Goal: Task Accomplishment & Management: Manage account settings

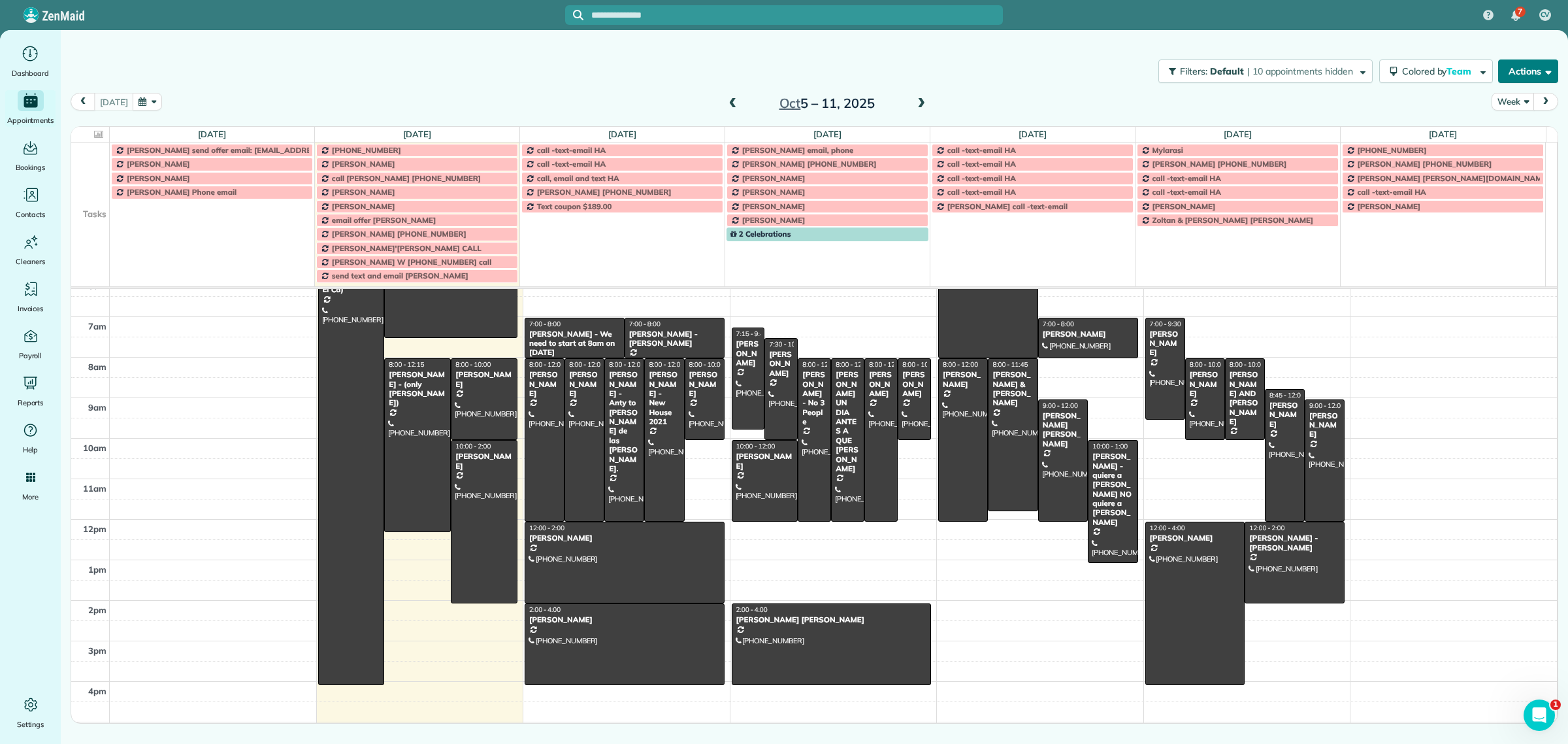
click at [1530, 69] on button "Actions" at bounding box center [1528, 71] width 60 height 24
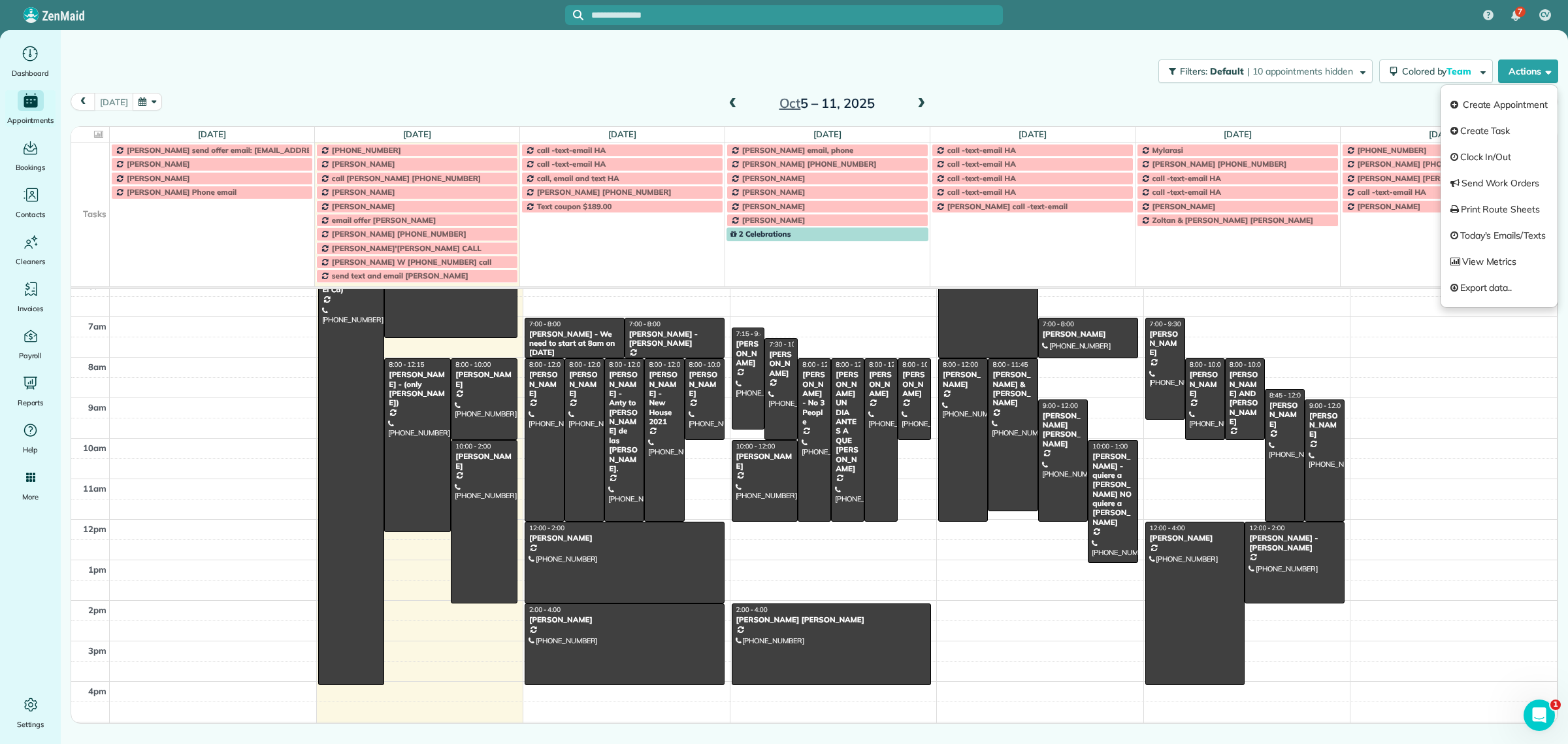
click at [570, 74] on div "Filters: Default | 10 appointments hidden Colored by Team Color by Cleaner Colo…" at bounding box center [814, 71] width 1507 height 43
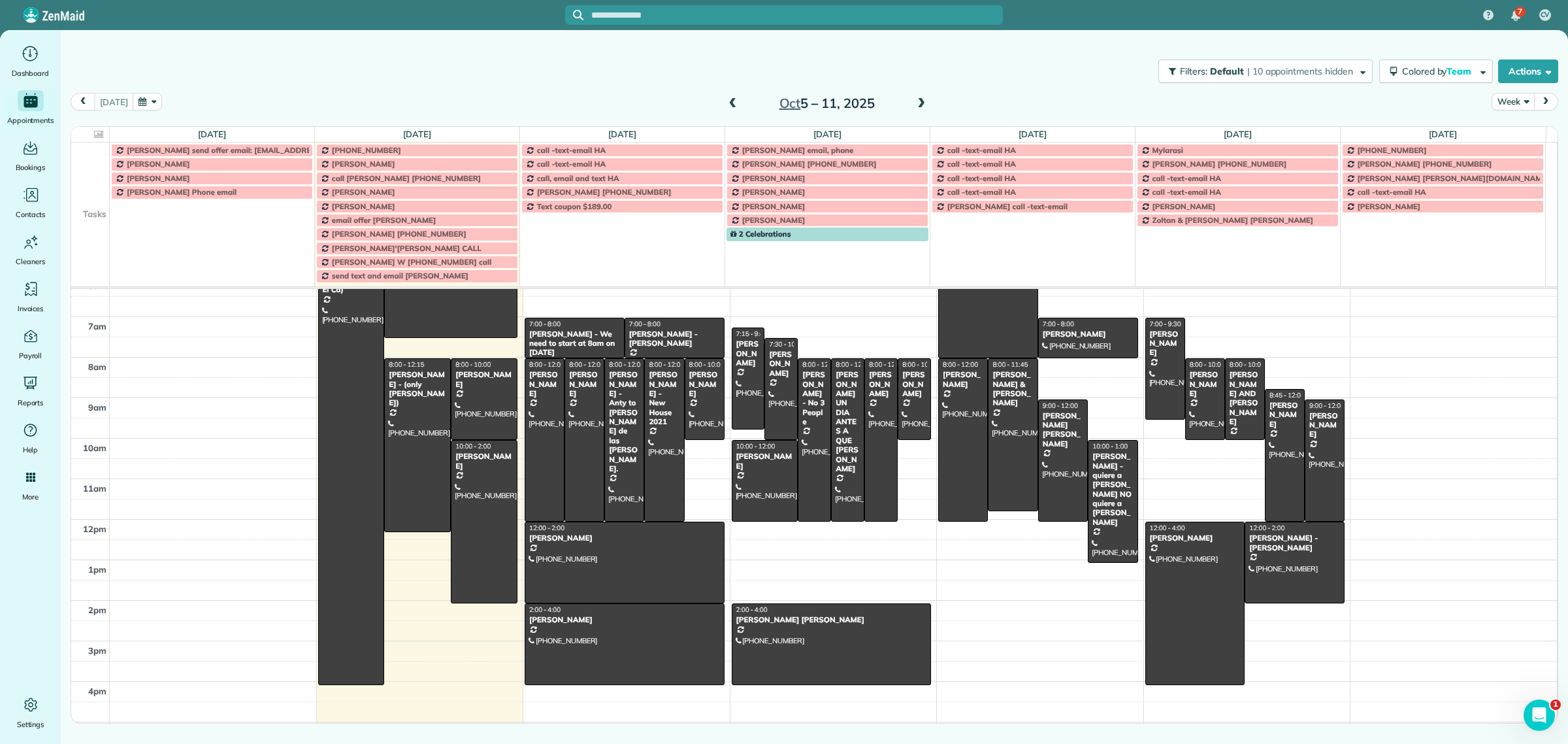
click at [1507, 100] on button "Week" at bounding box center [1512, 102] width 42 height 18
click at [1510, 134] on link "Day" at bounding box center [1544, 132] width 103 height 26
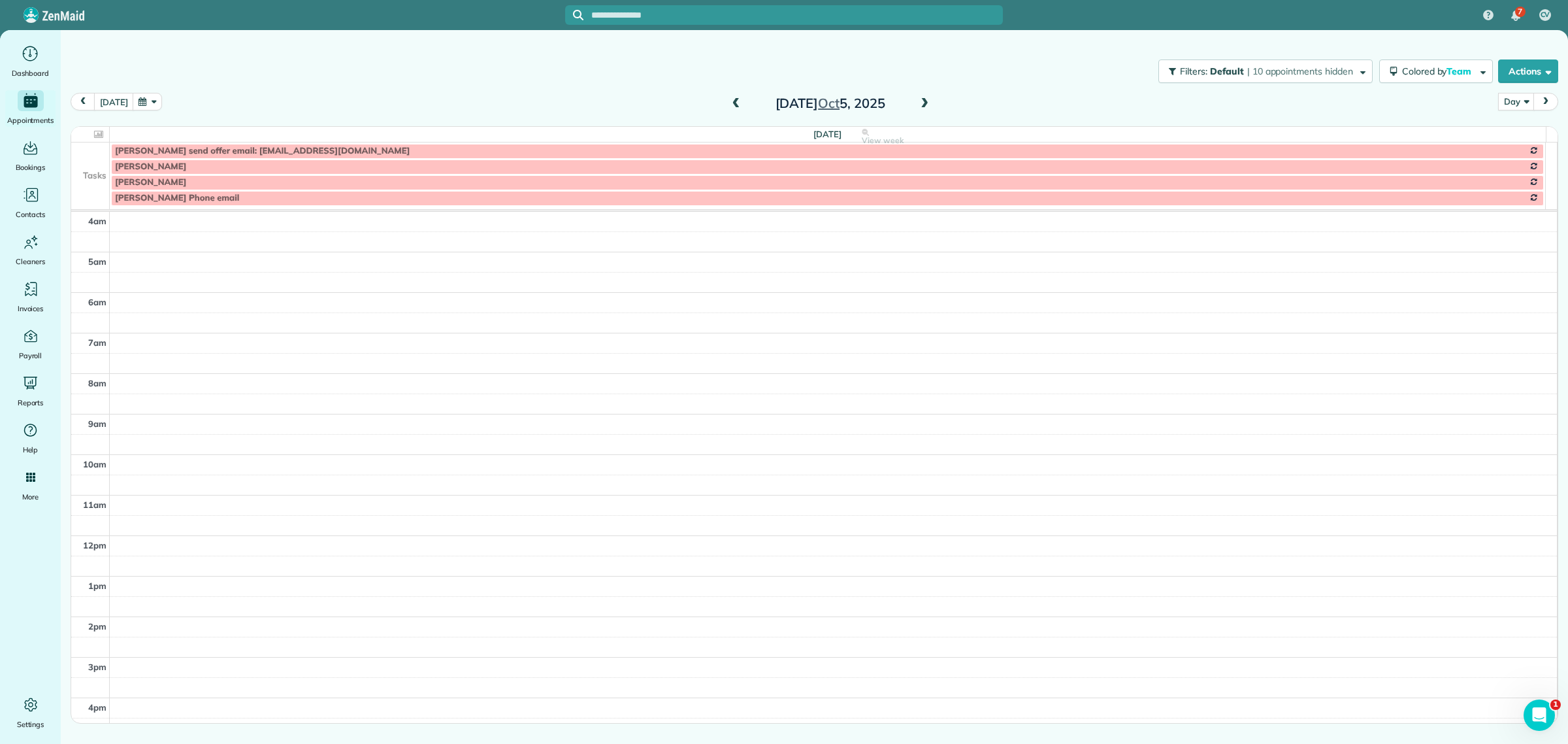
scroll to position [122, 0]
click at [919, 104] on span at bounding box center [924, 104] width 14 height 12
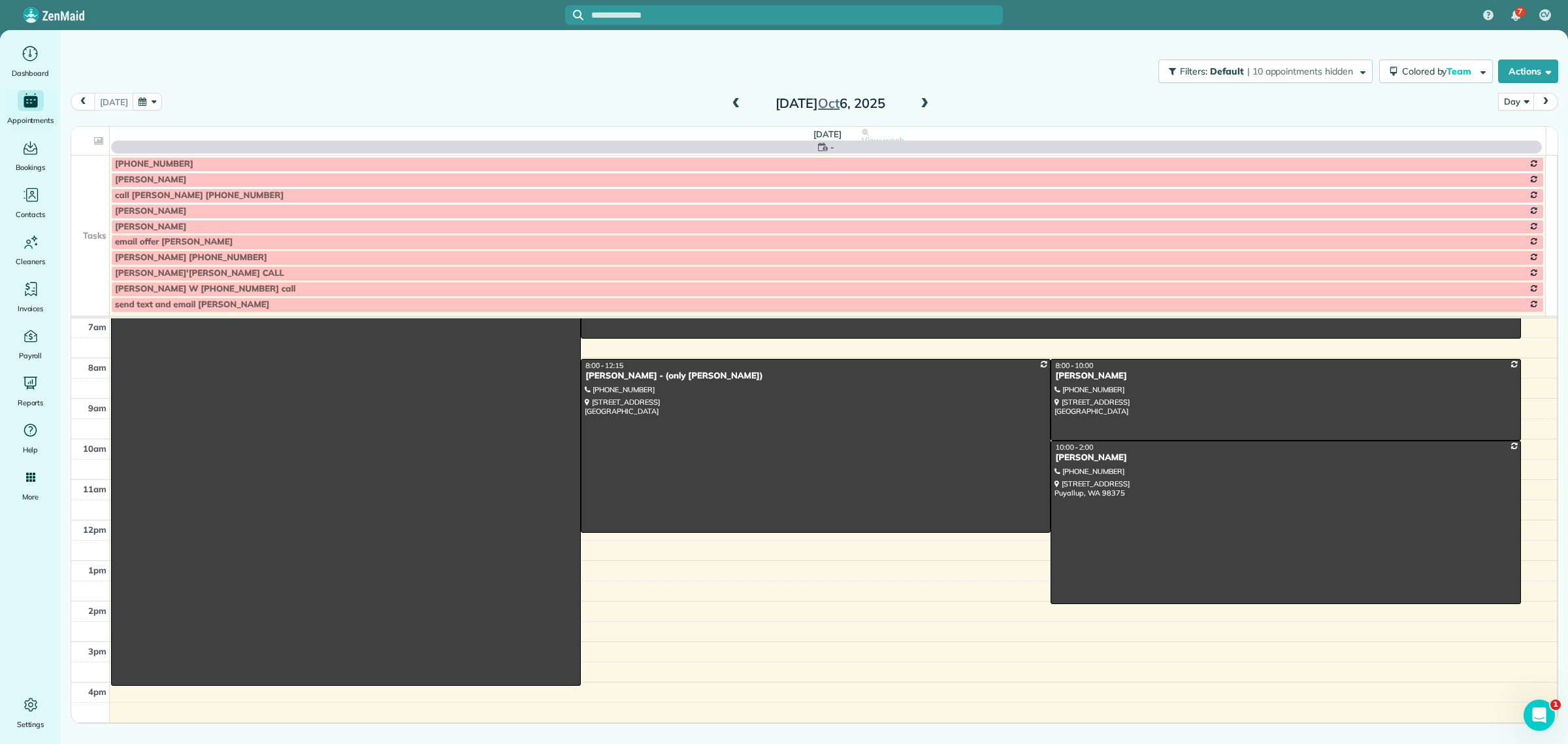
click at [919, 104] on span at bounding box center [924, 104] width 14 height 12
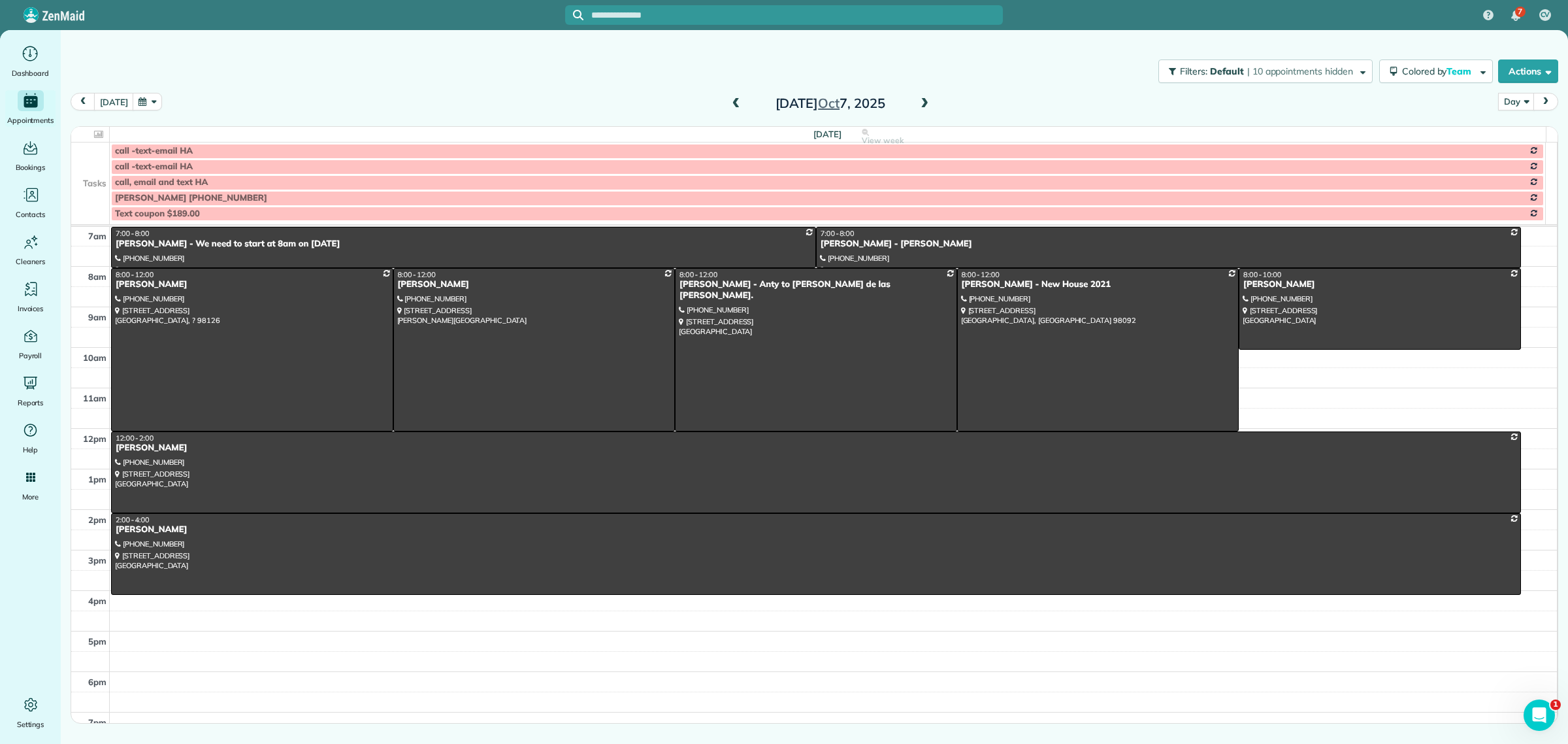
click at [86, 158] on td at bounding box center [90, 150] width 39 height 16
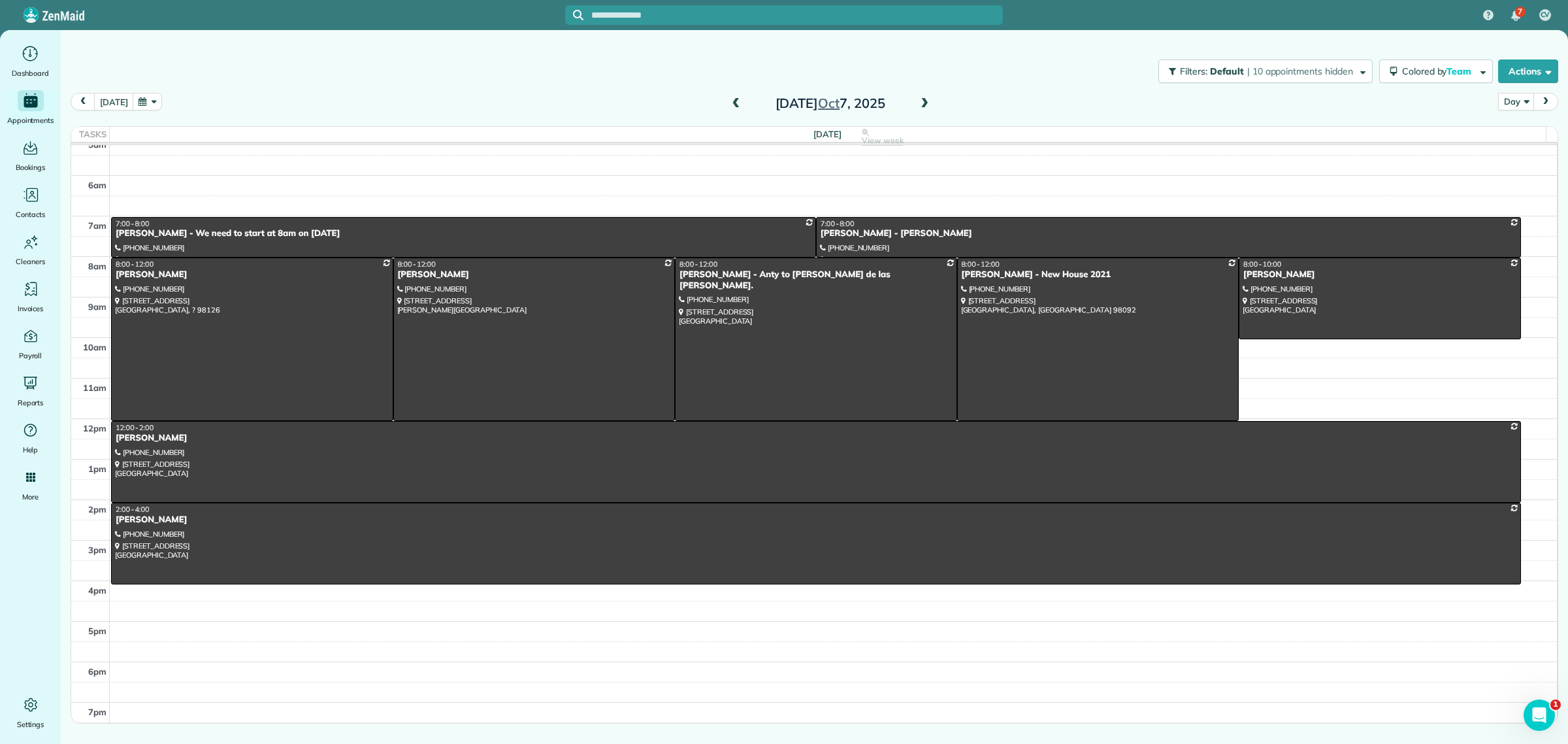
scroll to position [56, 0]
click at [741, 7] on div at bounding box center [784, 15] width 438 height 19
click at [726, 14] on input "text" at bounding box center [797, 15] width 412 height 10
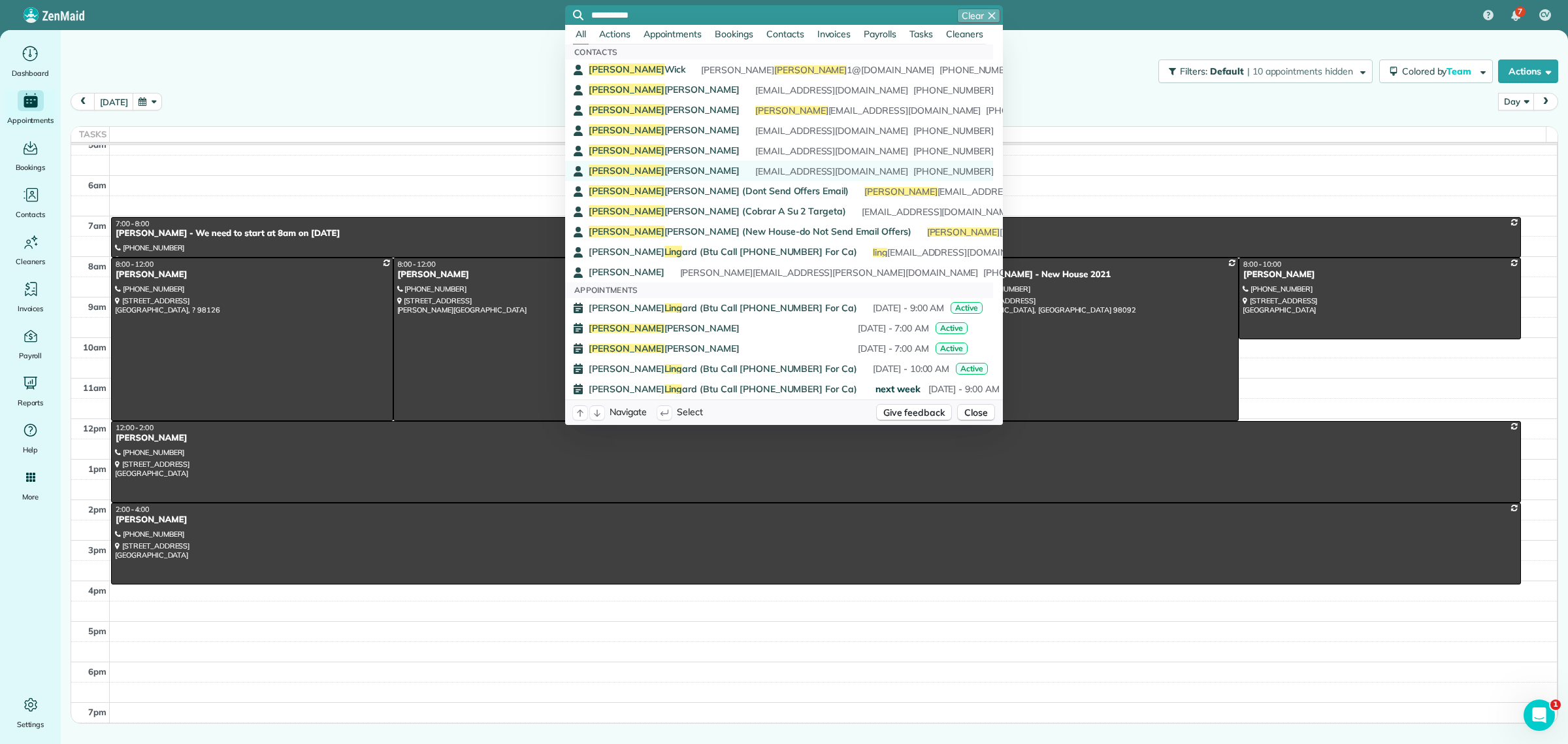
type input "**********"
click at [624, 165] on div "Angela Lindstrom" at bounding box center [664, 171] width 151 height 13
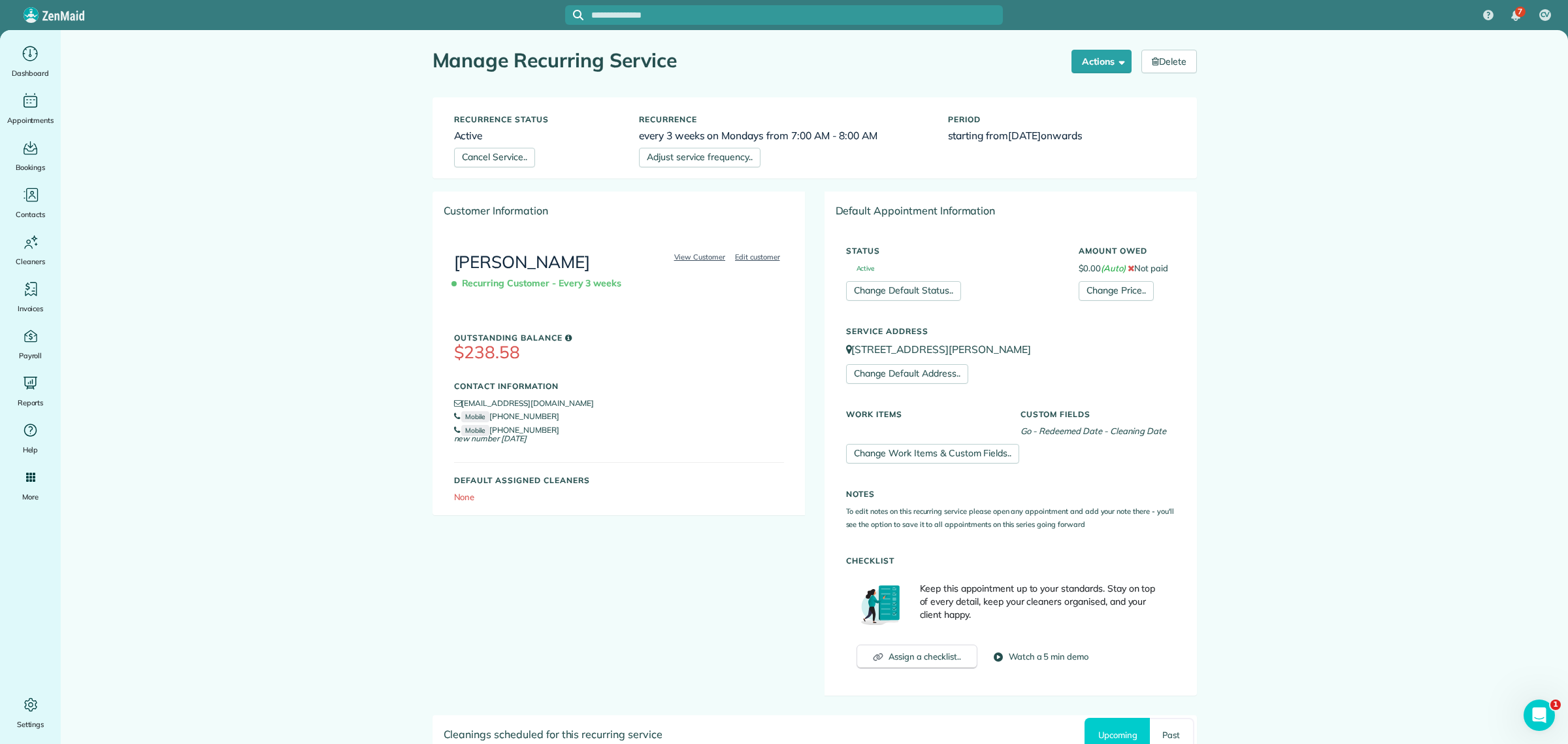
drag, startPoint x: 585, startPoint y: 269, endPoint x: 447, endPoint y: 259, distance: 138.4
click at [447, 259] on div "View Customer Edit customer Angela Lindstrom Recurring Customer - Every 3 weeks…" at bounding box center [619, 372] width 372 height 285
copy link "Angela Lindstrom"
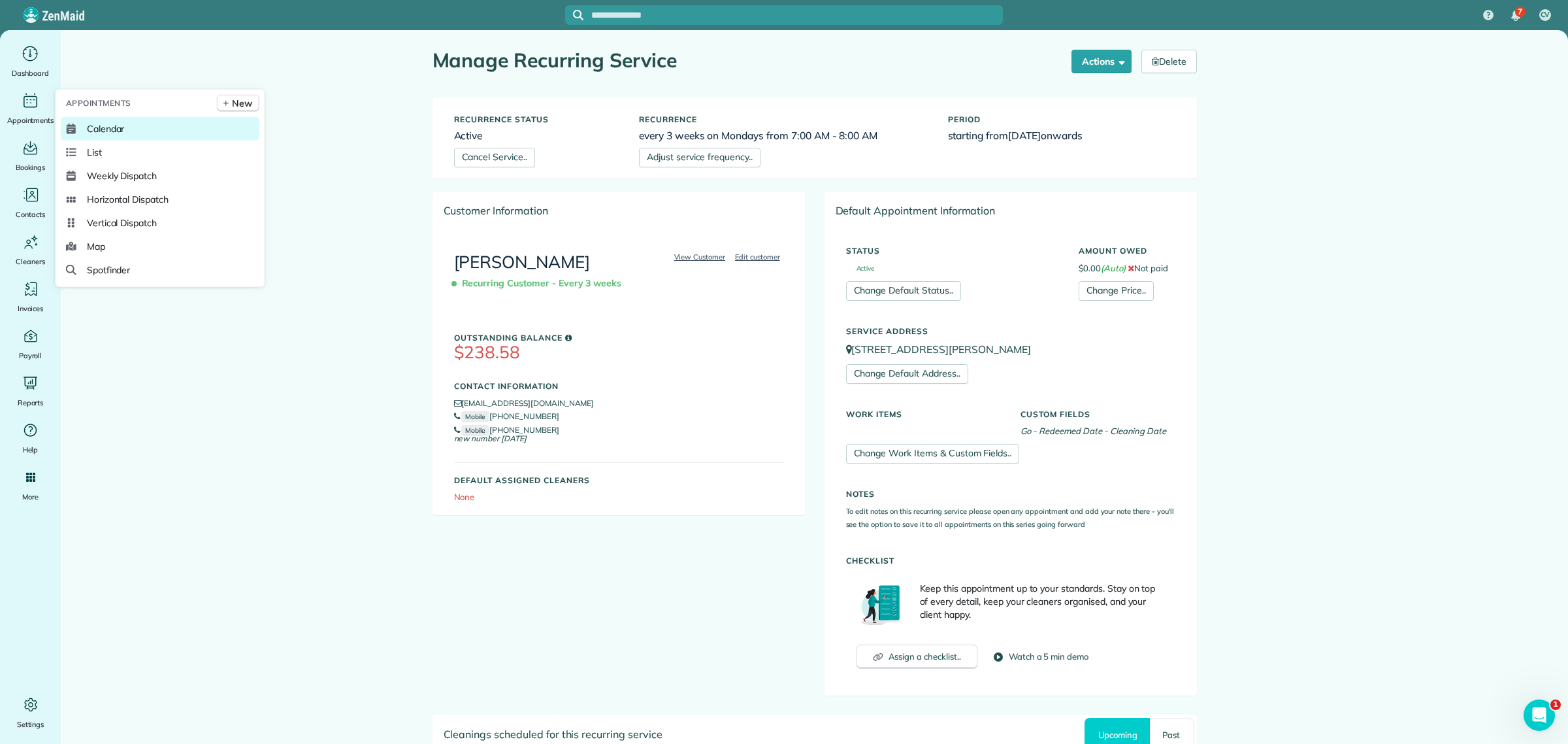
click at [93, 123] on span "Calendar" at bounding box center [105, 129] width 38 height 13
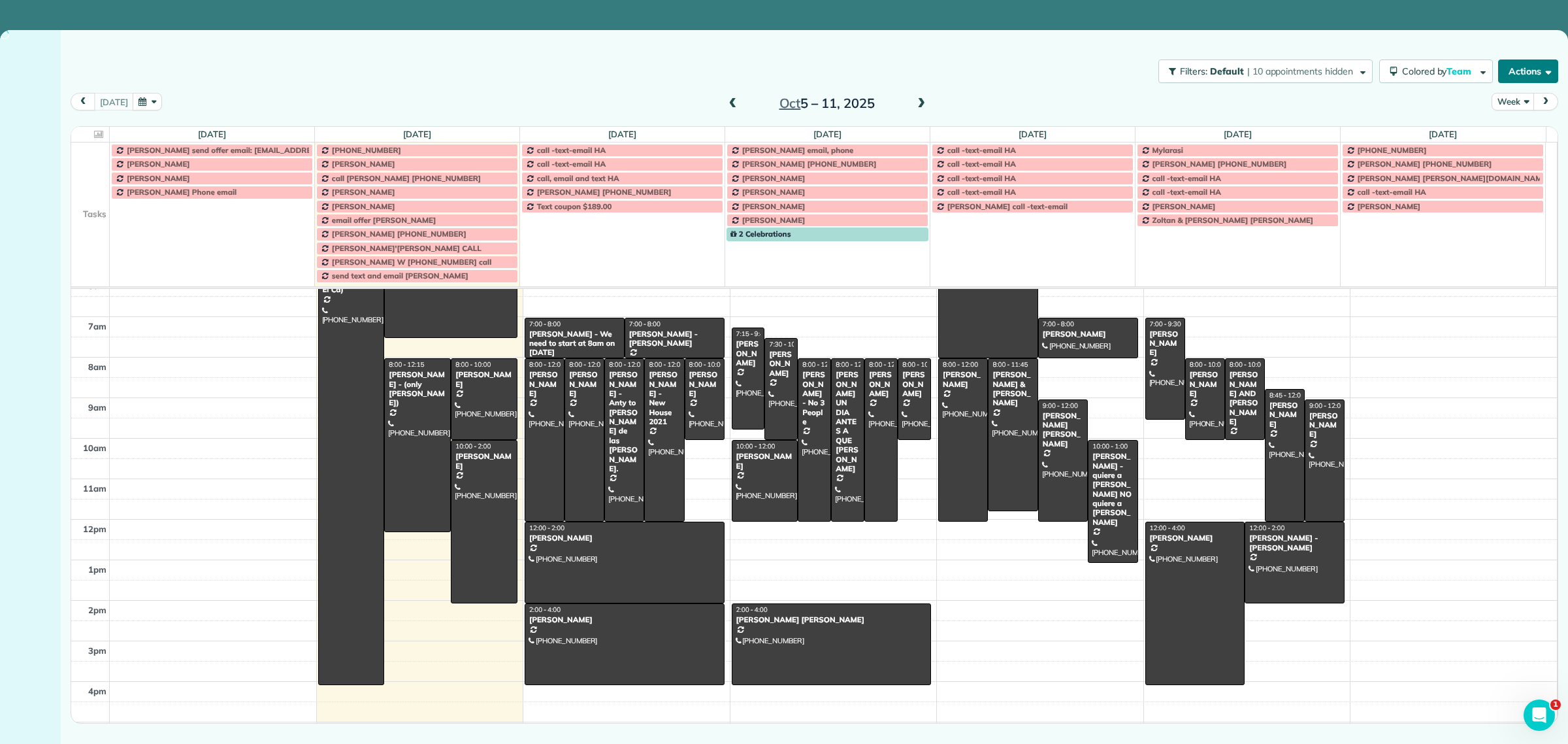
click at [1523, 75] on button "Actions" at bounding box center [1528, 71] width 60 height 24
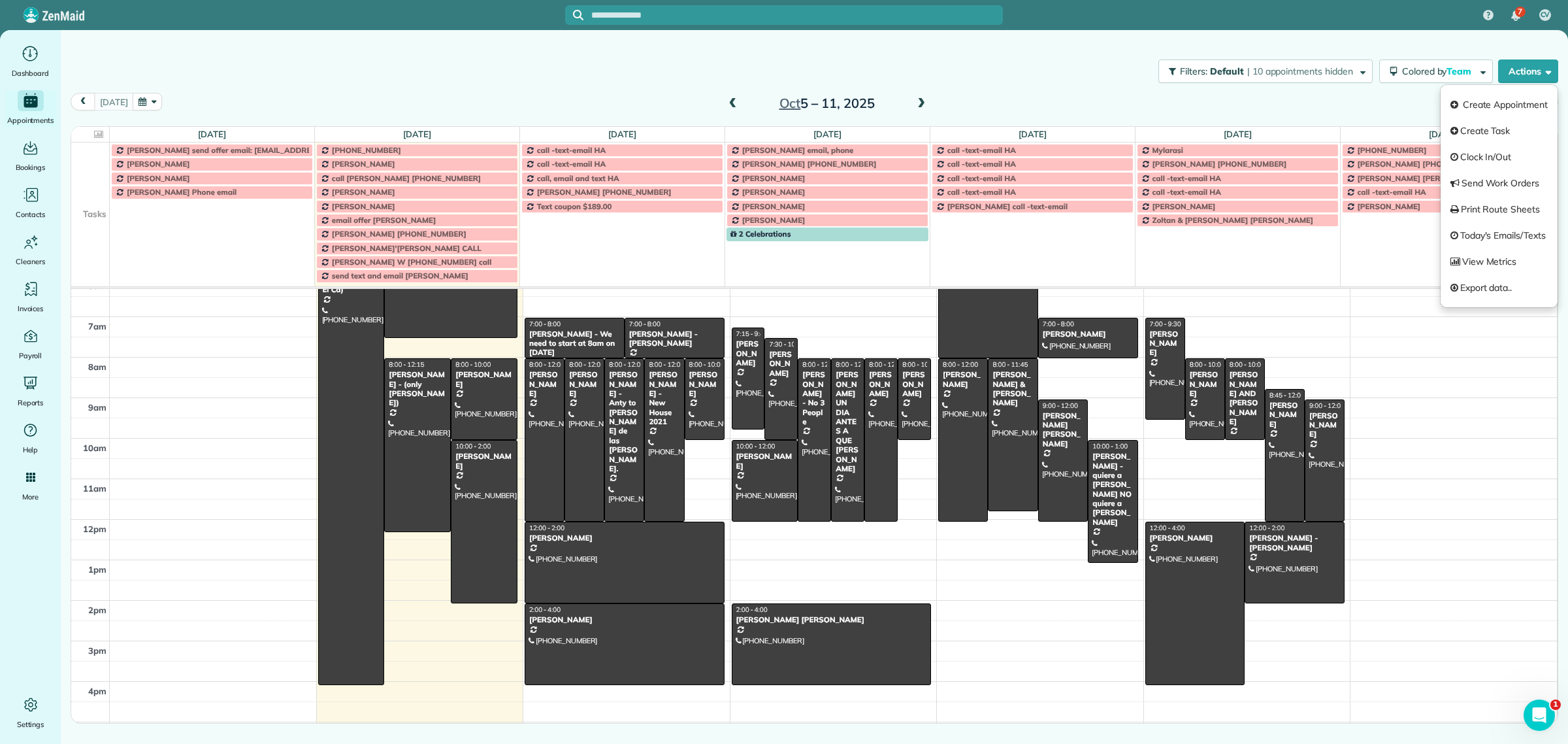
click at [1493, 93] on link "Create Appointment" at bounding box center [1499, 104] width 117 height 26
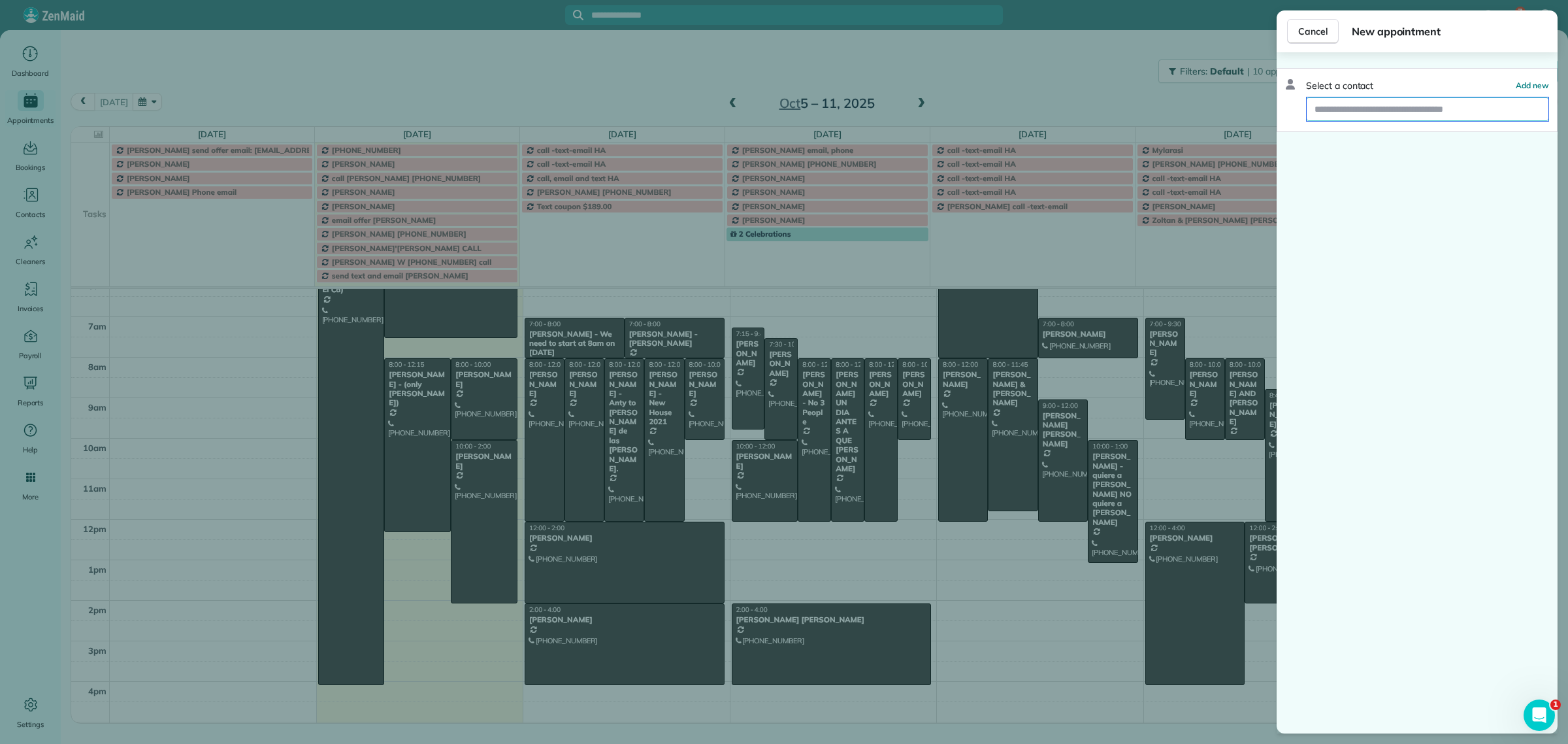
click at [1351, 104] on input "text" at bounding box center [1427, 109] width 241 height 24
paste input "**********"
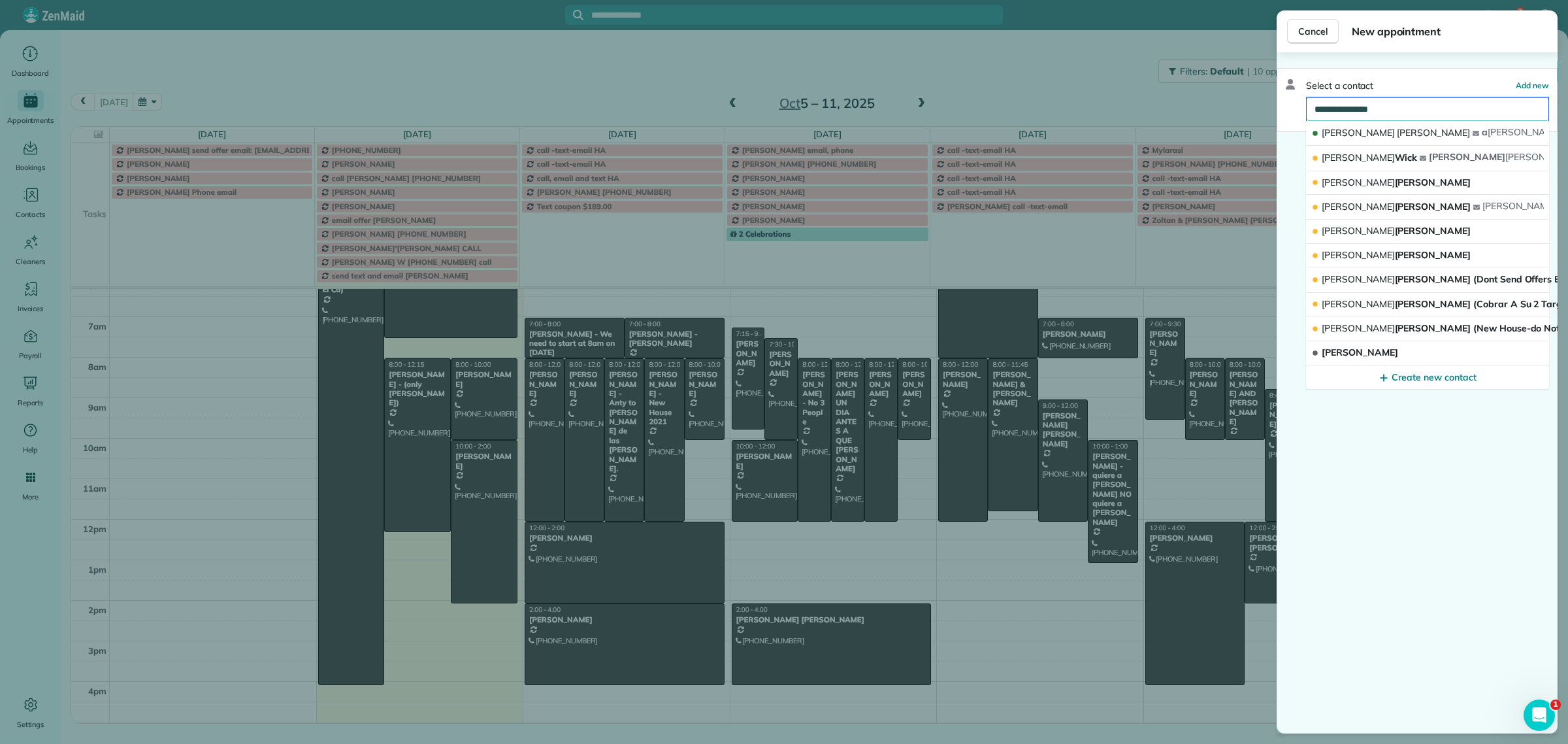
type input "**********"
click at [1397, 132] on span "[PERSON_NAME]" at bounding box center [1433, 133] width 73 height 12
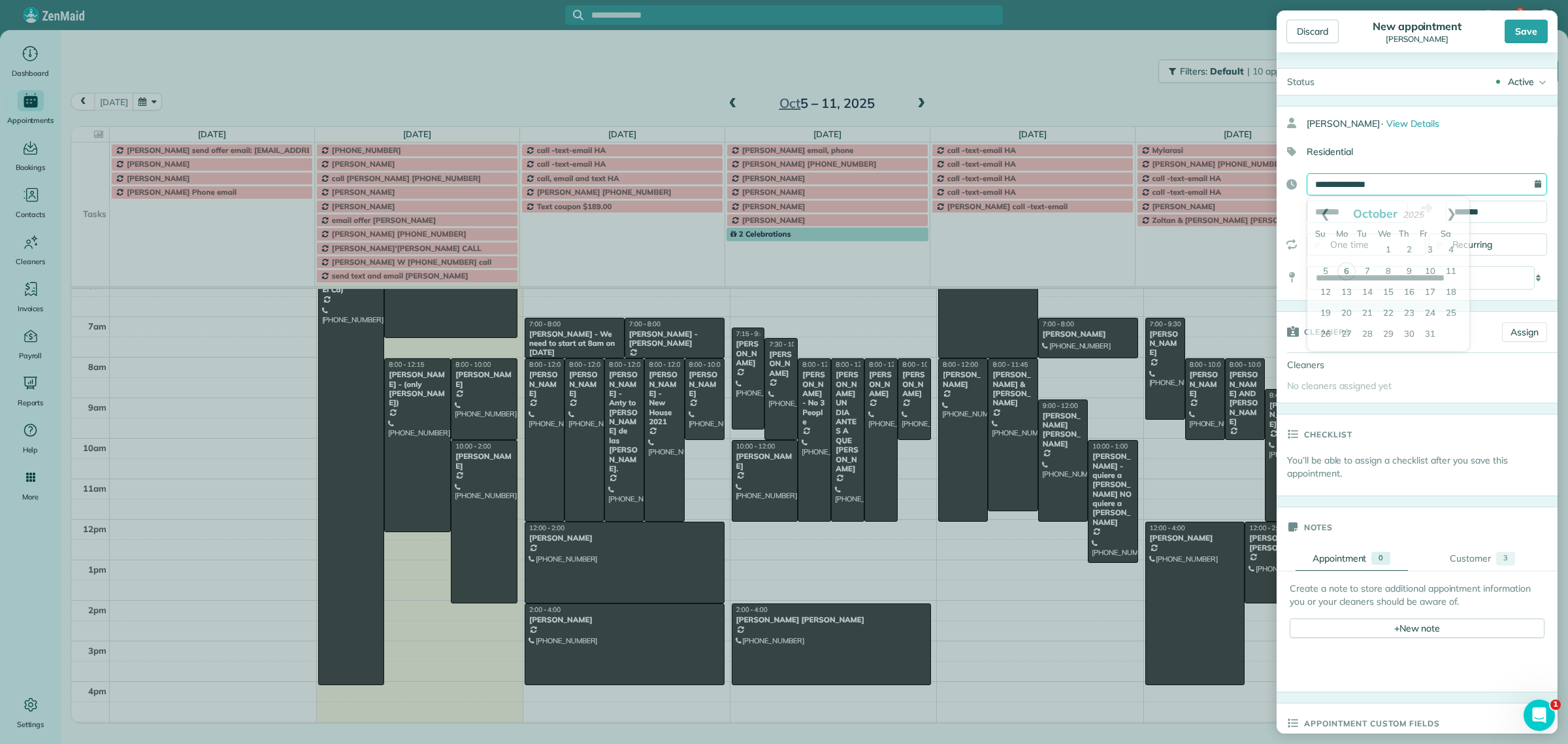
click at [1333, 172] on div "**********" at bounding box center [1417, 203] width 281 height 195
click at [1412, 273] on link "9" at bounding box center [1409, 272] width 21 height 21
type input "**********"
click at [1350, 203] on input "*******" at bounding box center [1357, 212] width 101 height 22
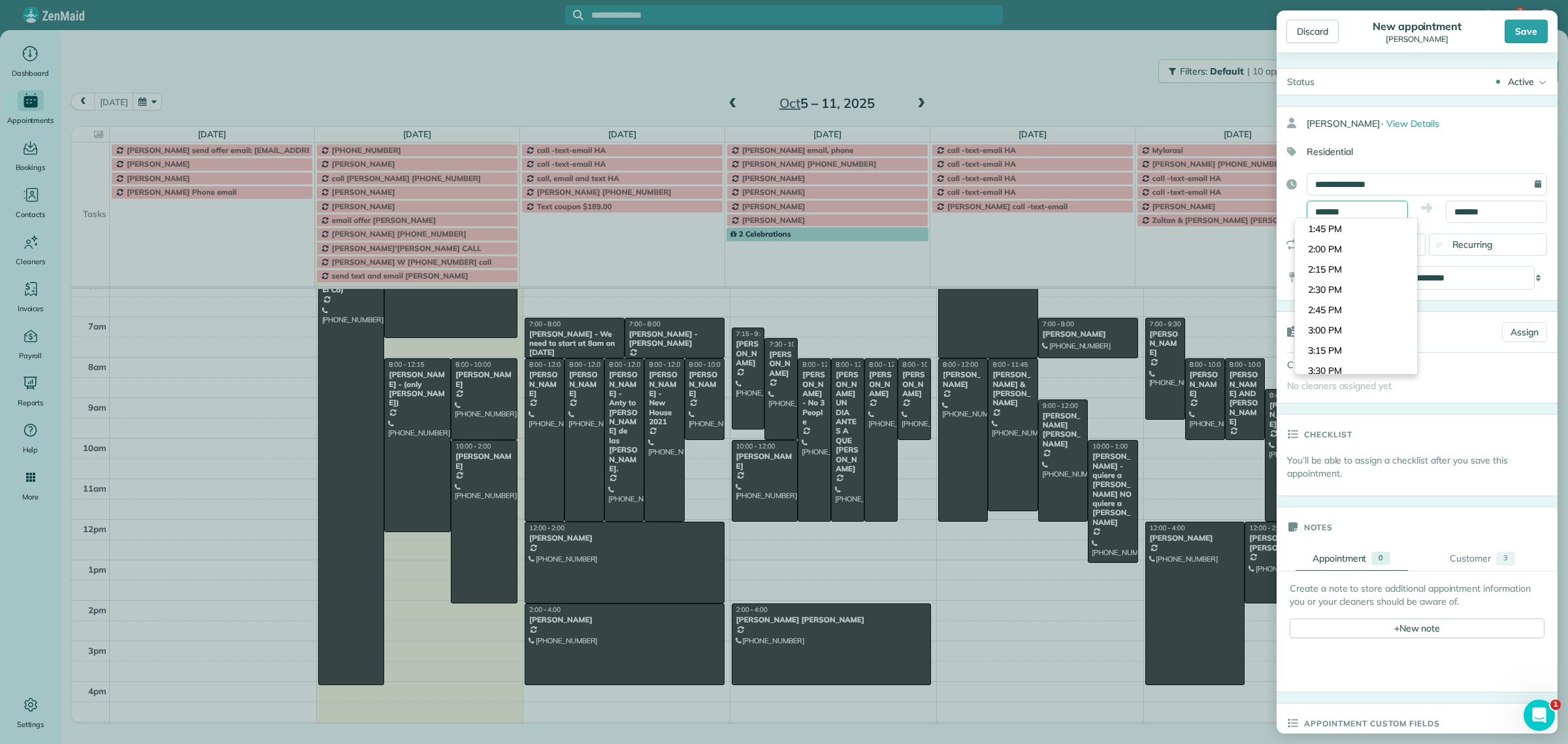
drag, startPoint x: 1369, startPoint y: 209, endPoint x: 1282, endPoint y: 208, distance: 87.0
click at [1282, 208] on div "**********" at bounding box center [1417, 198] width 281 height 50
type input "*******"
click at [1344, 250] on body "7 CV Dashboard Appointments Bookings Contacts Cleaners Invoices Payroll Reports…" at bounding box center [784, 372] width 1568 height 744
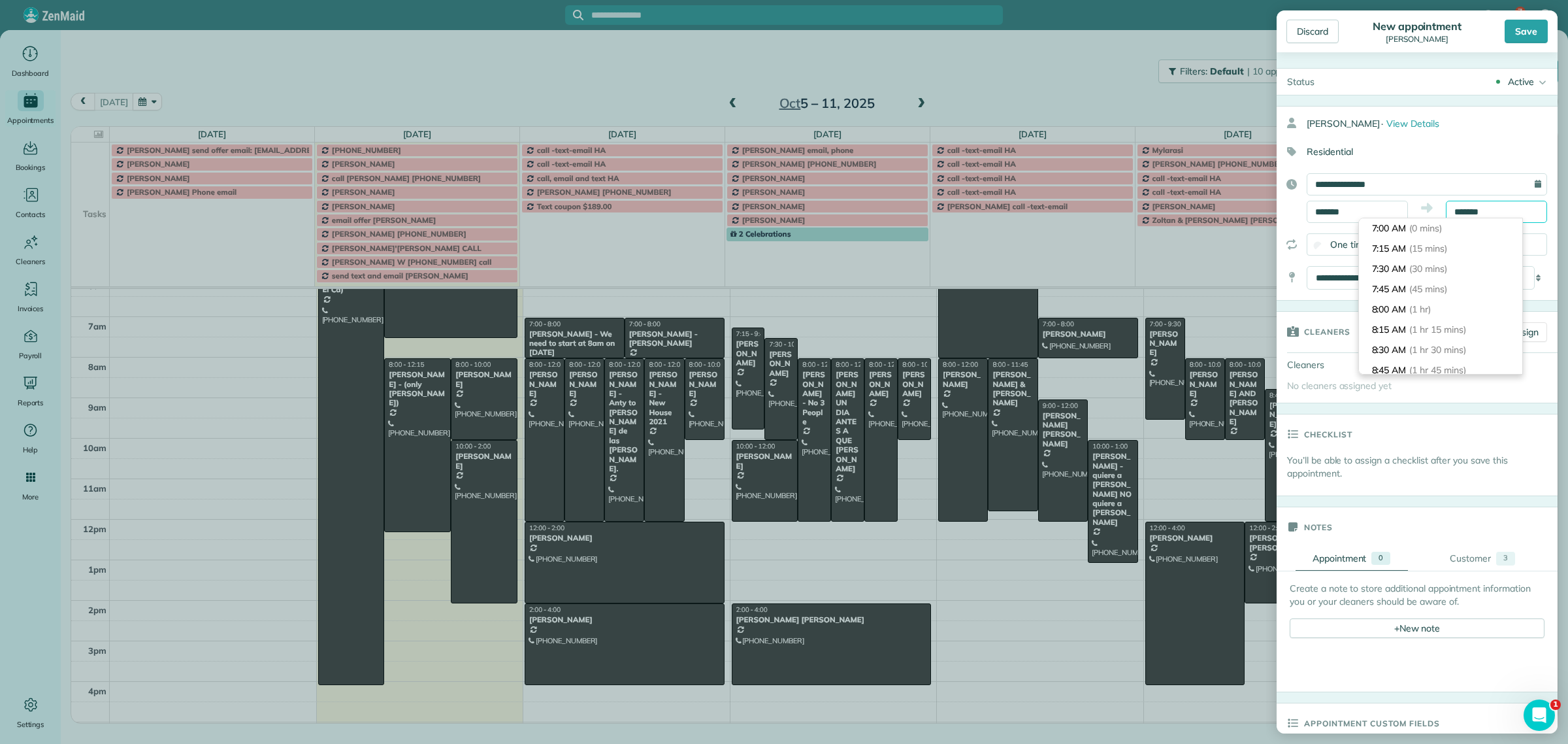
scroll to position [709, 0]
drag, startPoint x: 1492, startPoint y: 214, endPoint x: 1409, endPoint y: 206, distance: 83.4
click at [1409, 206] on div "******* *******" at bounding box center [1427, 212] width 241 height 22
type input "*******"
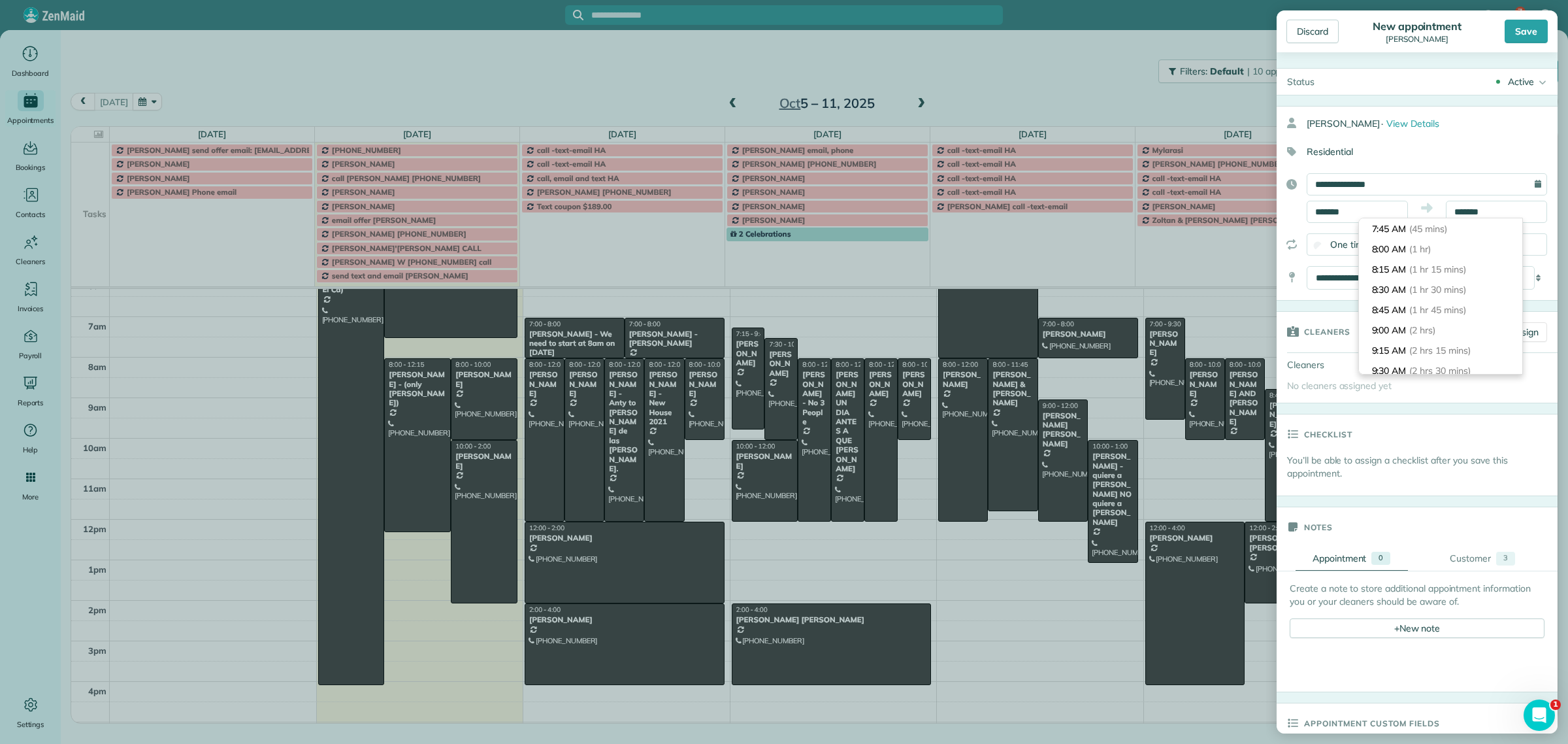
click at [1423, 255] on li "8:00 AM (1 hr)" at bounding box center [1441, 249] width 164 height 20
click at [1516, 31] on div "Save" at bounding box center [1527, 31] width 43 height 24
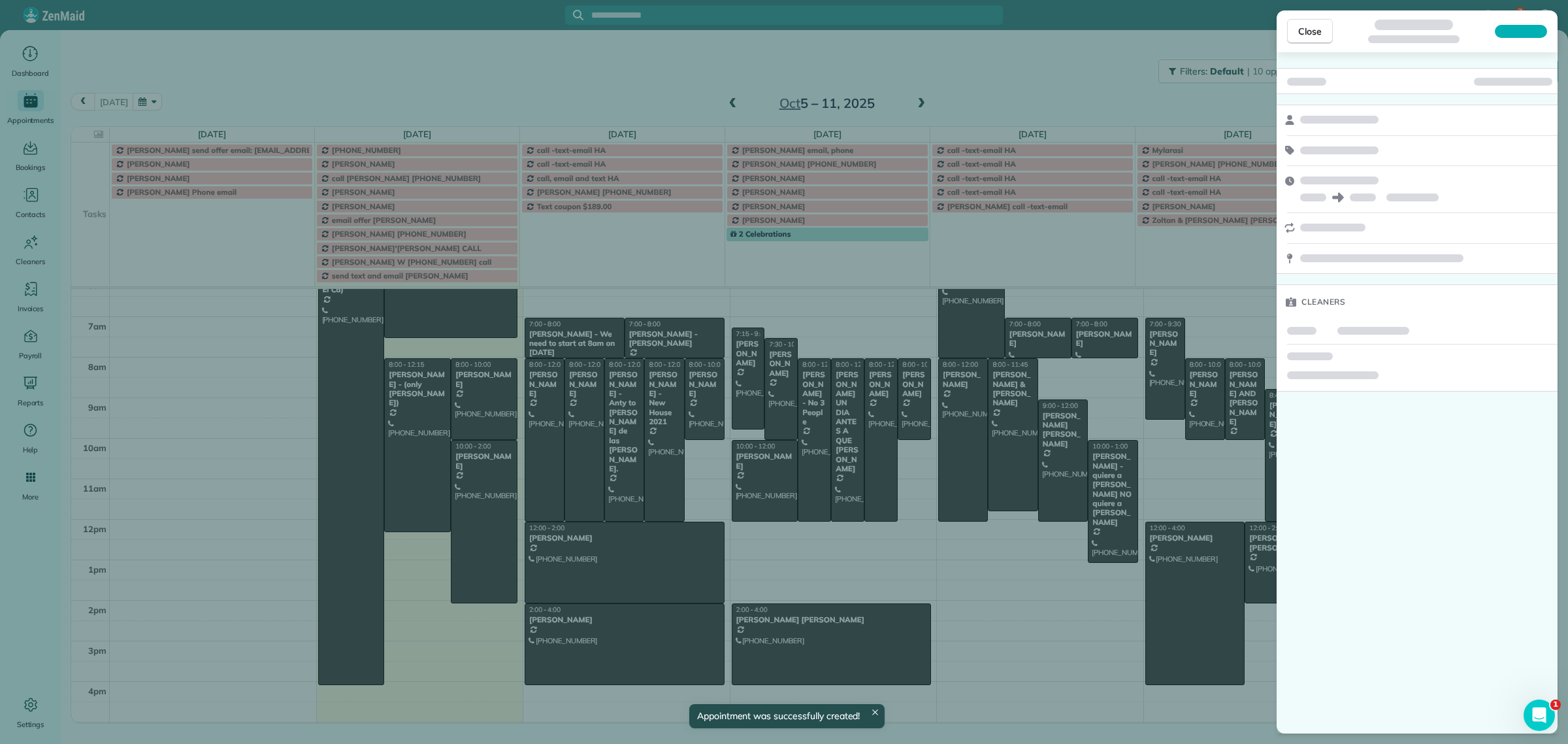
scroll to position [82, 0]
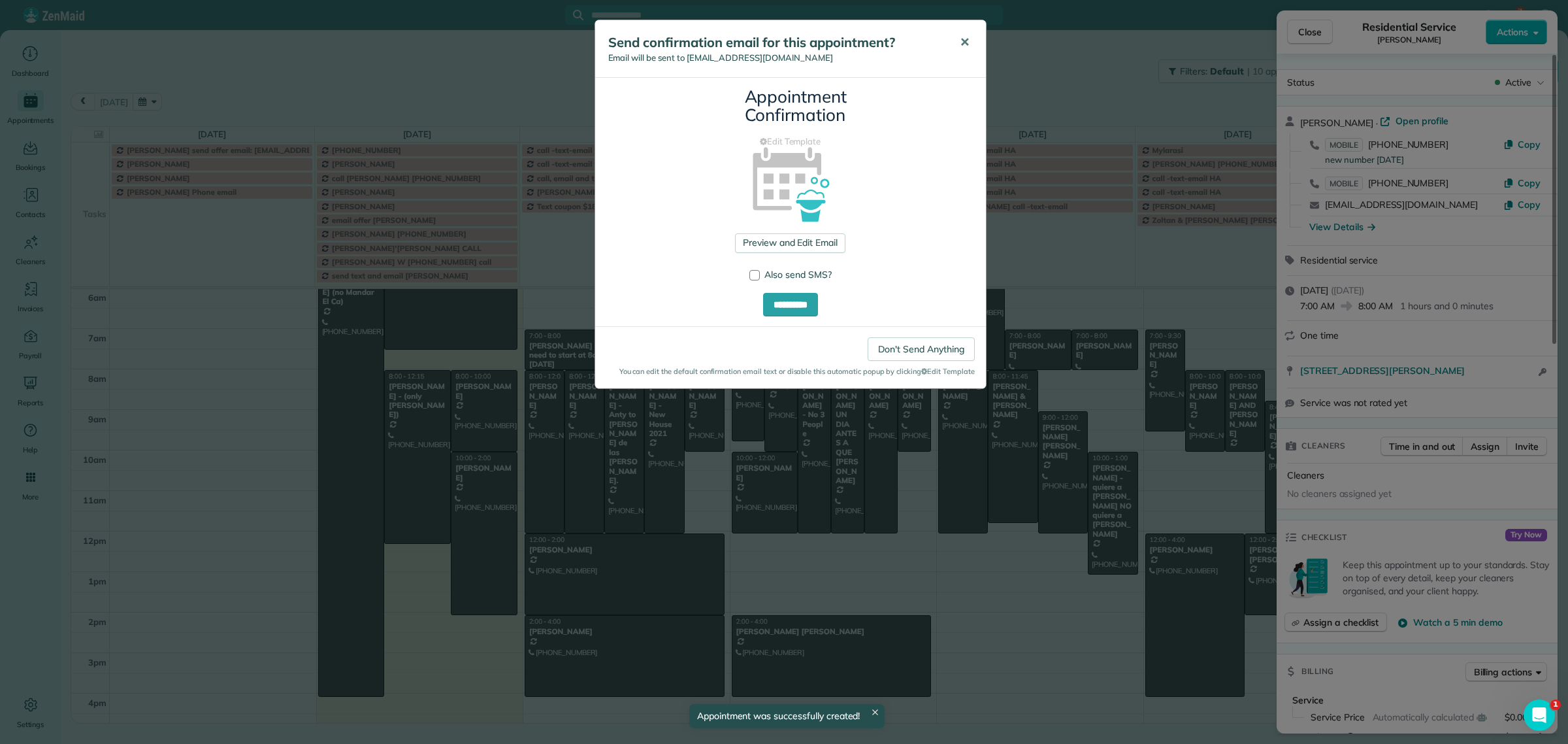
click at [965, 47] on span "✕" at bounding box center [964, 42] width 10 height 15
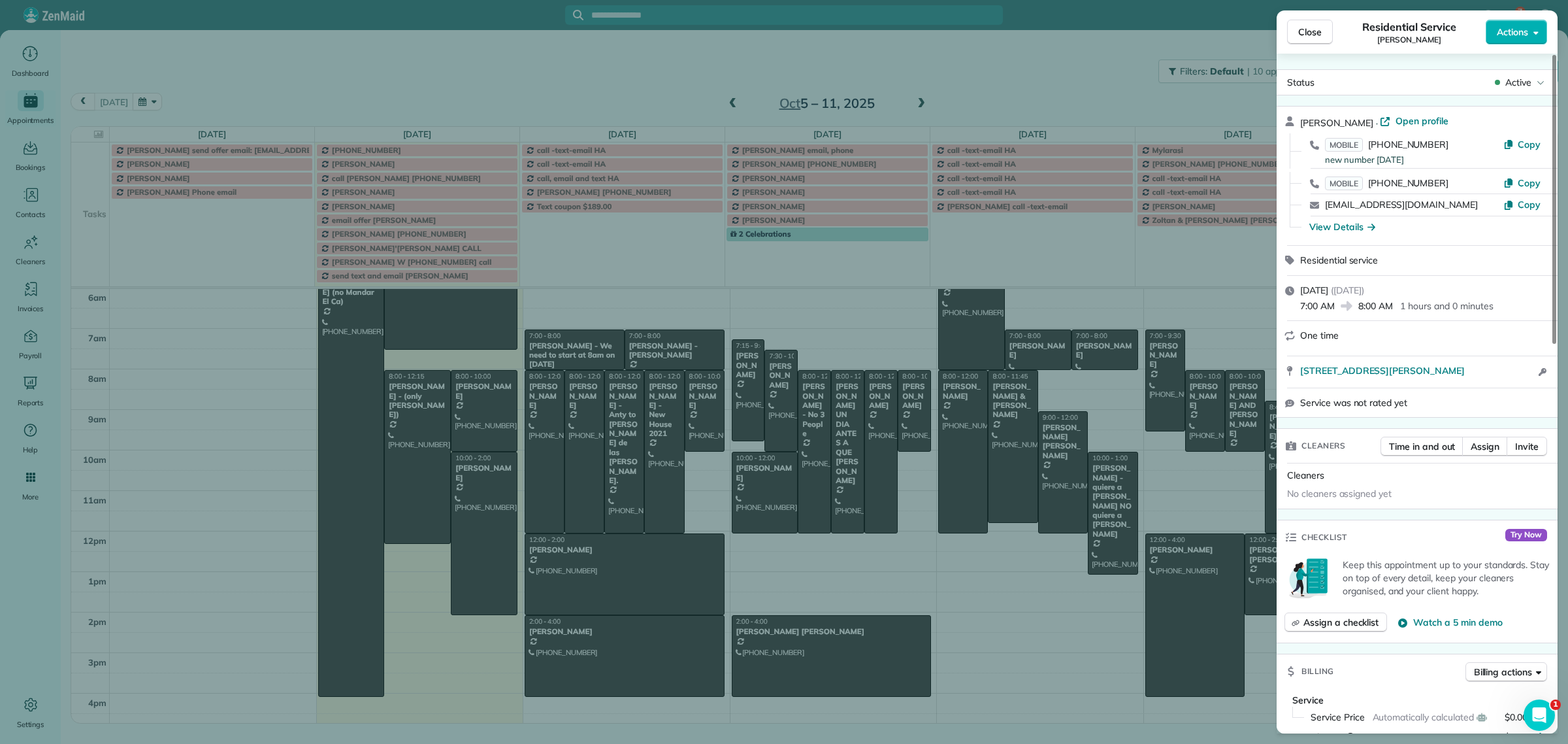
click at [1322, 30] on button "Close" at bounding box center [1310, 32] width 46 height 25
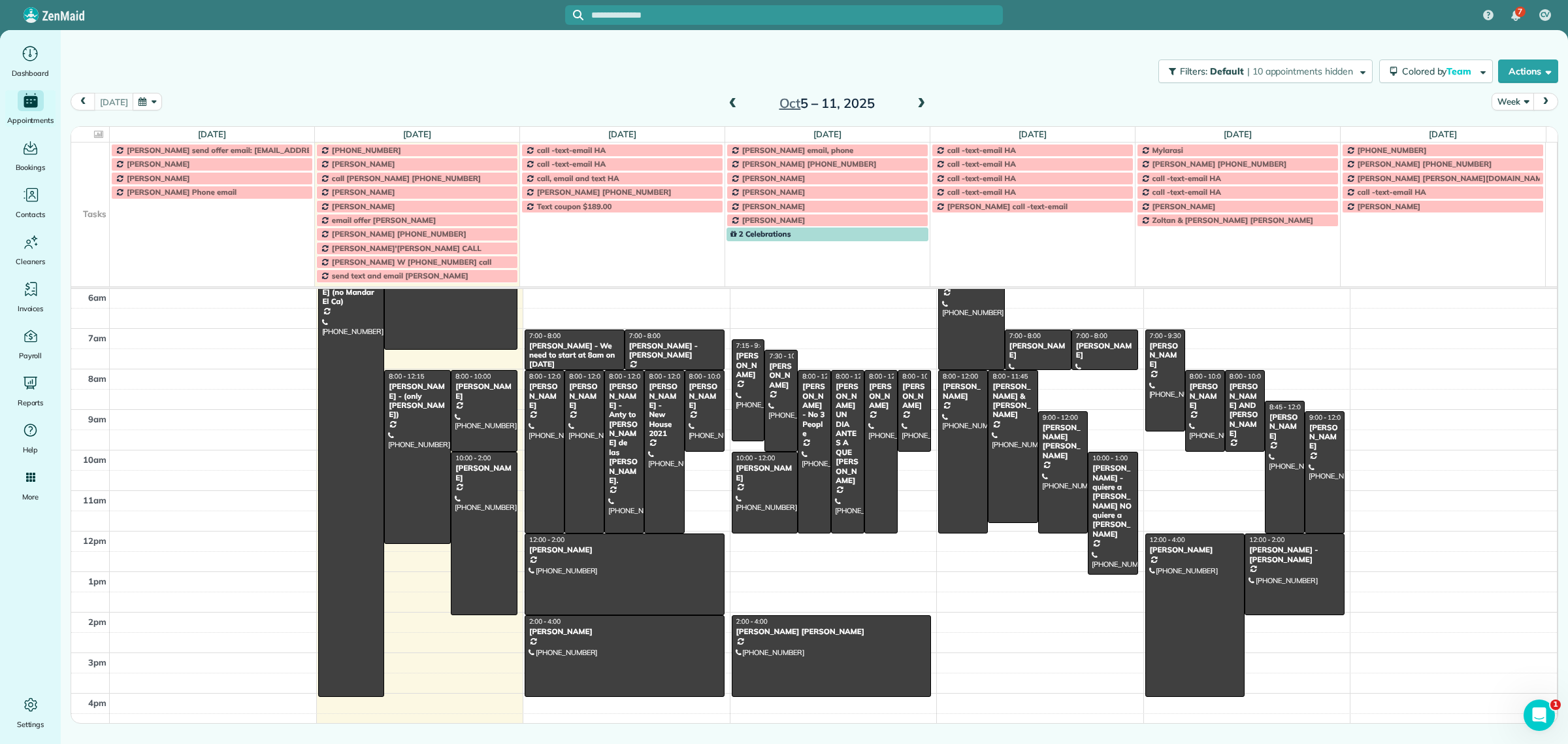
click at [739, 7] on div at bounding box center [784, 15] width 438 height 19
click at [675, 5] on div at bounding box center [784, 15] width 438 height 19
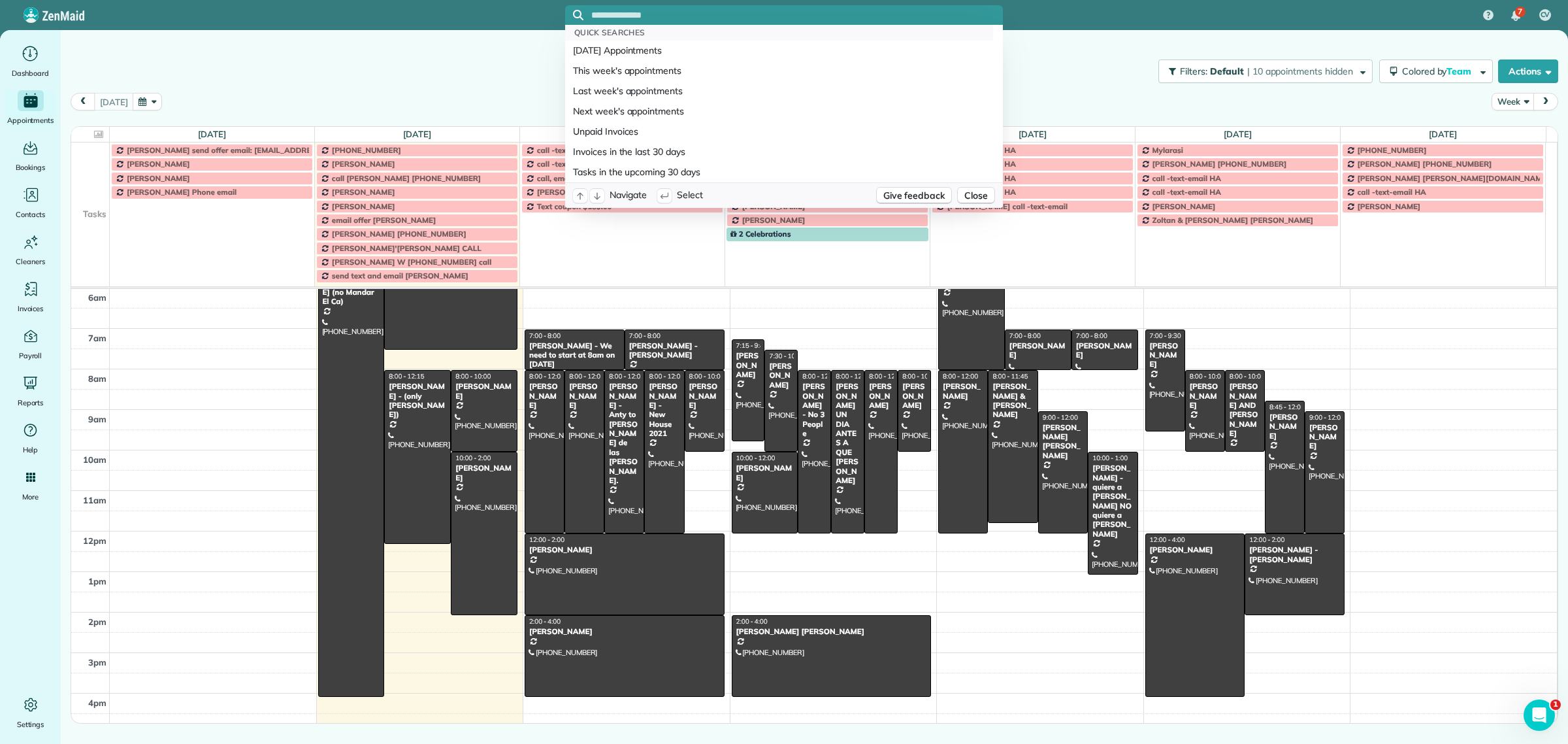
click at [647, 10] on input "text" at bounding box center [797, 15] width 412 height 10
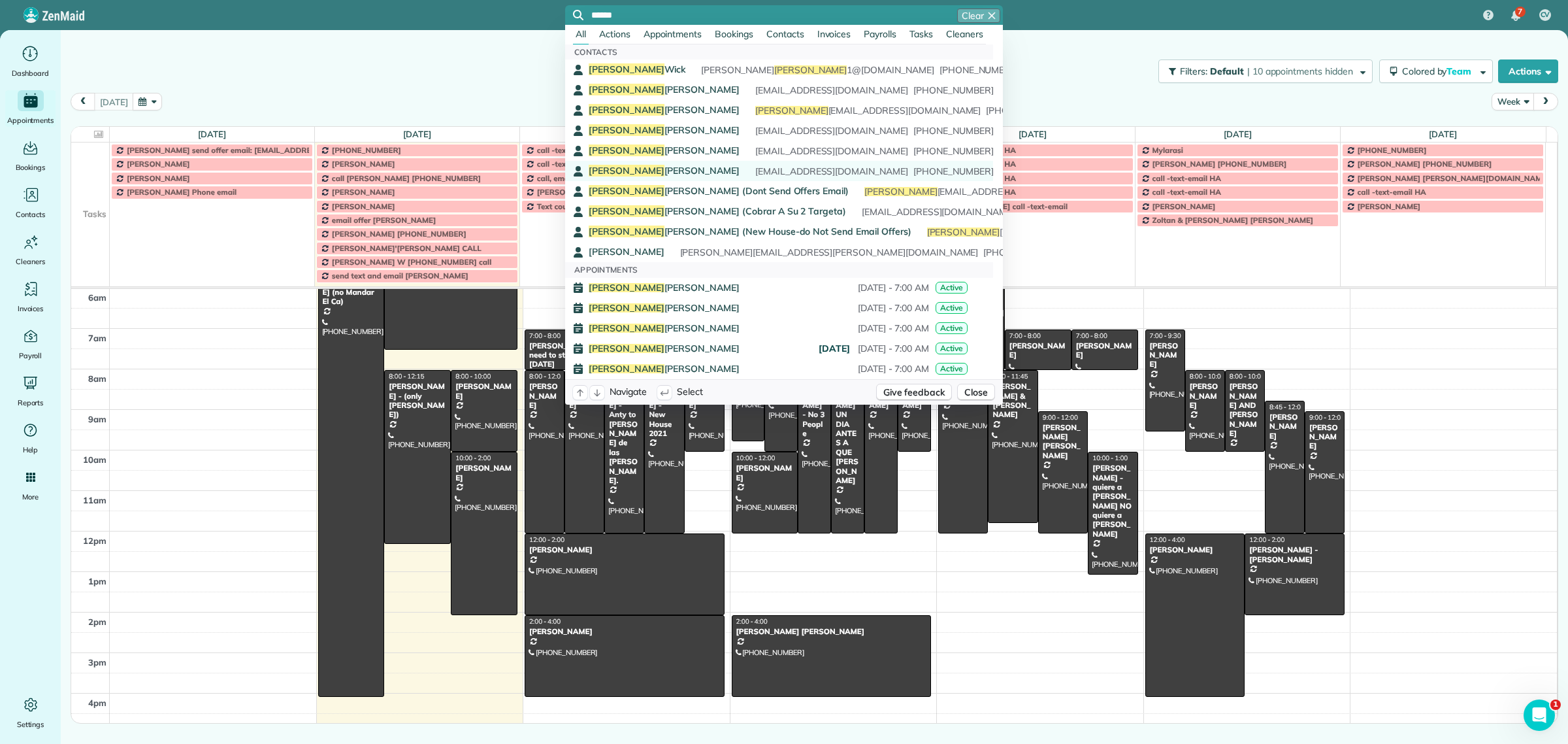
type input "******"
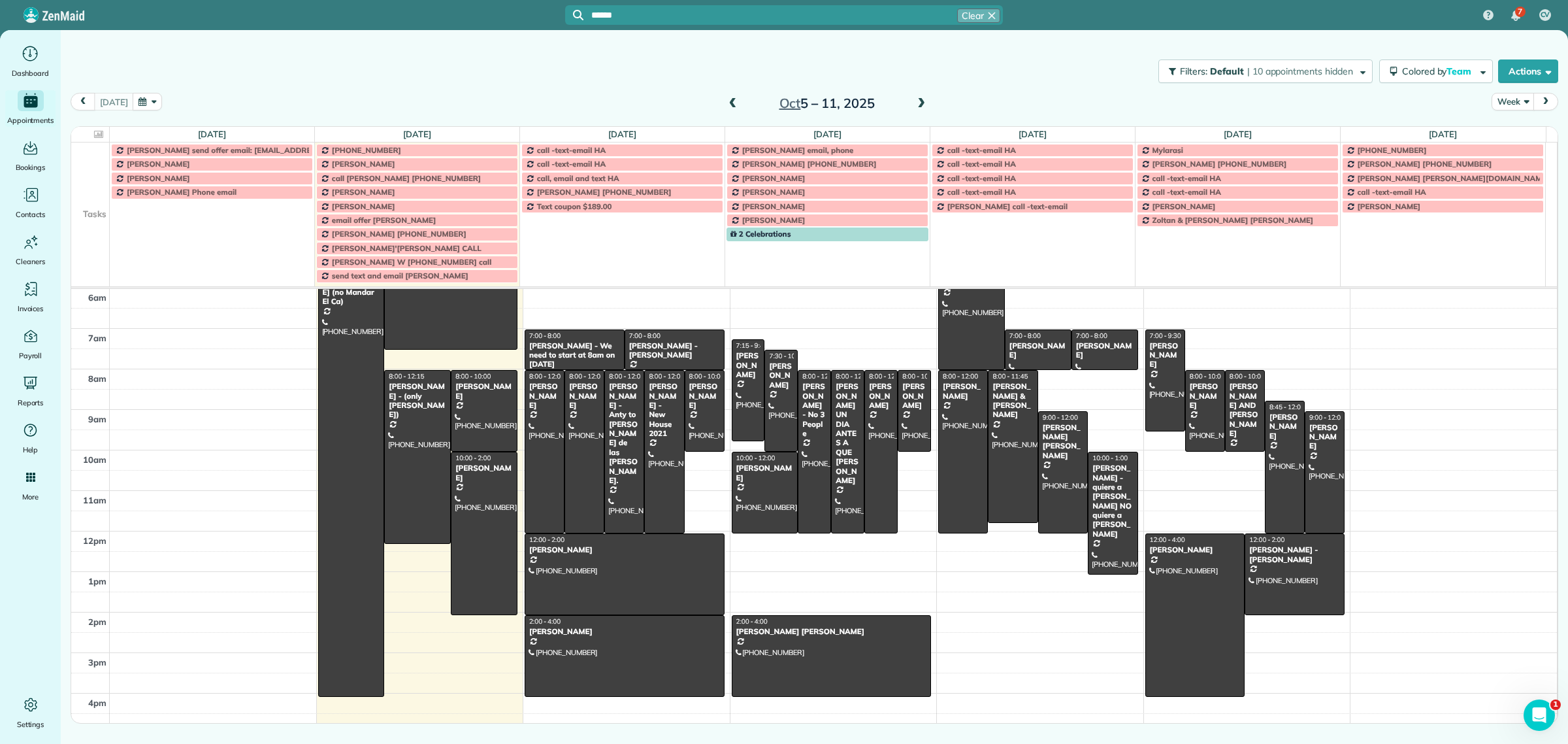
click at [638, 173] on span "Angela Lindstrom" at bounding box center [664, 170] width 151 height 12
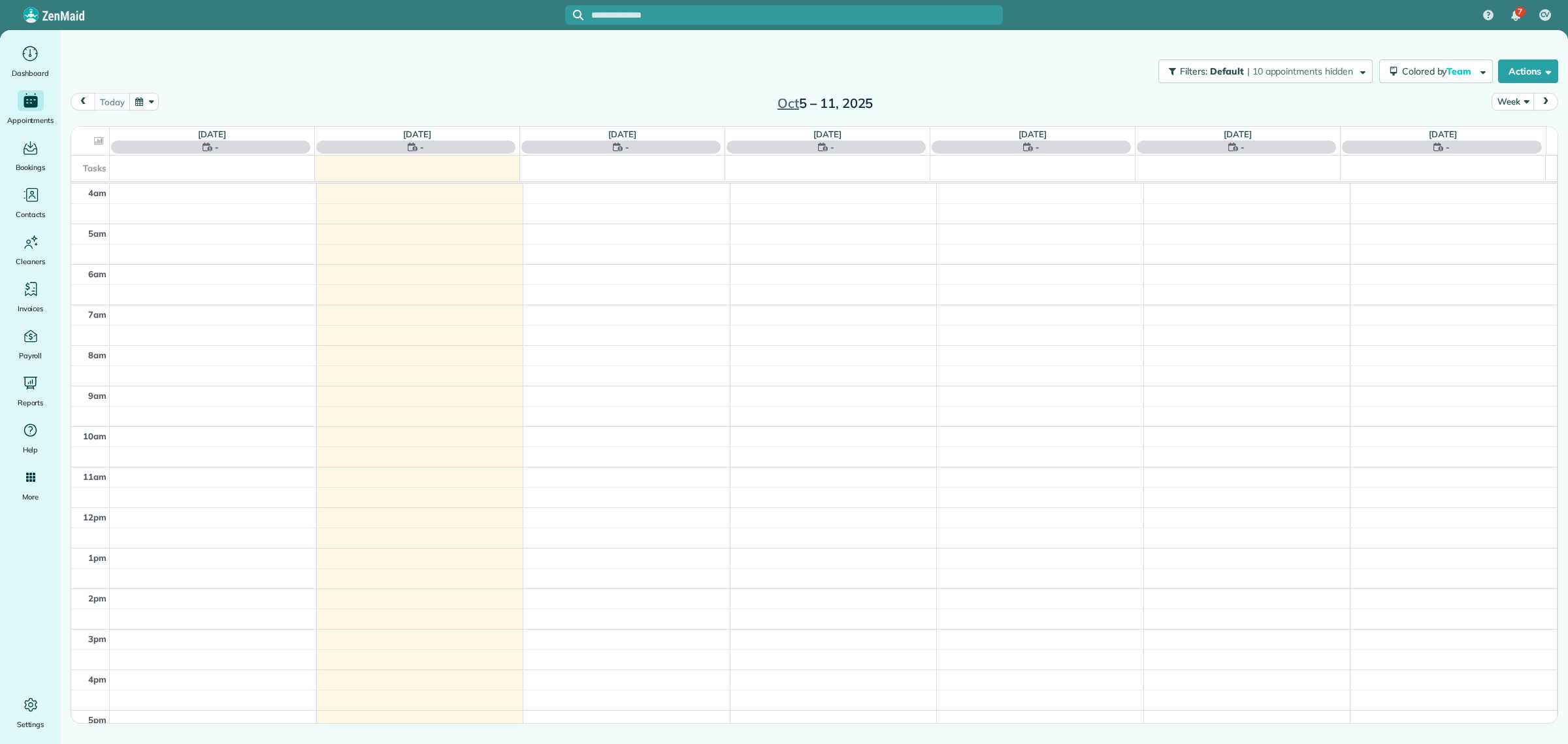
scroll to position [93, 0]
click at [1533, 62] on button "Actions" at bounding box center [1528, 71] width 60 height 24
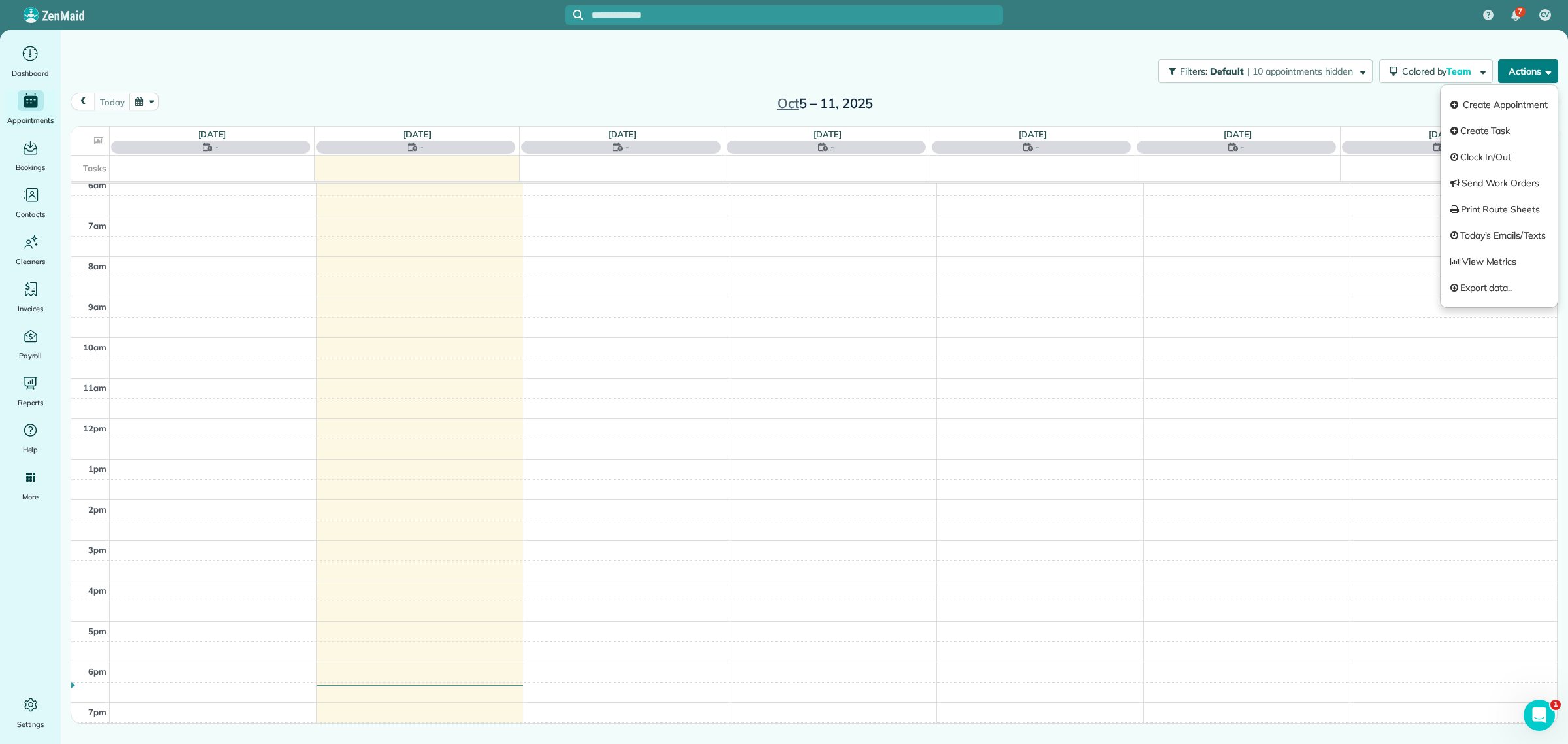
scroll to position [0, 0]
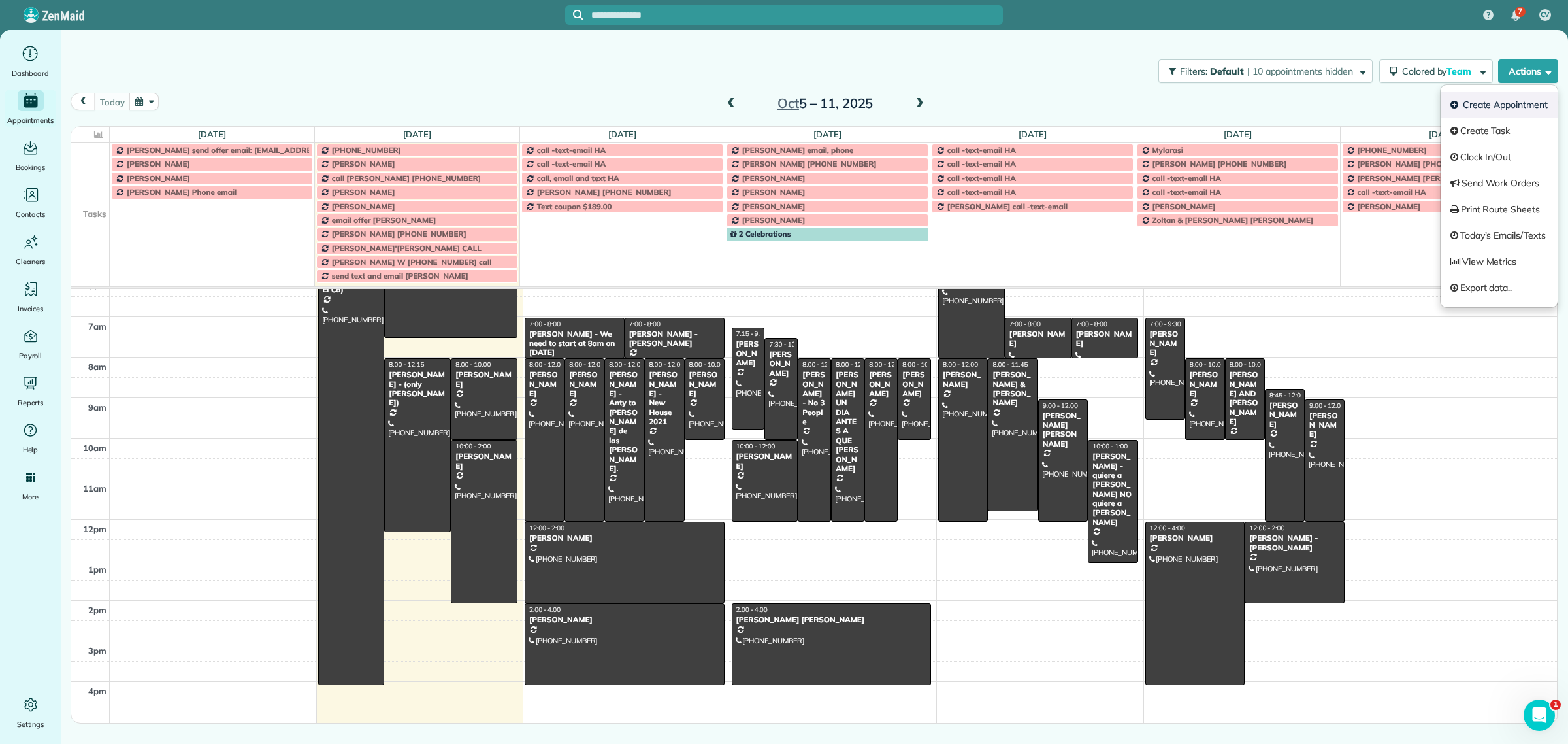
click at [1503, 108] on link "Create Appointment" at bounding box center [1499, 104] width 117 height 26
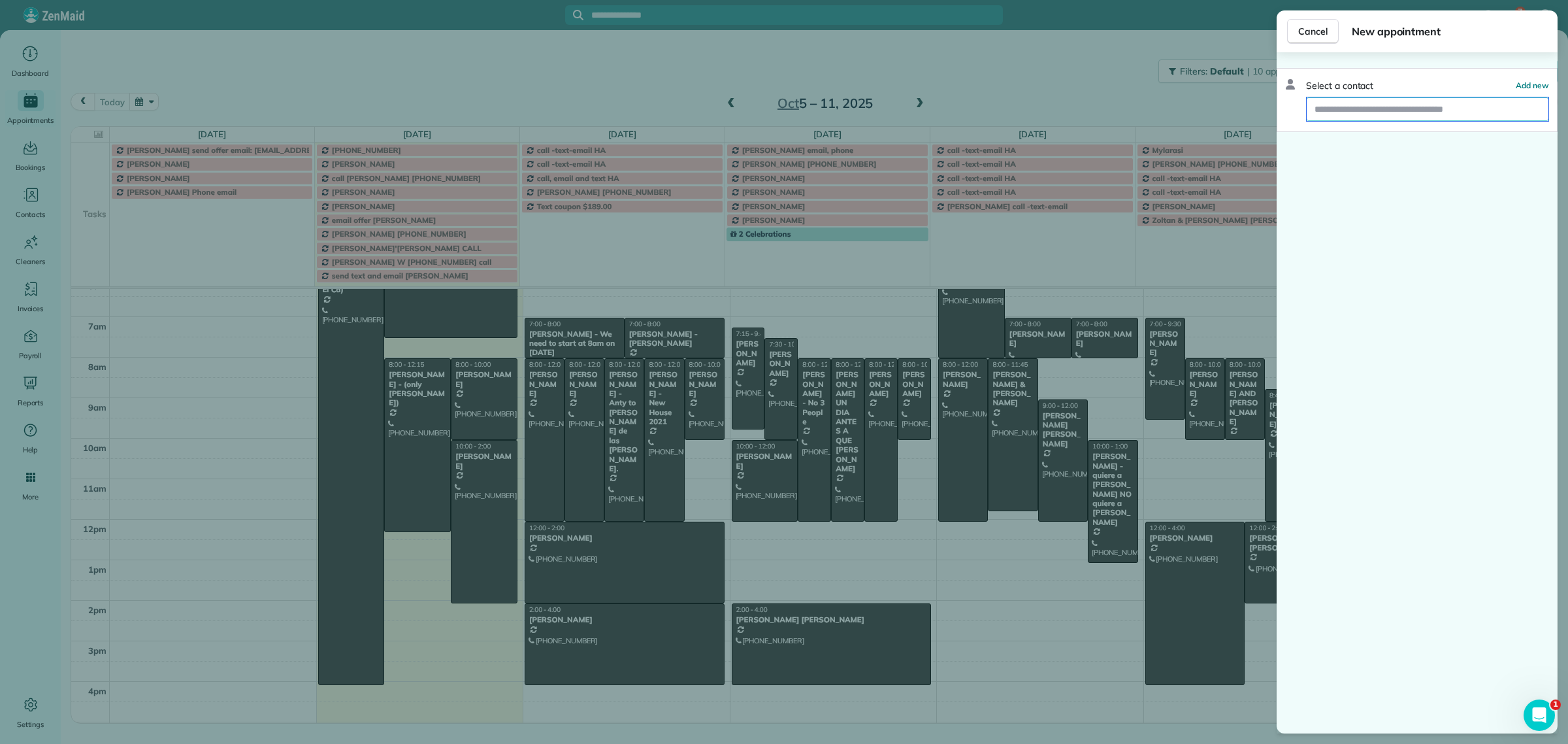
click at [1328, 103] on input "text" at bounding box center [1427, 109] width 241 height 24
paste input "**********"
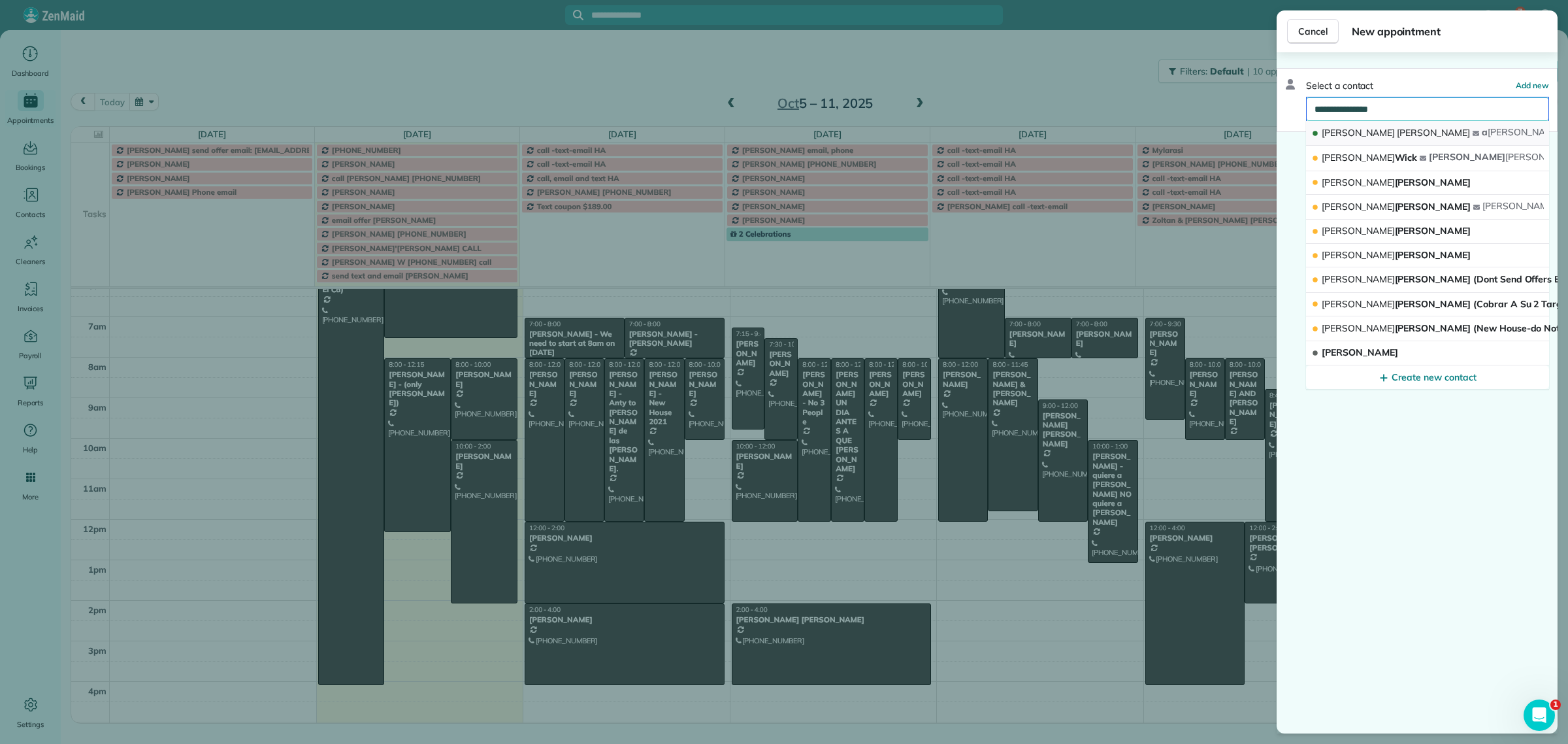
type input "**********"
click at [1397, 134] on span "Lindstrom" at bounding box center [1433, 133] width 73 height 12
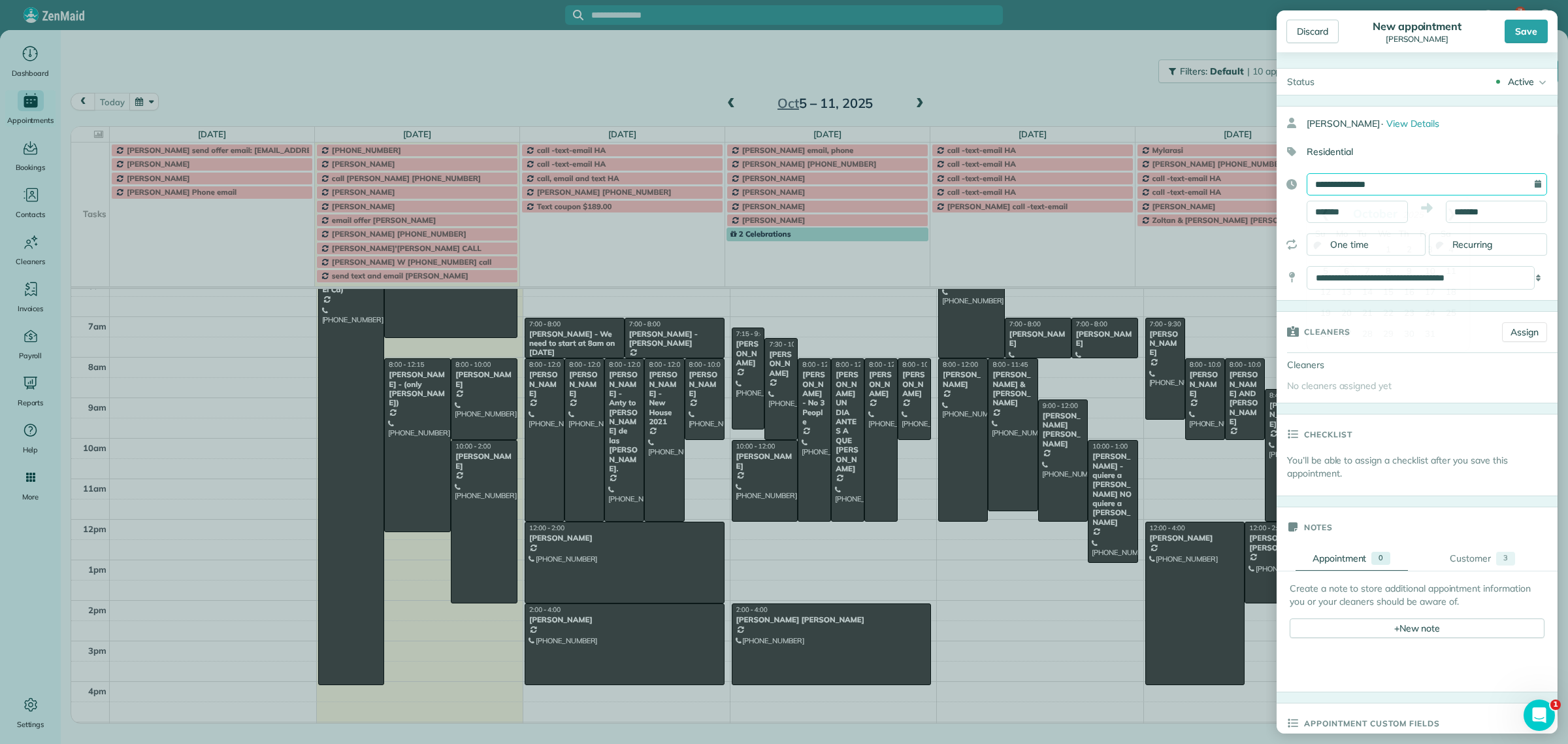
click at [1344, 184] on input "**********" at bounding box center [1427, 185] width 241 height 22
click at [1353, 310] on link "20" at bounding box center [1347, 313] width 21 height 21
type input "**********"
click at [1343, 199] on div "**********" at bounding box center [1417, 198] width 281 height 50
click at [1345, 208] on input "*******" at bounding box center [1357, 212] width 101 height 22
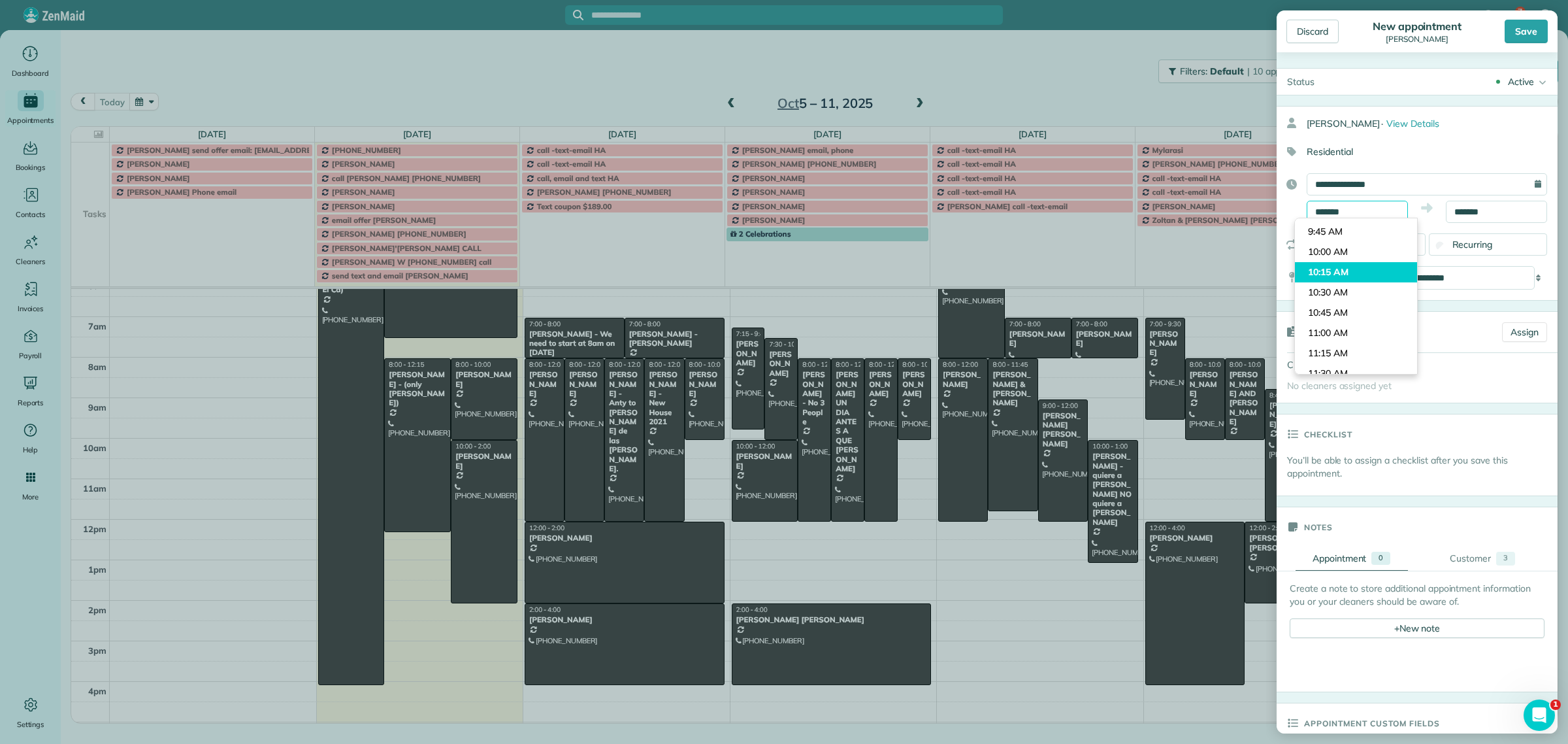
scroll to position [603, 0]
click at [1340, 253] on body "7 CV Dashboard Appointments Bookings Contacts Cleaners Invoices Payroll Reports…" at bounding box center [784, 372] width 1568 height 744
click at [1356, 207] on input "*******" at bounding box center [1357, 212] width 101 height 22
type input "*******"
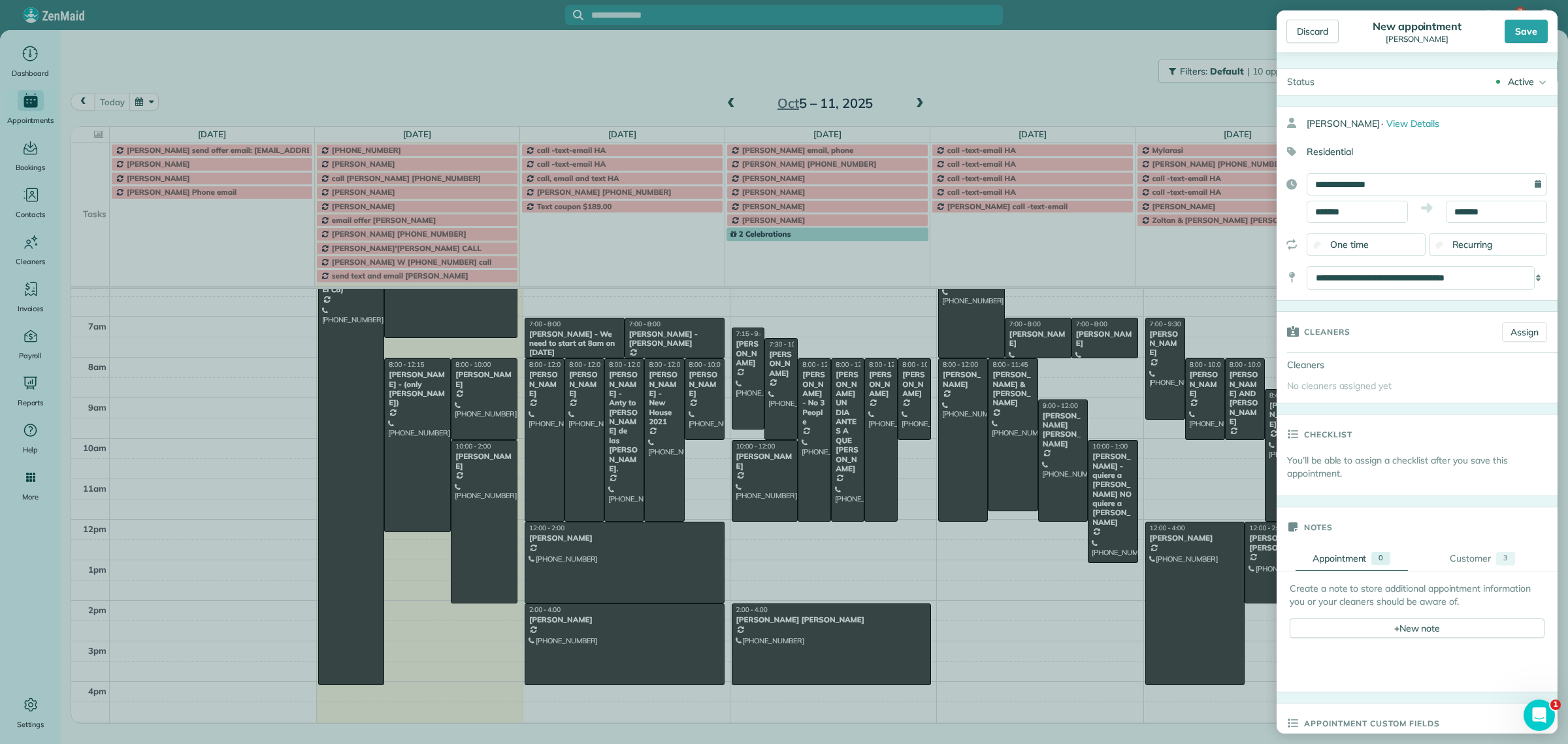
click at [1348, 325] on body "7 CV Dashboard Appointments Bookings Contacts Cleaners Invoices Payroll Reports…" at bounding box center [784, 372] width 1568 height 744
click at [1464, 205] on input "*******" at bounding box center [1496, 212] width 101 height 22
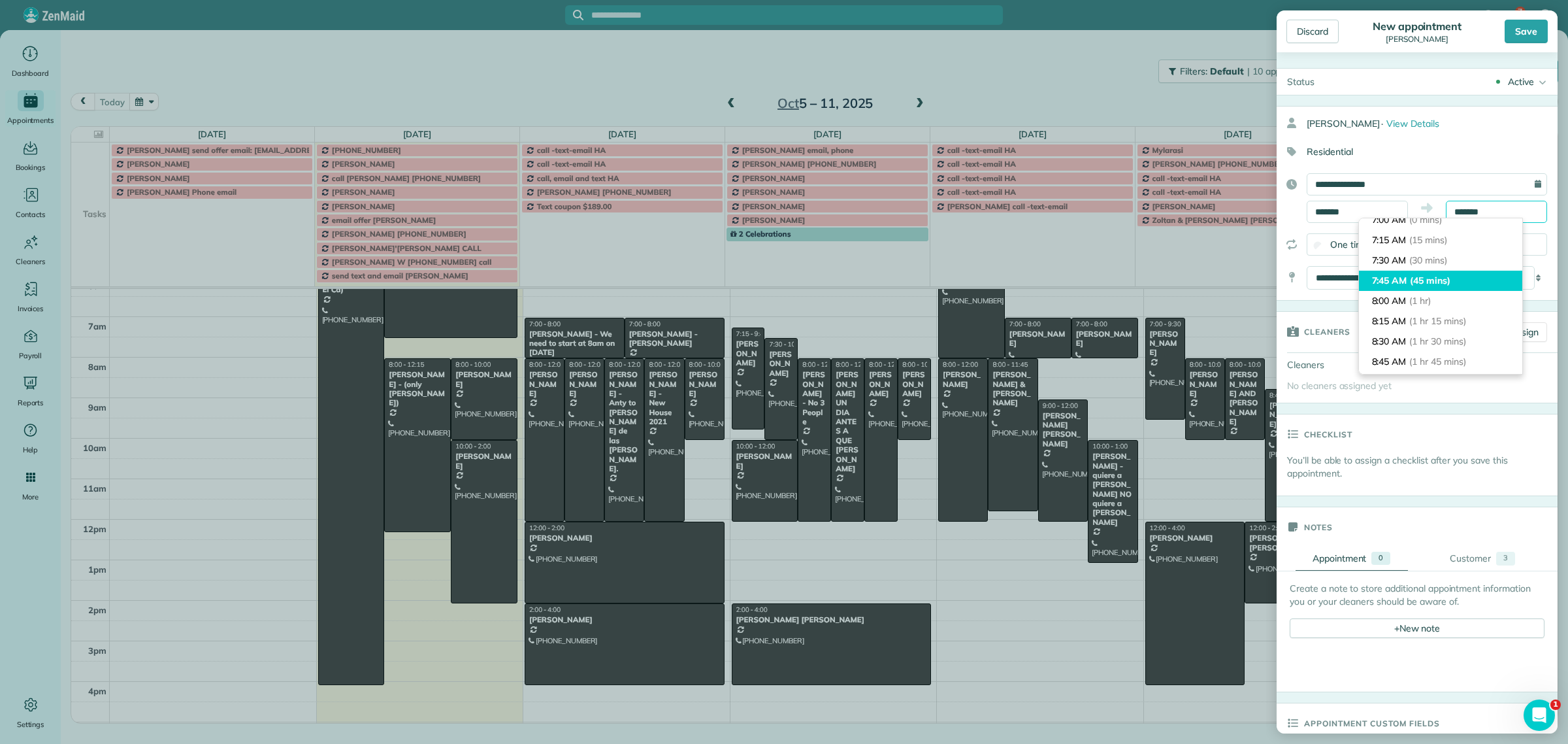
scroll to position [0, 0]
type input "*******"
click at [1404, 308] on li "8:00 AM (1 hr)" at bounding box center [1441, 309] width 164 height 20
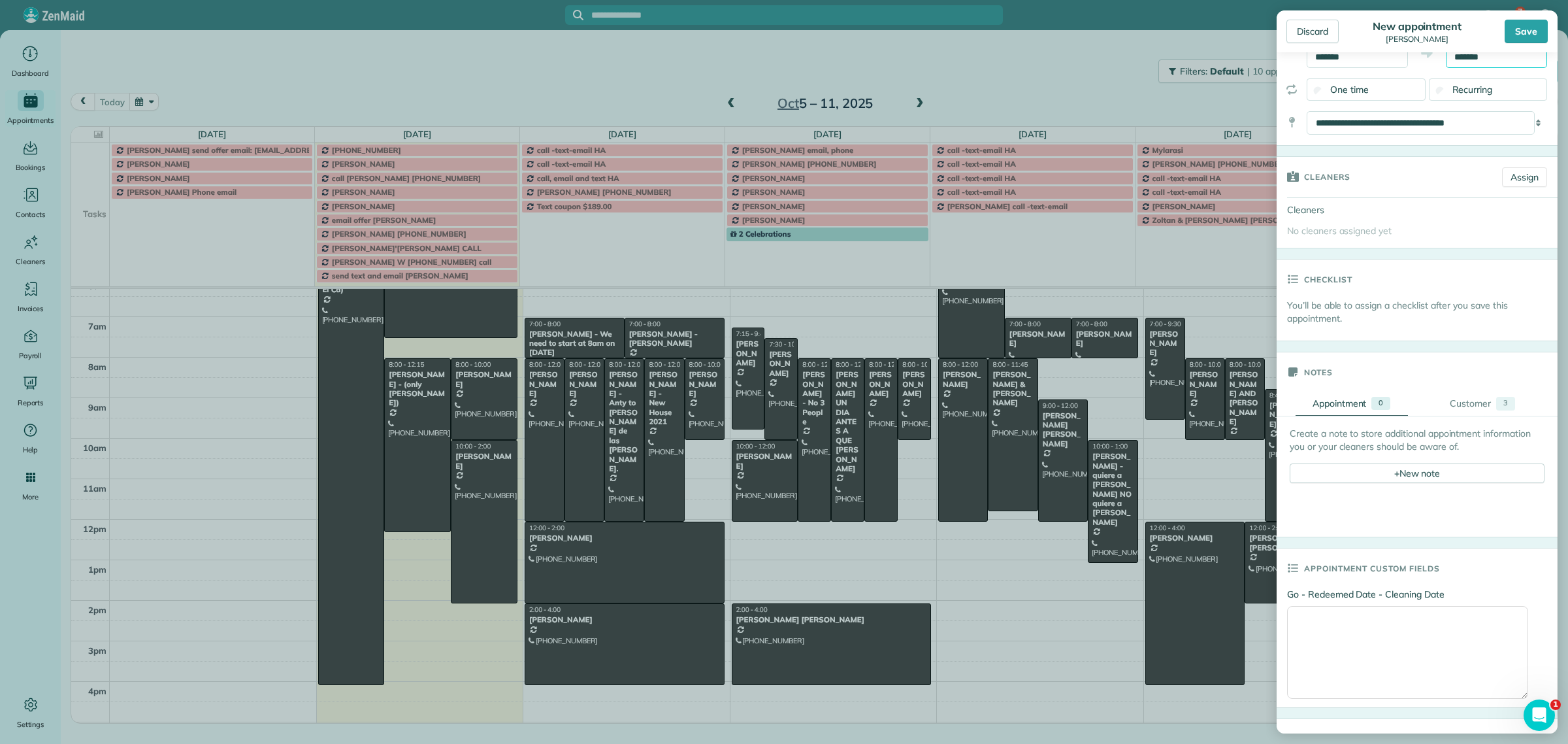
scroll to position [164, 0]
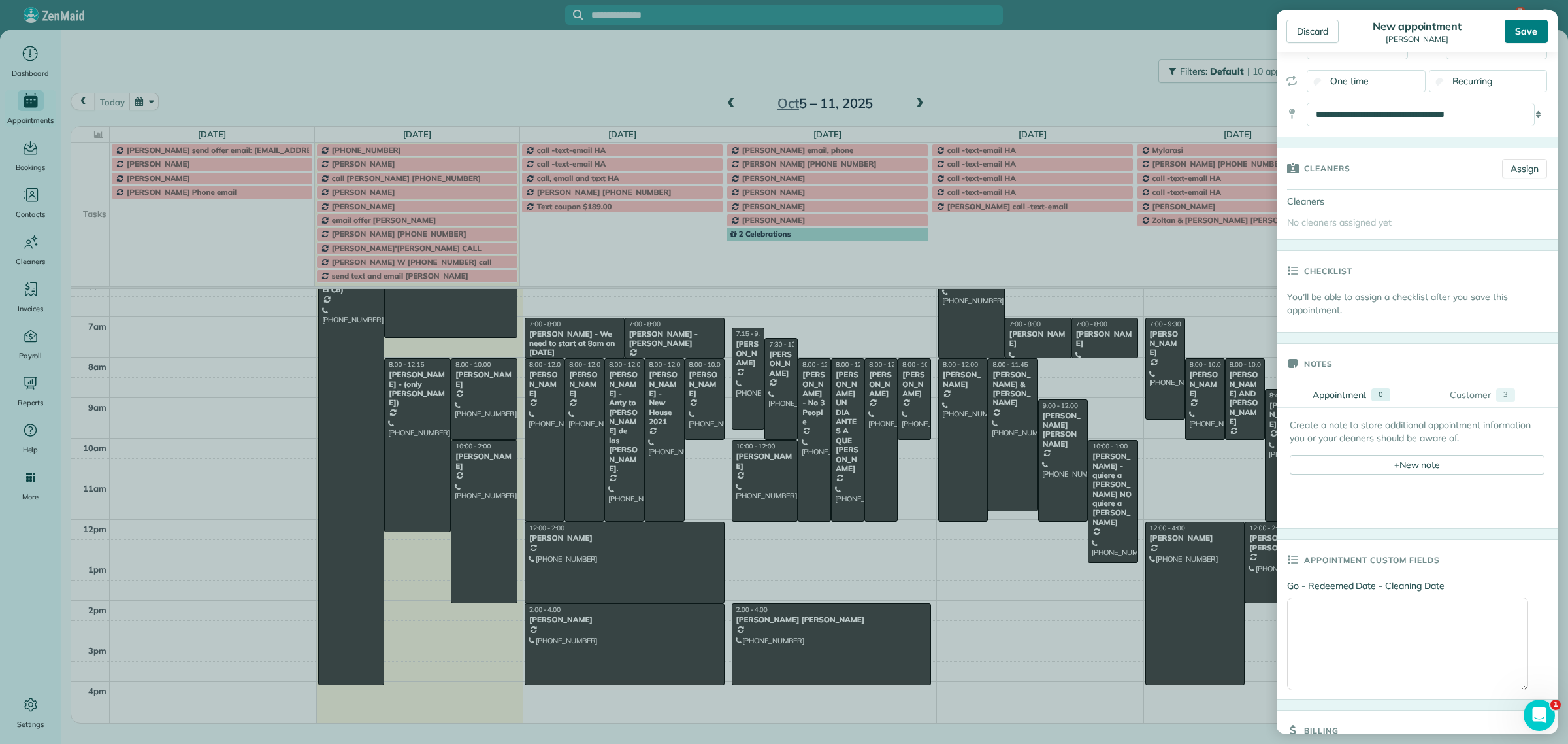
click at [1531, 33] on div "Save" at bounding box center [1527, 31] width 43 height 24
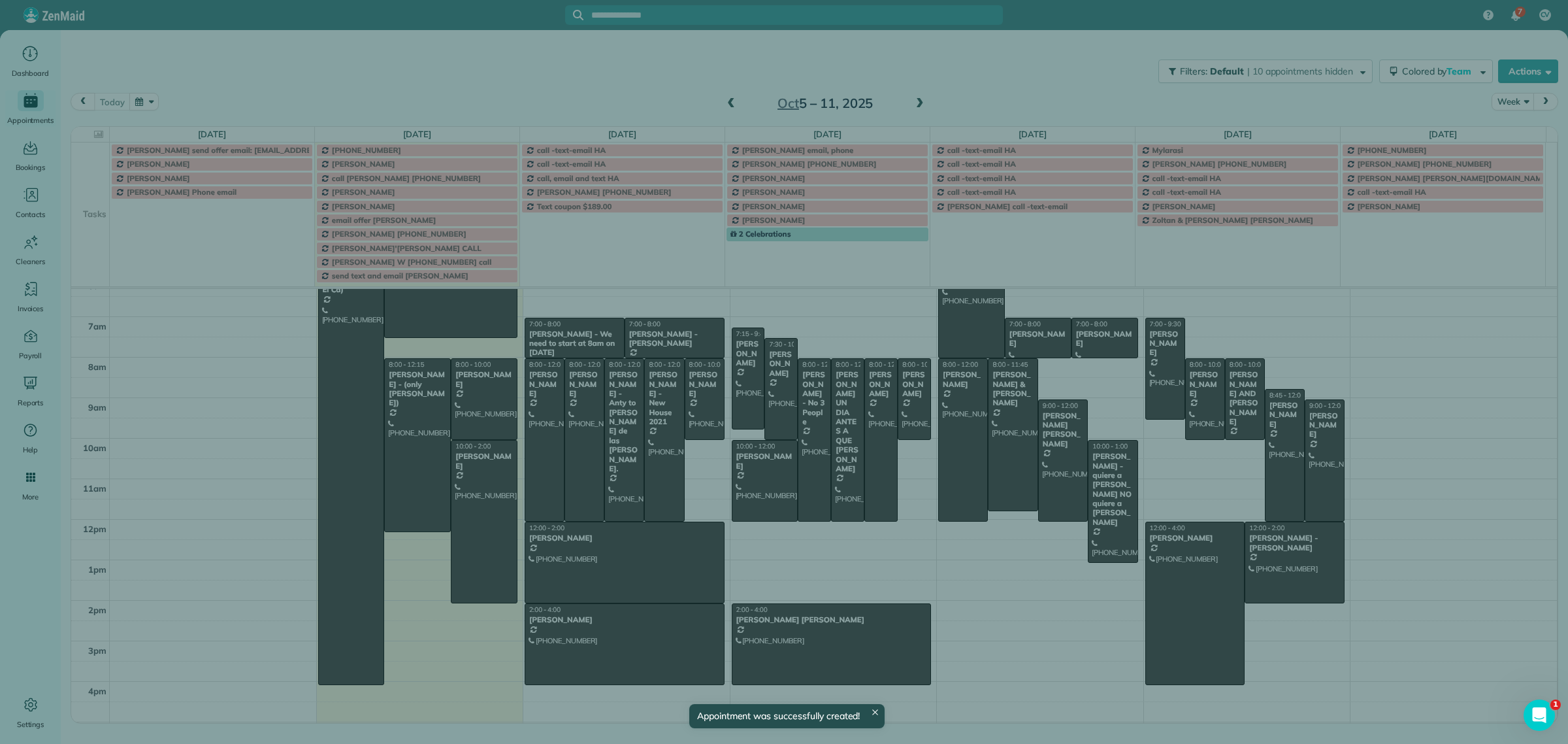
scroll to position [82, 0]
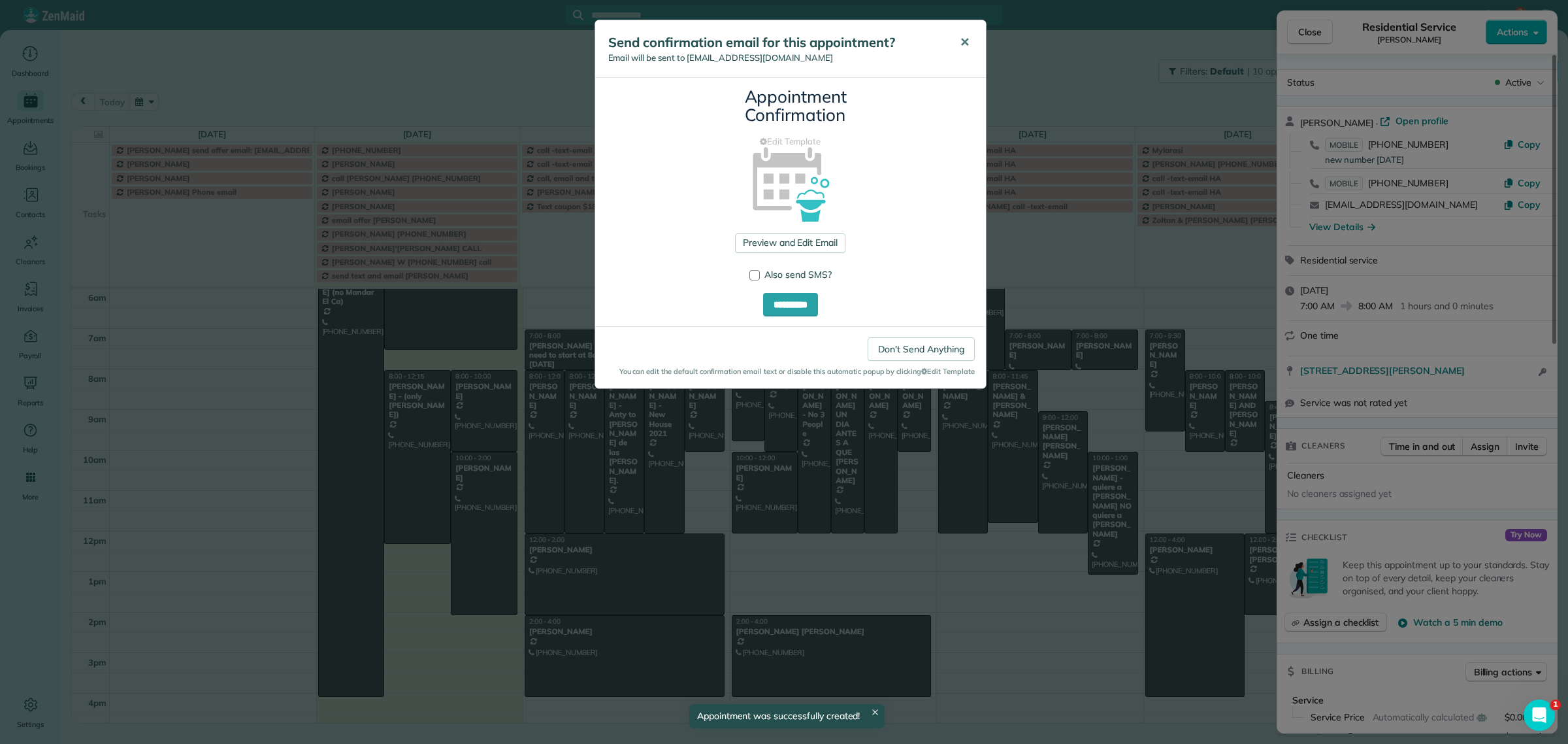
click at [962, 39] on span "✕" at bounding box center [964, 42] width 10 height 15
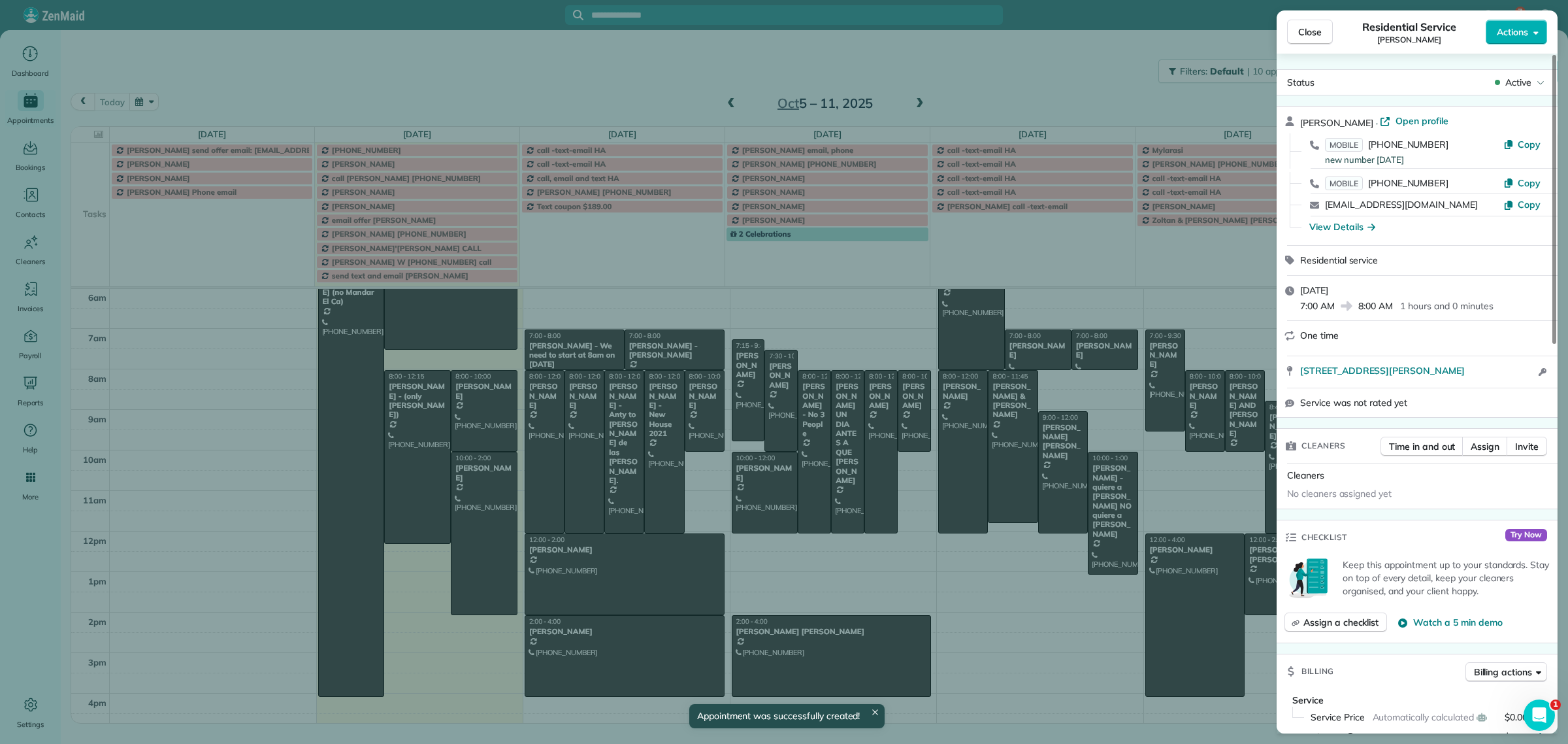
click at [1318, 33] on span "Close" at bounding box center [1310, 32] width 24 height 13
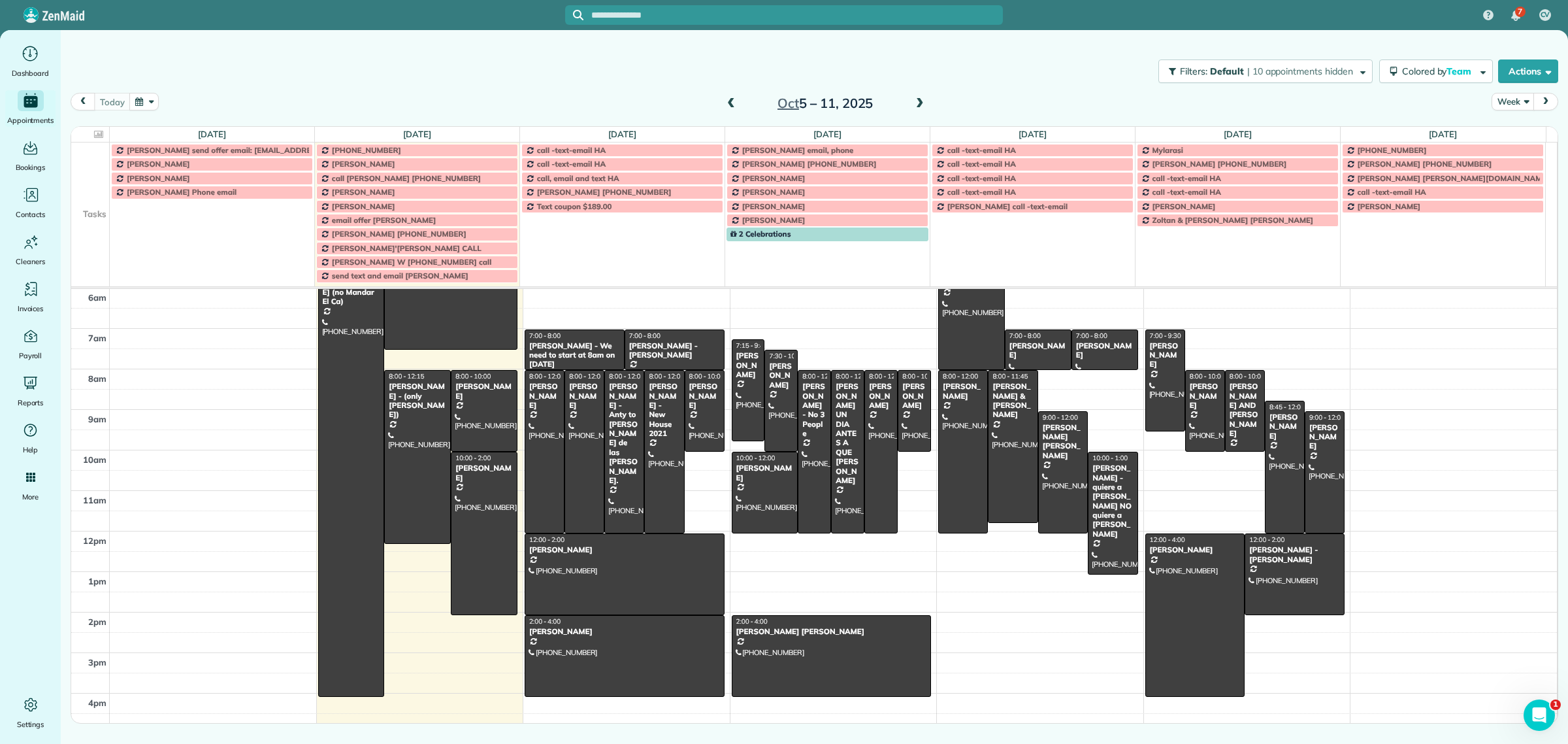
click at [93, 187] on td at bounding box center [90, 192] width 39 height 14
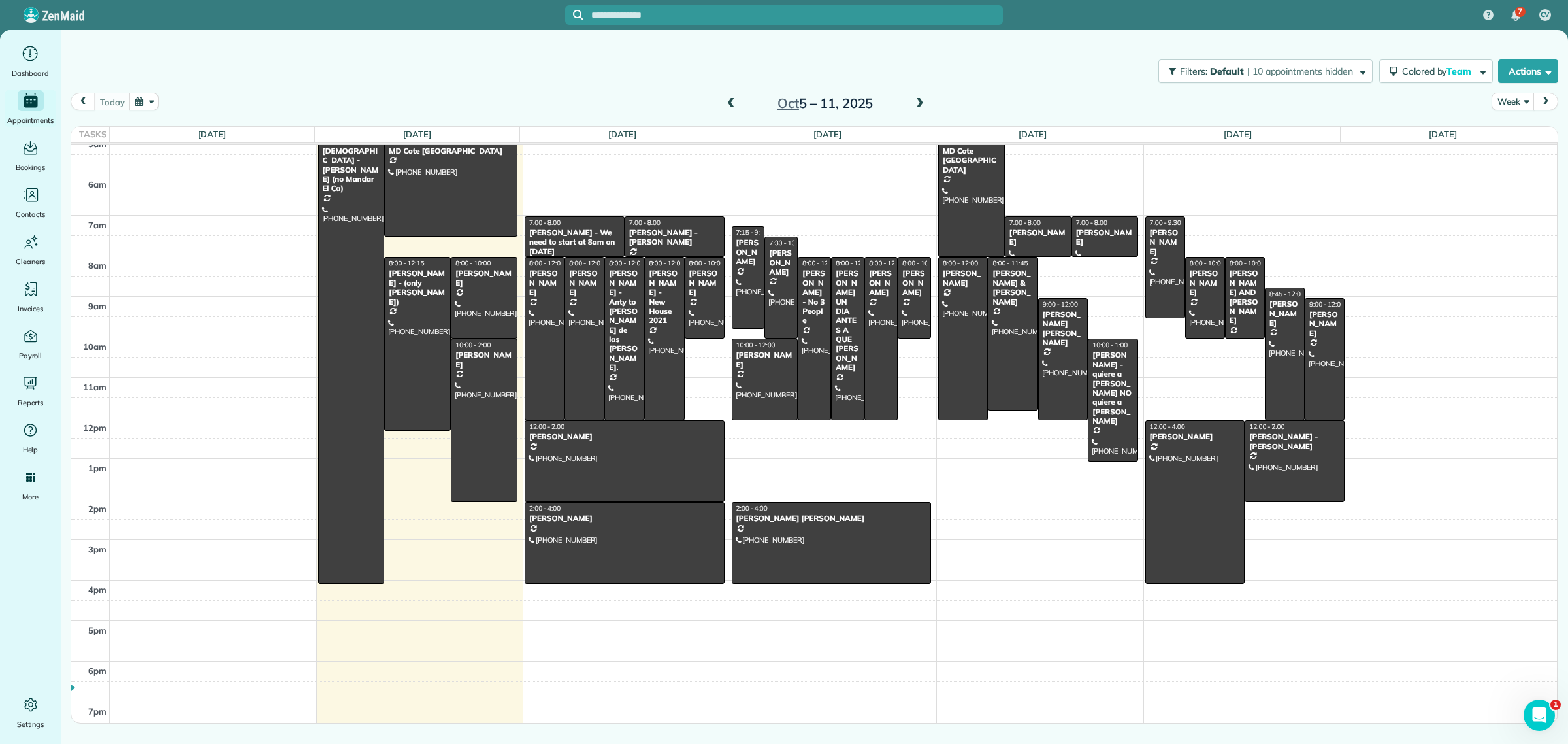
scroll to position [56, 0]
click at [1523, 72] on button "Actions" at bounding box center [1528, 71] width 60 height 24
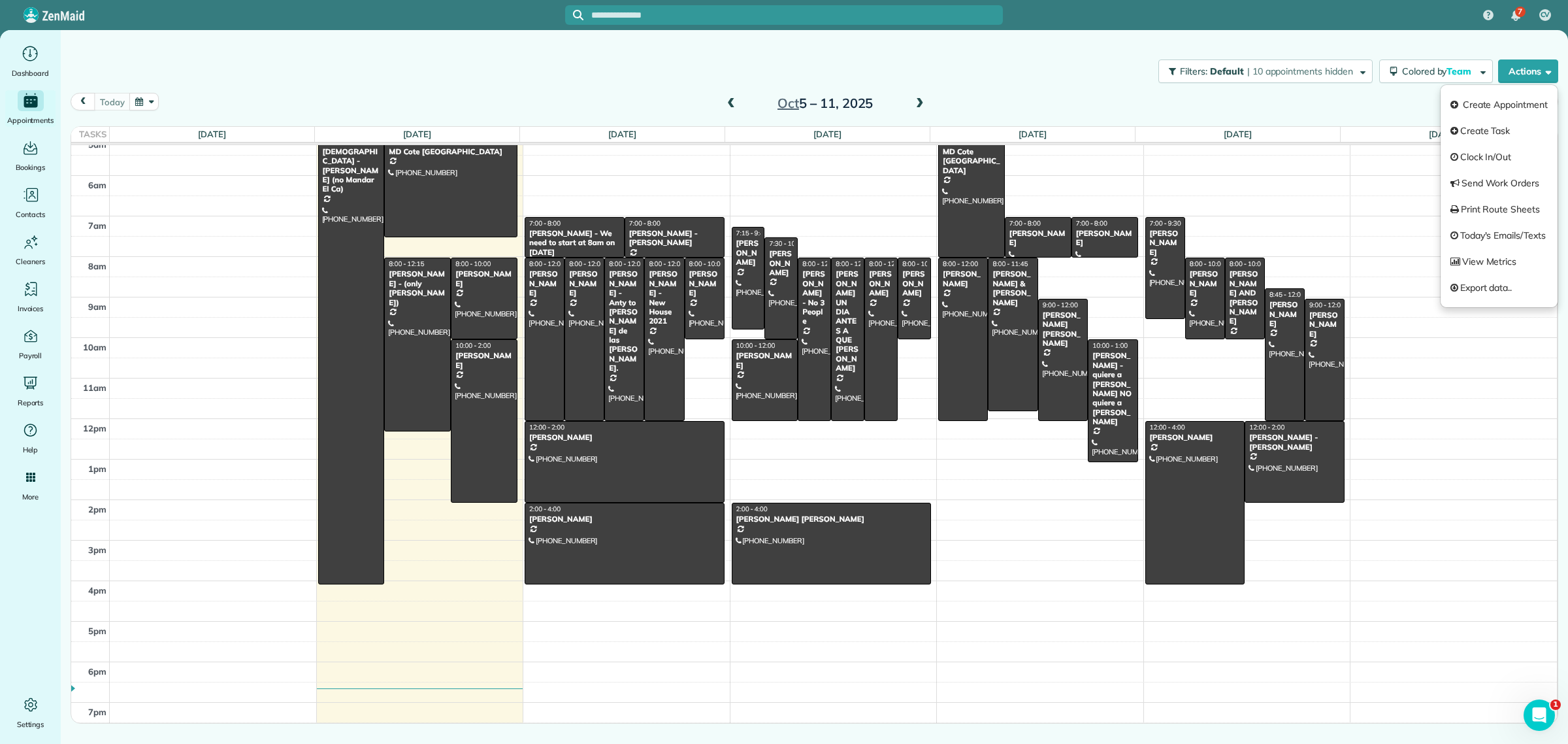
click at [893, 64] on div "Filters: Default | 10 appointments hidden Colored by Team Color by Cleaner Colo…" at bounding box center [814, 71] width 1507 height 43
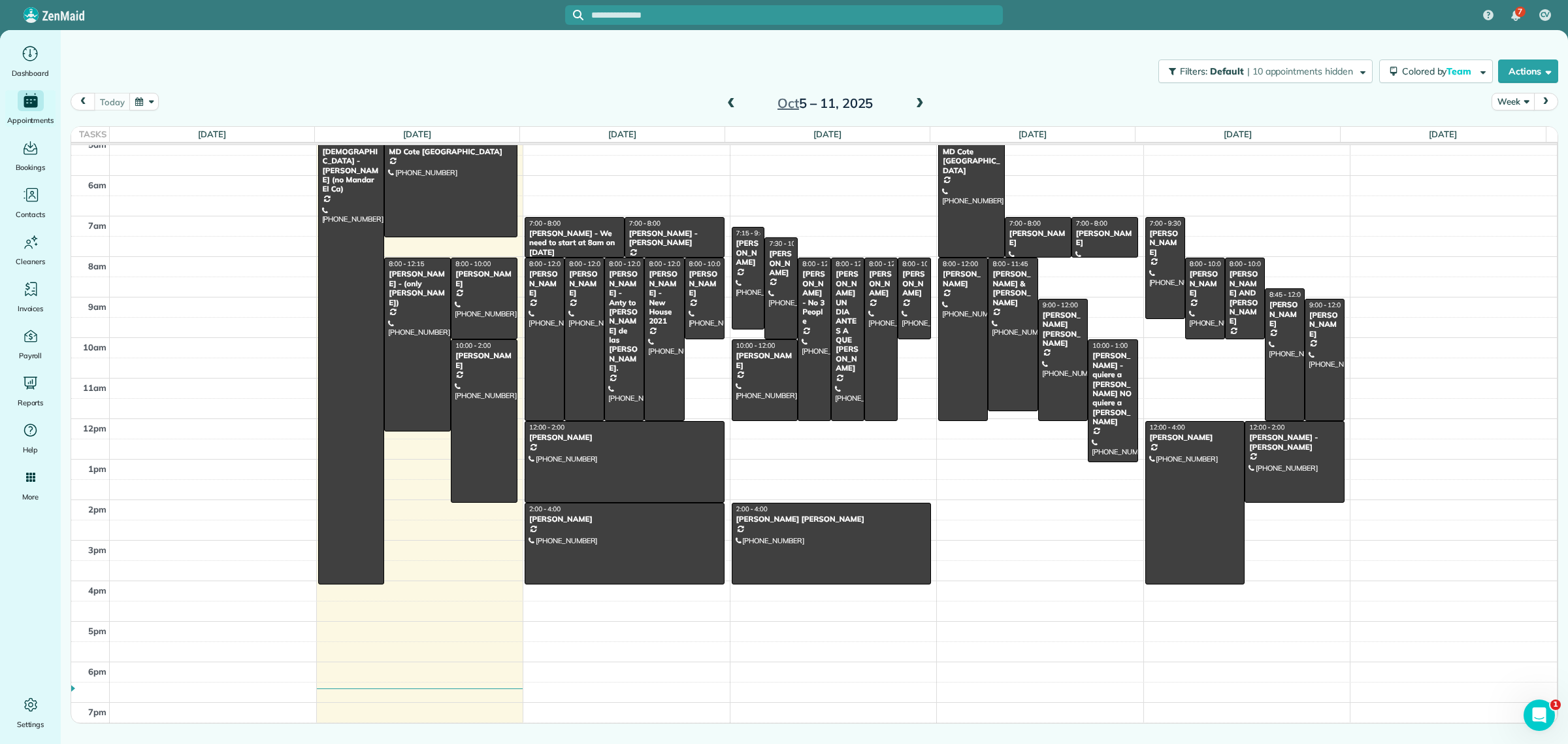
click at [1510, 105] on button "Week" at bounding box center [1512, 102] width 42 height 18
click at [1510, 142] on link "Day" at bounding box center [1544, 132] width 103 height 26
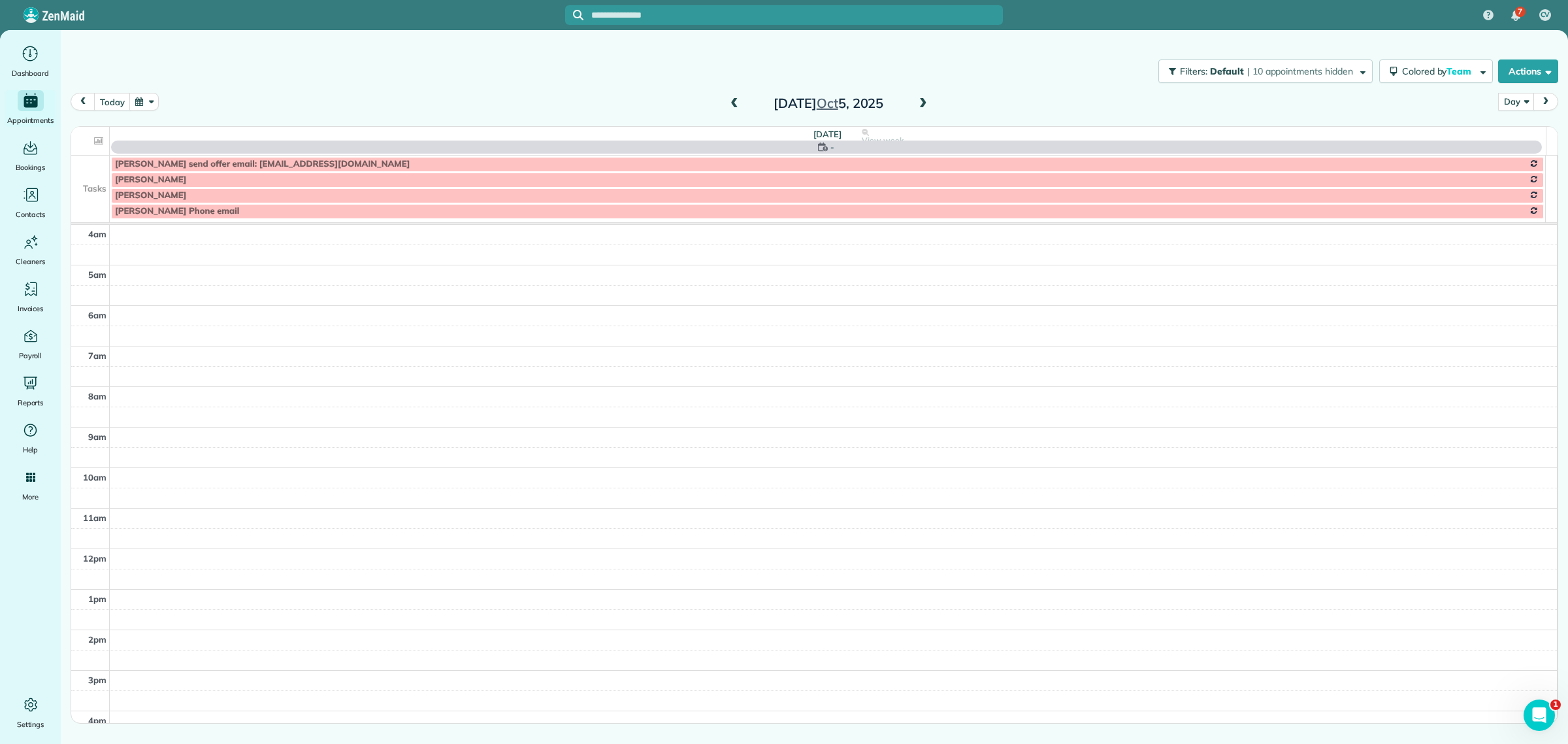
scroll to position [122, 0]
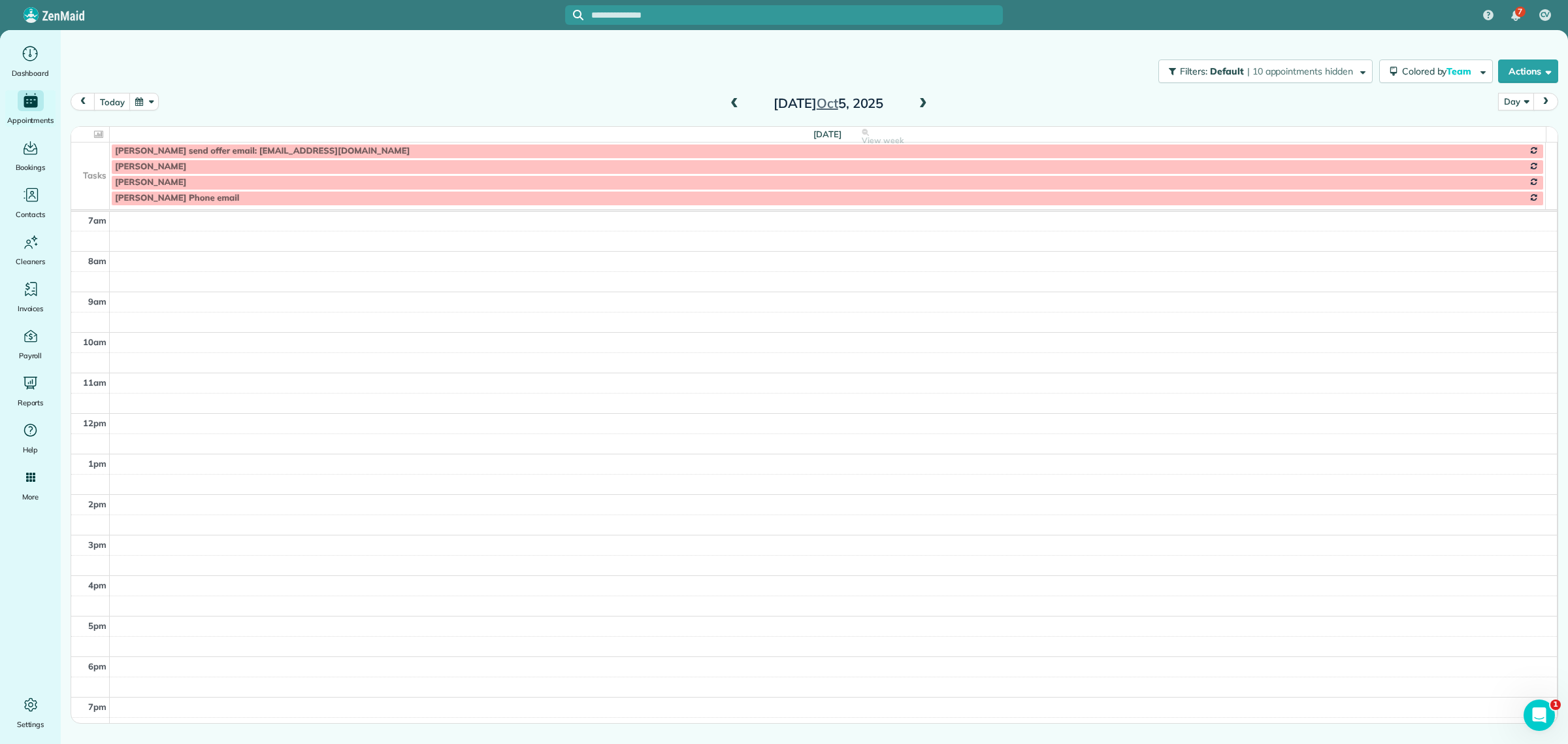
click at [912, 99] on div "Sunday Oct 5, 2025" at bounding box center [828, 103] width 209 height 21
click at [927, 99] on span at bounding box center [923, 104] width 14 height 12
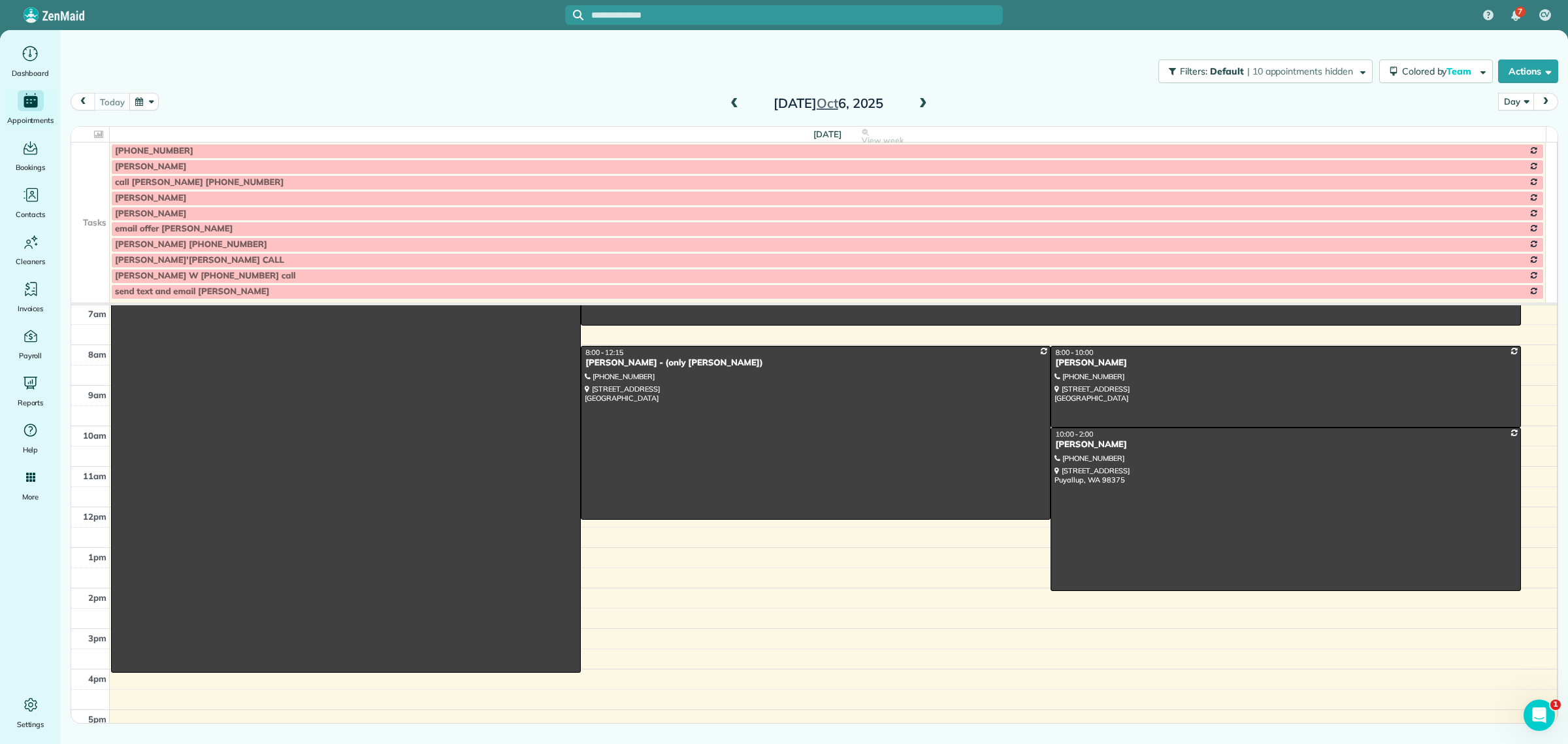
click at [927, 99] on span at bounding box center [923, 104] width 14 height 12
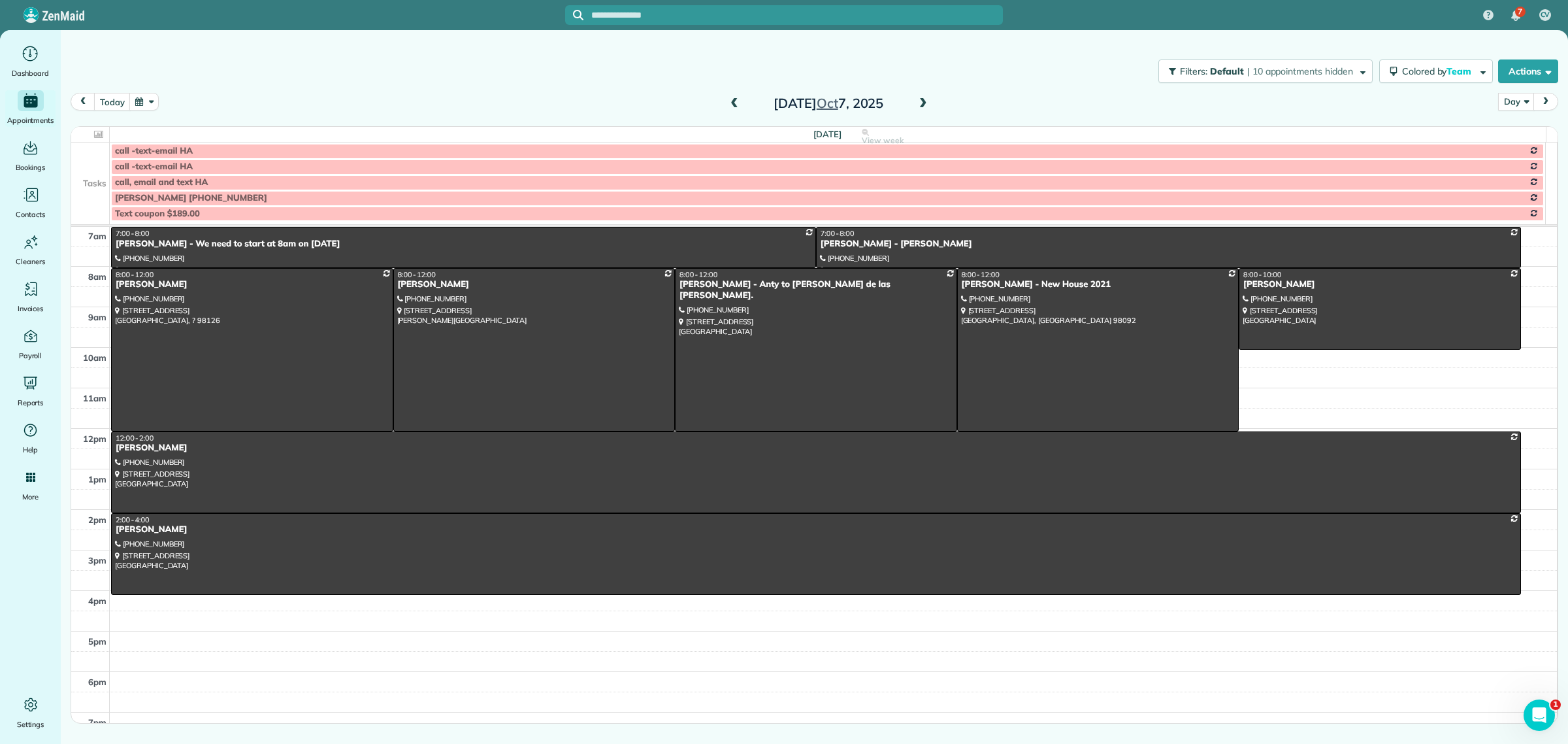
click at [95, 187] on td at bounding box center [90, 182] width 39 height 16
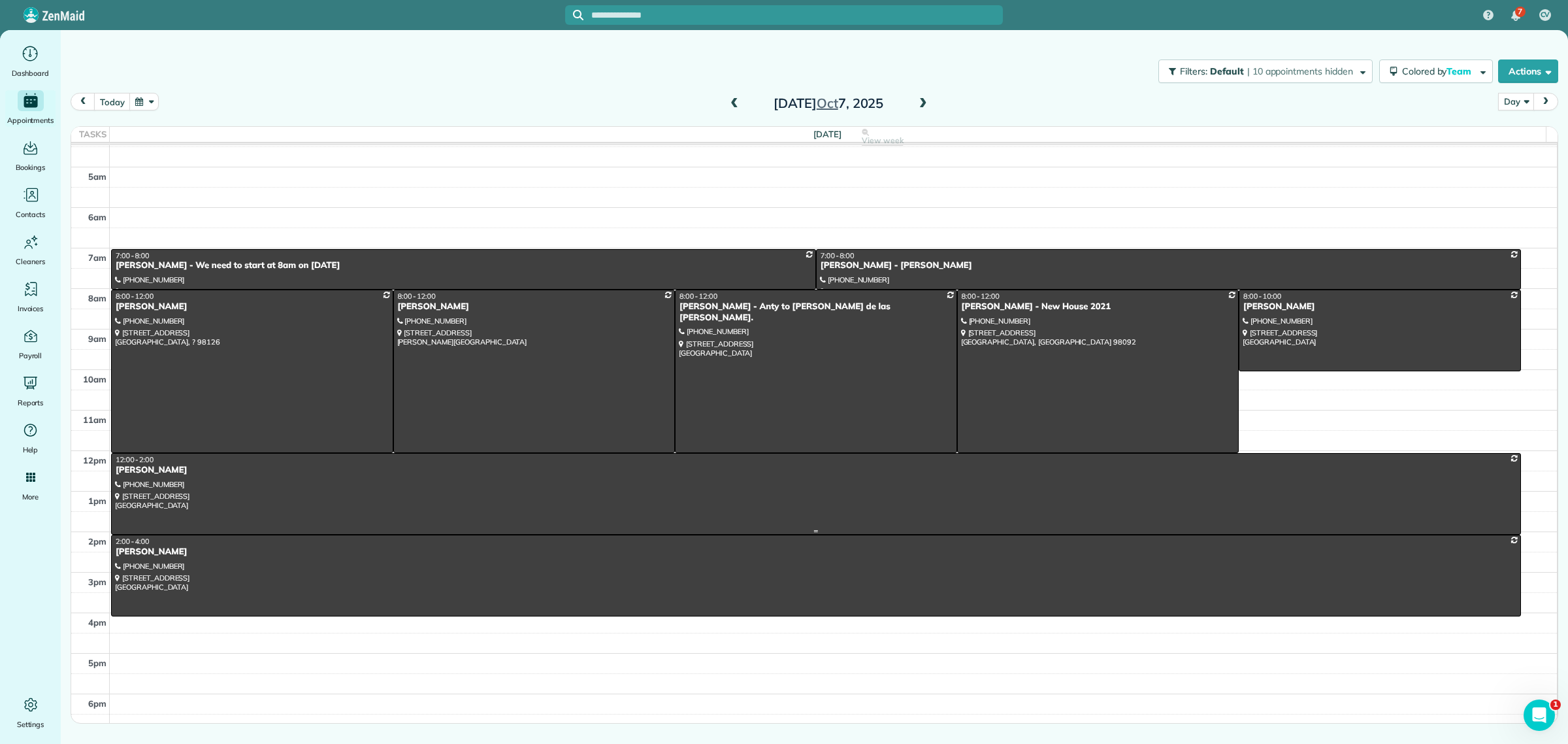
scroll to position [0, 0]
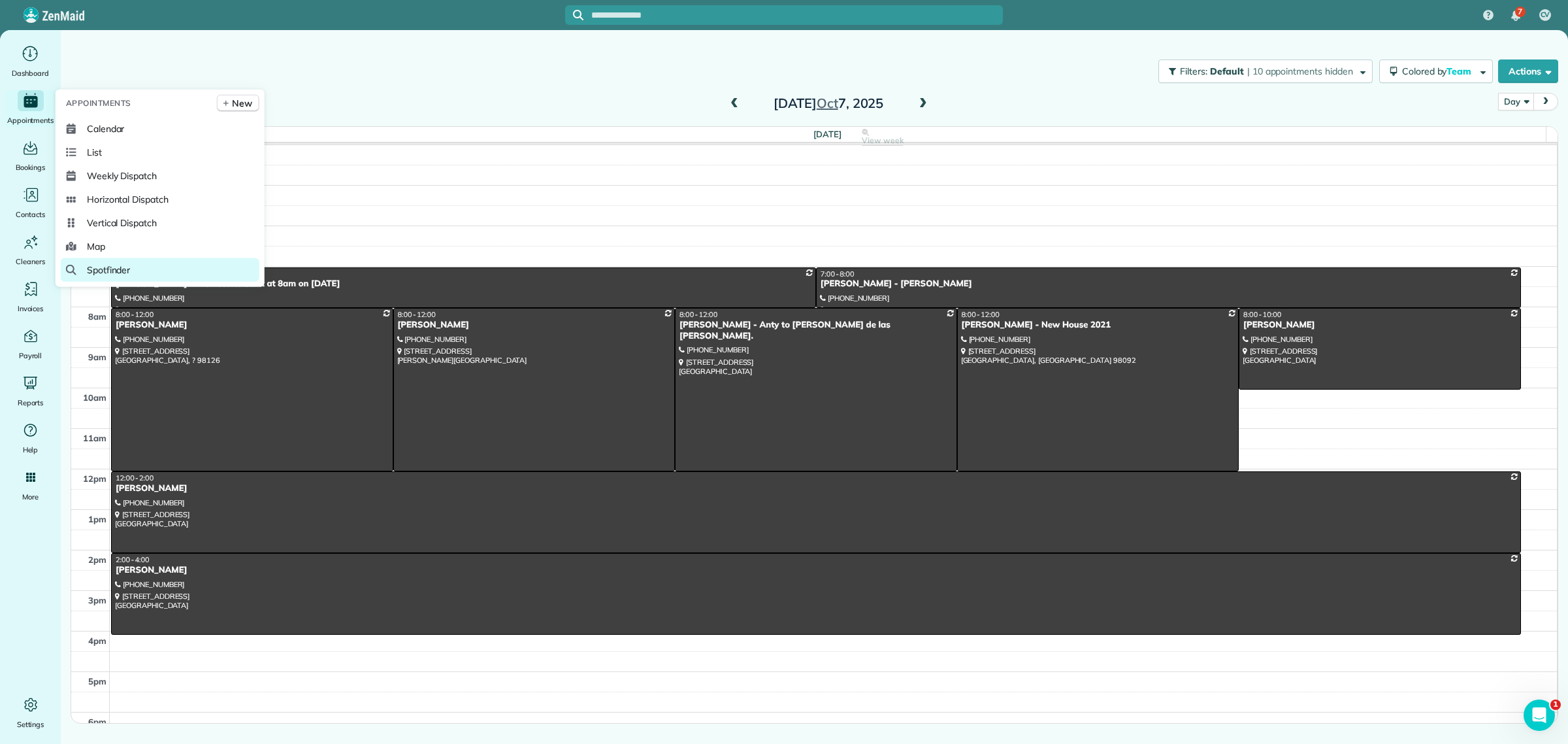
click at [119, 271] on span "Spotfinder" at bounding box center [108, 270] width 44 height 13
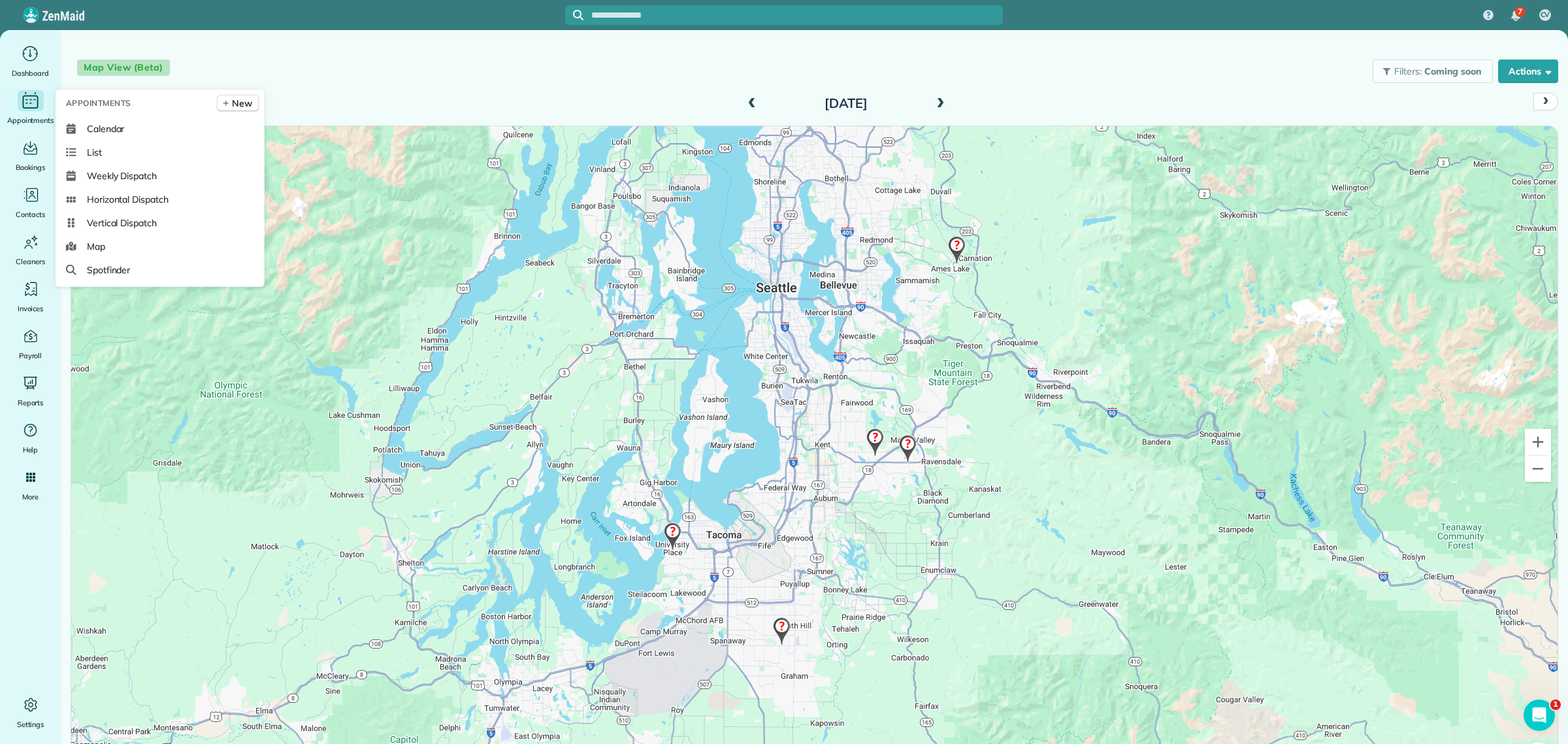
click at [34, 97] on icon "Main" at bounding box center [30, 101] width 20 height 19
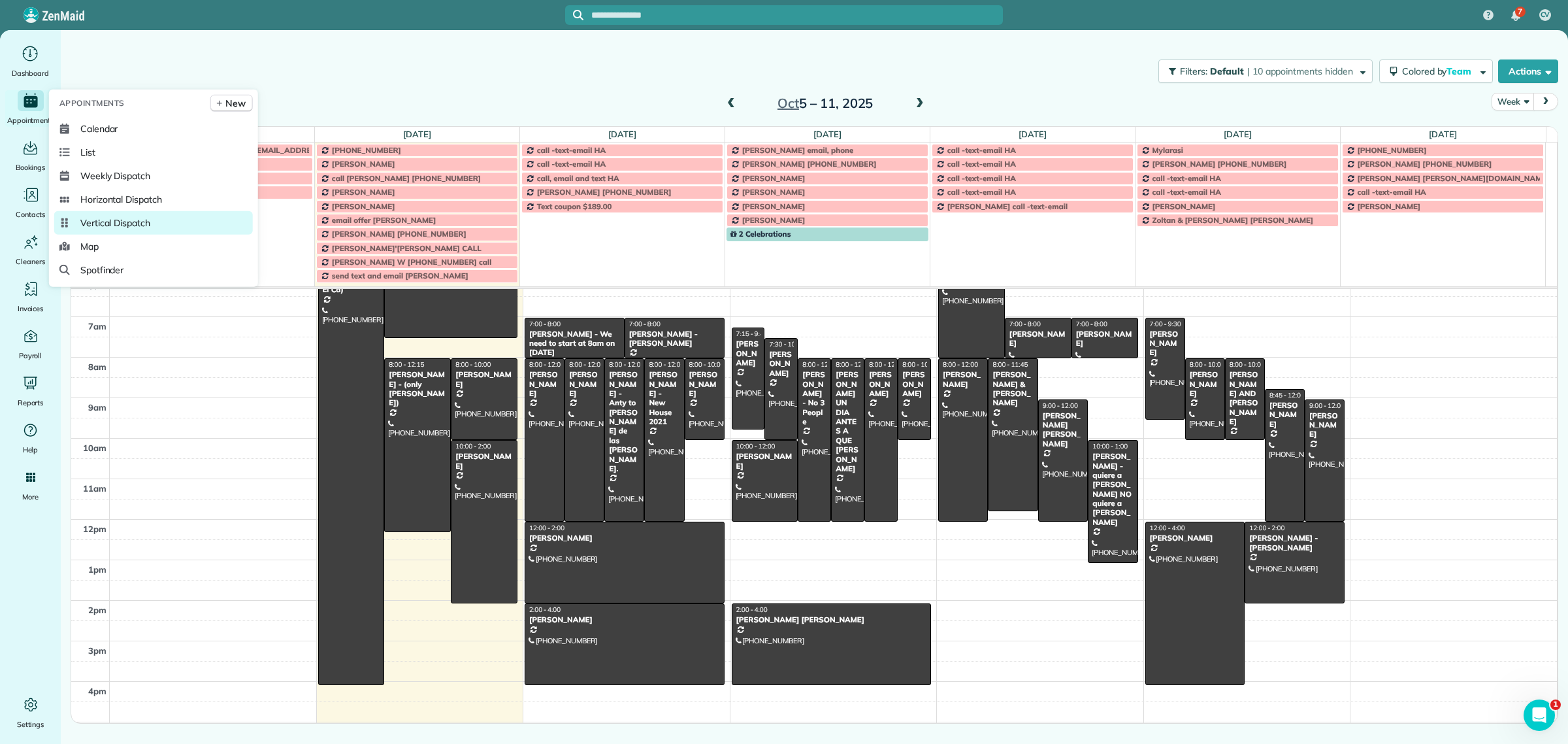
click at [148, 225] on span "Vertical Dispatch" at bounding box center [116, 223] width 70 height 13
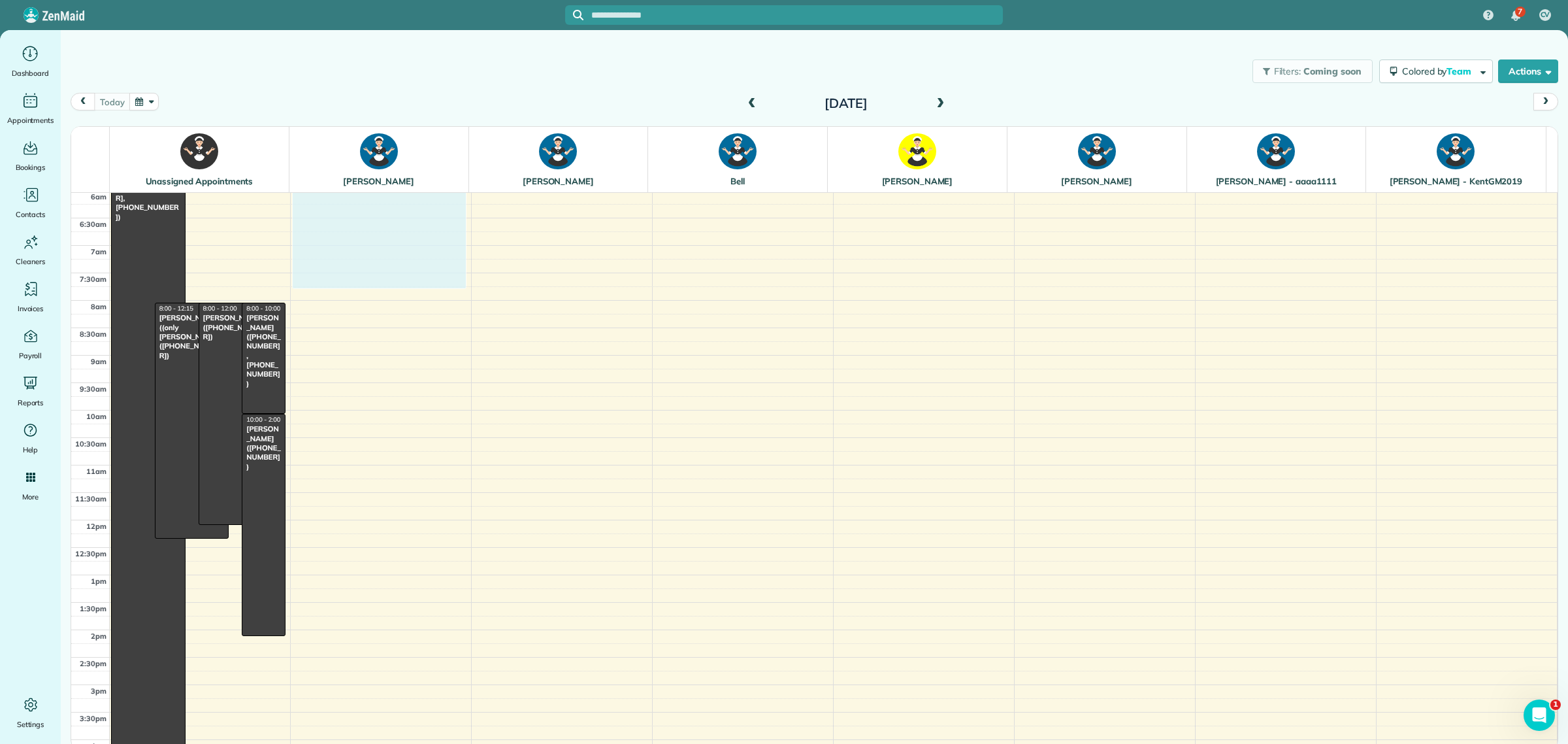
drag, startPoint x: 249, startPoint y: 242, endPoint x: 344, endPoint y: 256, distance: 96.0
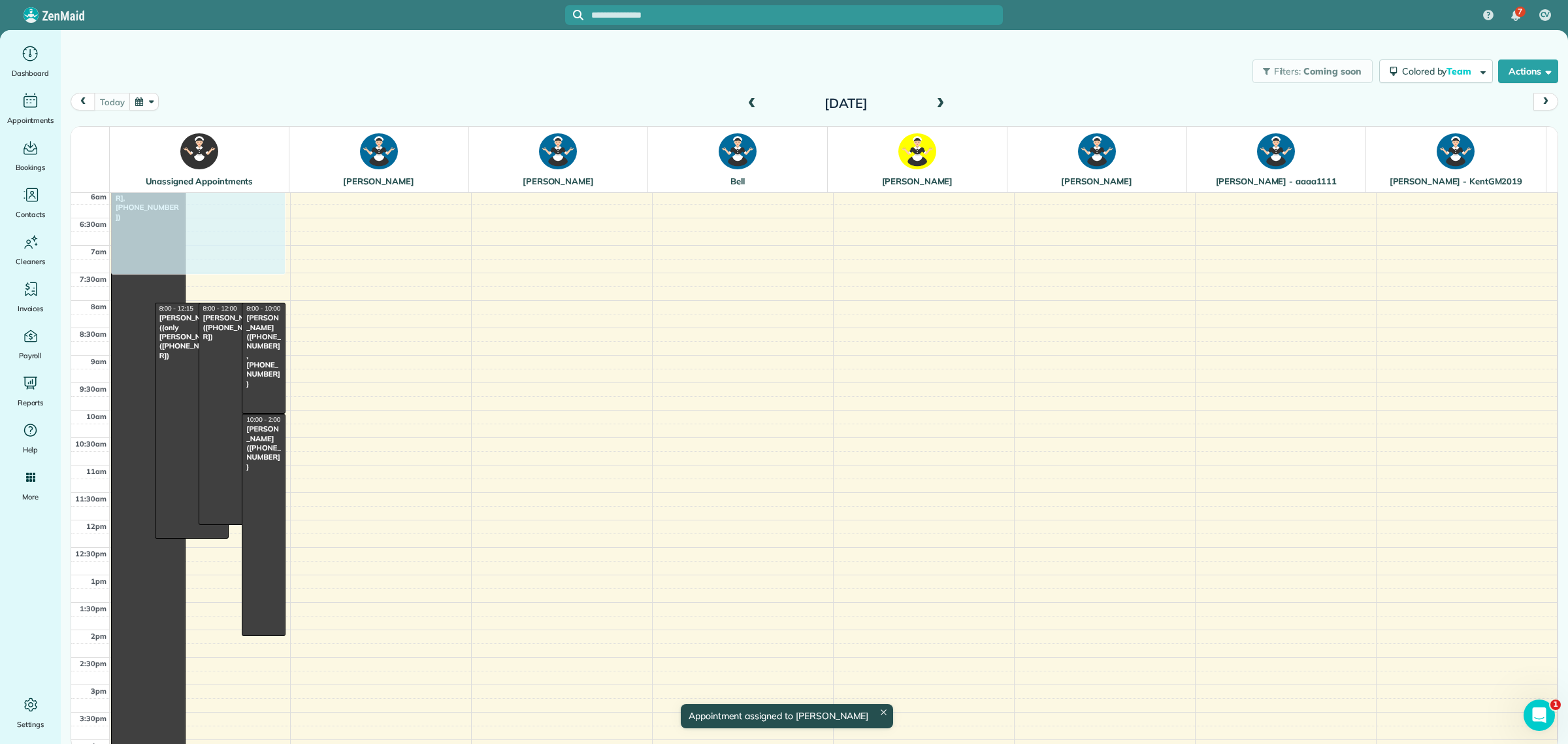
drag, startPoint x: 366, startPoint y: 247, endPoint x: 242, endPoint y: 230, distance: 125.2
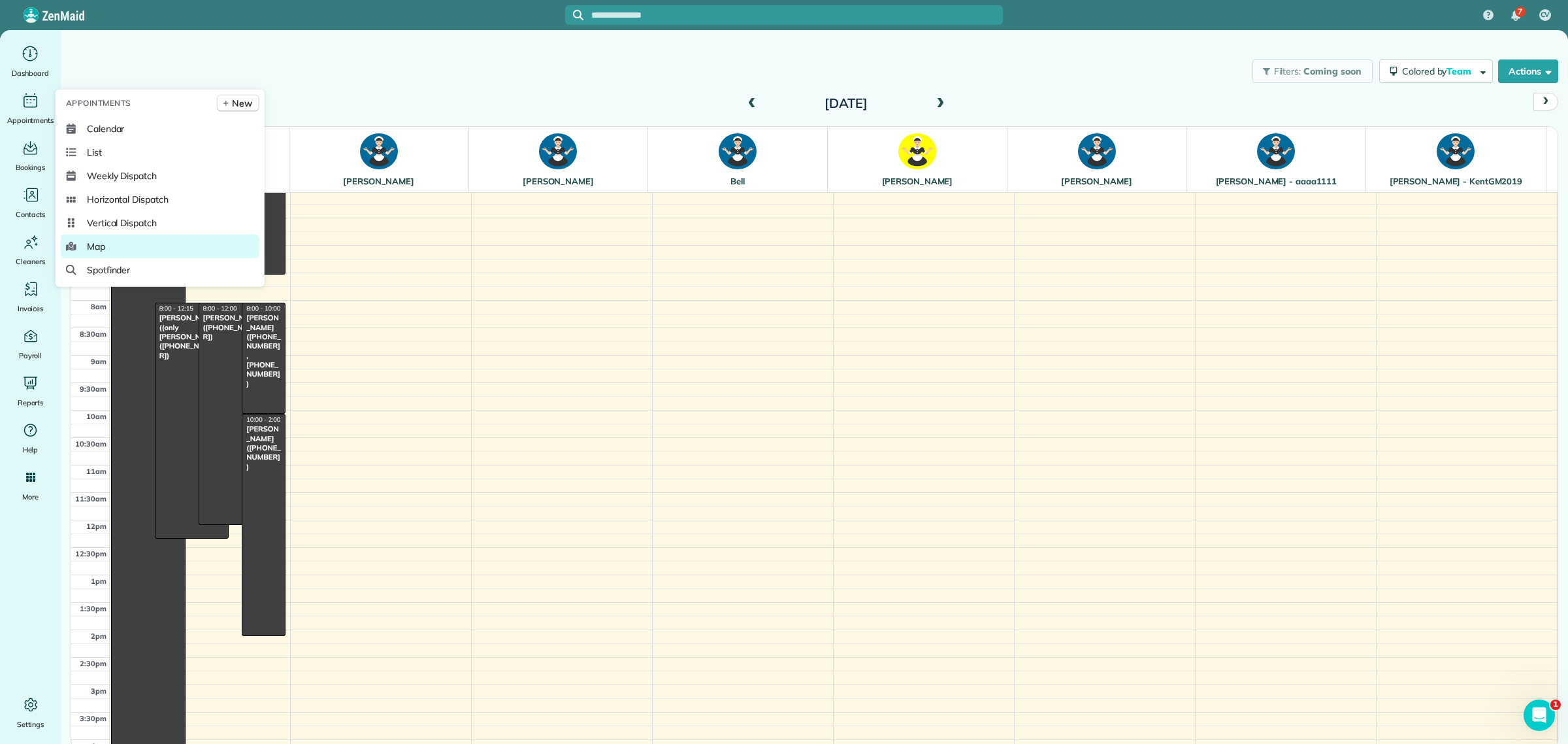
click at [95, 250] on span "Map" at bounding box center [96, 247] width 19 height 13
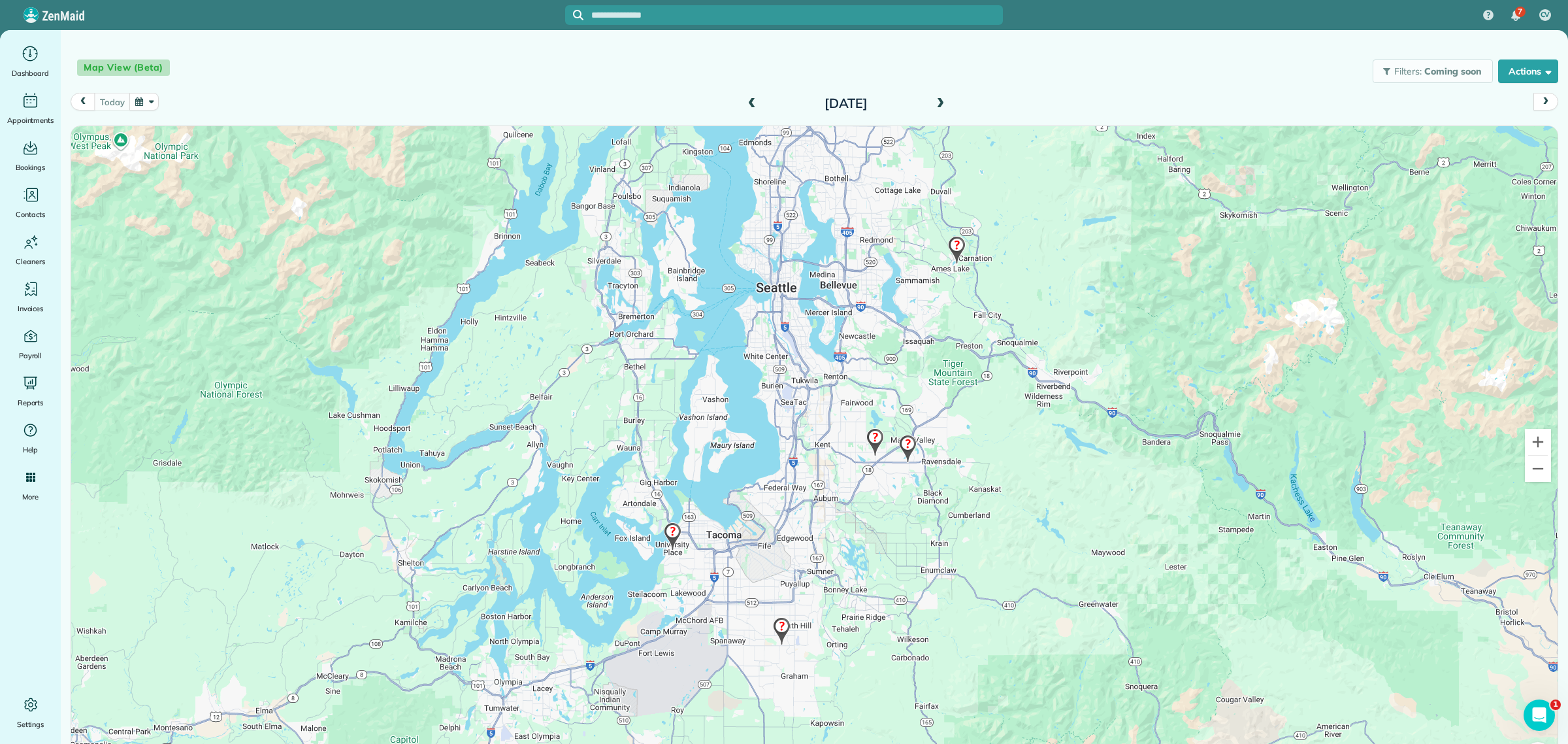
click at [935, 106] on span at bounding box center [940, 104] width 14 height 12
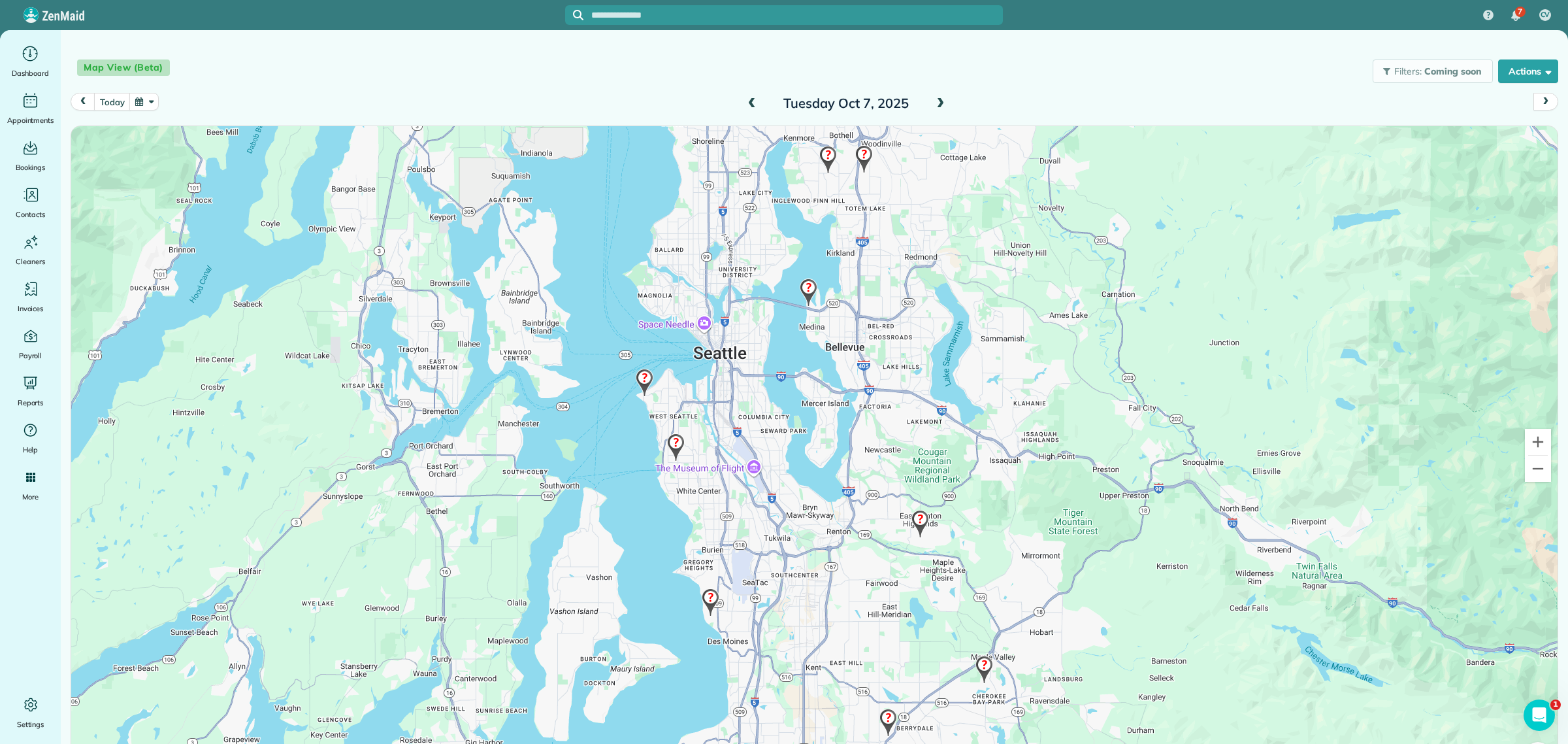
click at [824, 155] on img at bounding box center [828, 160] width 28 height 39
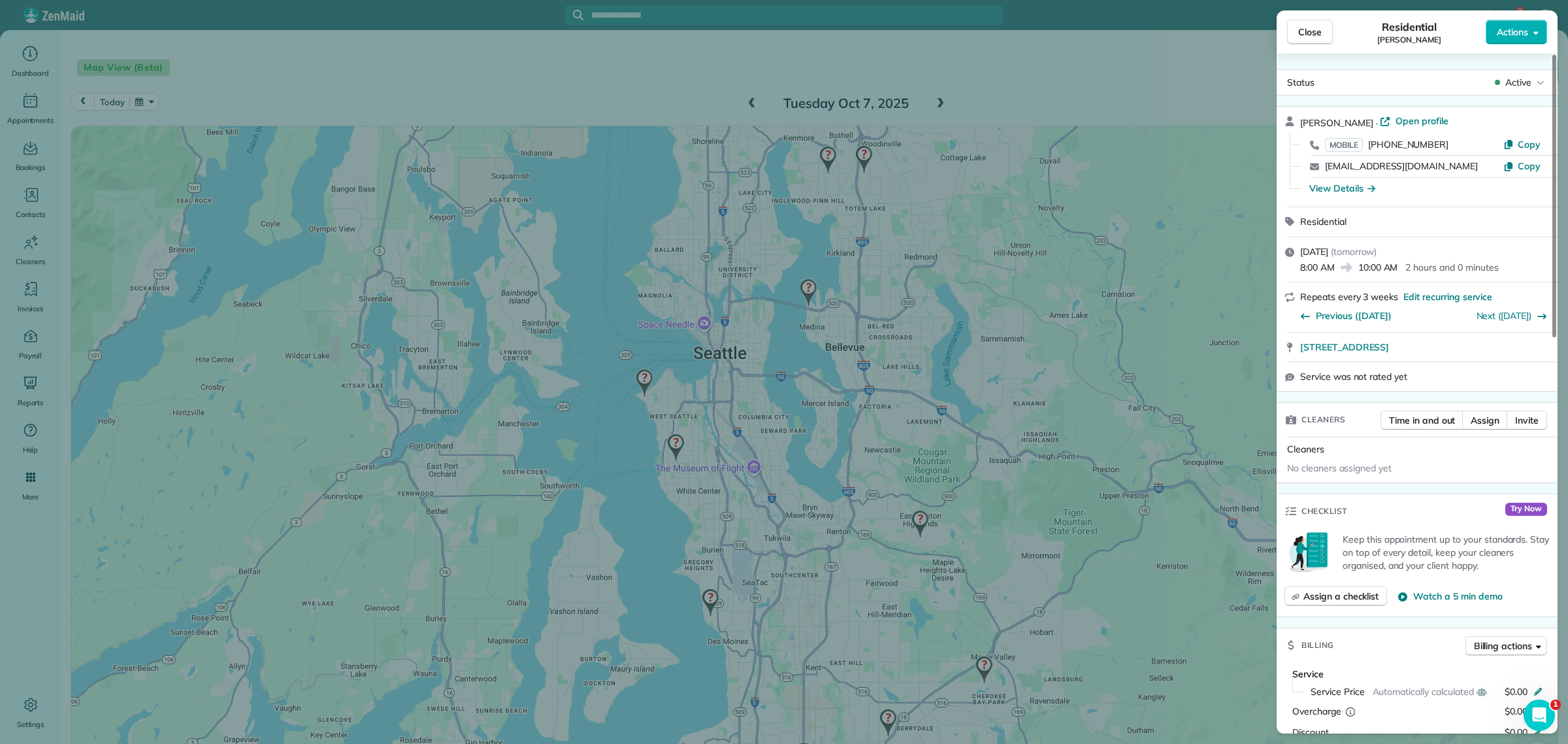
click at [1298, 17] on div "Close Residential Ria Schalnat Actions" at bounding box center [1417, 32] width 281 height 43
click at [855, 154] on div "Close Residential Ria Schalnat Actions Status Active Ria Schalnat · Open profil…" at bounding box center [784, 372] width 1568 height 744
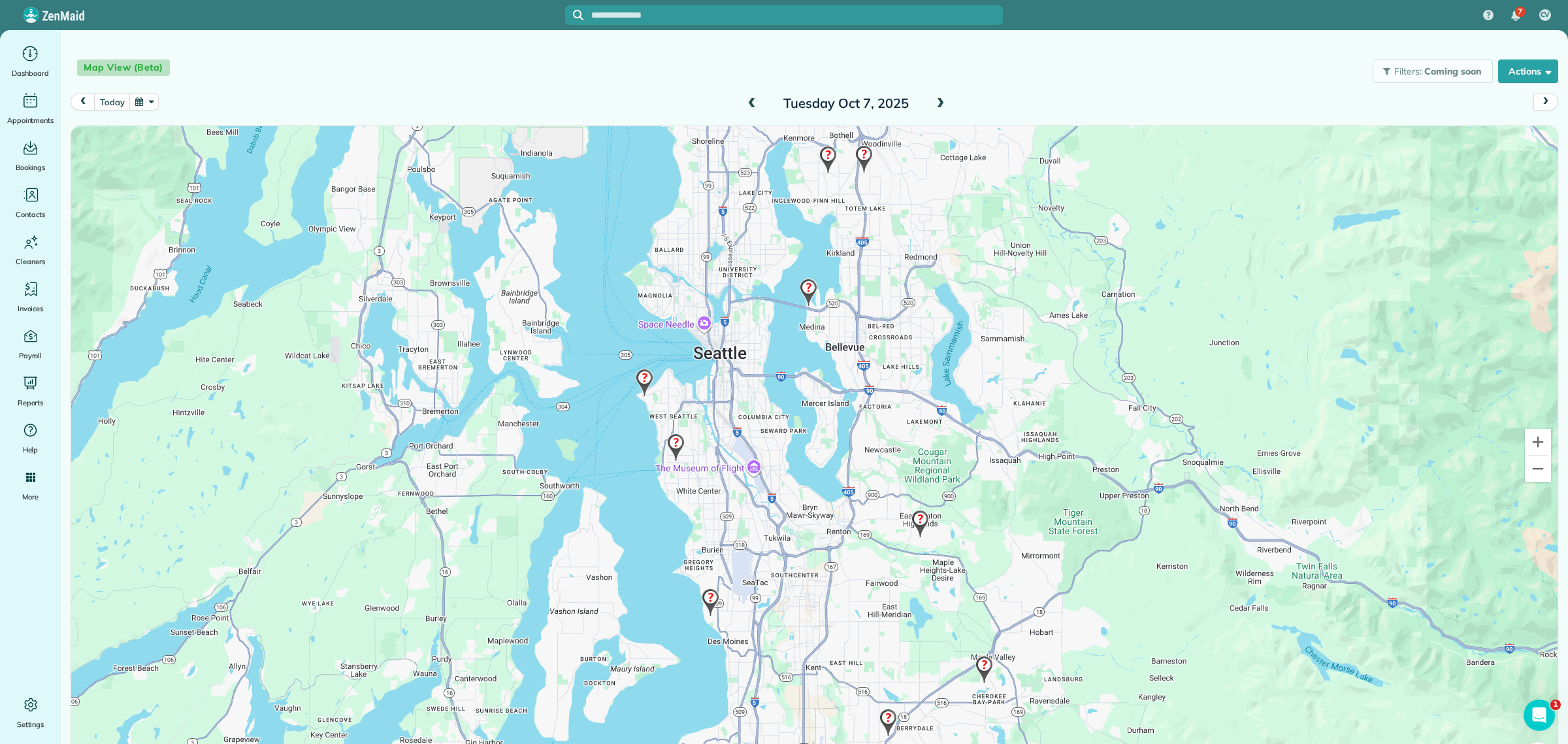
click at [858, 153] on img at bounding box center [864, 159] width 28 height 39
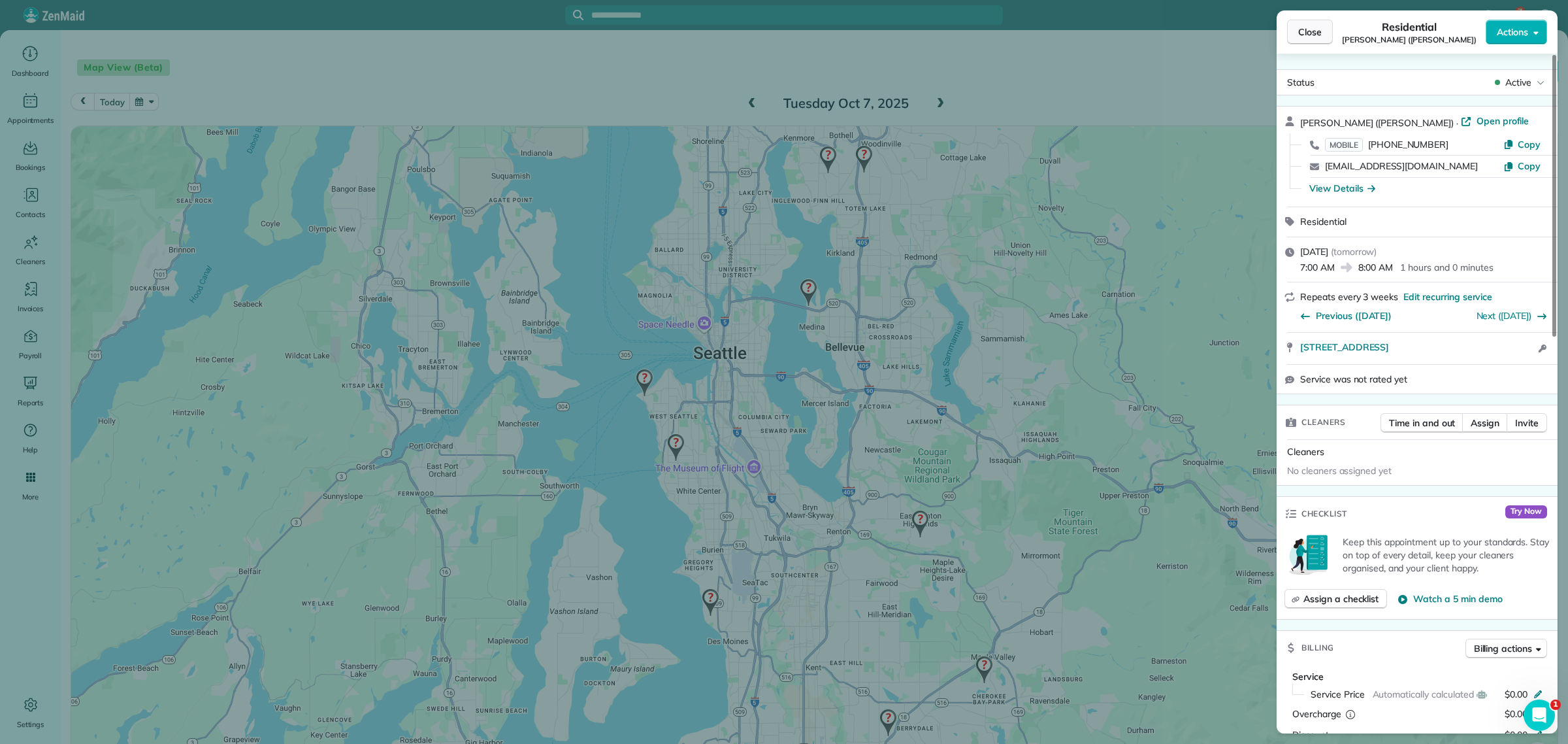
click at [1309, 26] on span "Close" at bounding box center [1310, 32] width 24 height 13
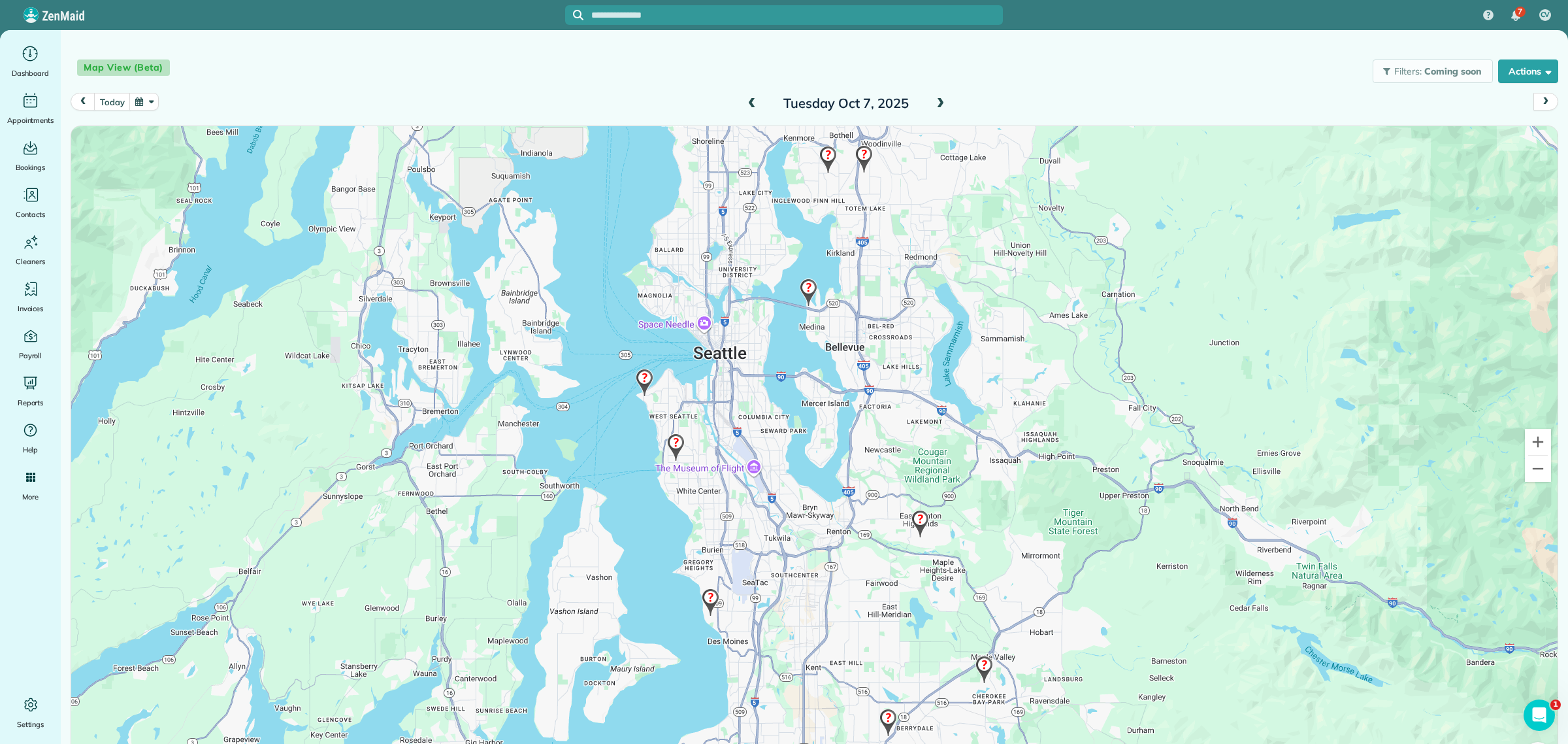
click at [827, 159] on img at bounding box center [828, 160] width 28 height 39
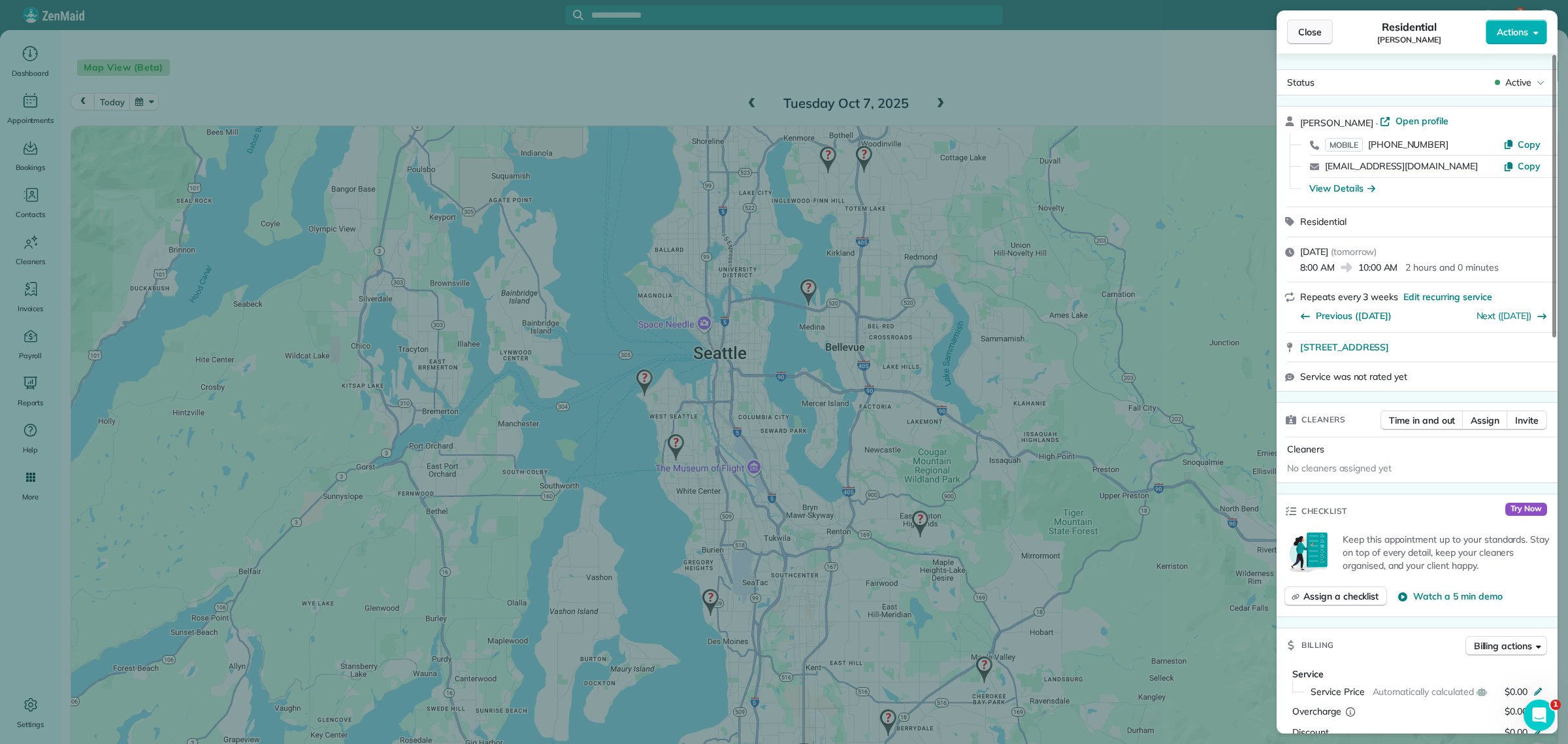
click at [1312, 36] on span "Close" at bounding box center [1310, 32] width 24 height 13
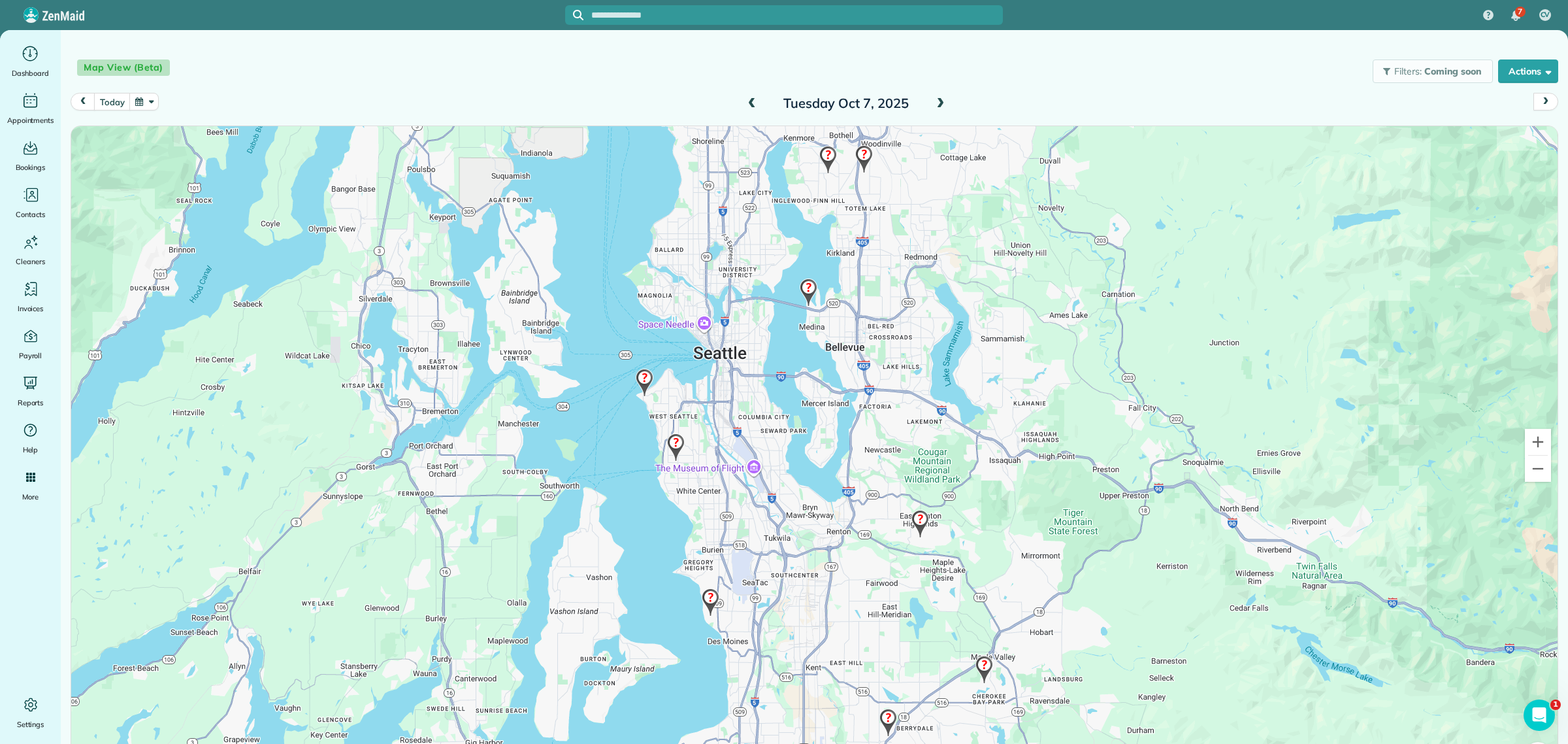
click at [858, 158] on img at bounding box center [864, 159] width 28 height 39
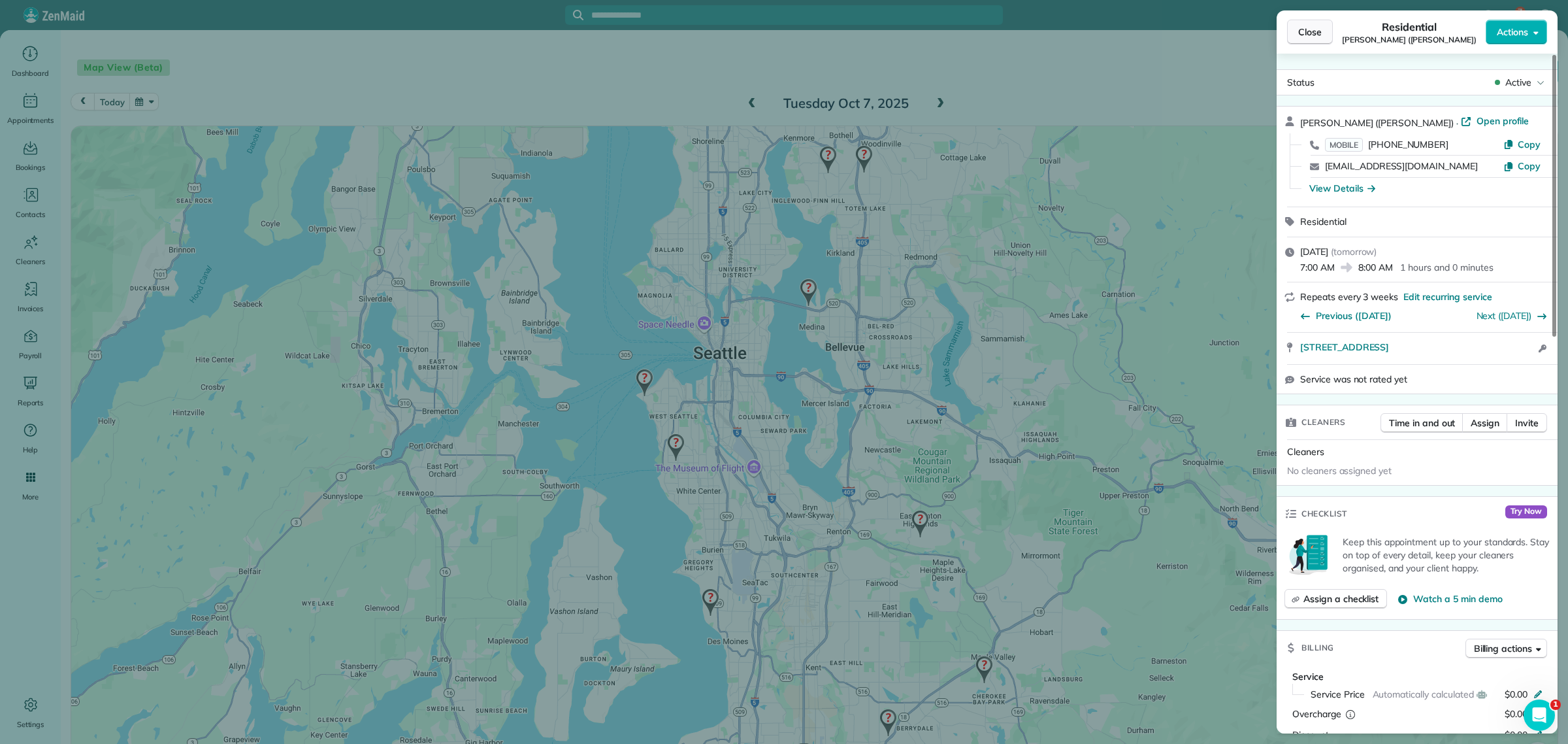
click at [1302, 34] on span "Close" at bounding box center [1310, 32] width 24 height 13
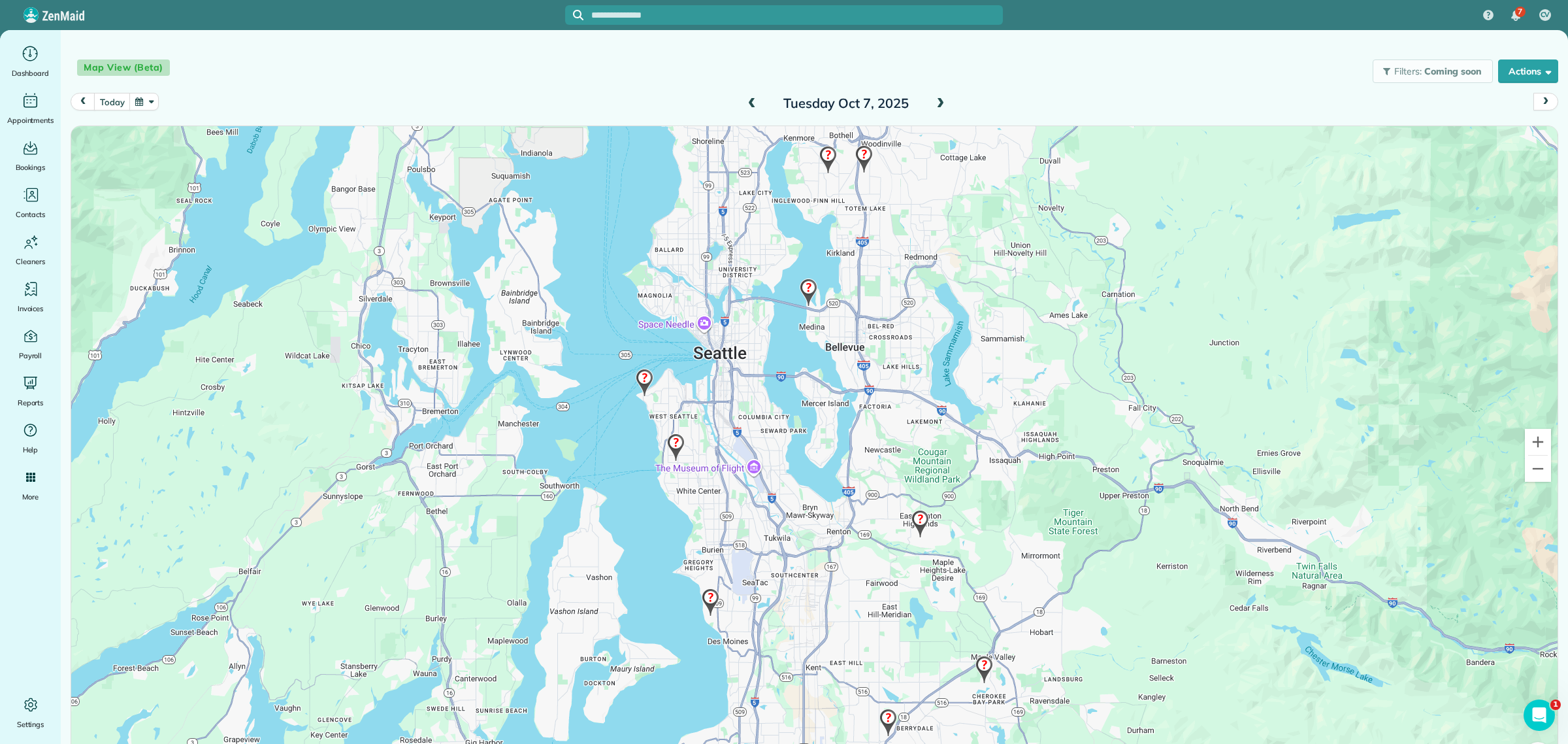
click at [982, 668] on img at bounding box center [984, 670] width 28 height 39
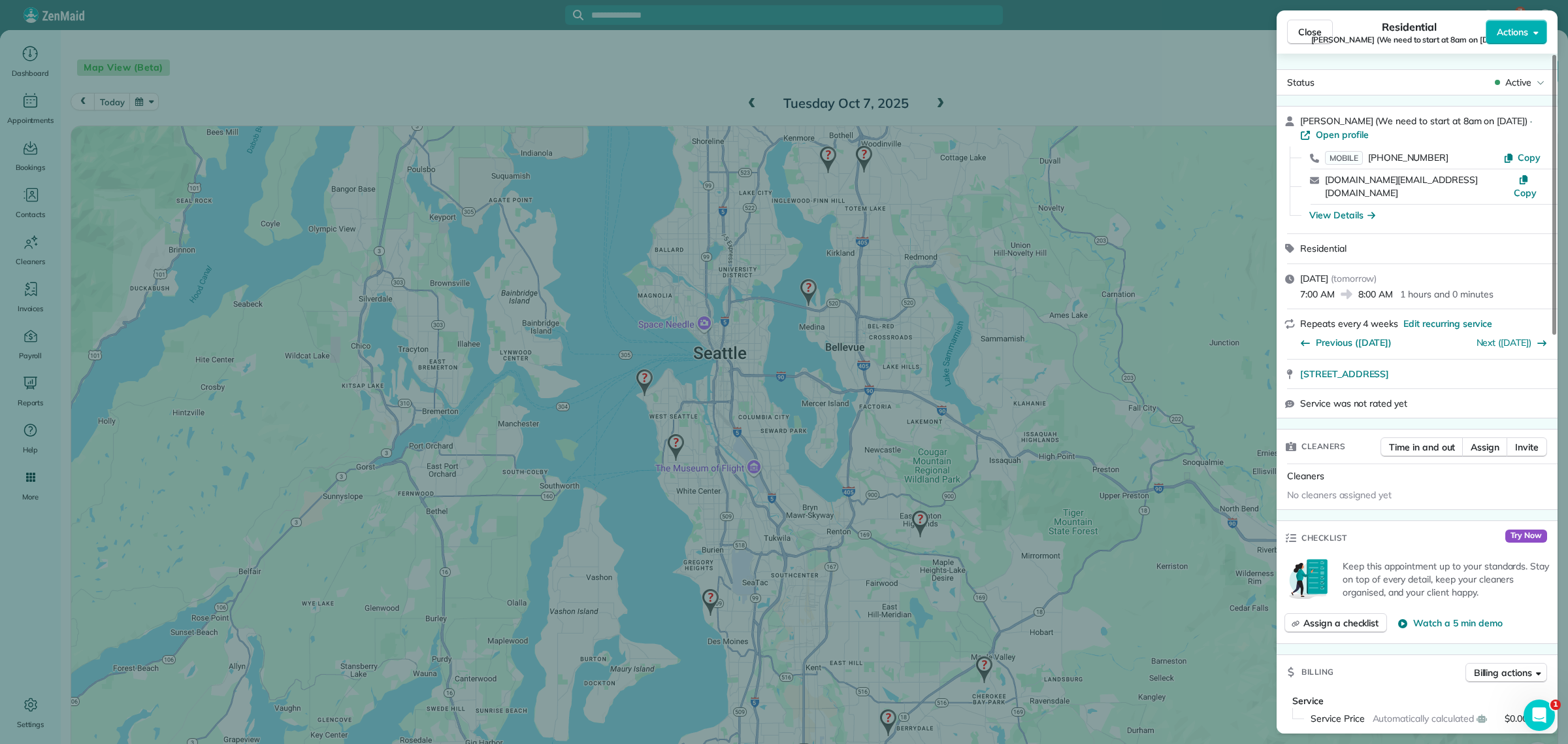
click at [1320, 35] on span "Susan Morales (We need to start at 8am on 6-20-23)" at bounding box center [1410, 40] width 197 height 10
click at [1318, 35] on span "Susan Morales (We need to start at 8am on 6-20-23)" at bounding box center [1410, 40] width 197 height 10
click at [1312, 33] on span "Close" at bounding box center [1310, 32] width 24 height 13
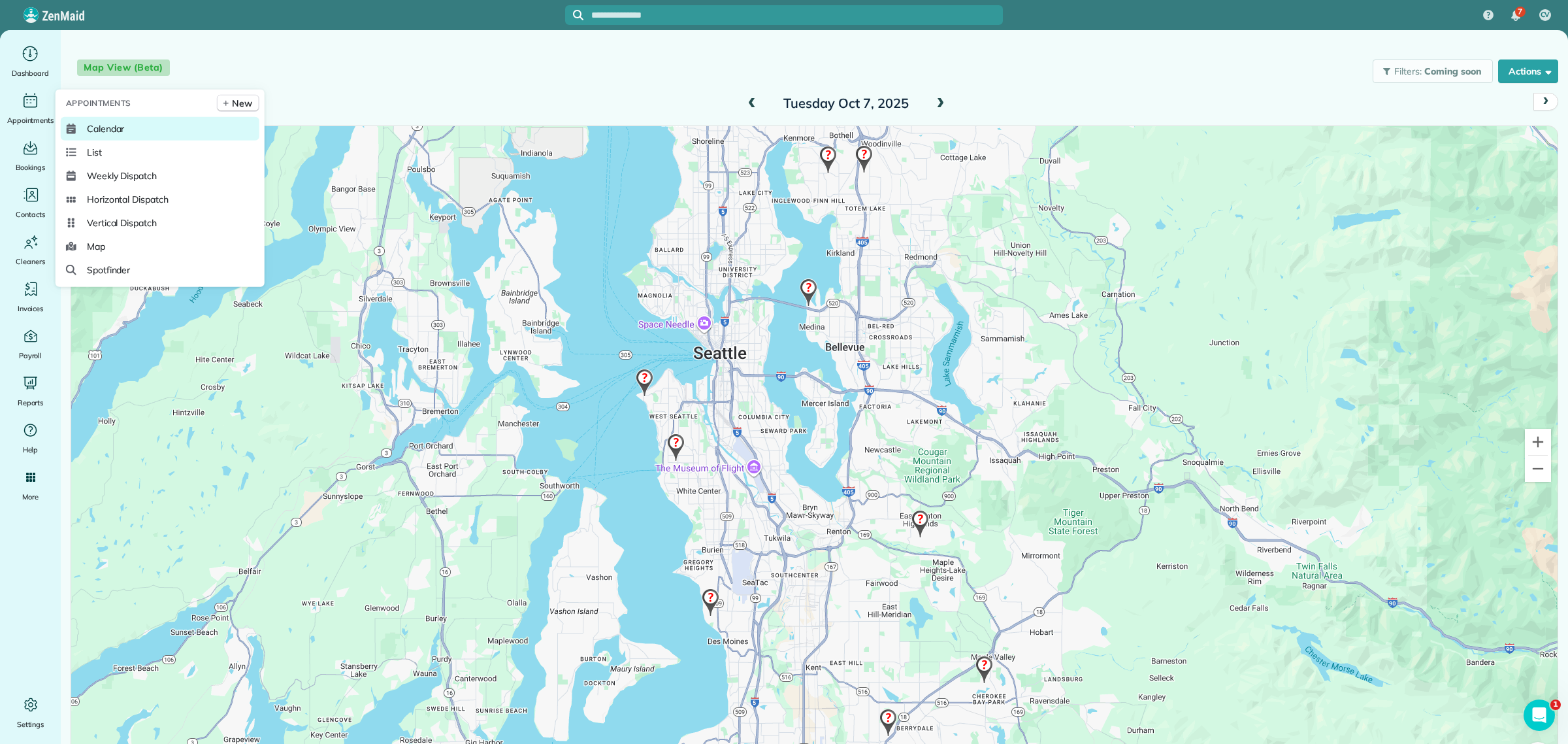
click at [85, 122] on link "Calendar" at bounding box center [160, 129] width 198 height 24
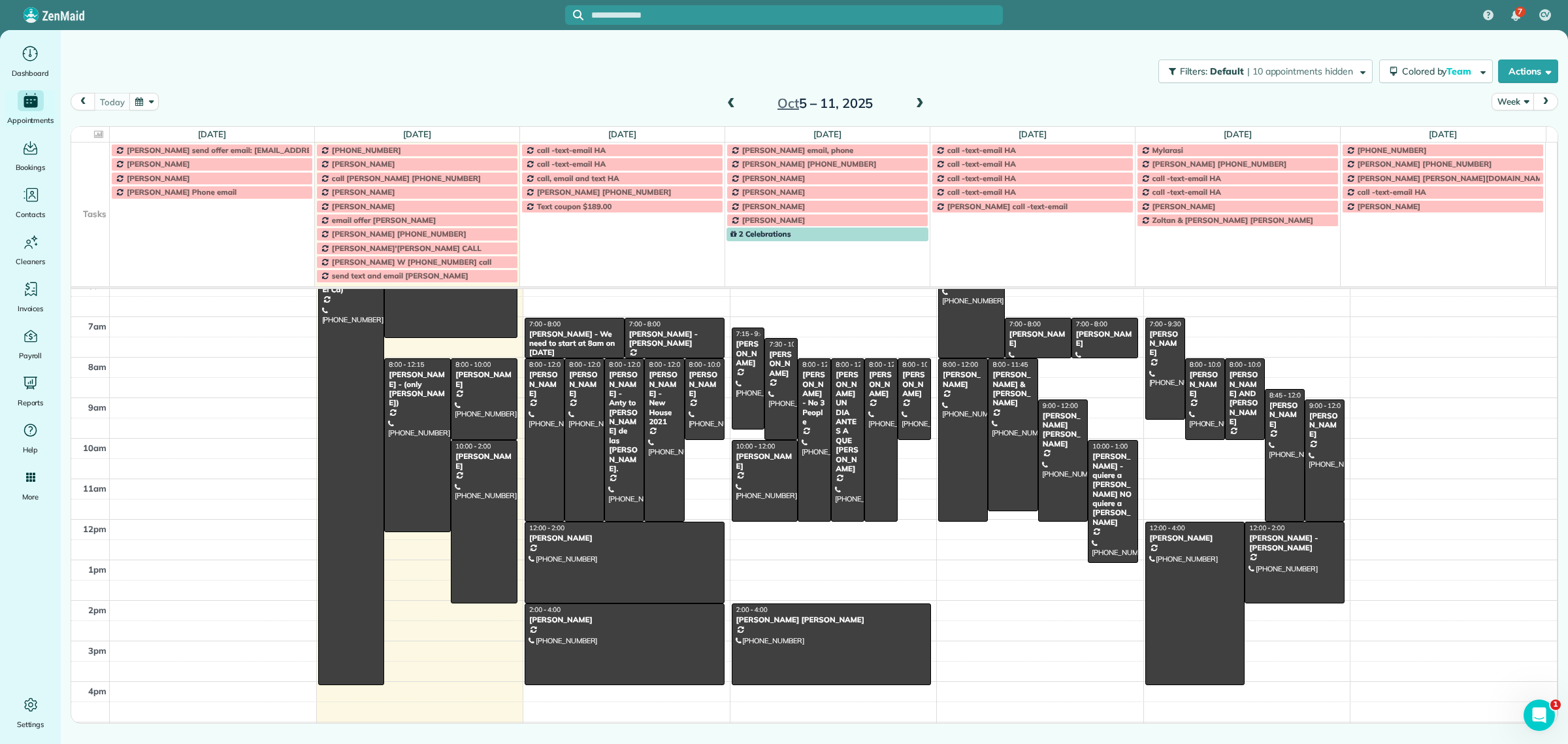
click at [98, 207] on td at bounding box center [90, 206] width 39 height 14
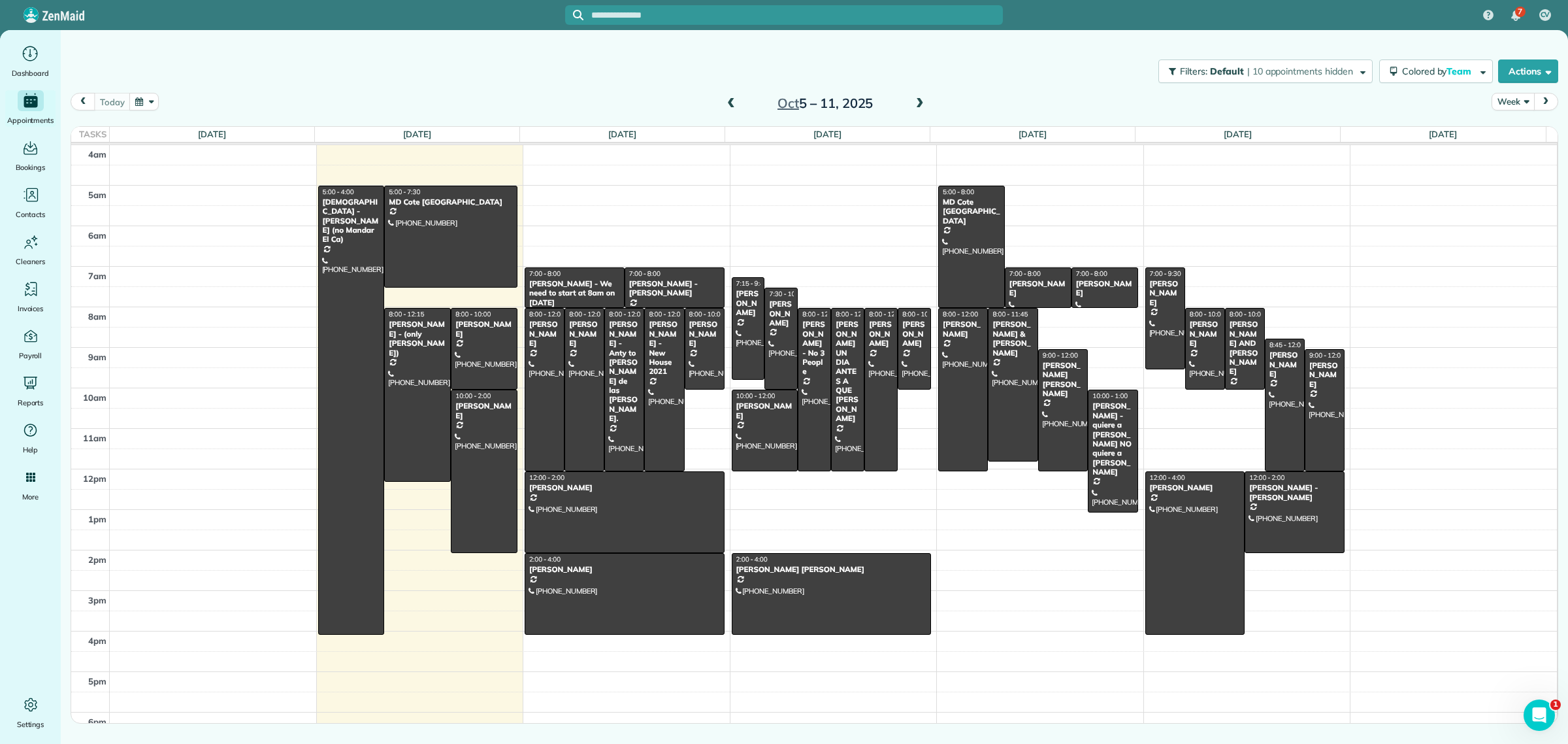
click at [1521, 95] on button "Week" at bounding box center [1512, 102] width 42 height 18
click at [1533, 128] on link "Day" at bounding box center [1544, 132] width 103 height 26
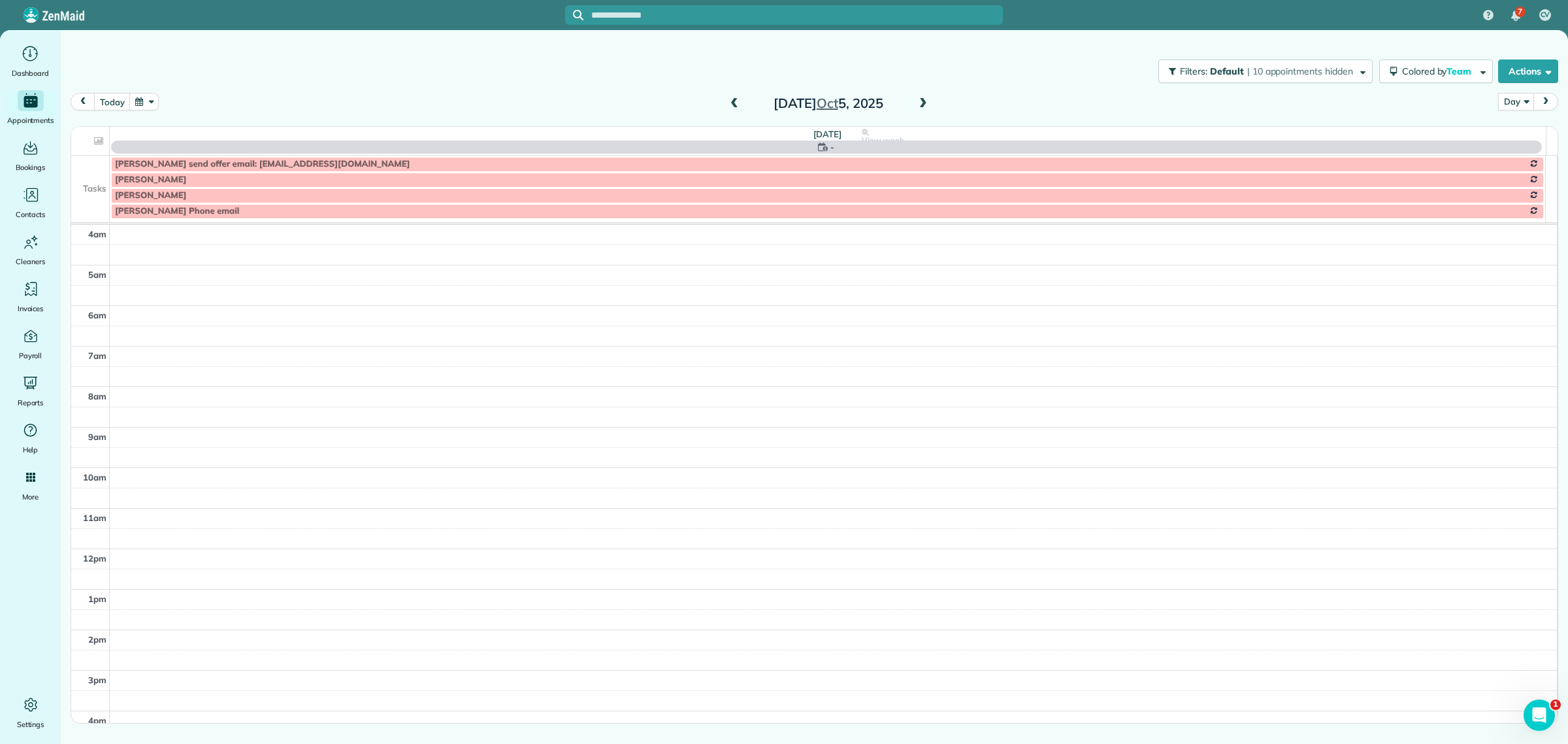
scroll to position [122, 0]
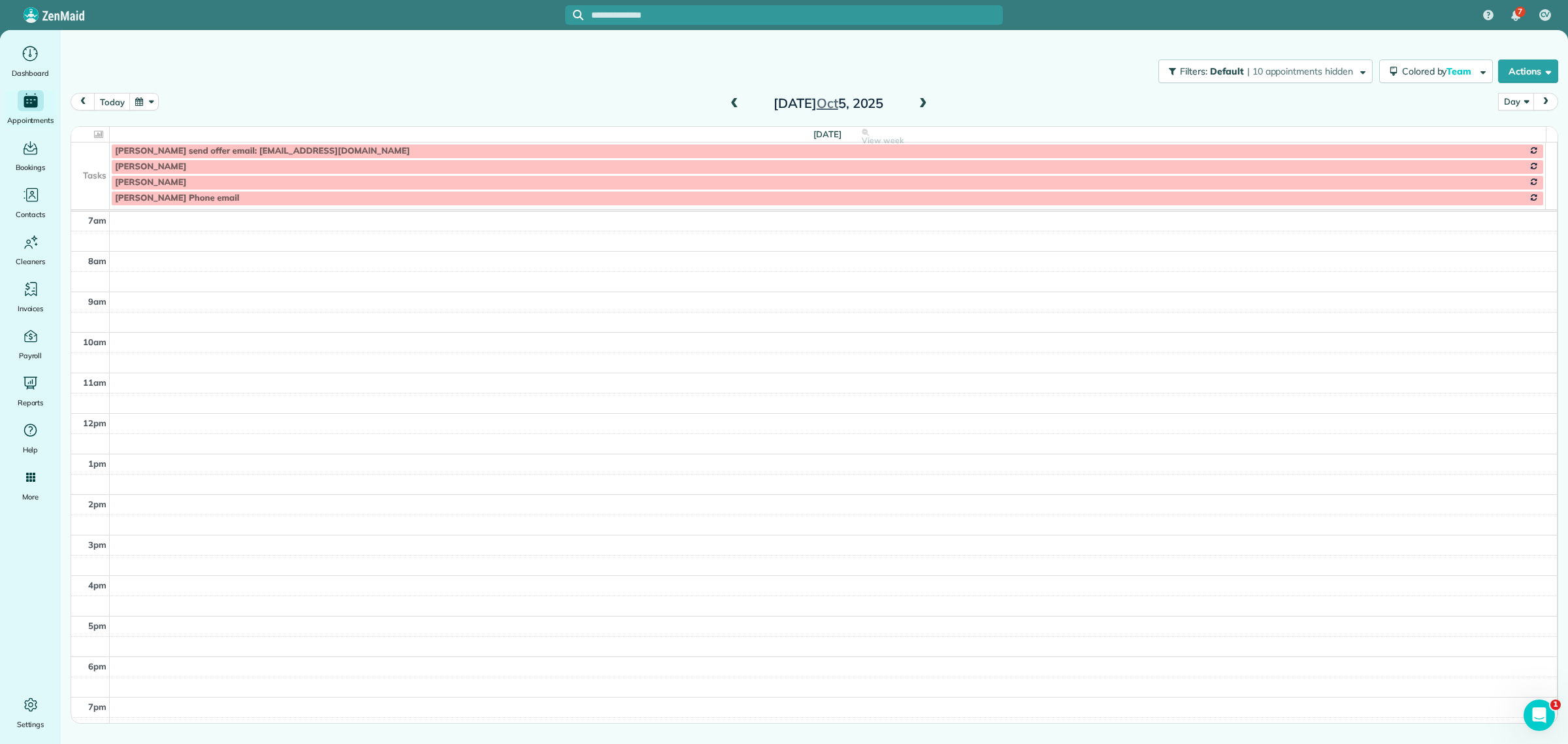
click at [916, 104] on span at bounding box center [923, 104] width 14 height 12
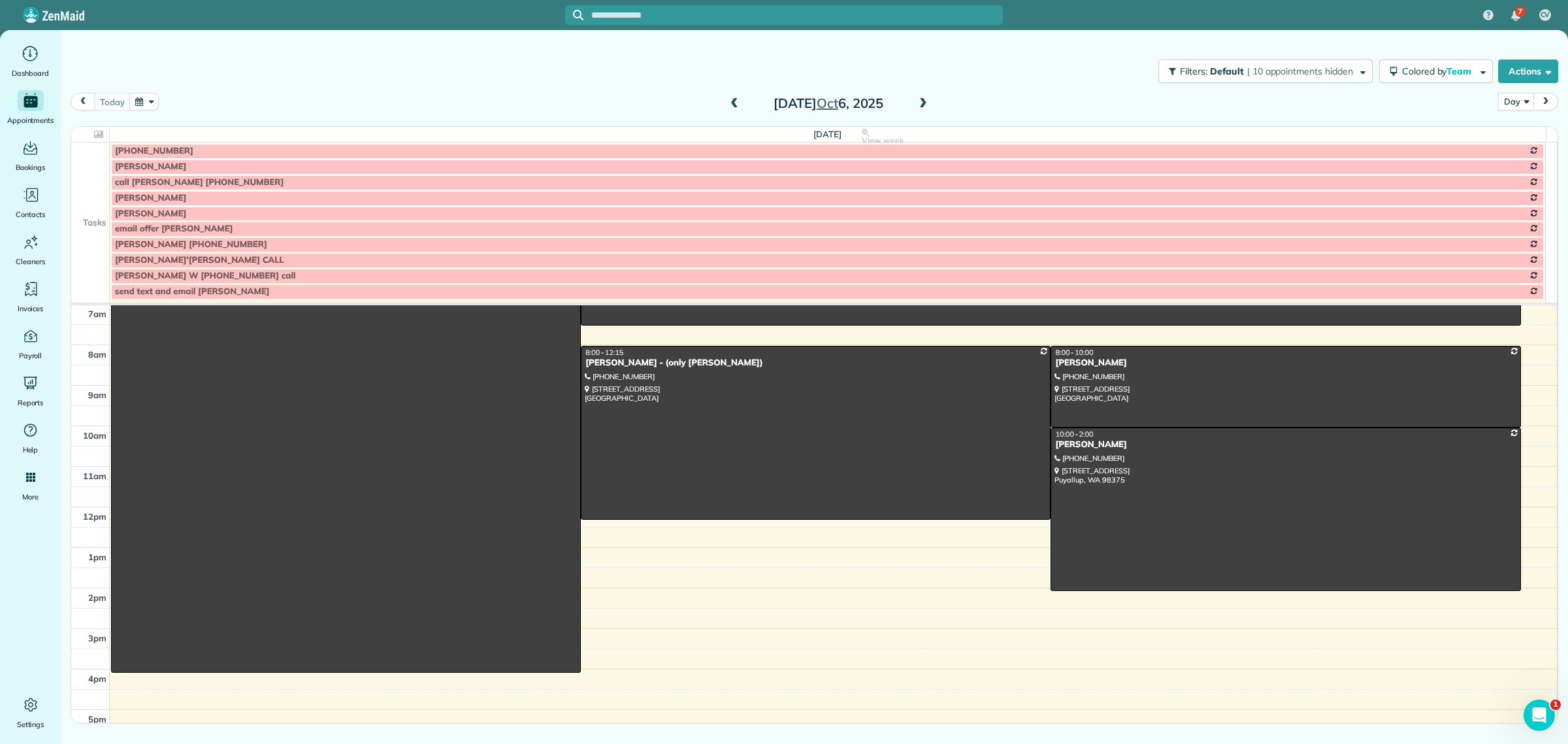
click at [916, 104] on span at bounding box center [923, 104] width 14 height 12
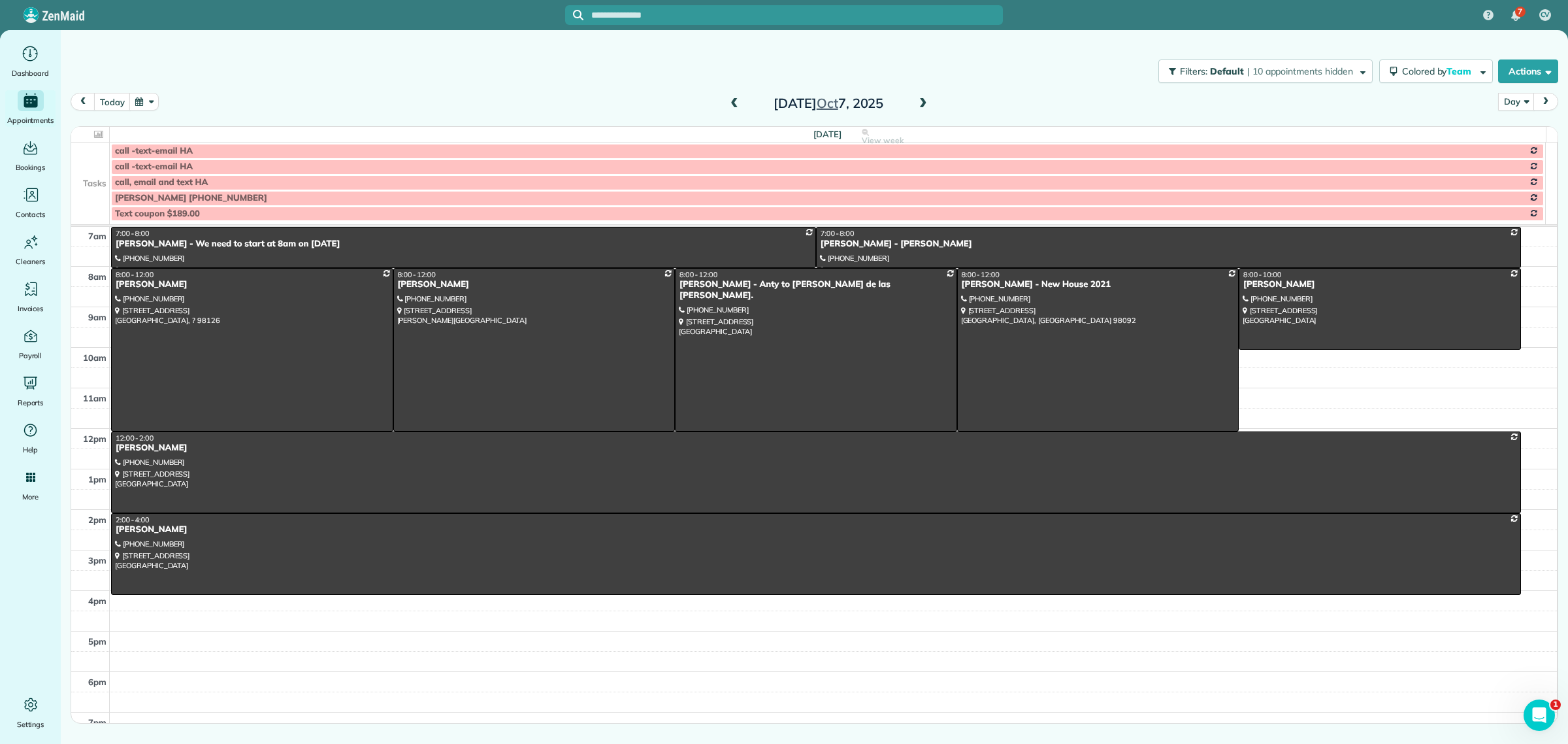
click at [92, 170] on td at bounding box center [90, 166] width 39 height 16
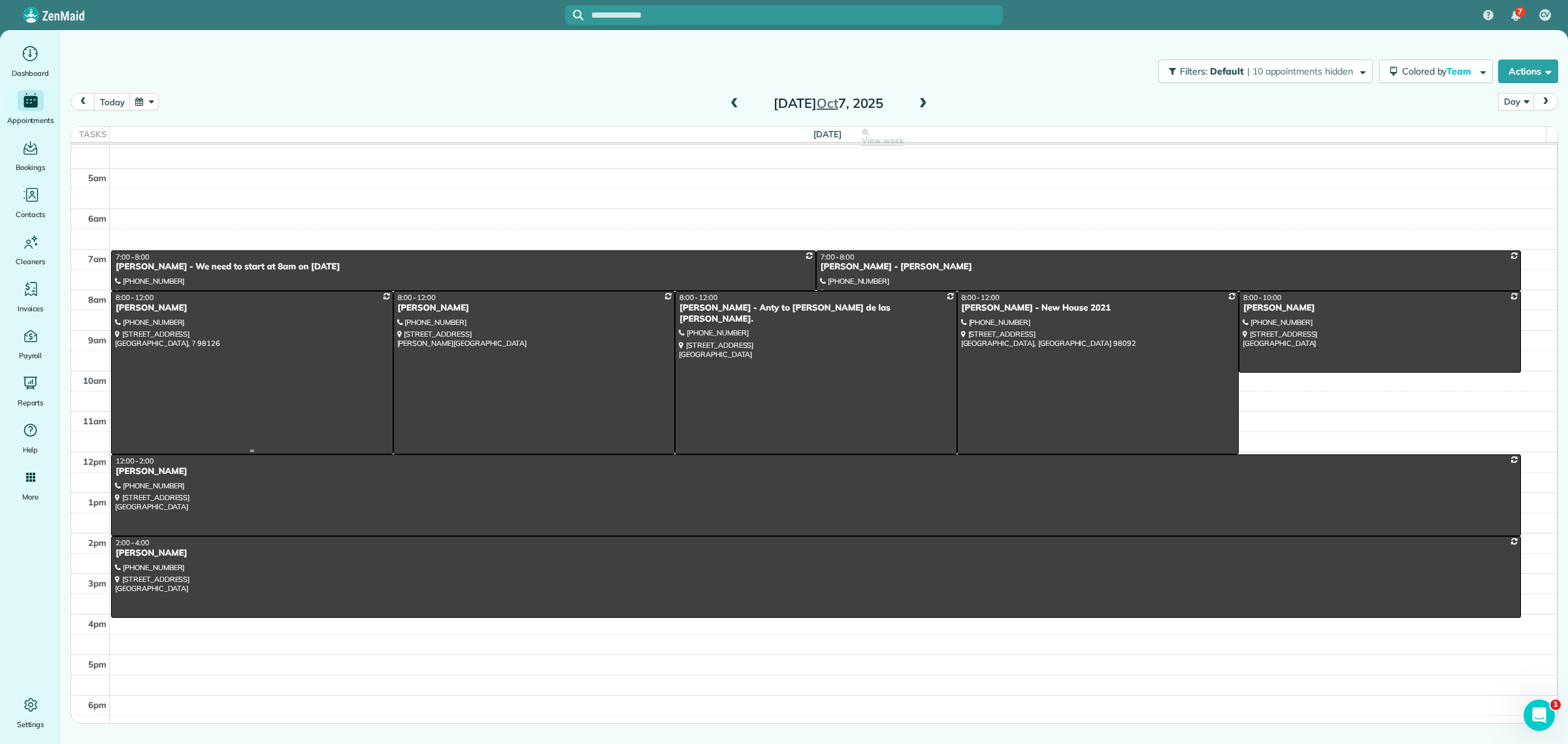
scroll to position [0, 0]
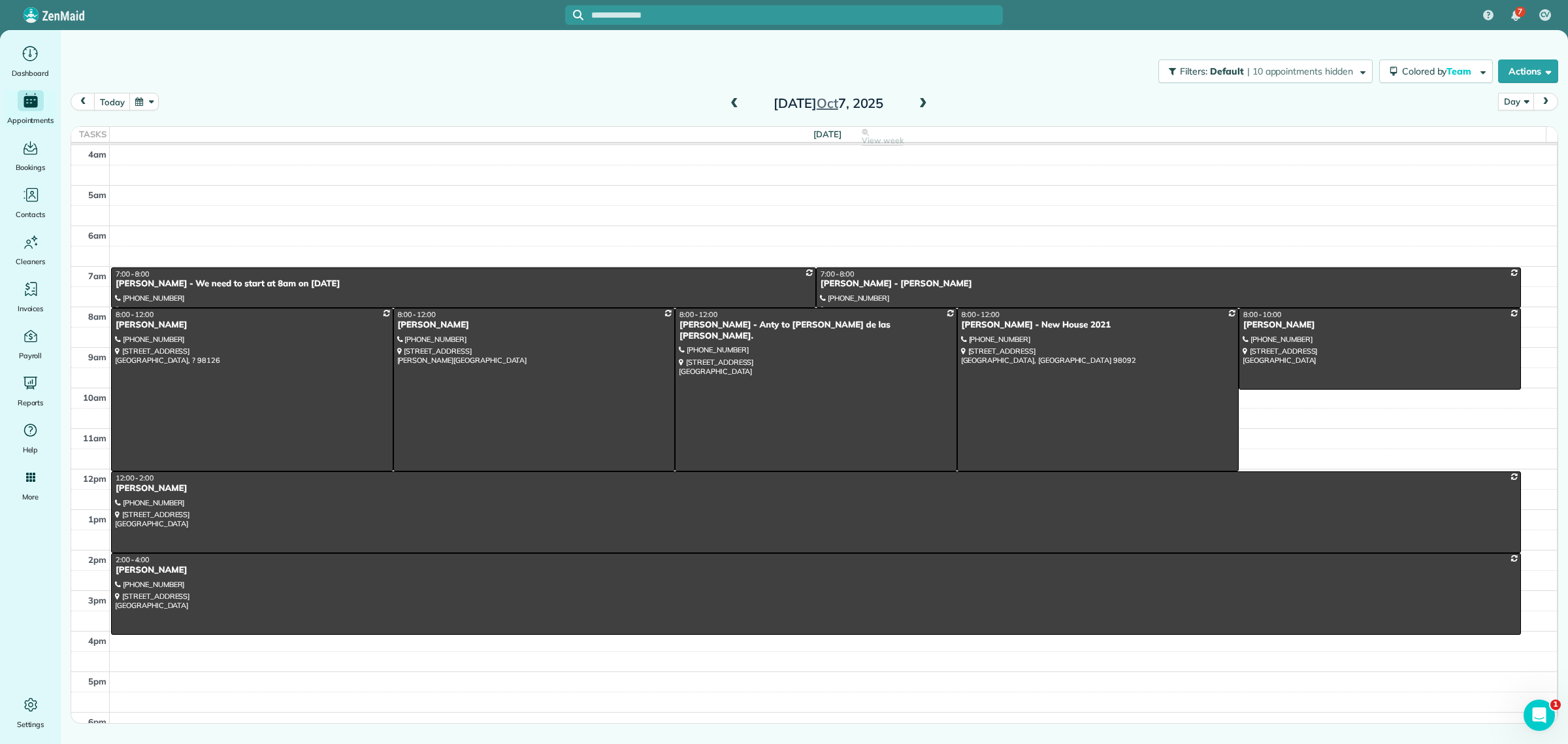
click at [925, 106] on span at bounding box center [923, 104] width 14 height 12
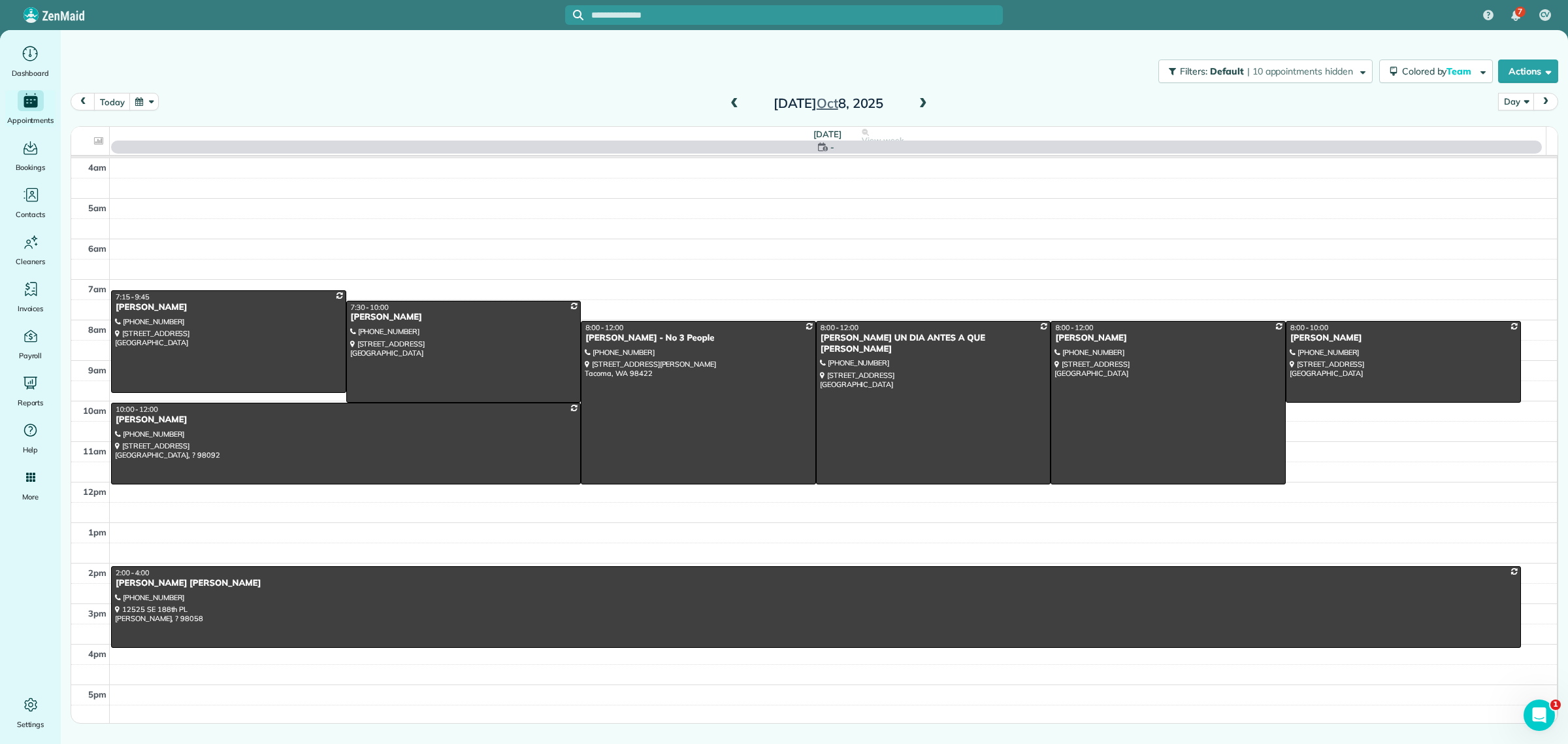
scroll to position [69, 0]
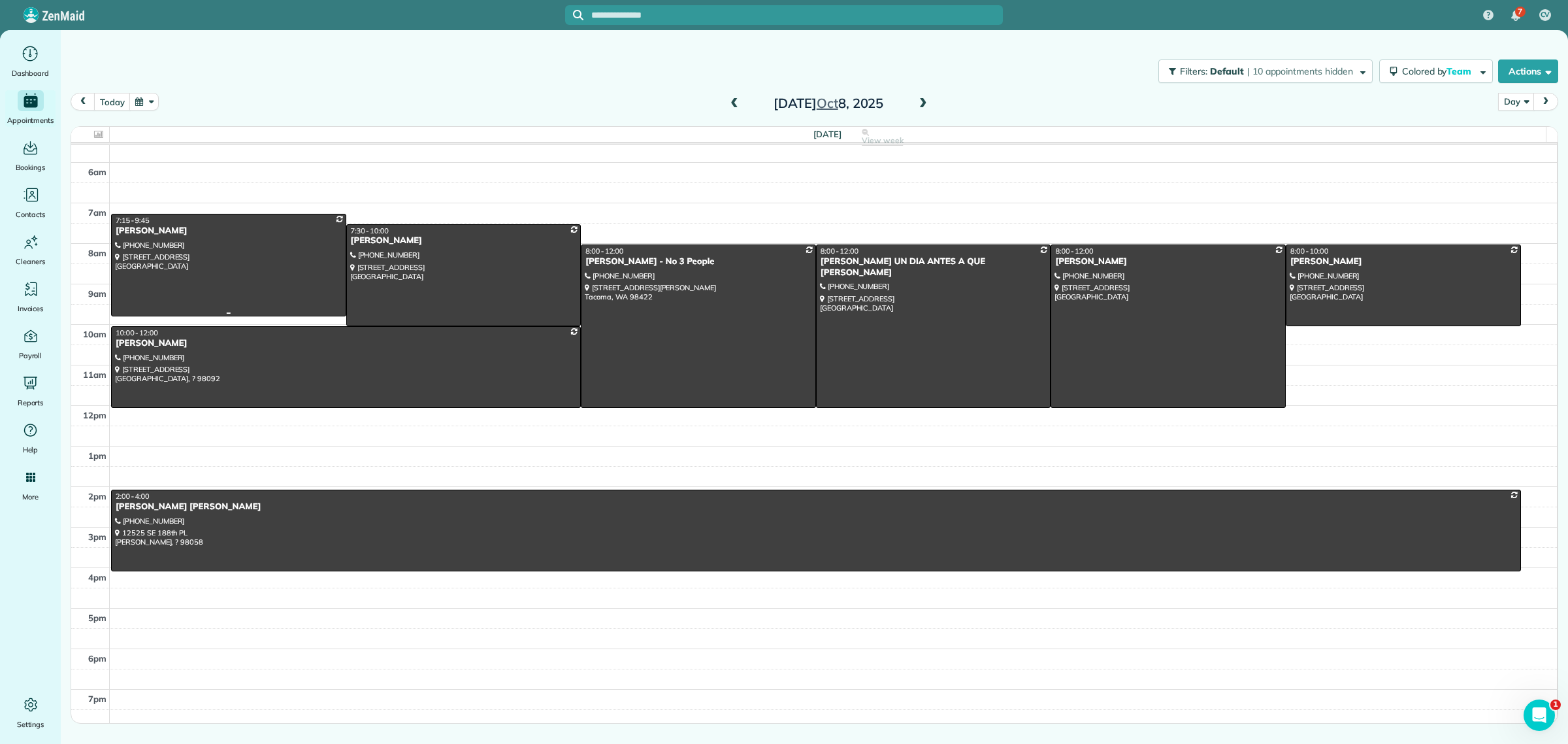
click at [239, 258] on div at bounding box center [229, 265] width 234 height 101
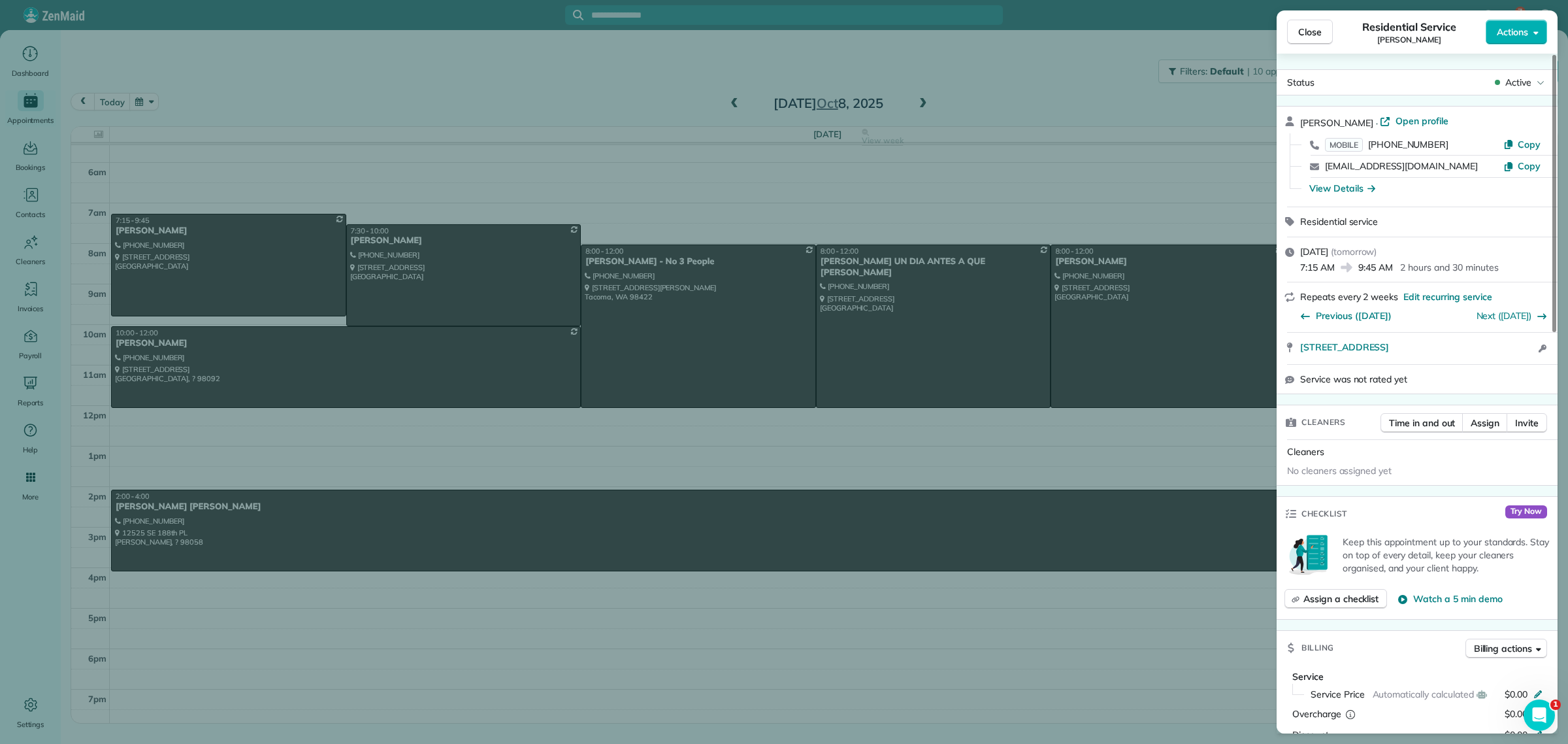
click at [1529, 82] on span "Active" at bounding box center [1518, 82] width 26 height 13
click at [1338, 116] on div "Jeannine Fleming · Open profile" at bounding box center [1425, 122] width 250 height 16
click at [1412, 118] on span "Open profile" at bounding box center [1421, 121] width 53 height 13
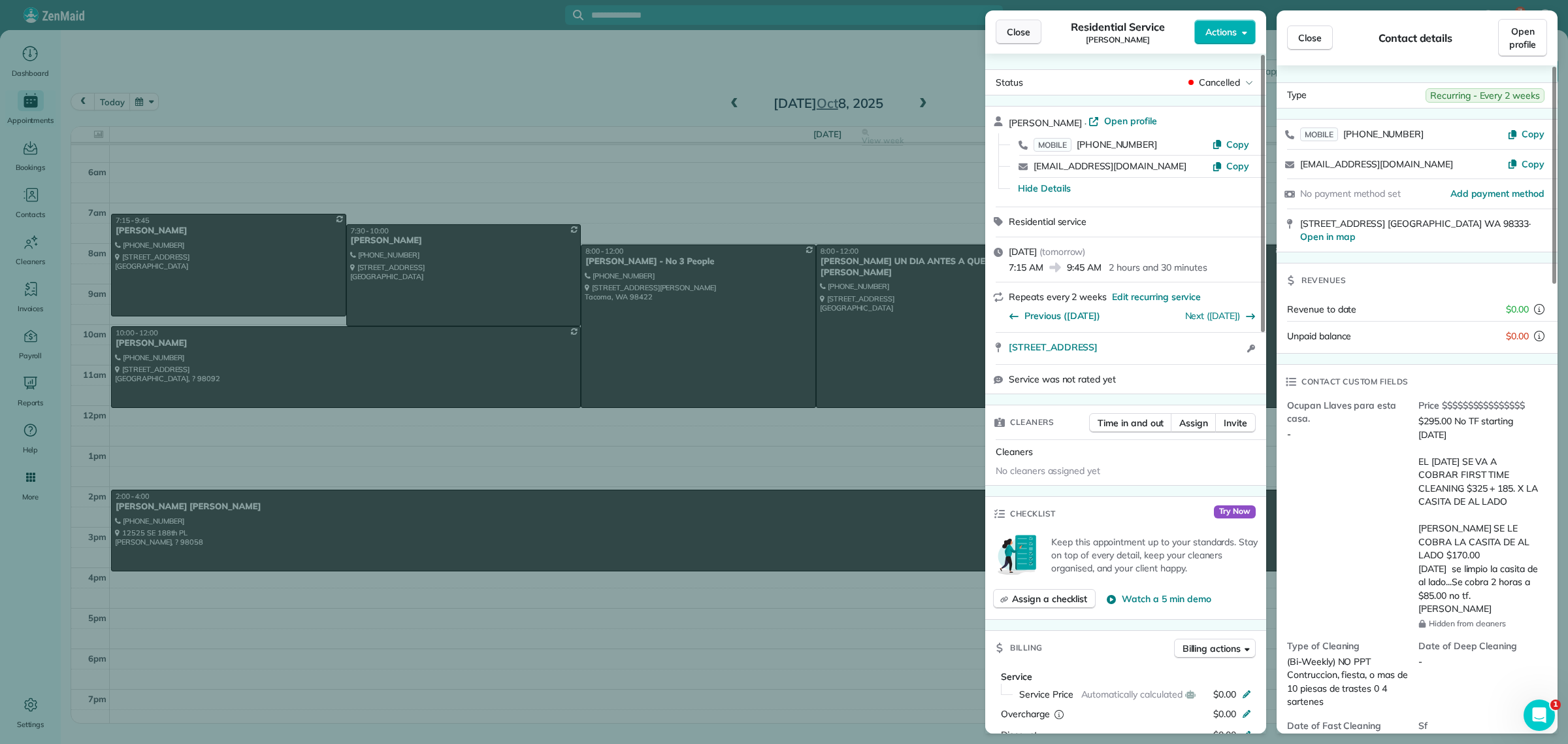
click at [1033, 33] on button "Close" at bounding box center [1018, 32] width 46 height 25
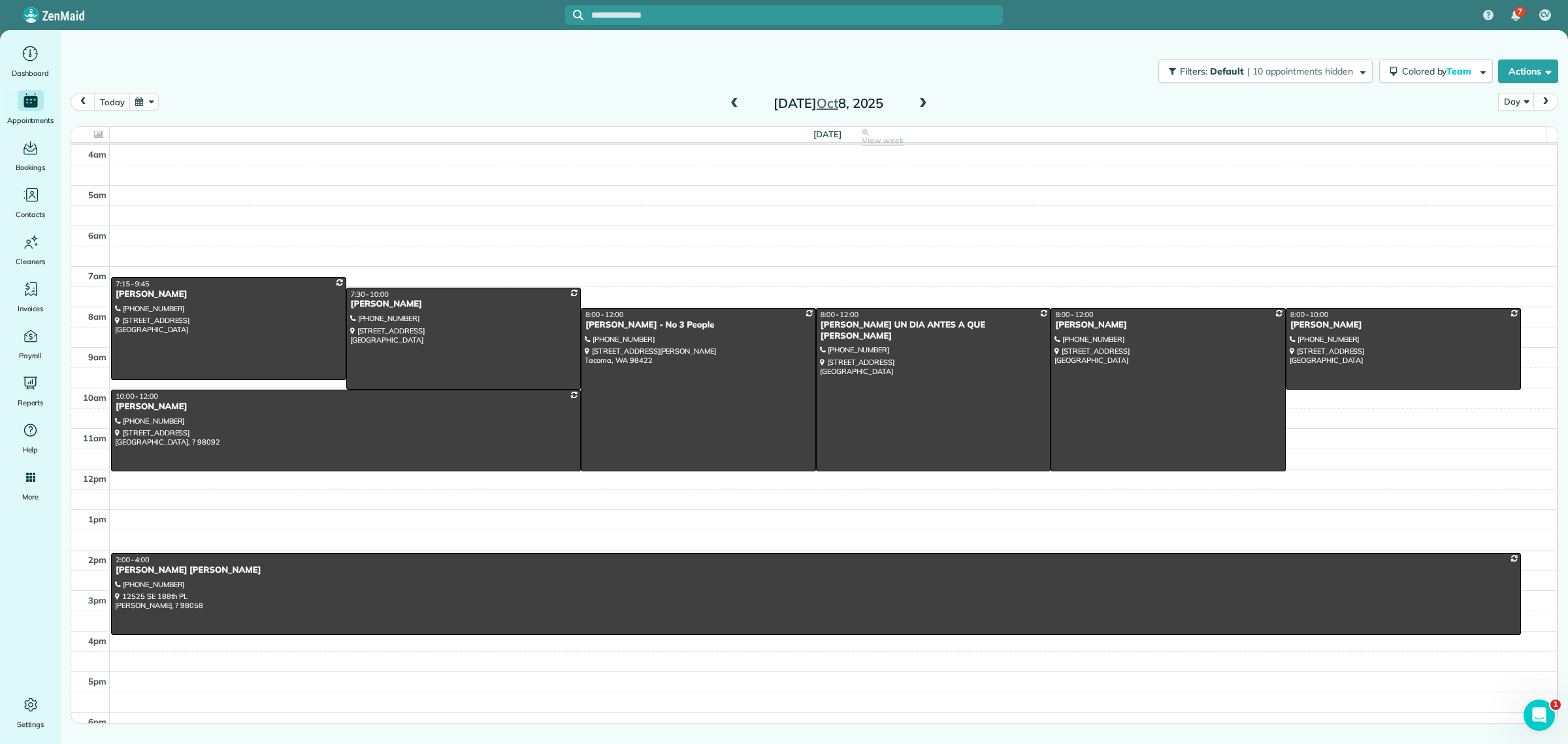
click at [927, 100] on span at bounding box center [923, 104] width 14 height 12
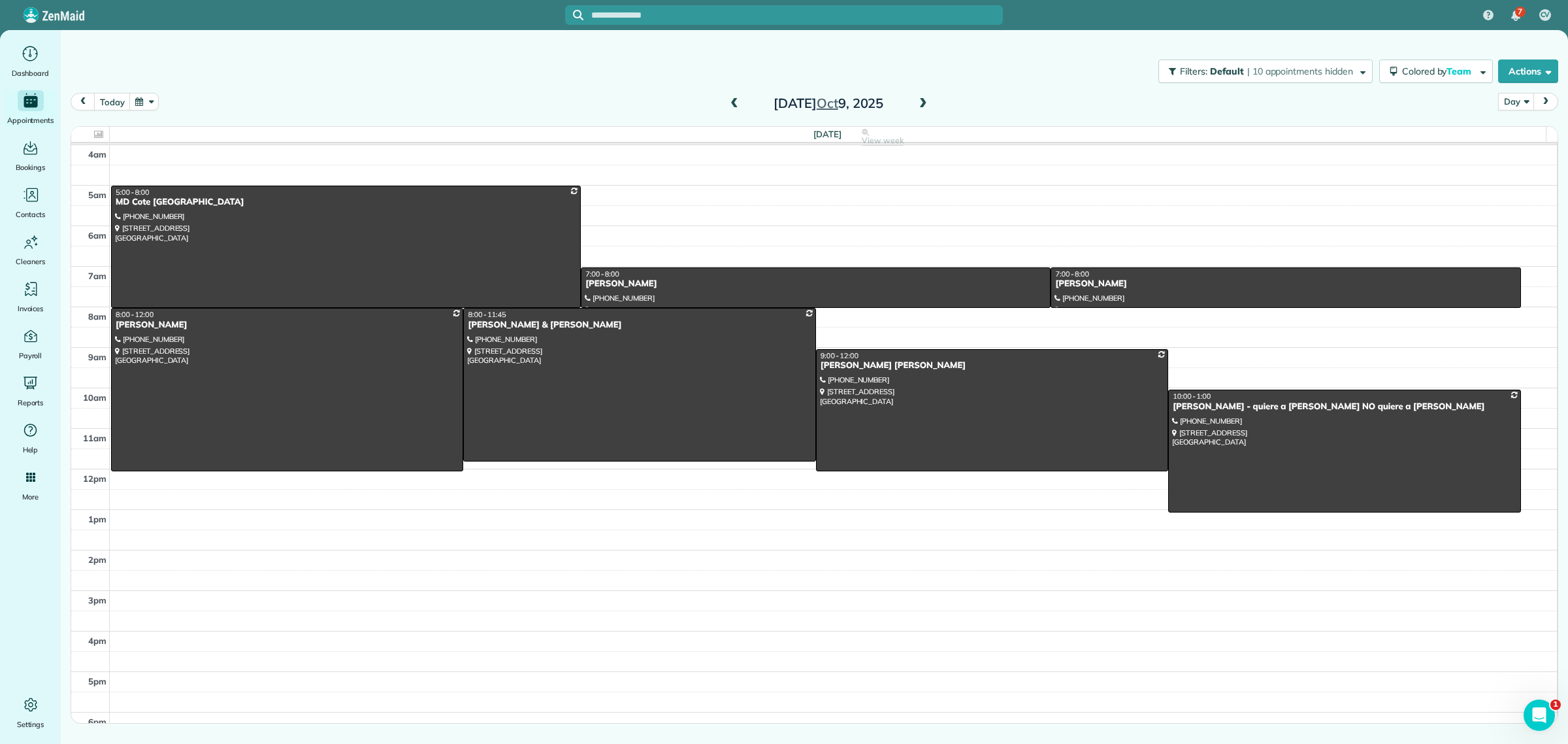
click at [918, 104] on span at bounding box center [923, 104] width 14 height 12
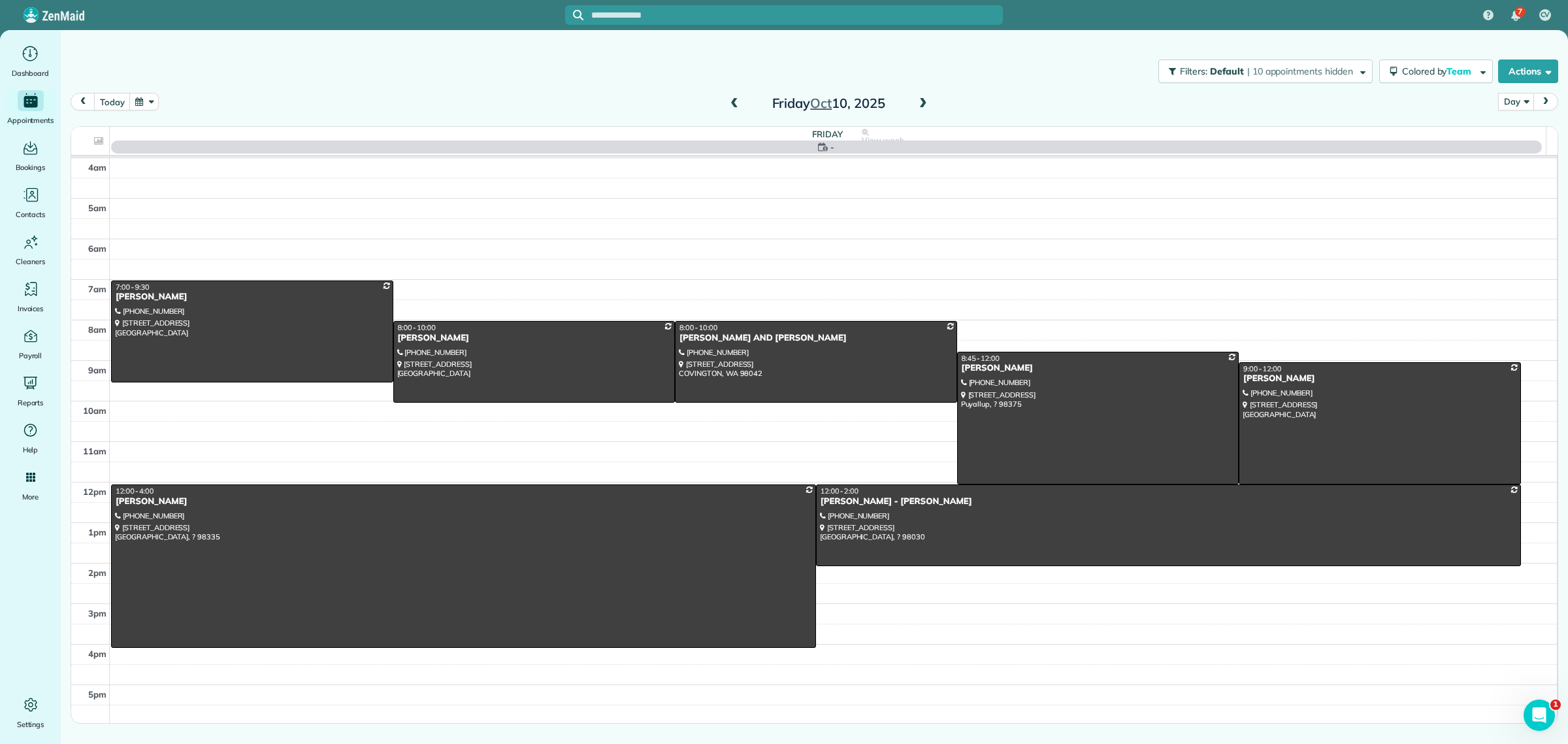
scroll to position [69, 0]
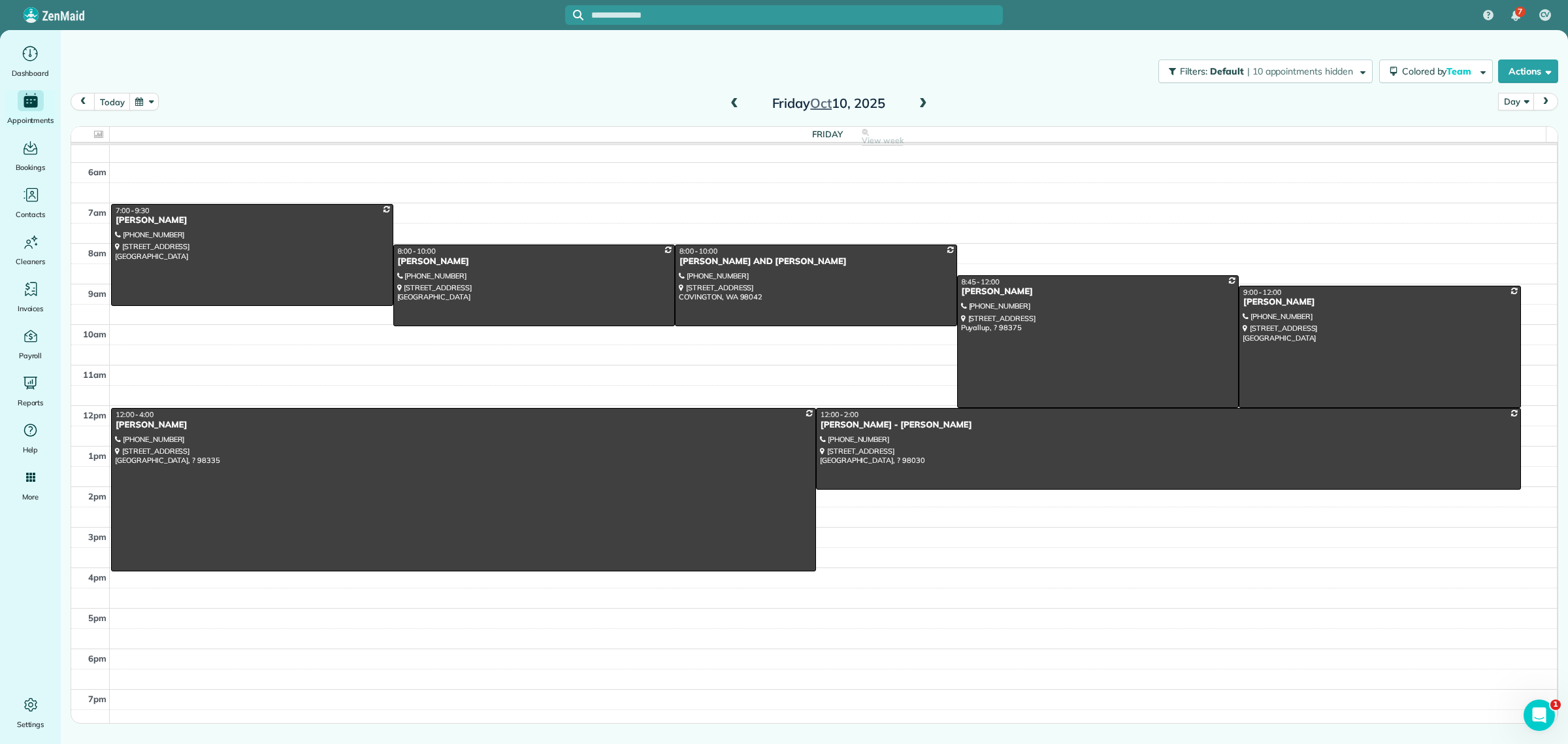
click at [921, 99] on span at bounding box center [923, 104] width 14 height 12
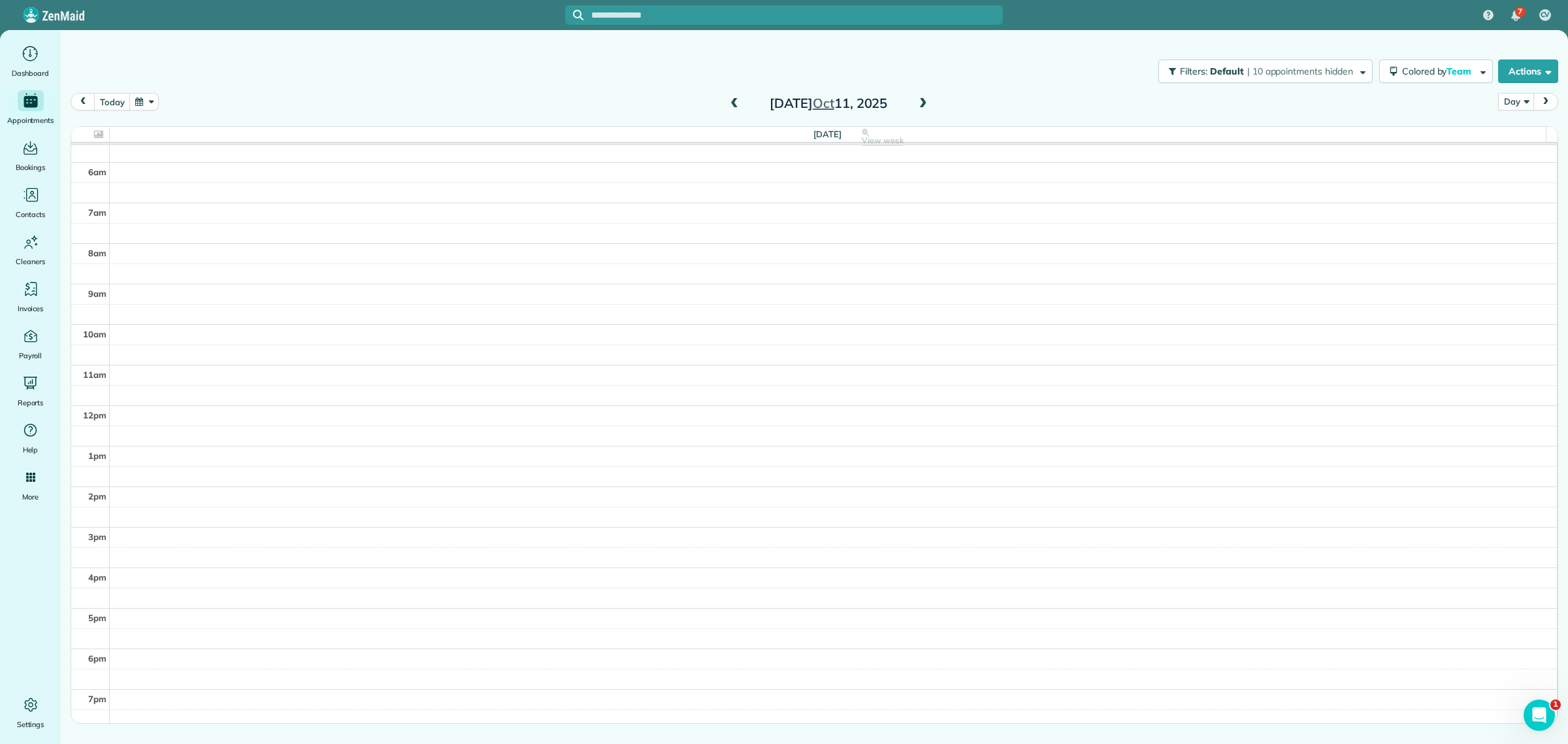
scroll to position [0, 0]
click at [918, 103] on span at bounding box center [923, 104] width 14 height 12
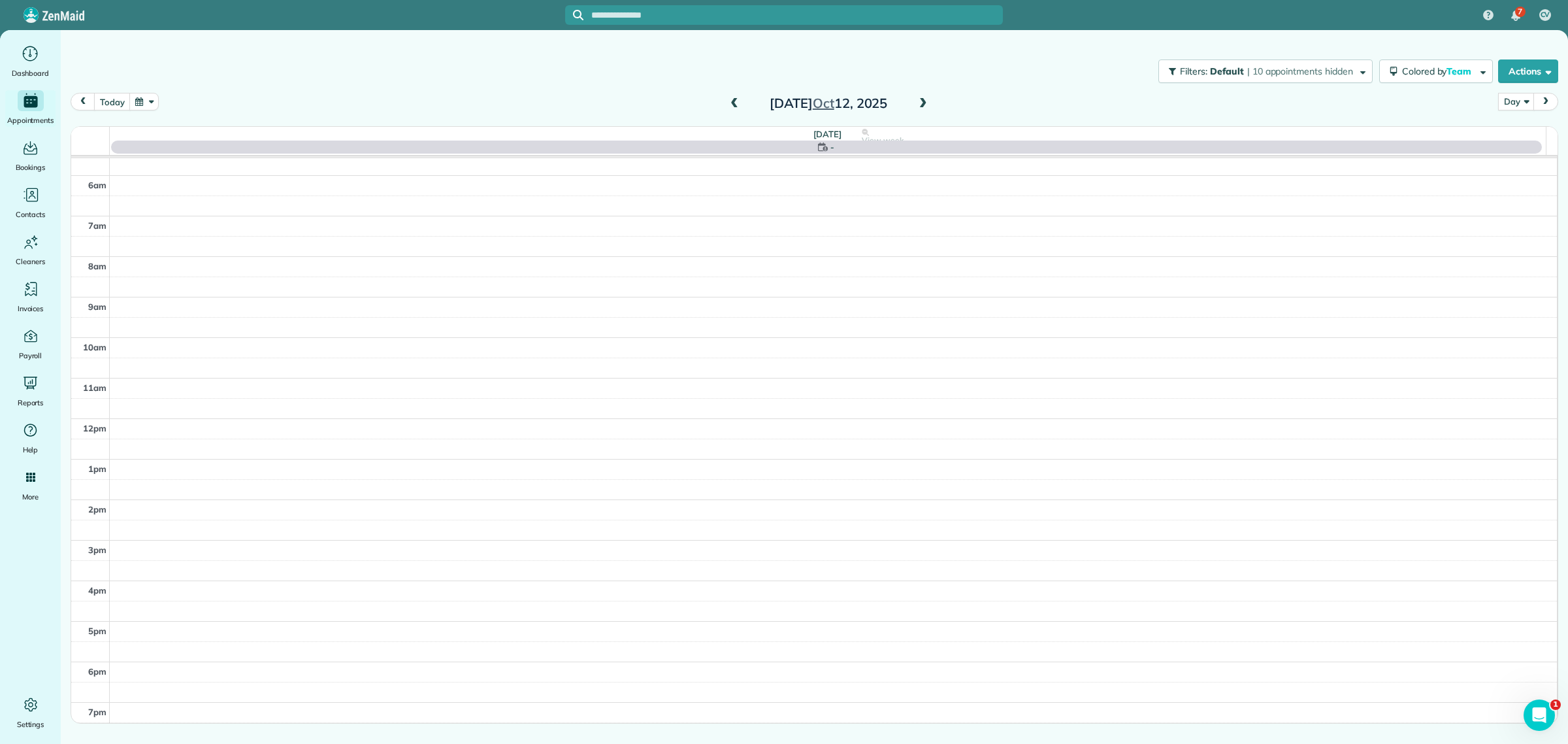
click at [918, 103] on span at bounding box center [923, 104] width 14 height 12
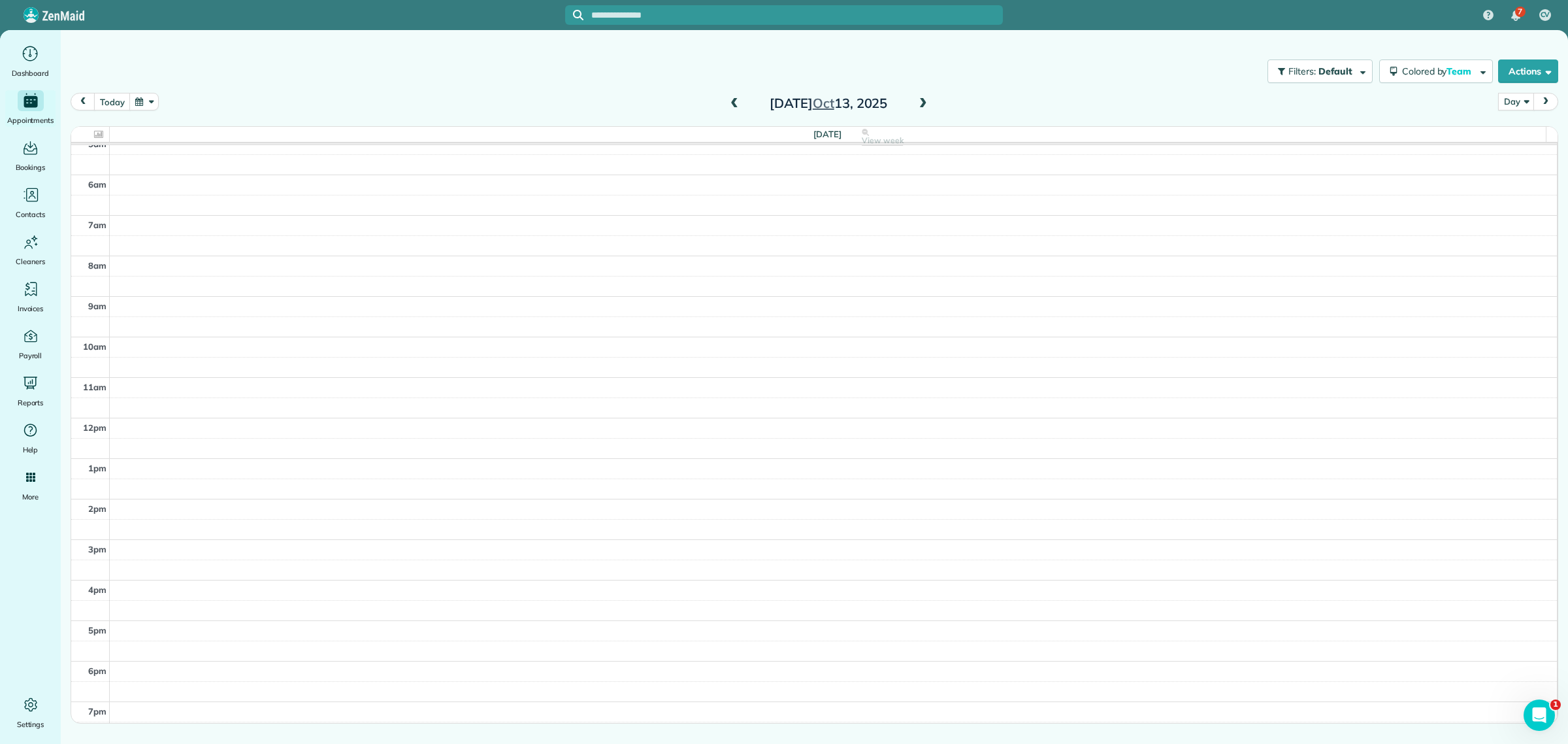
scroll to position [56, 0]
click at [647, 16] on input "text" at bounding box center [797, 15] width 412 height 10
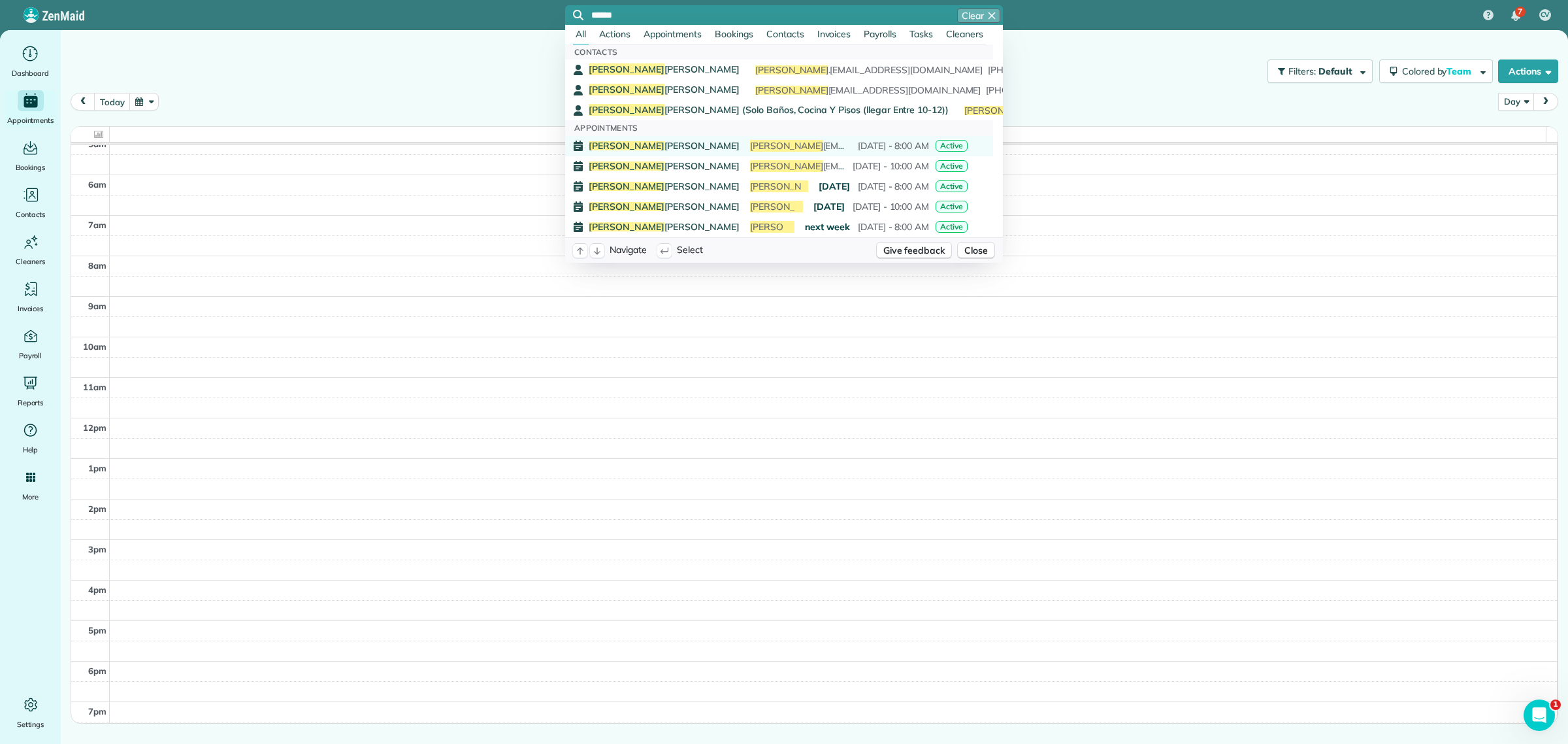
type input "******"
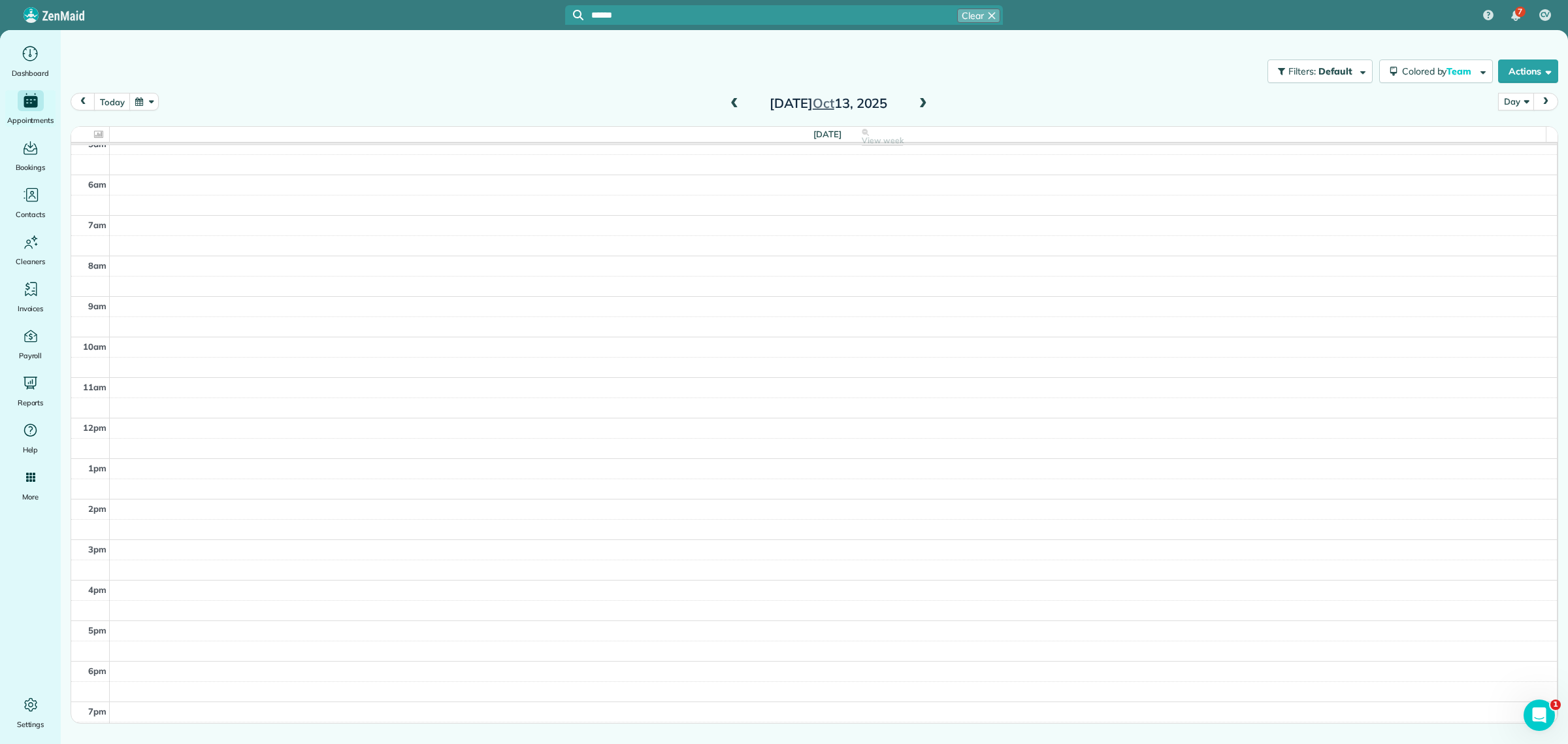
click at [644, 142] on span "Joanna Stenzel" at bounding box center [664, 146] width 151 height 9
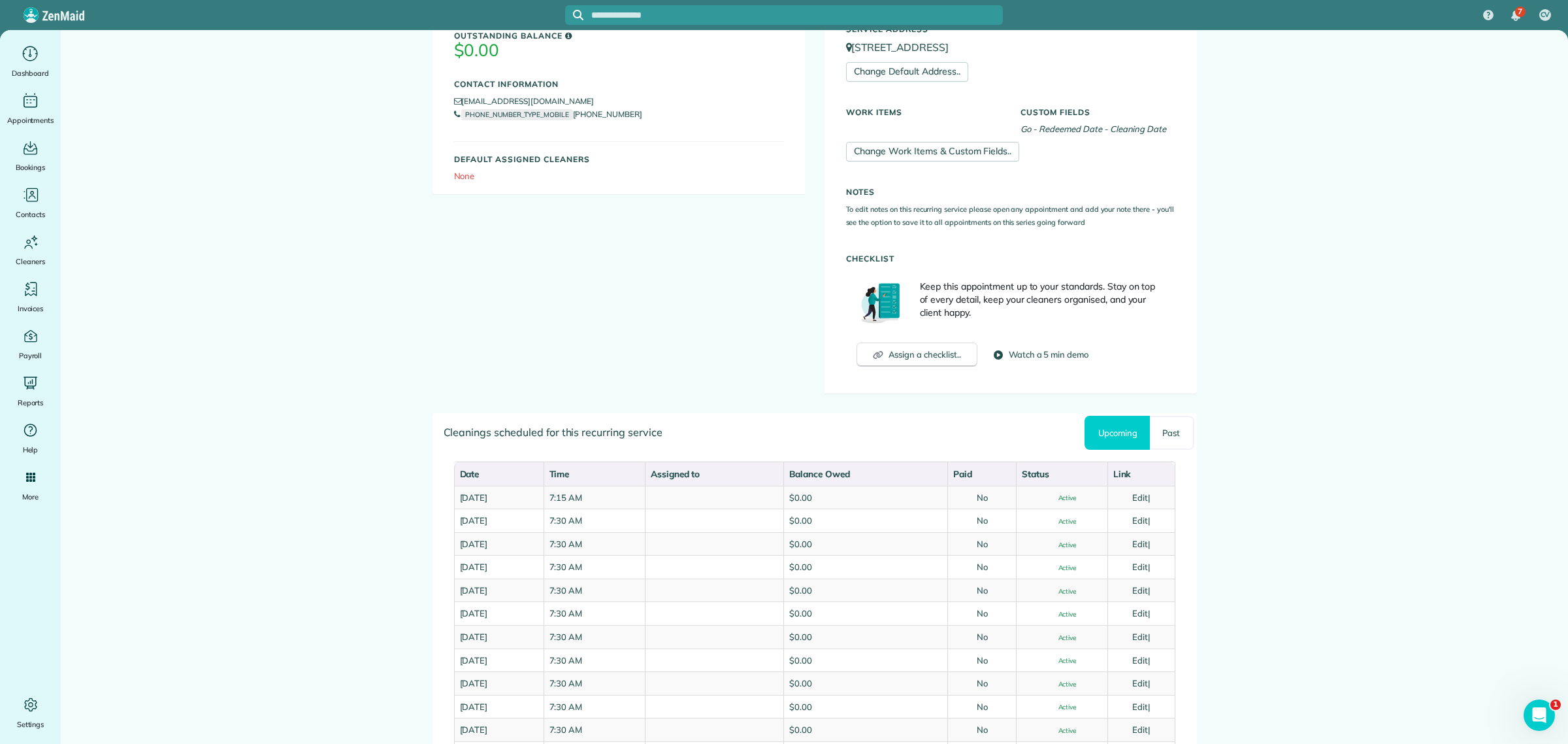
scroll to position [327, 0]
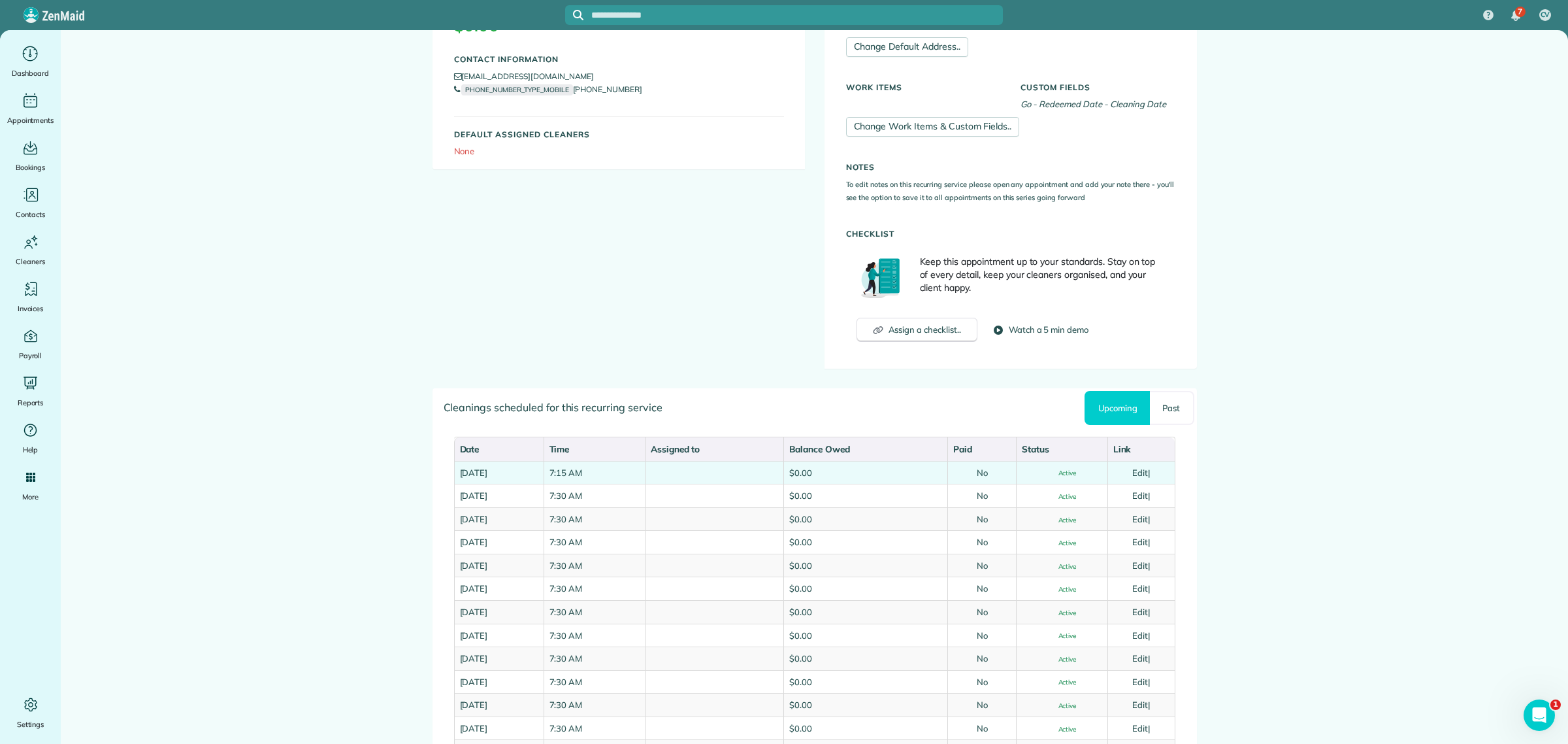
click at [1140, 471] on link "Edit" at bounding box center [1140, 473] width 16 height 10
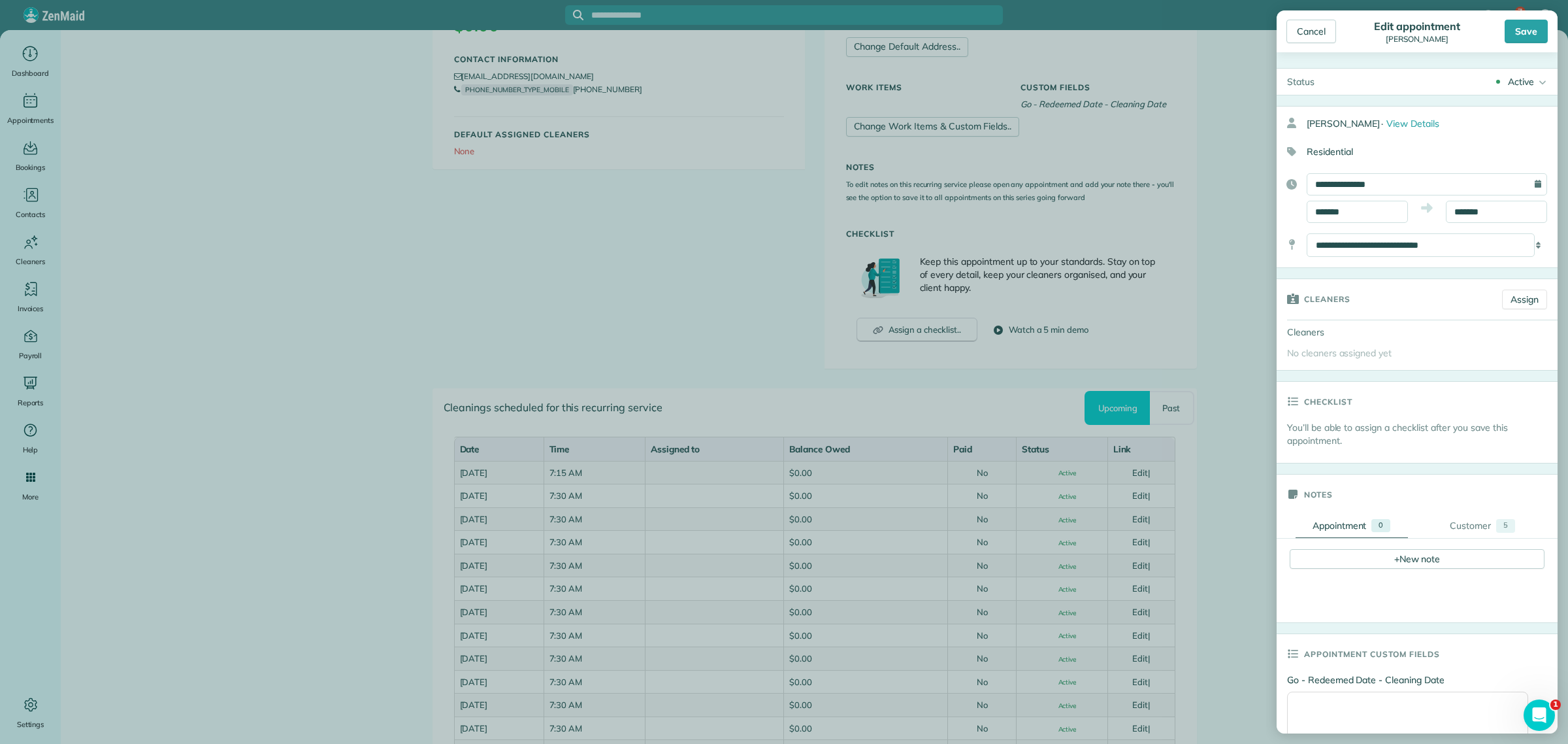
click at [1519, 82] on div "Active" at bounding box center [1521, 82] width 26 height 13
click at [1524, 142] on div "Cancelled" at bounding box center [1524, 146] width 41 height 9
click at [1529, 36] on div "Save" at bounding box center [1527, 31] width 43 height 24
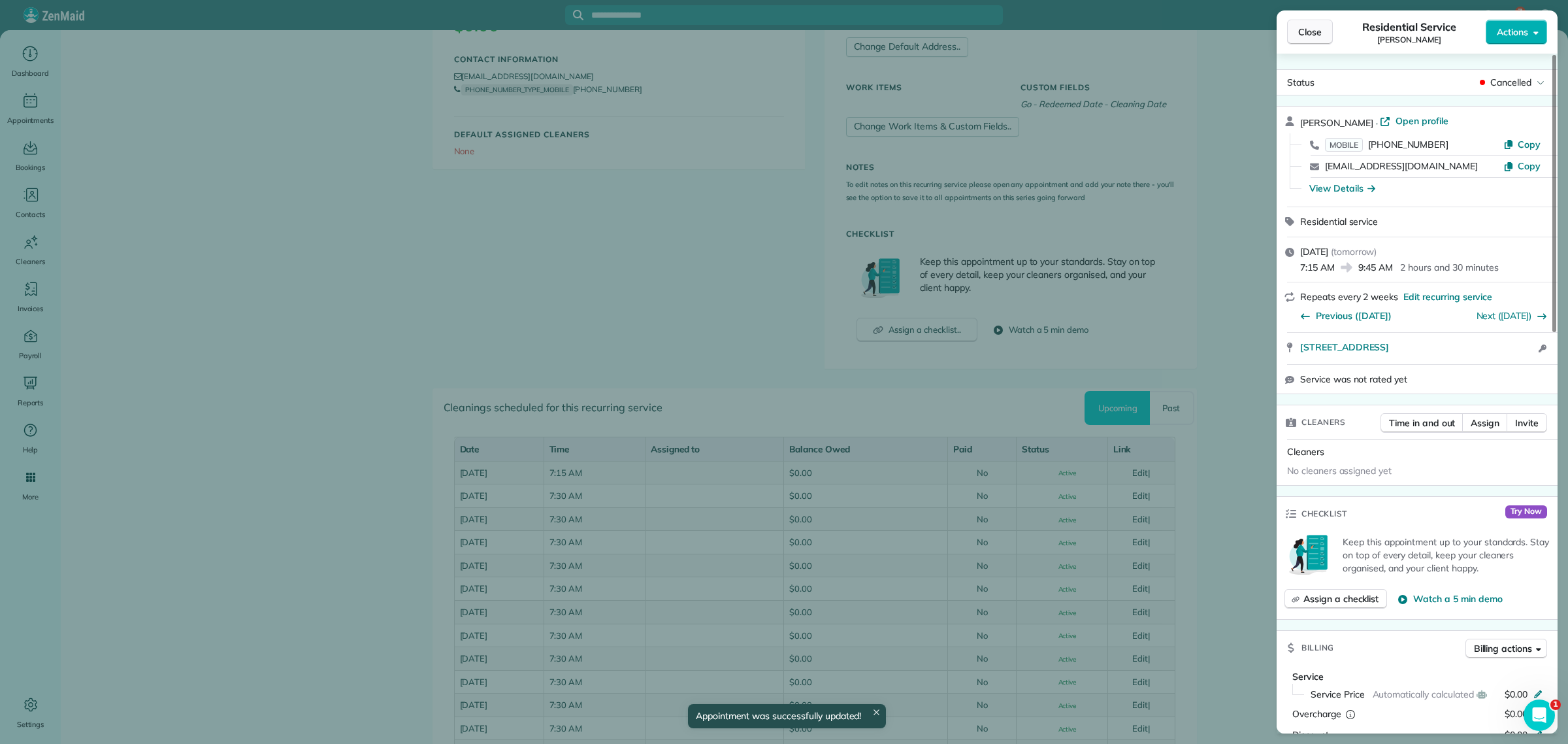
click at [1323, 30] on button "Close" at bounding box center [1310, 32] width 46 height 25
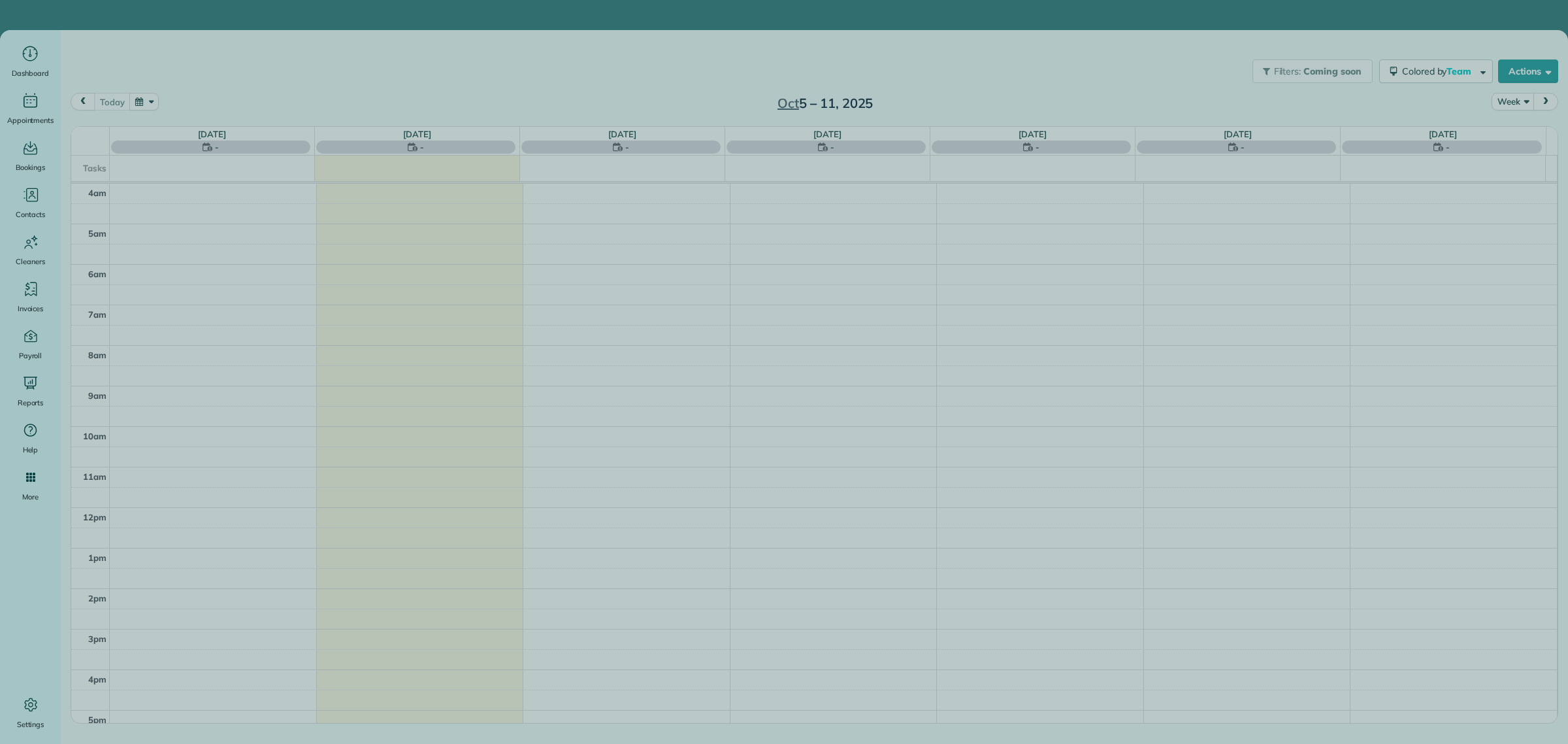
scroll to position [93, 0]
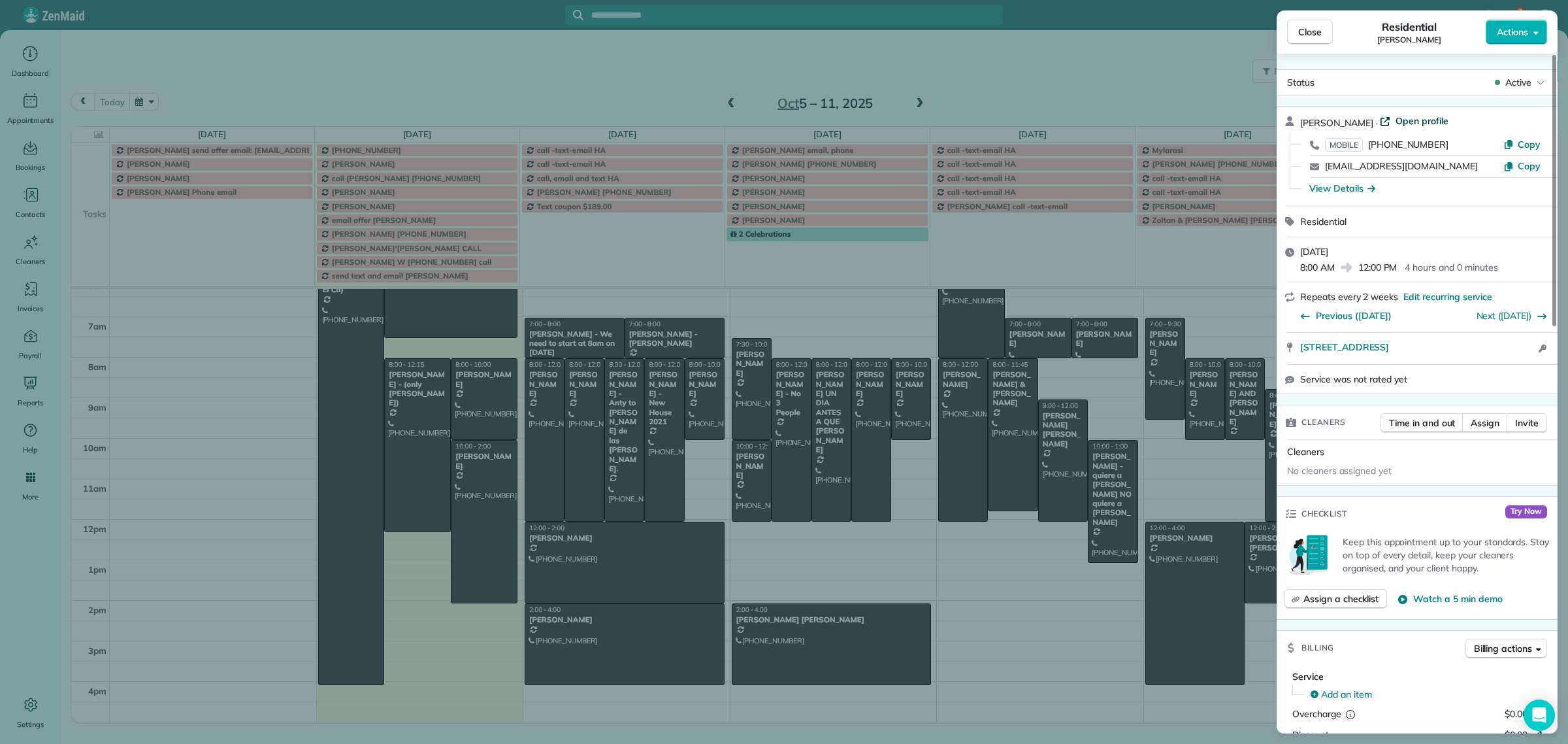
click at [1419, 122] on span "Open profile" at bounding box center [1421, 121] width 53 height 13
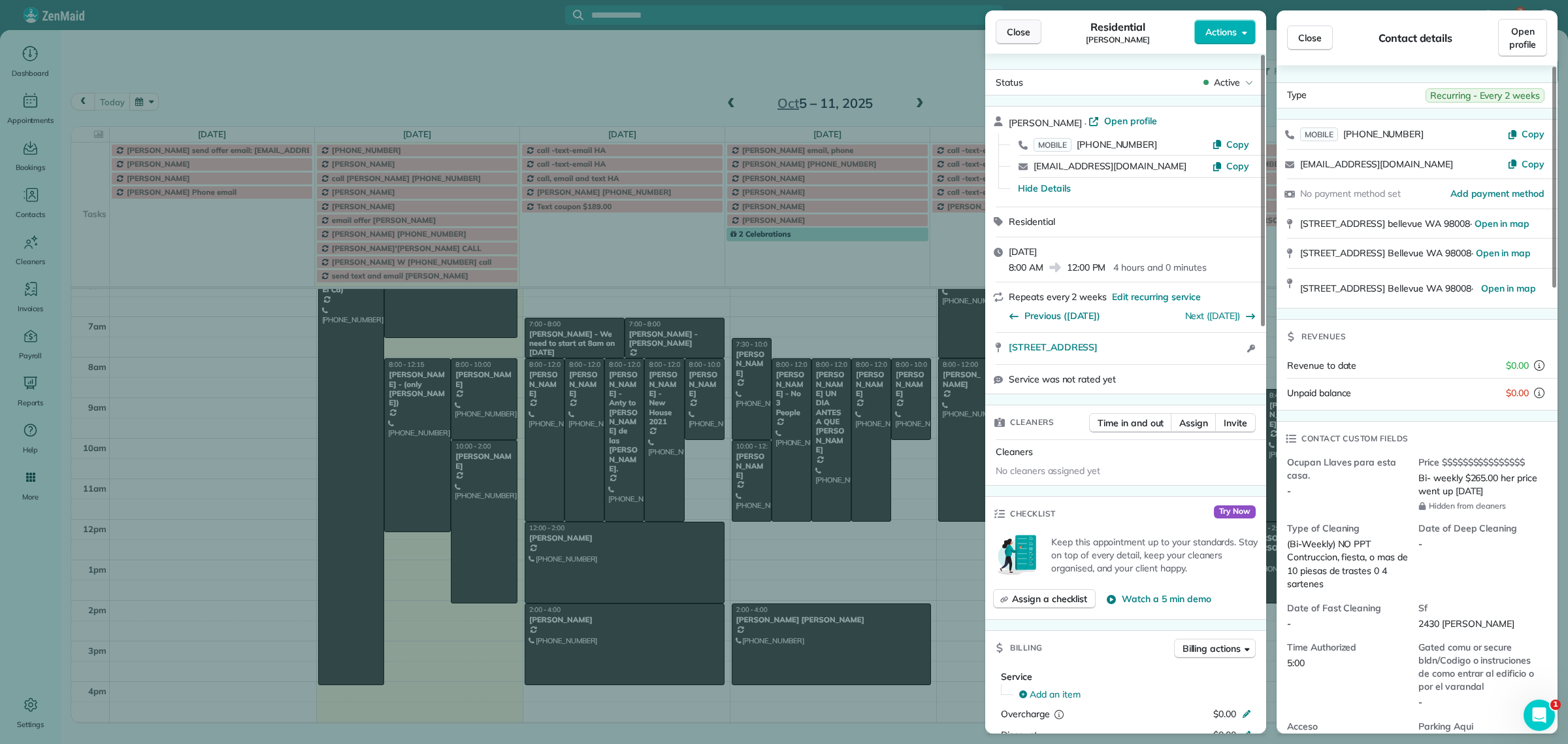
click at [1024, 37] on span "Close" at bounding box center [1018, 32] width 24 height 13
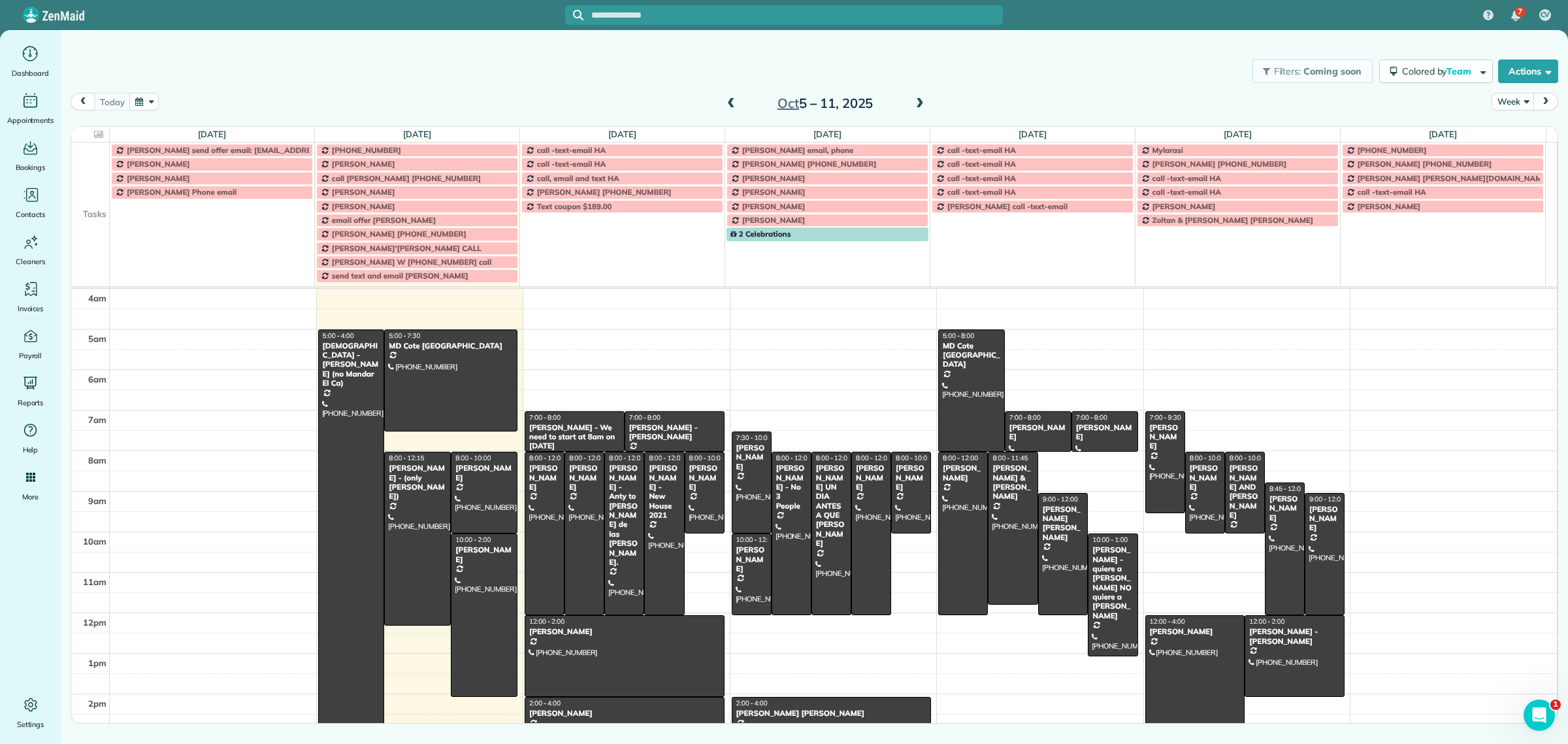
click at [661, 7] on div at bounding box center [784, 15] width 438 height 19
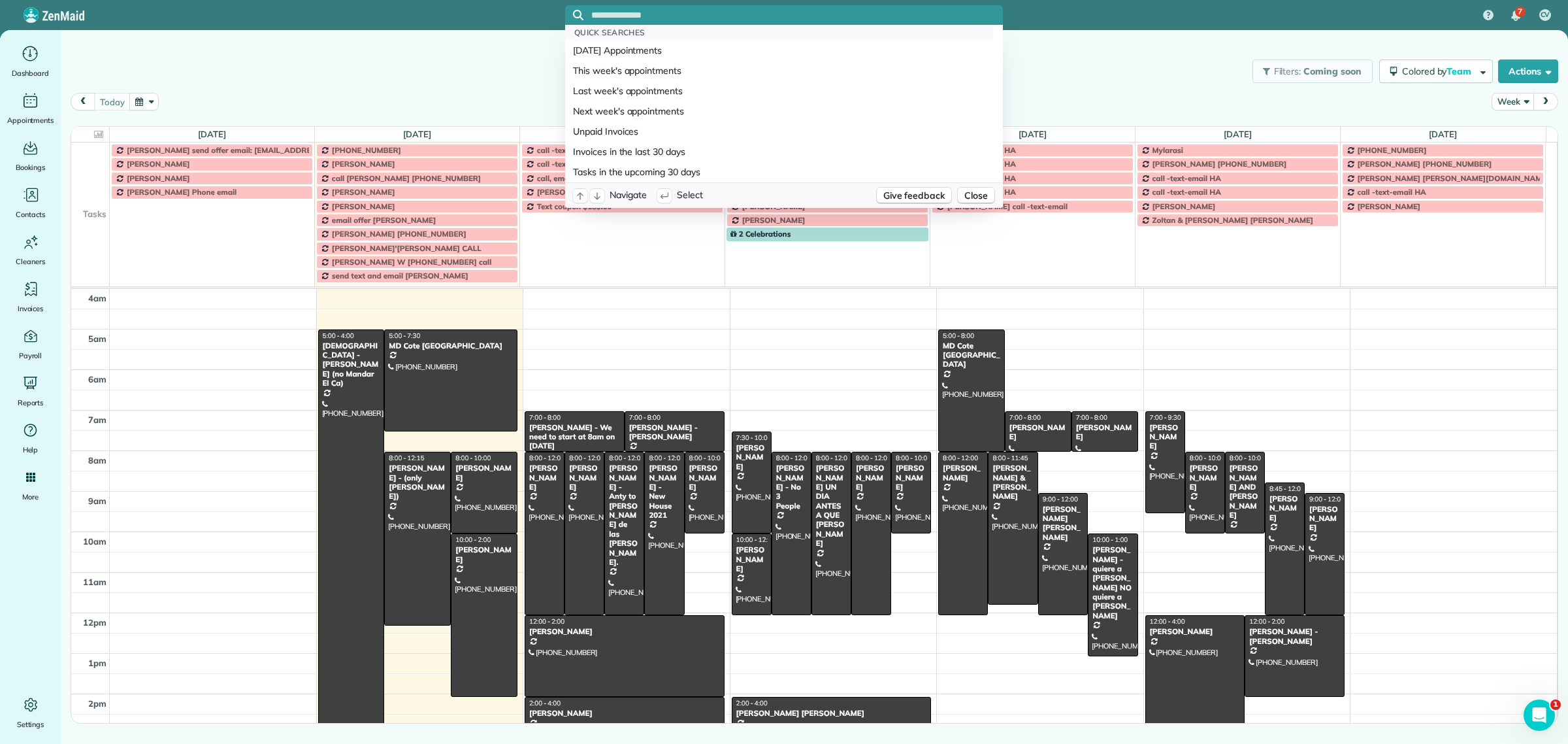
click at [635, 14] on input "text" at bounding box center [797, 15] width 412 height 10
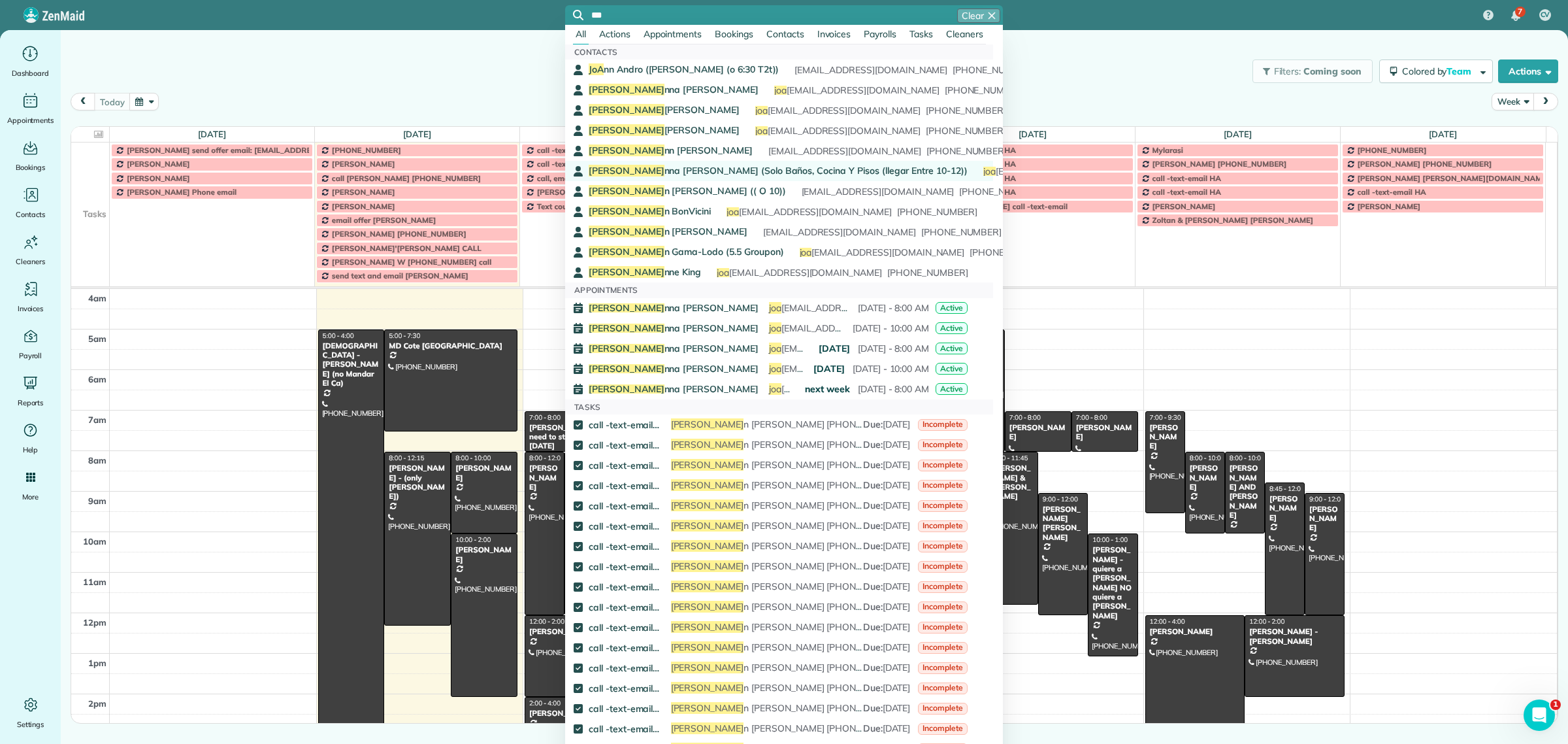
type input "***"
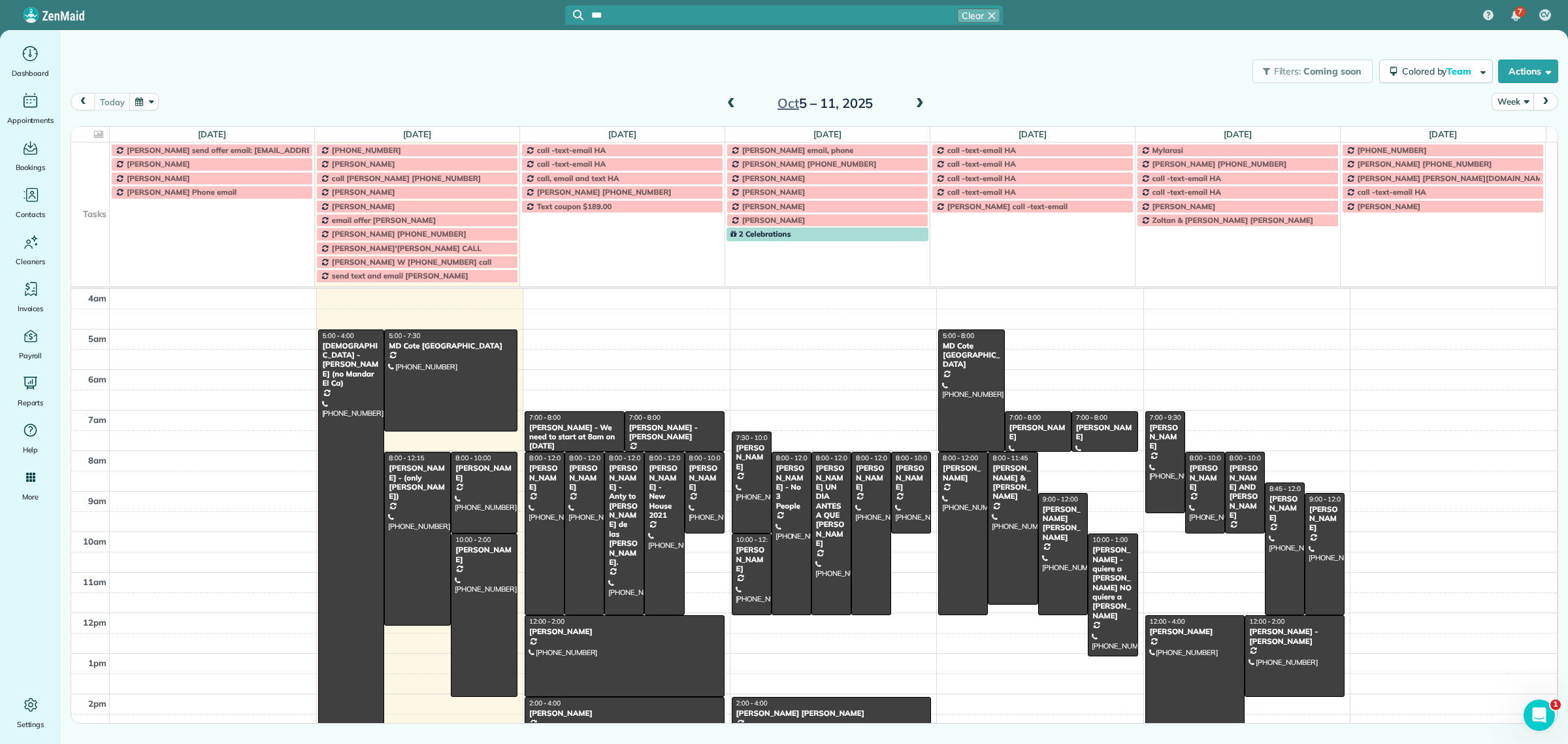
click at [655, 177] on div "Joa nna Stenzel (Solo Baños, Cocina Y Pisos (llegar Entre 10-12))" at bounding box center [778, 171] width 379 height 13
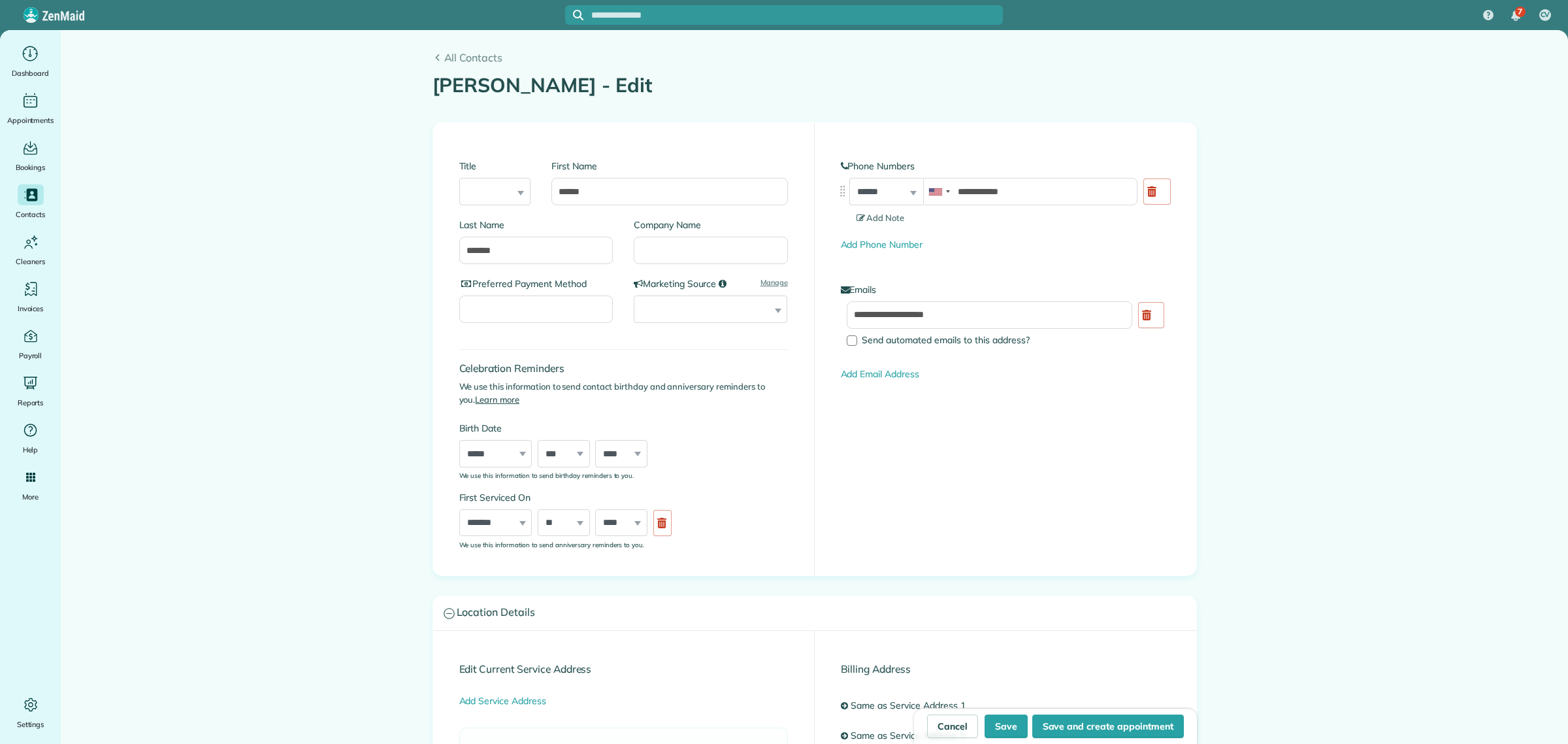
type input "**********"
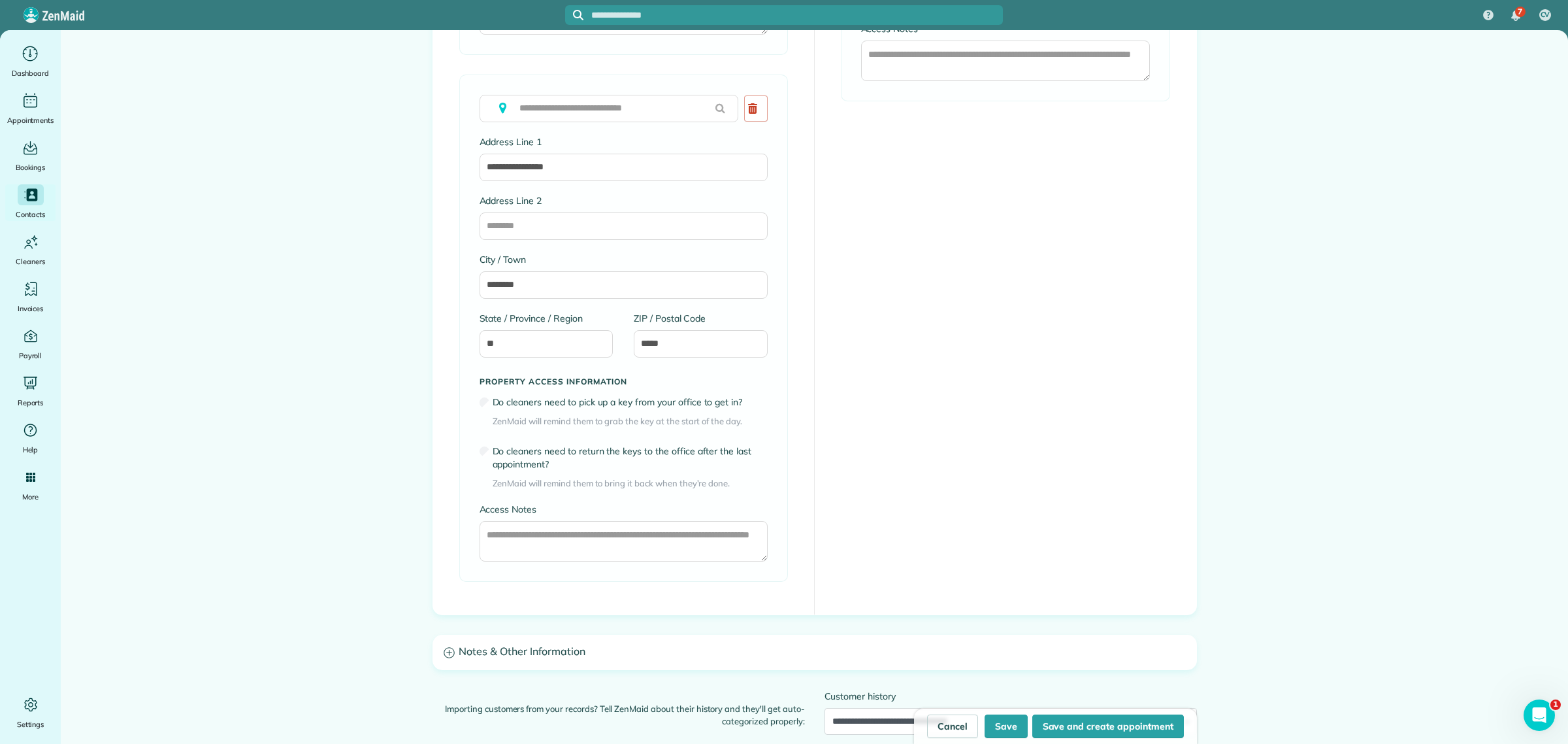
scroll to position [1226, 0]
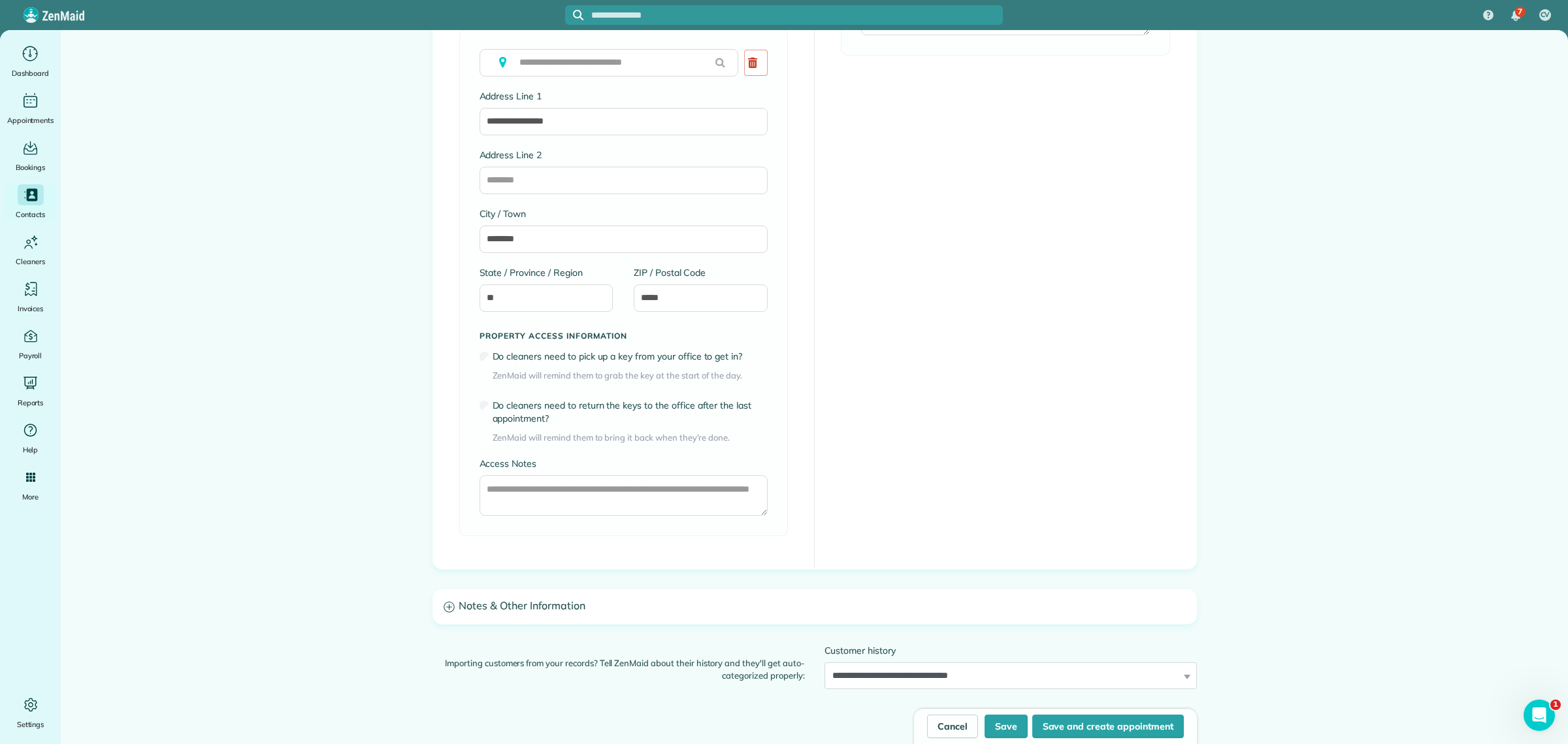
click at [511, 611] on h3 "Notes & Other Information" at bounding box center [815, 606] width 763 height 33
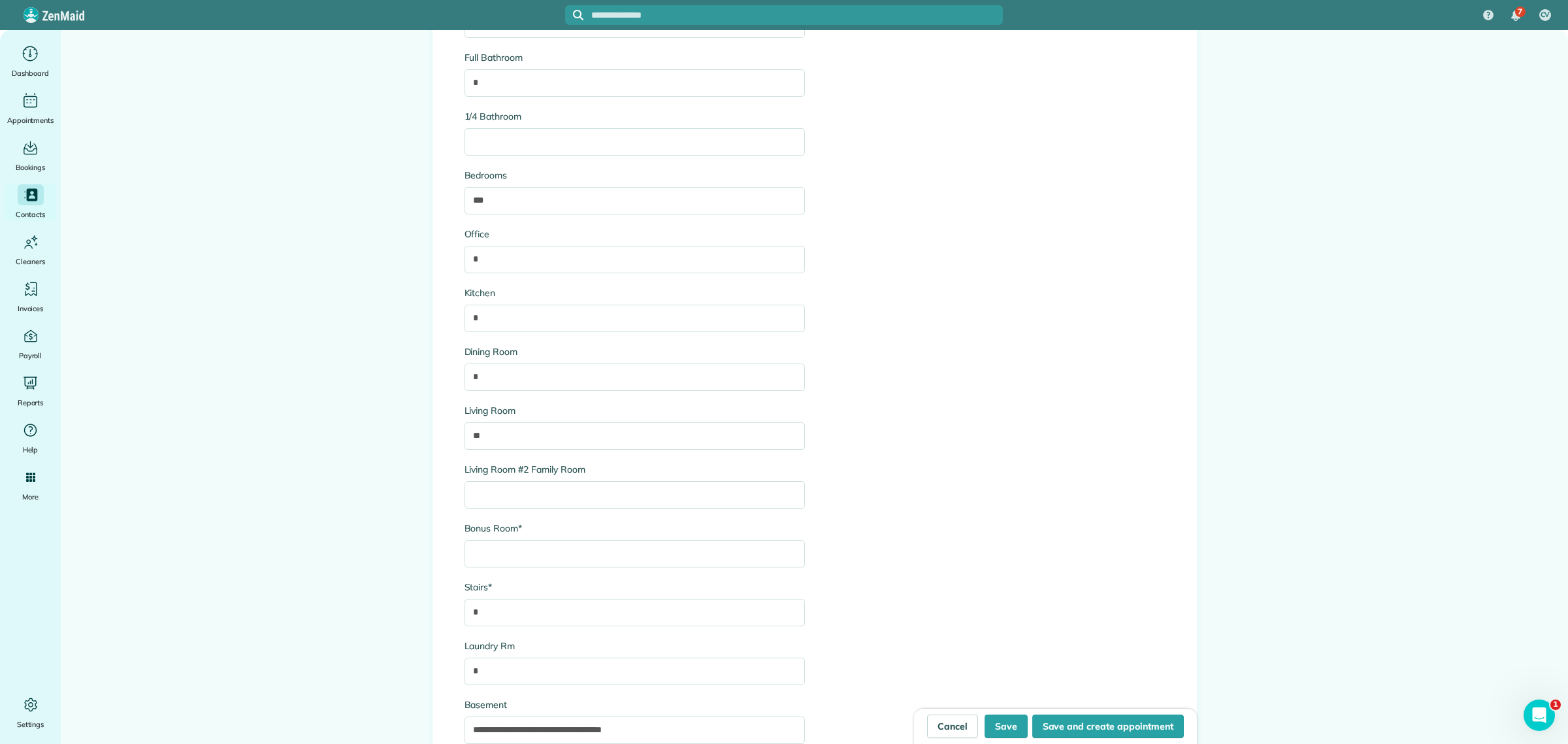
scroll to position [2697, 0]
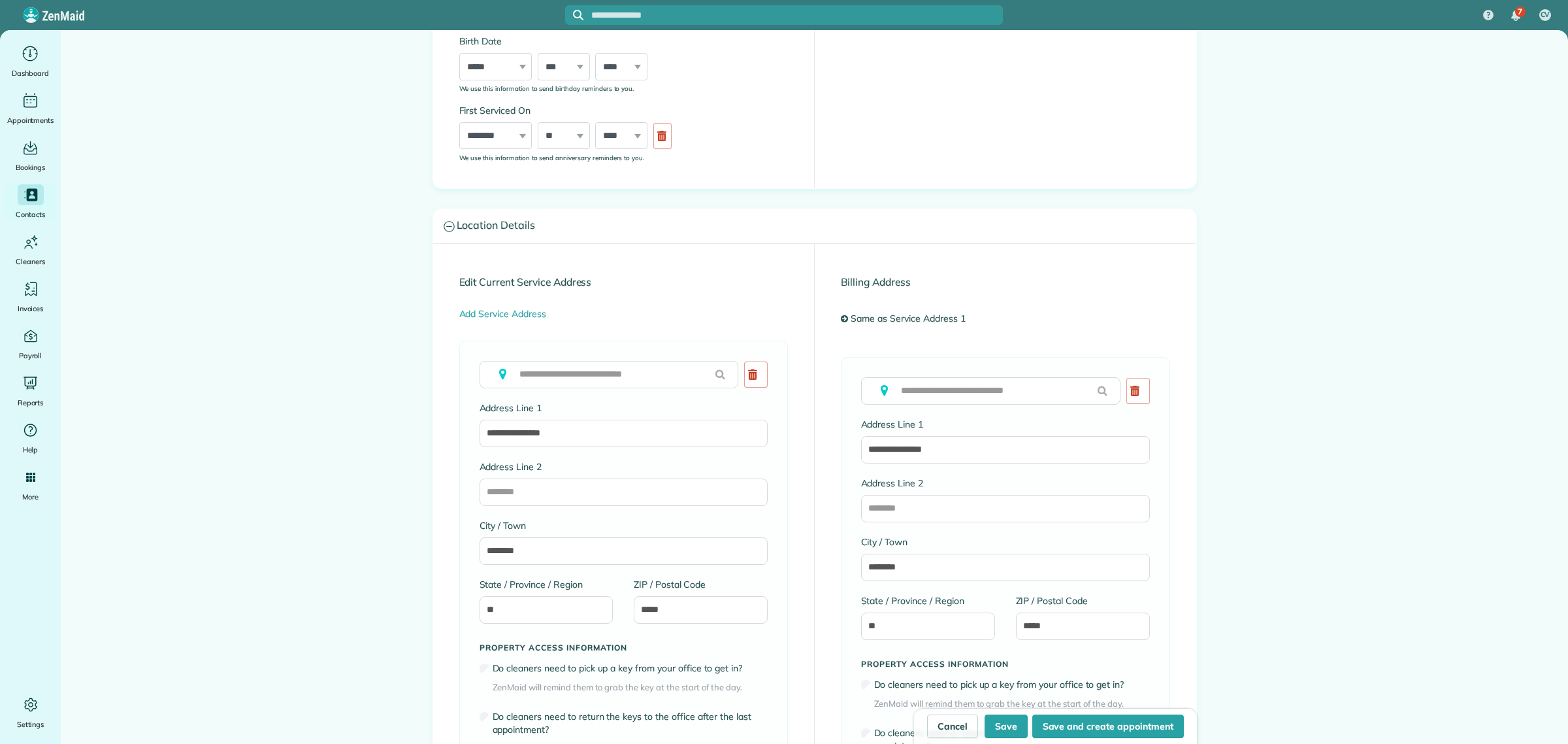
type input "**********"
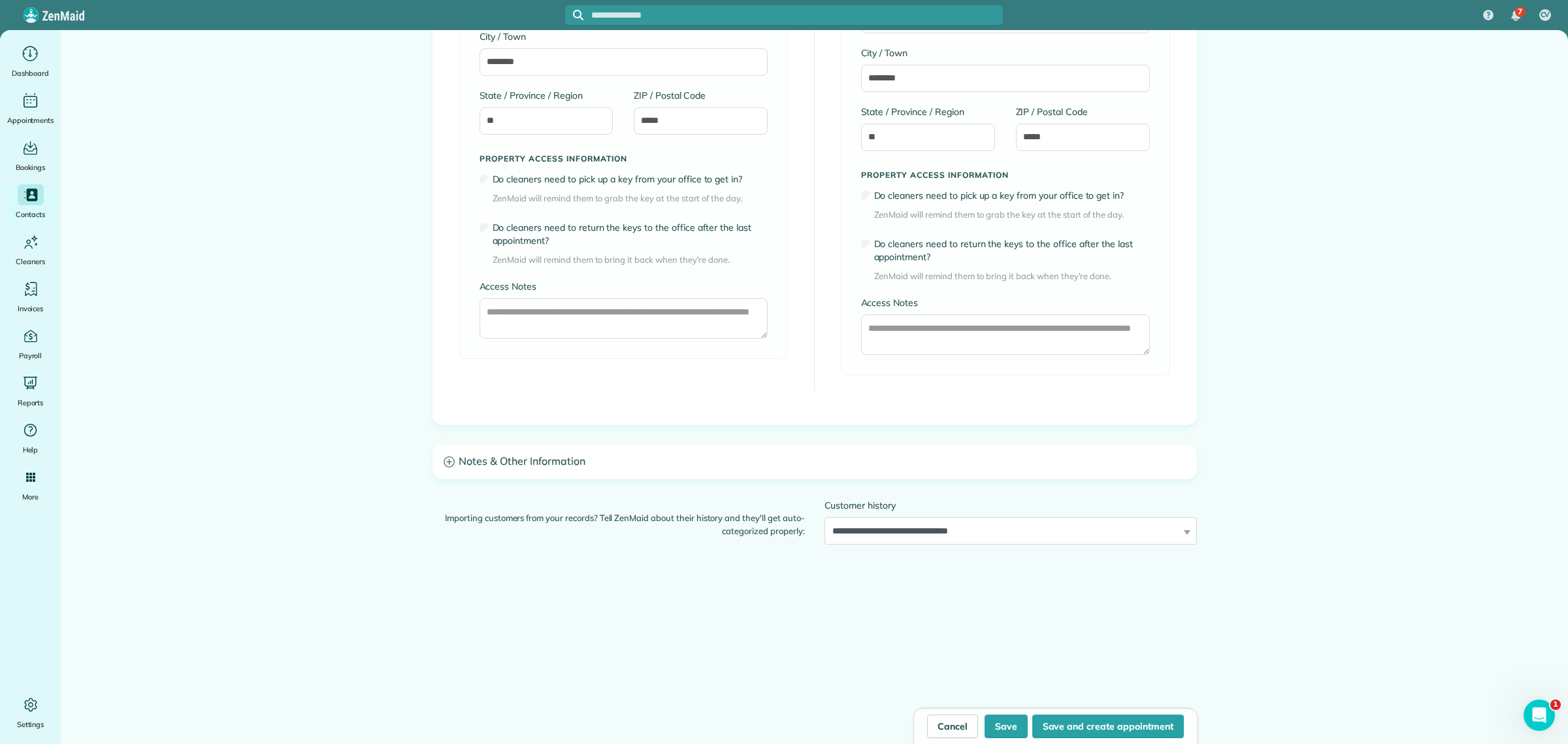
click at [559, 445] on h3 "Notes & Other Information" at bounding box center [815, 462] width 763 height 33
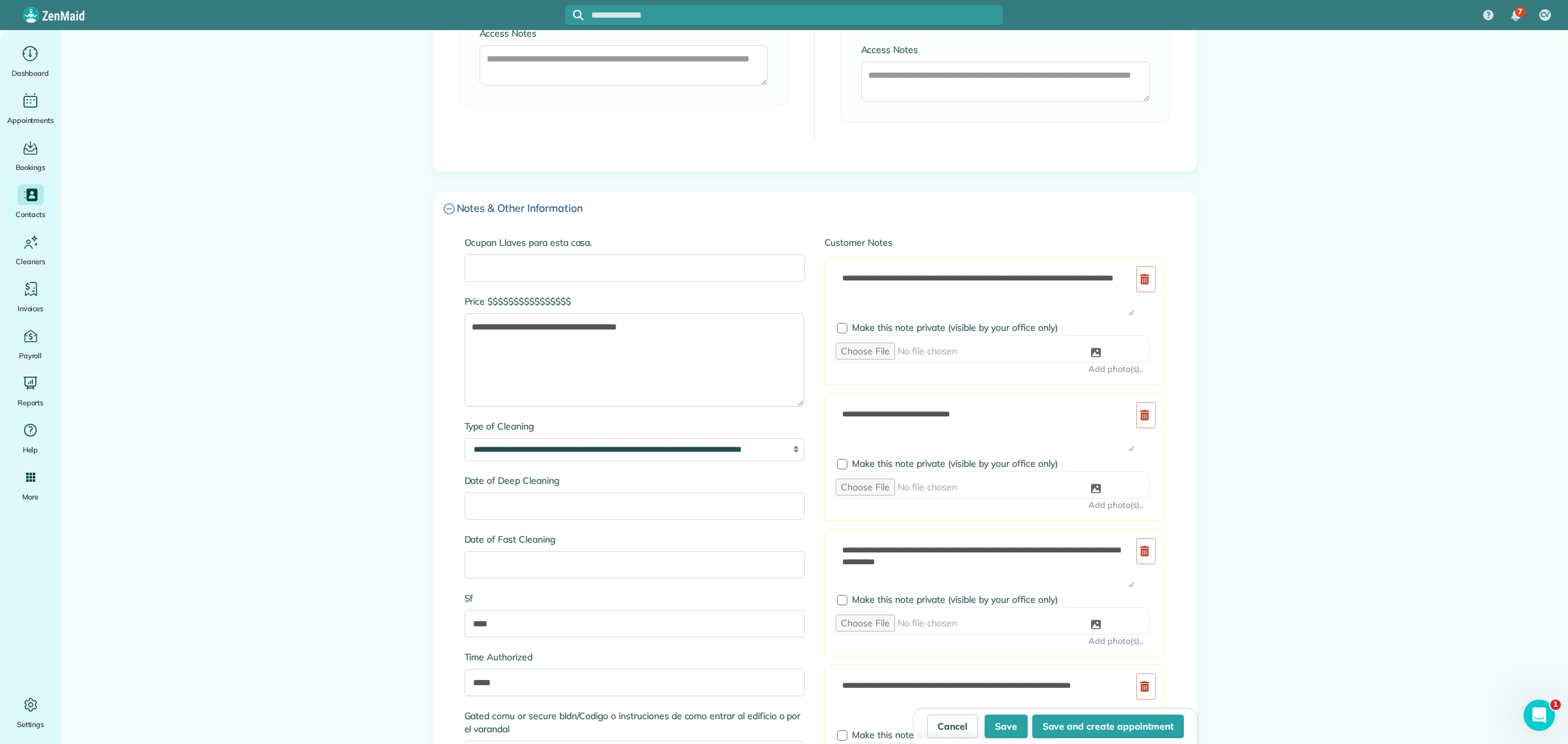
scroll to position [1143, 0]
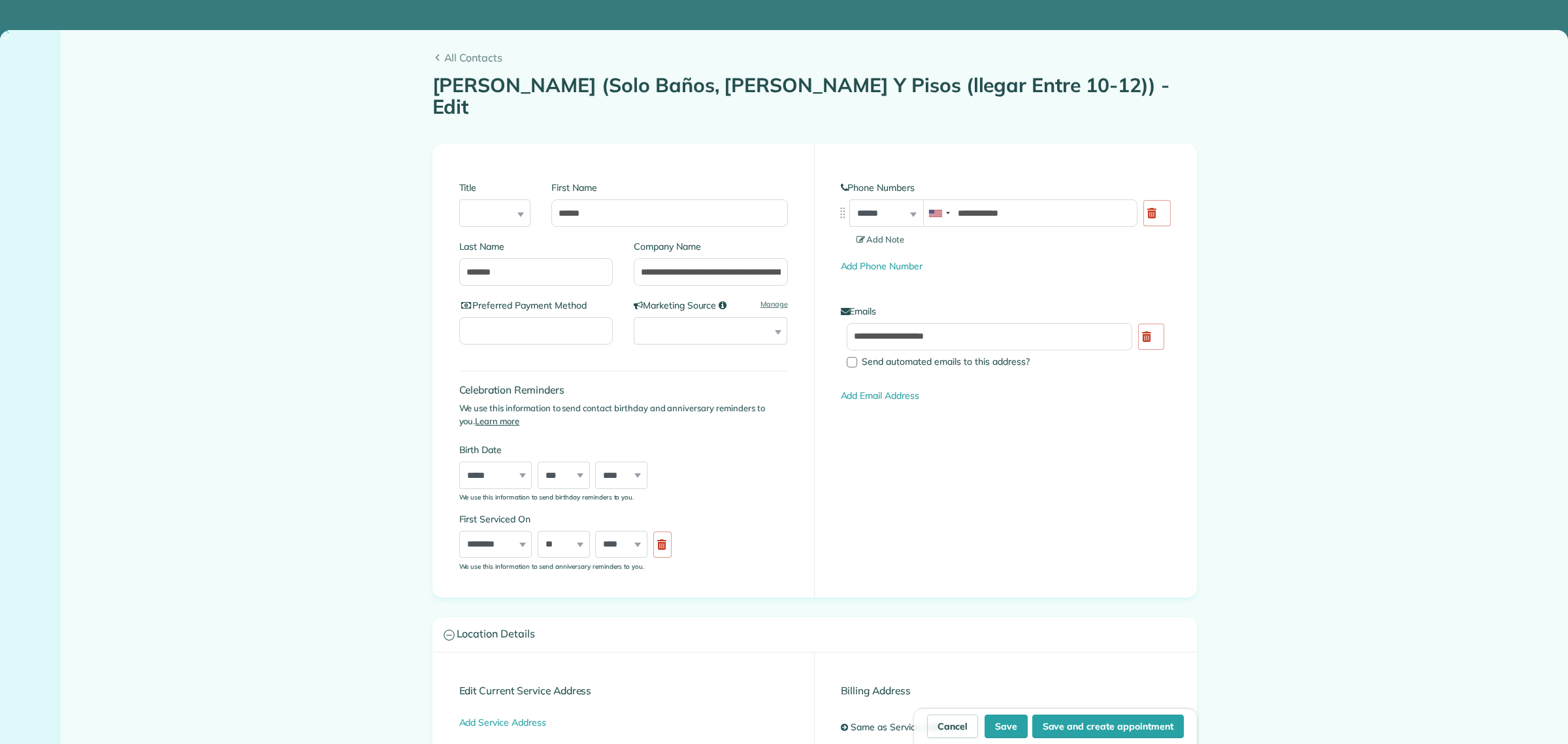
type input "**********"
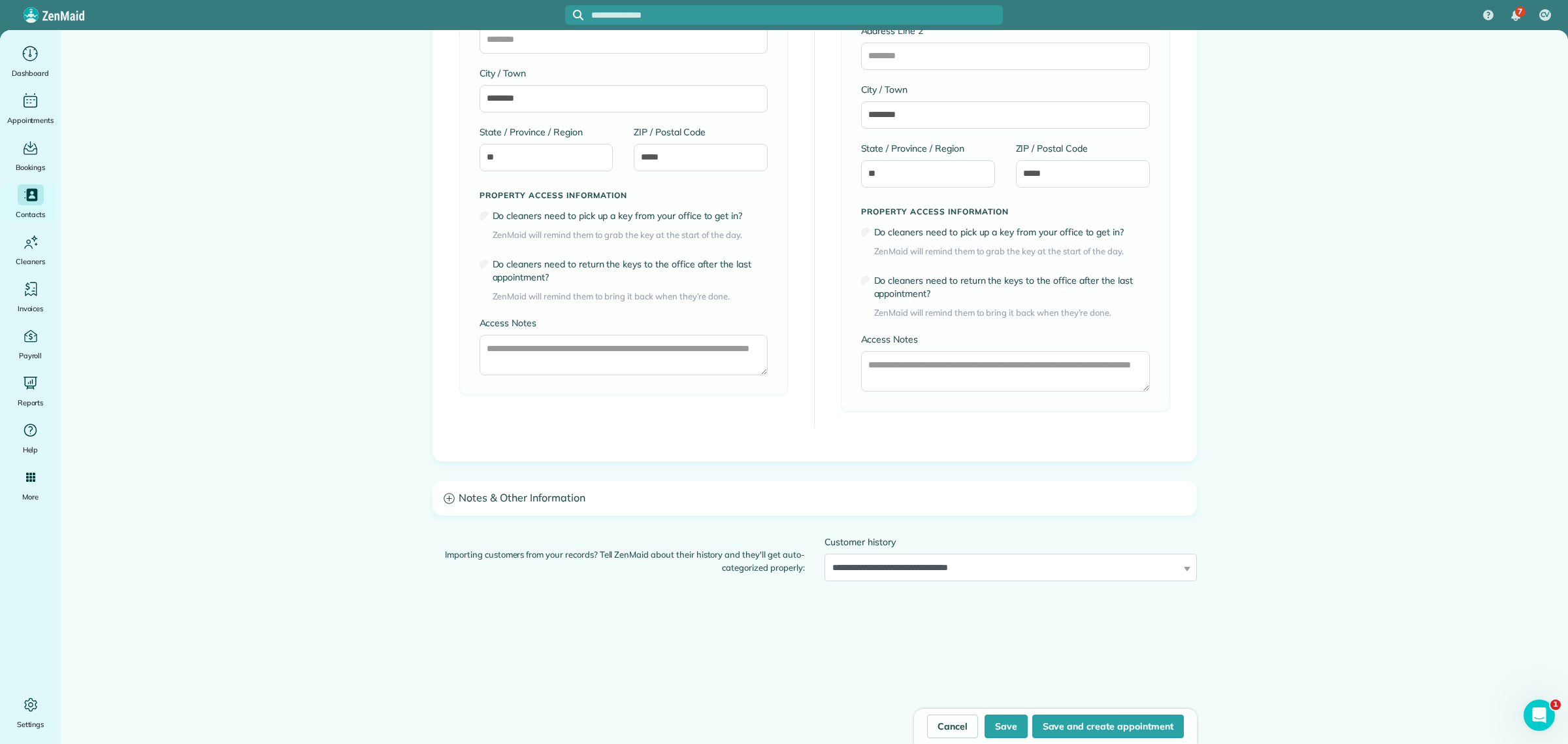
scroll to position [897, 0]
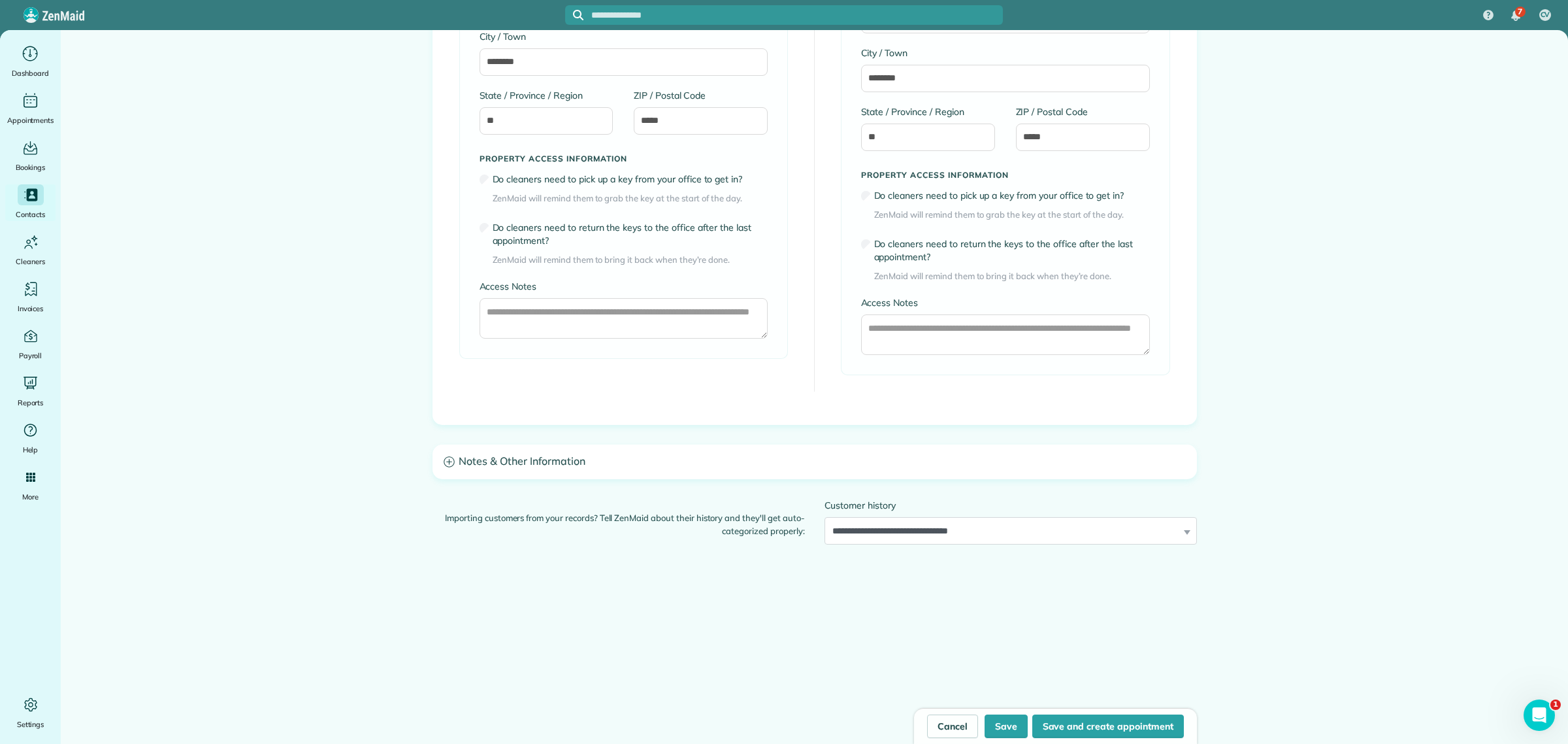
click at [530, 445] on h3 "Notes & Other Information" at bounding box center [815, 462] width 763 height 33
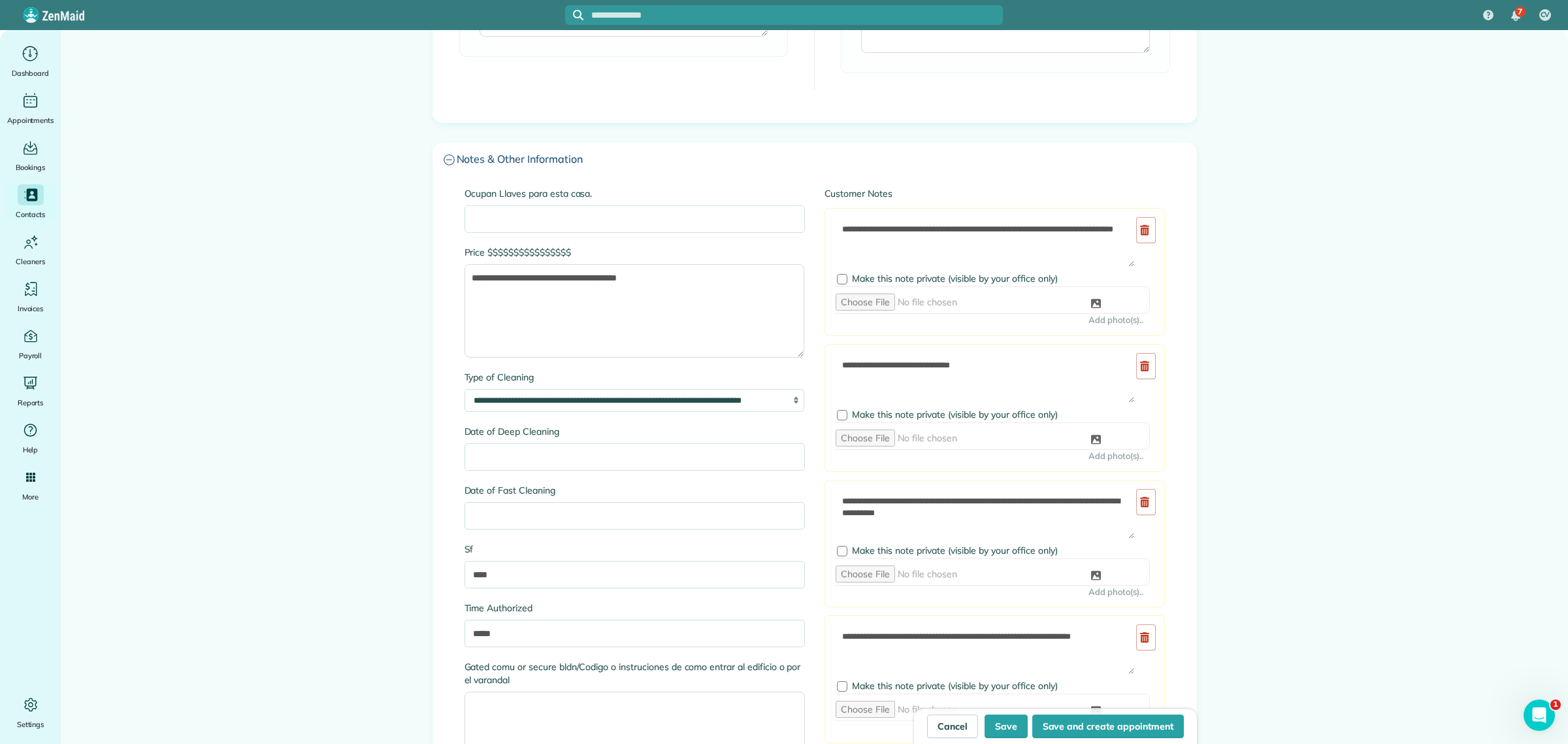
scroll to position [1226, 0]
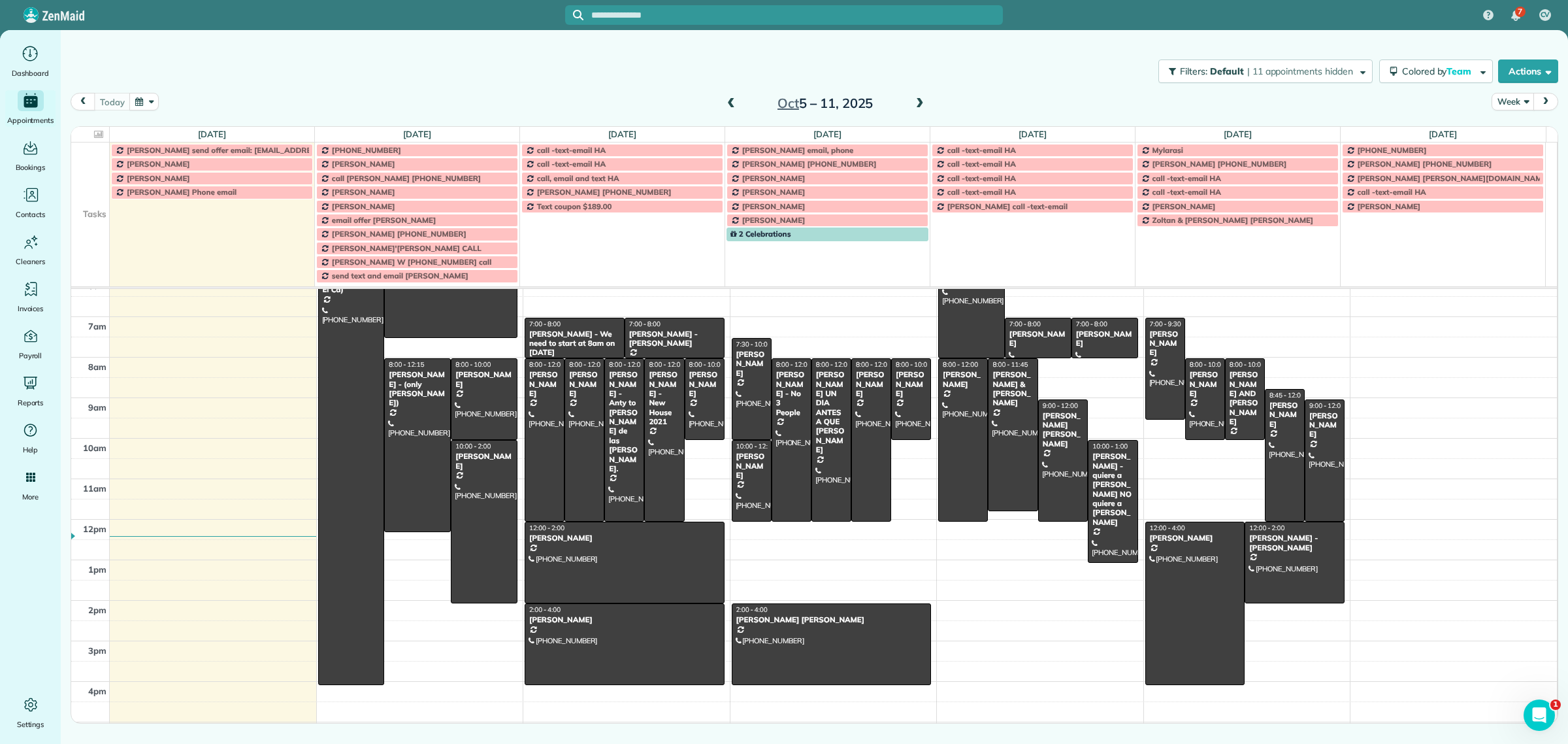
click at [634, 14] on input "text" at bounding box center [797, 15] width 412 height 10
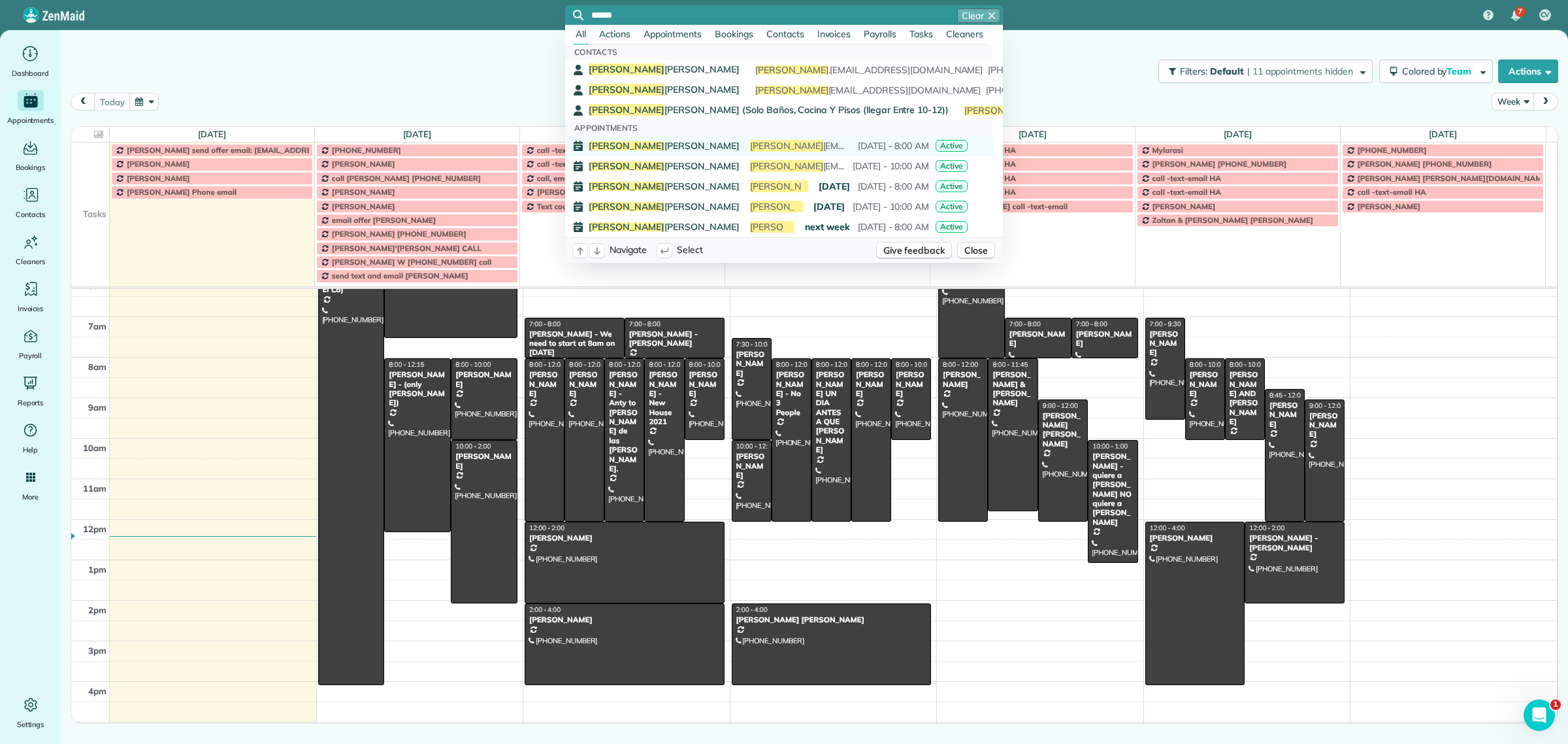
type input "******"
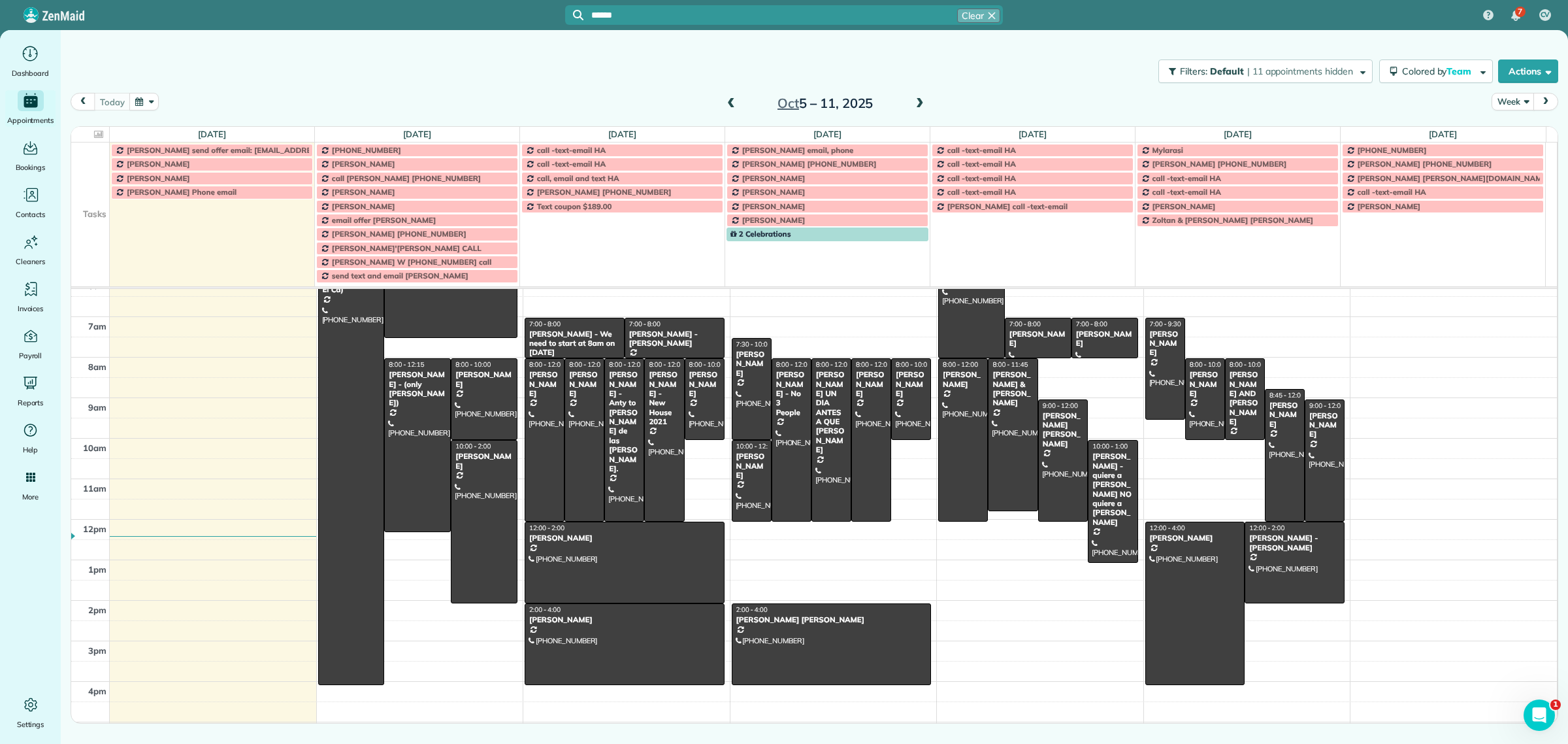
click at [637, 145] on span "Joanna Stenzel" at bounding box center [664, 146] width 151 height 9
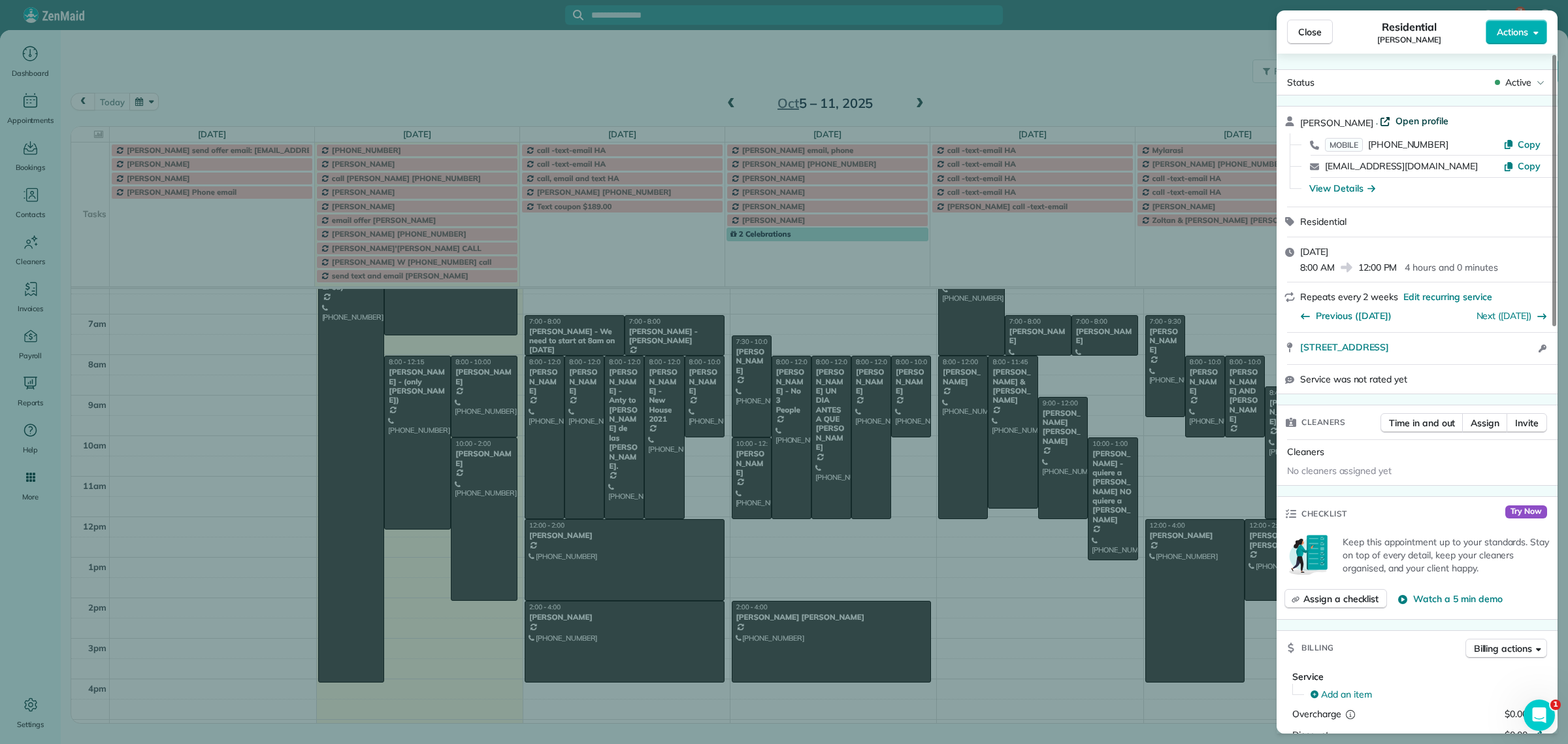
click at [1418, 122] on span "Open profile" at bounding box center [1421, 121] width 53 height 13
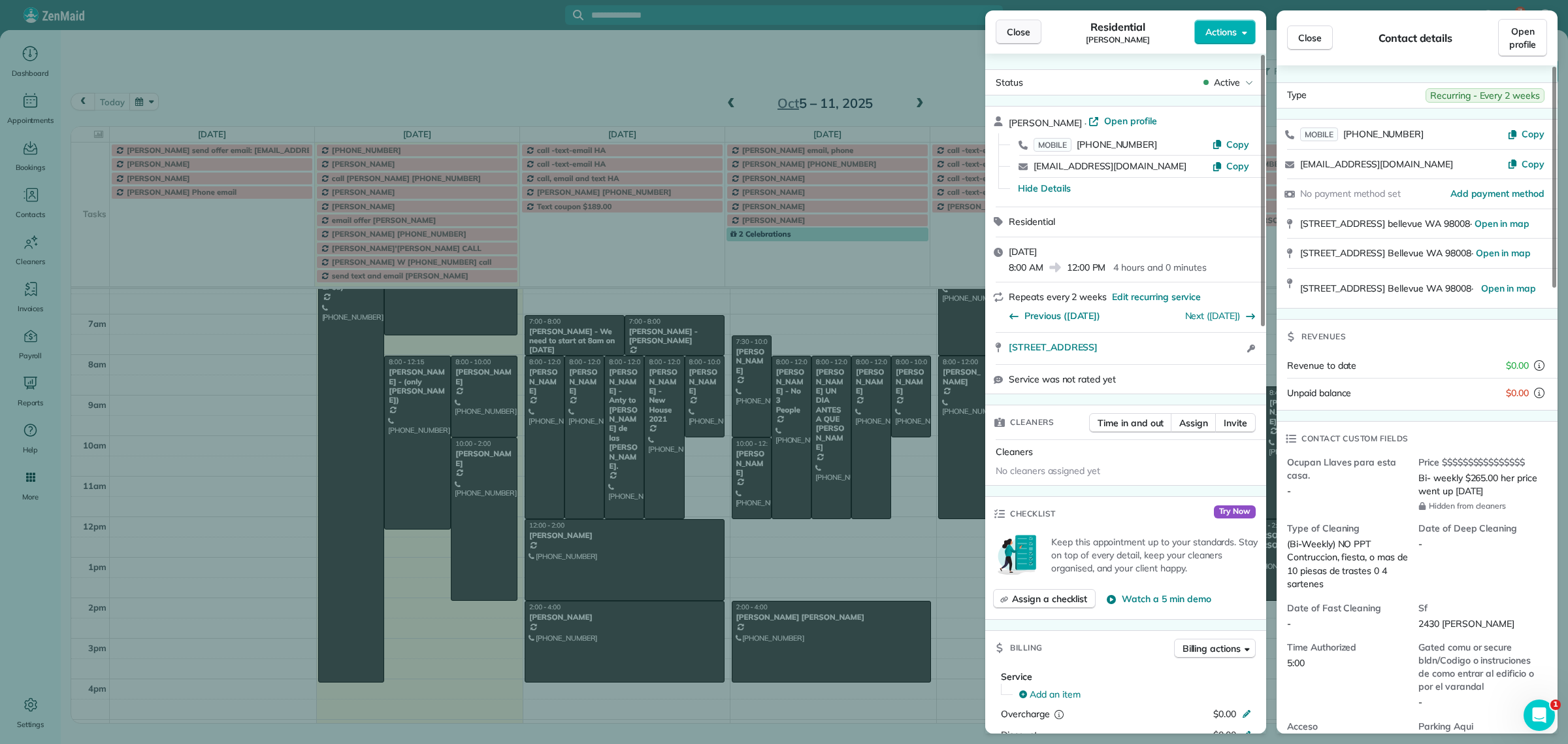
click at [1024, 40] on button "Close" at bounding box center [1018, 32] width 46 height 25
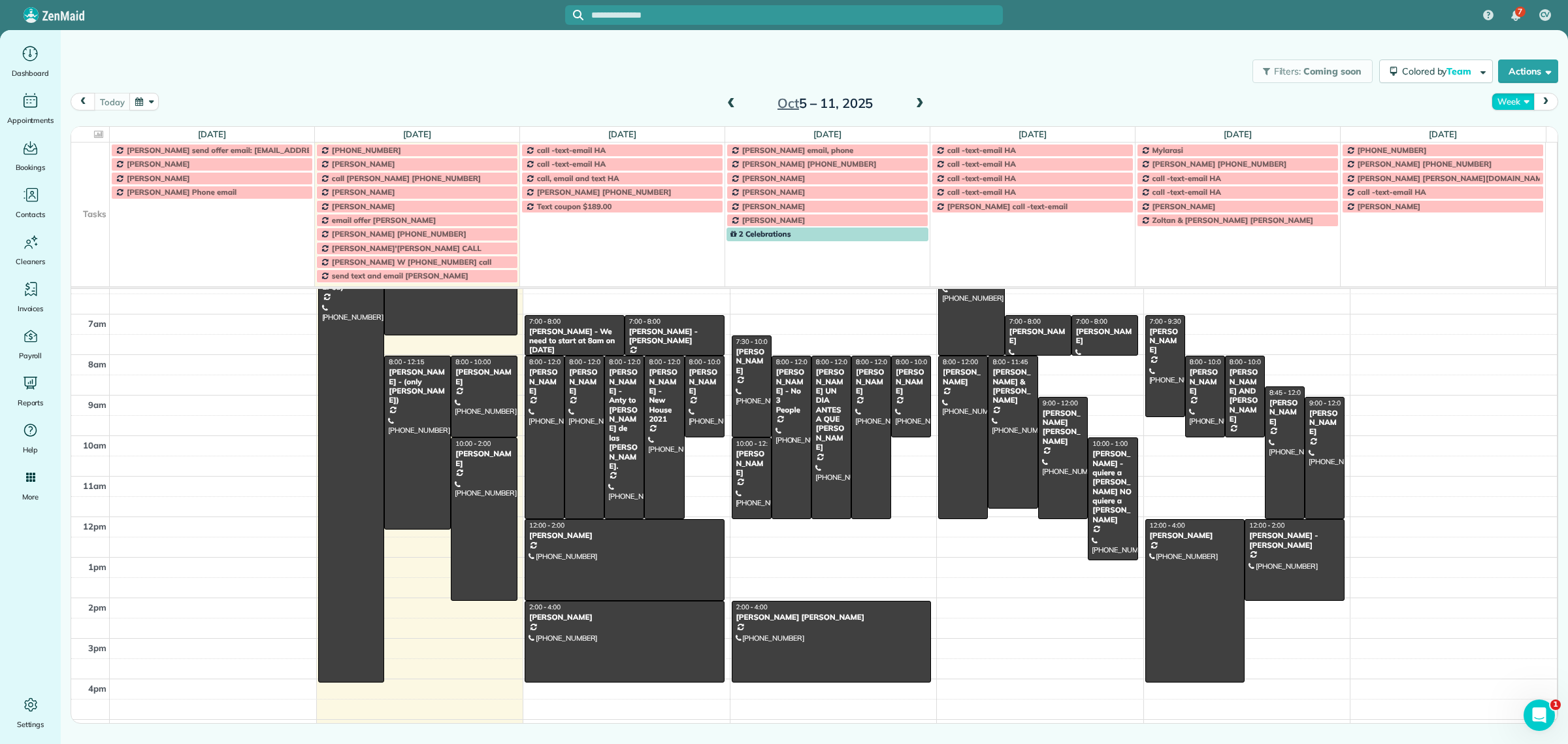
click at [1515, 105] on button "Week" at bounding box center [1512, 102] width 42 height 18
click at [1520, 133] on link "Day" at bounding box center [1544, 132] width 103 height 26
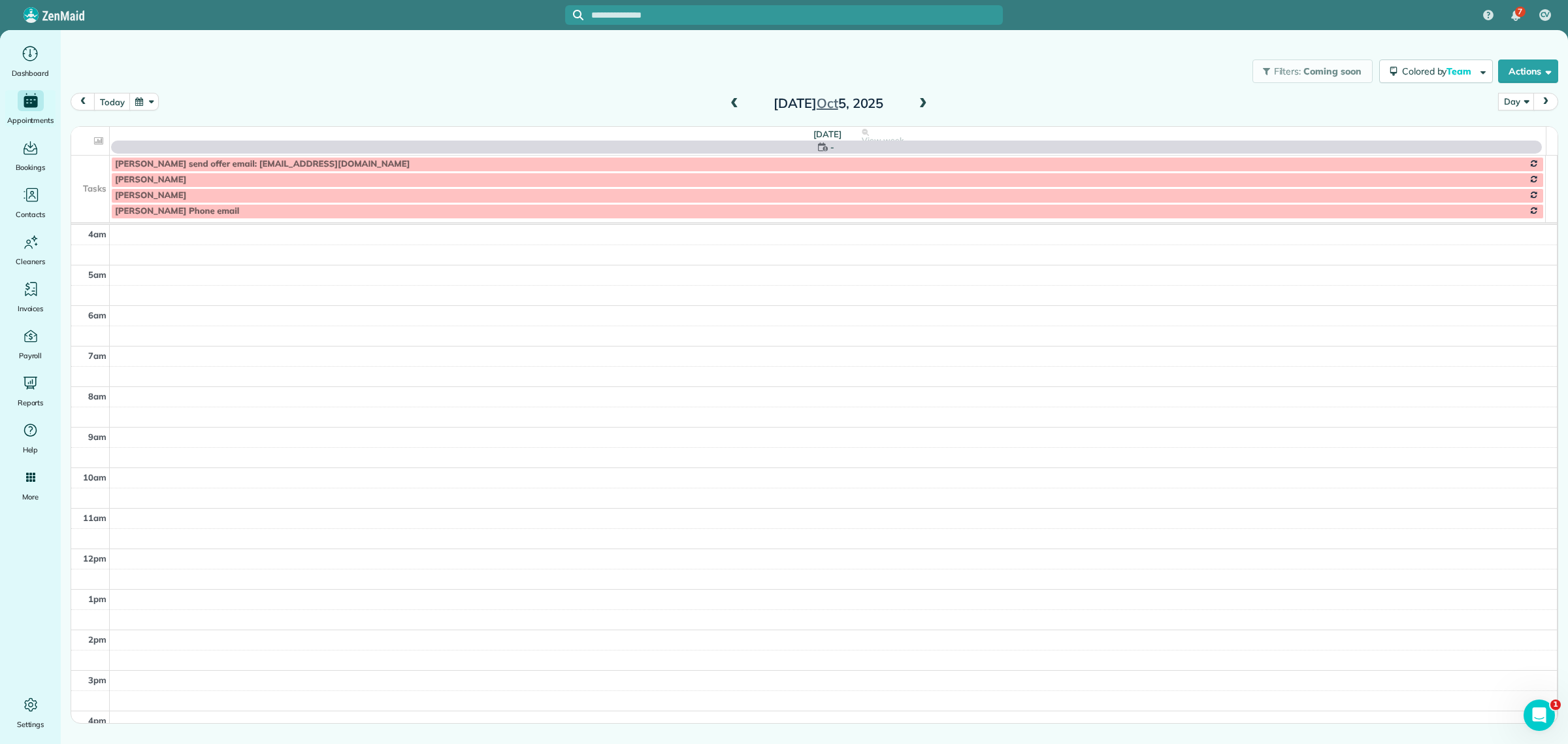
scroll to position [122, 0]
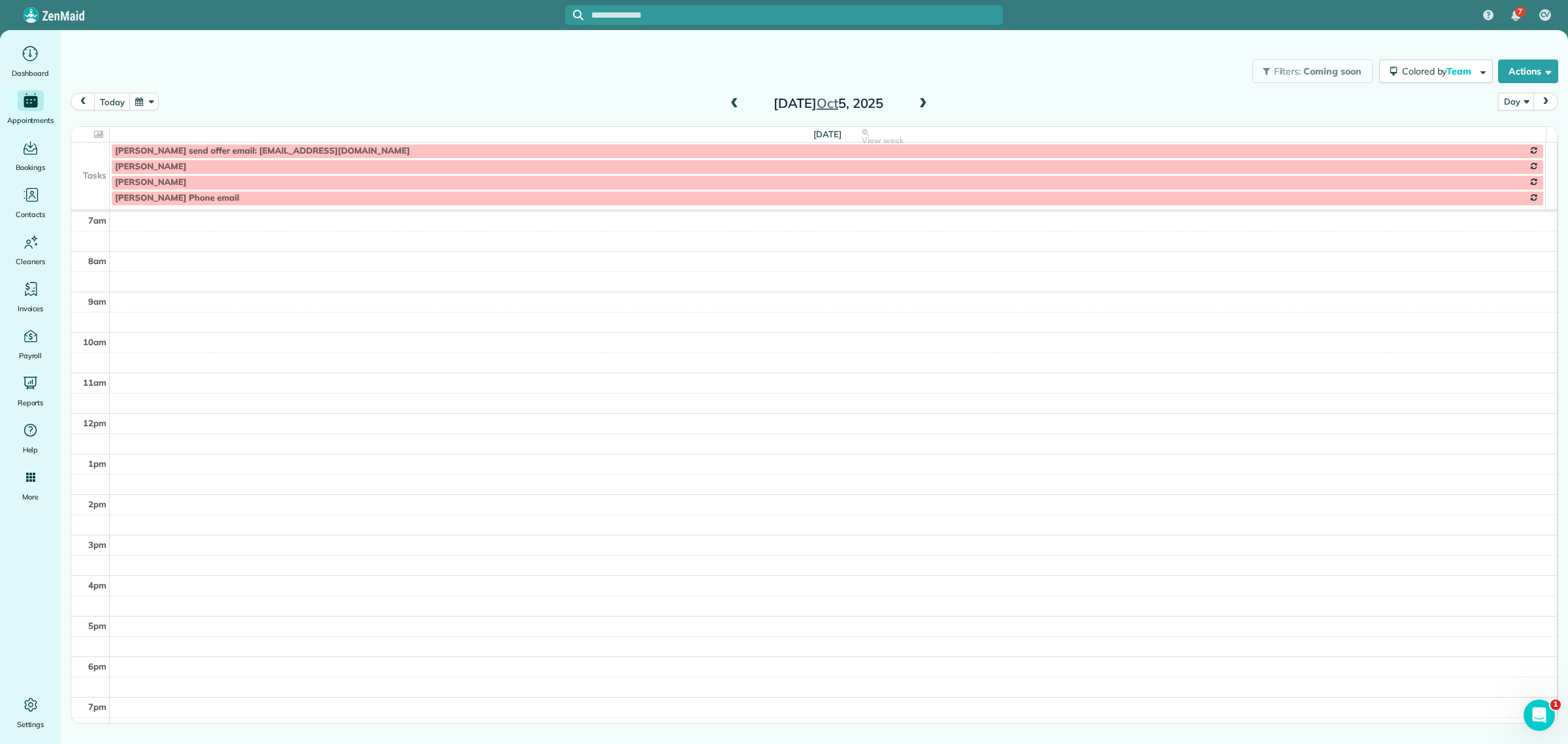
click at [921, 104] on span at bounding box center [923, 104] width 14 height 12
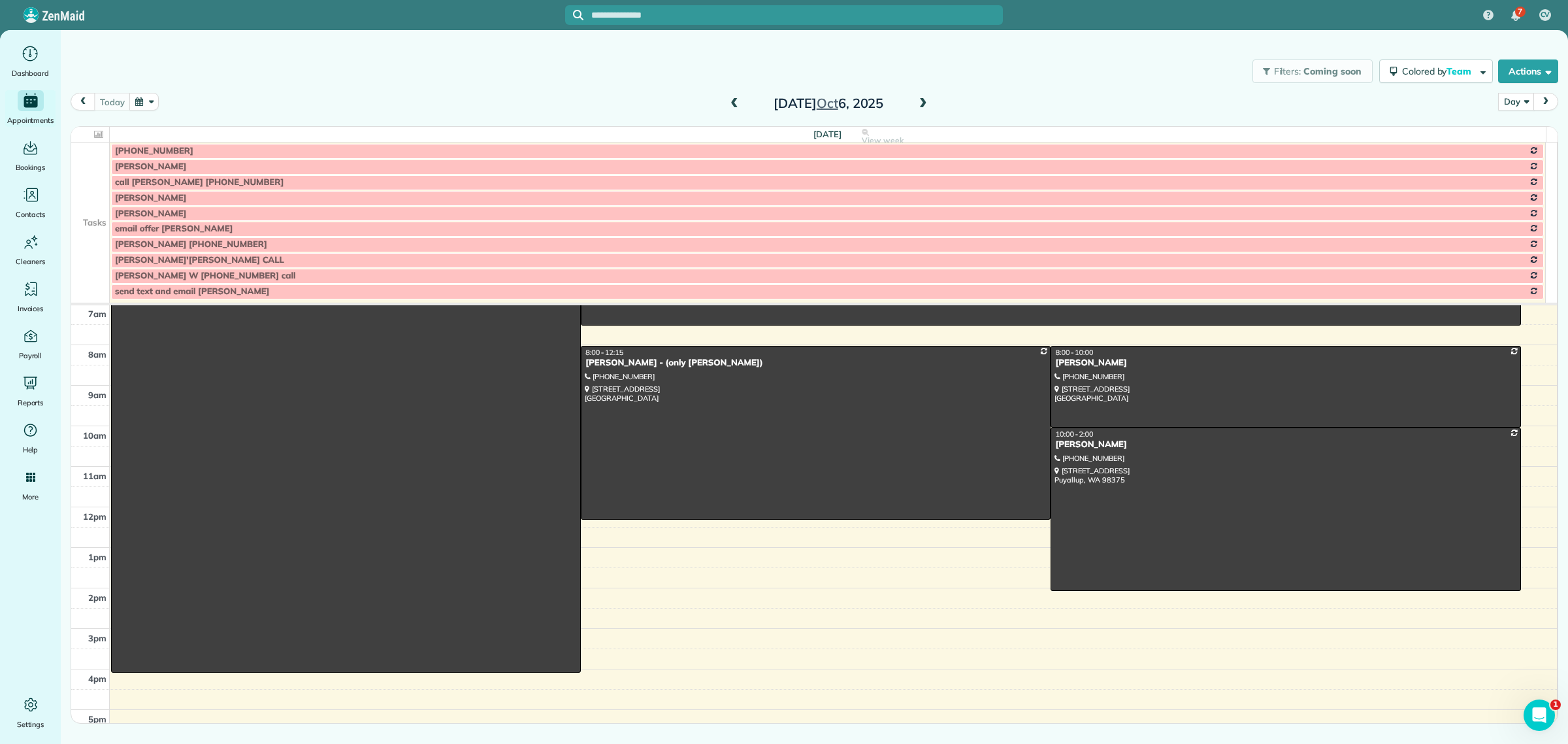
click at [99, 217] on td at bounding box center [90, 213] width 39 height 16
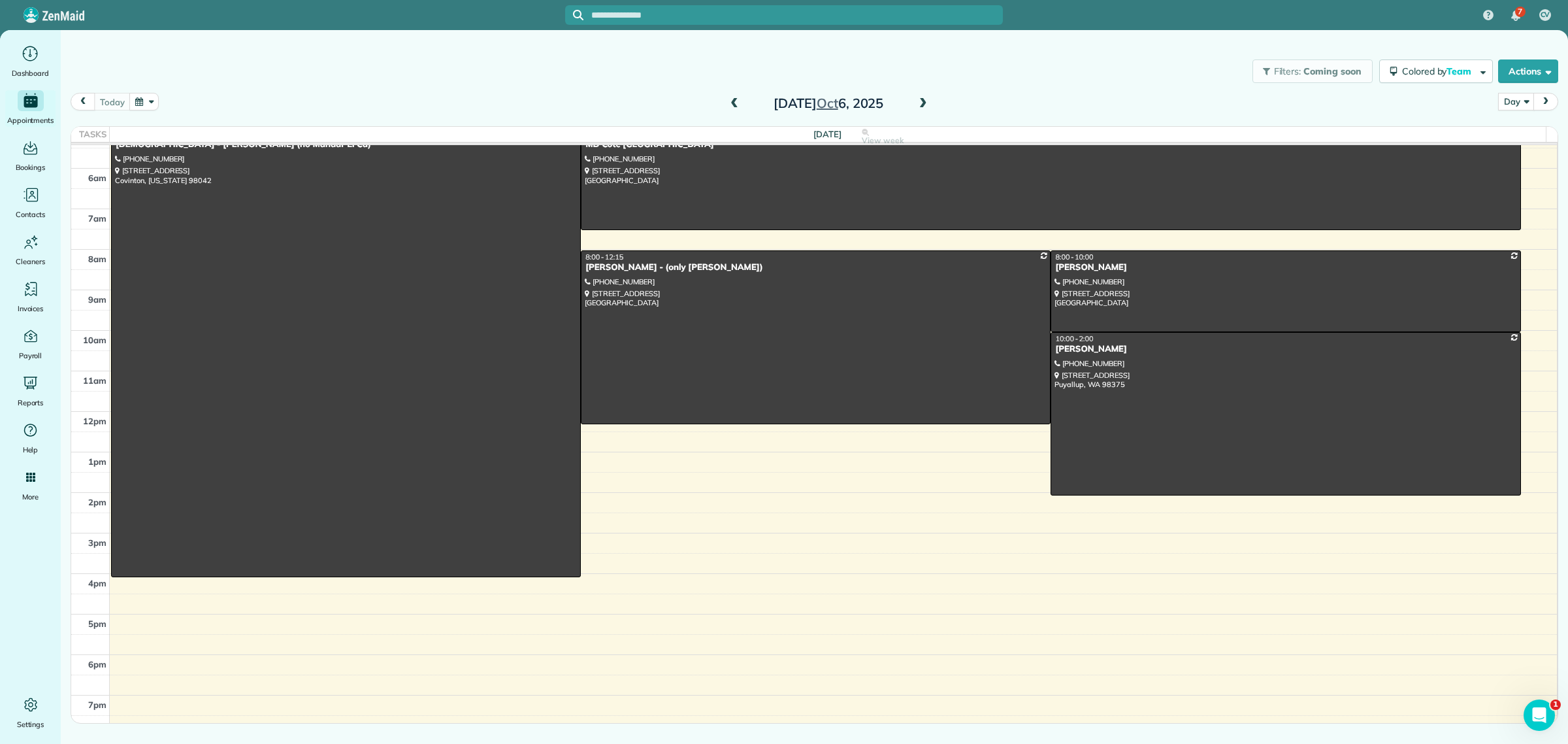
click at [918, 107] on span at bounding box center [923, 104] width 14 height 12
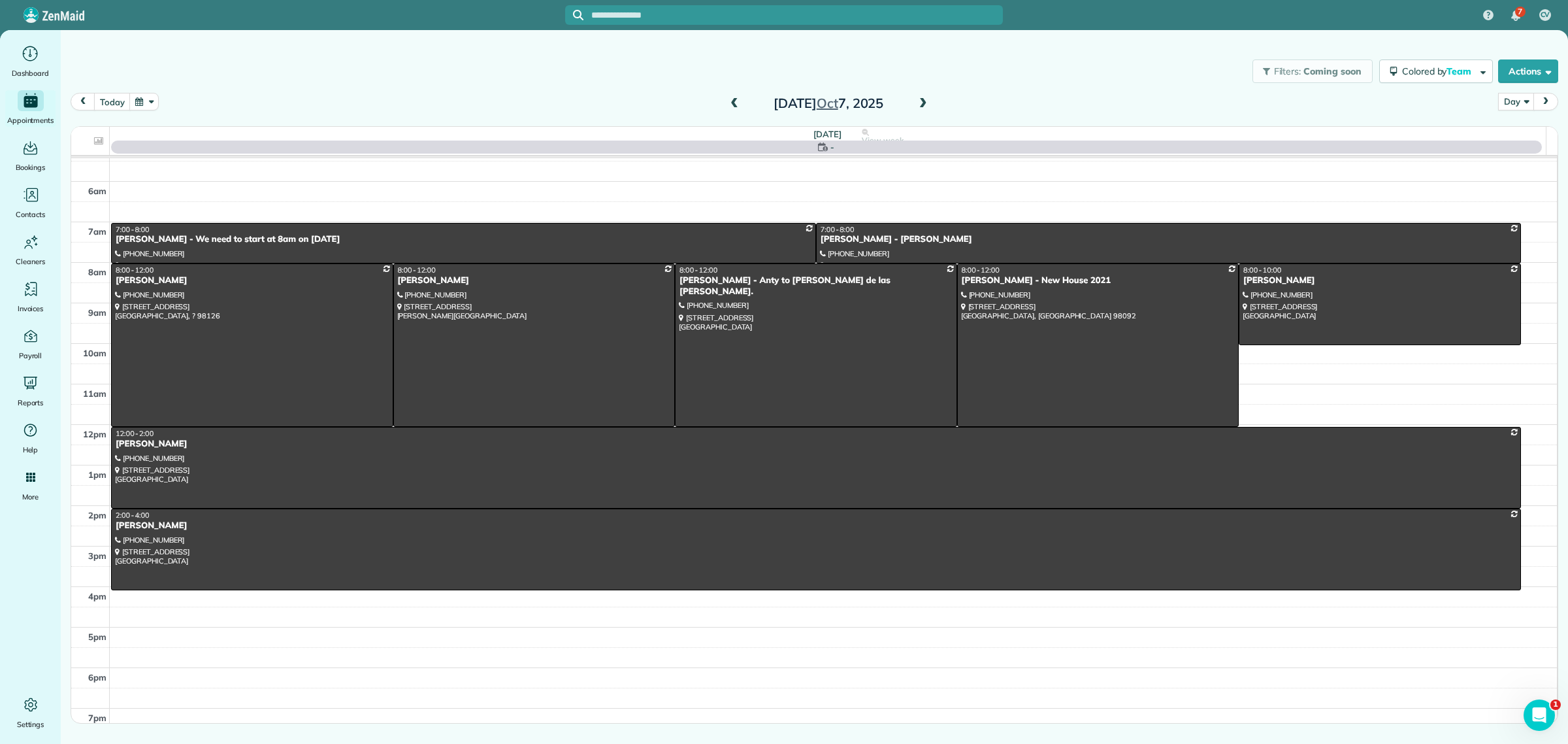
scroll to position [69, 0]
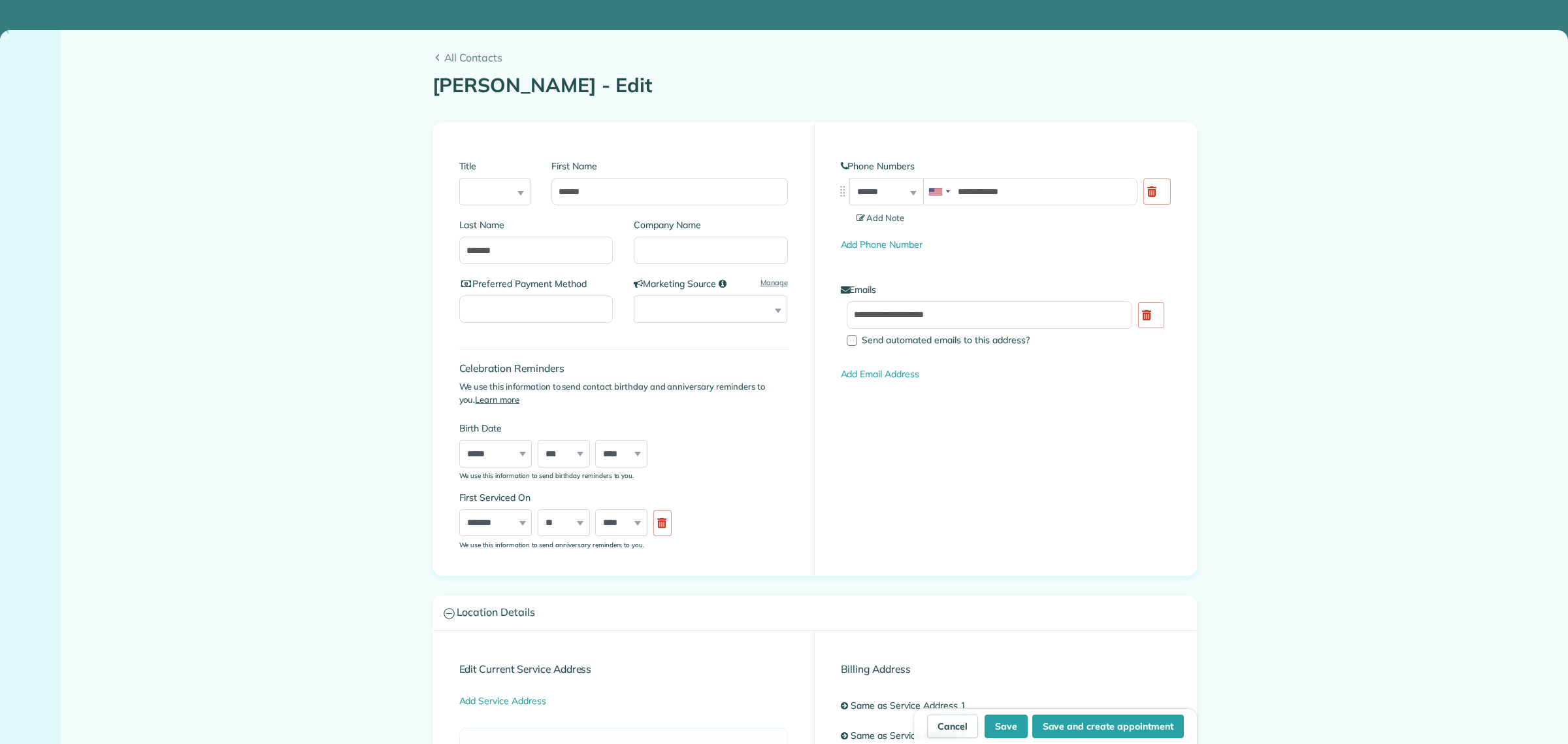
type input "**********"
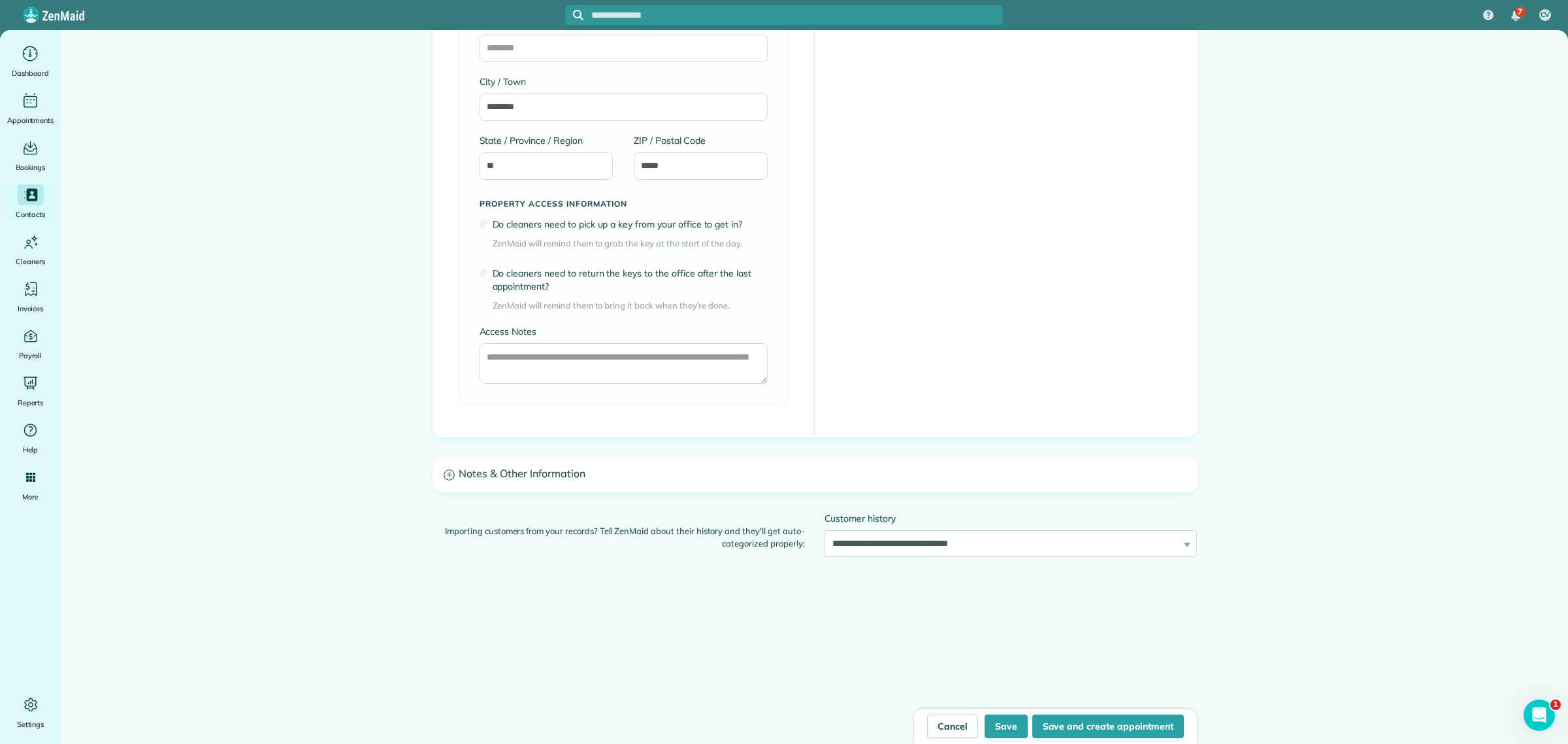
scroll to position [1389, 0]
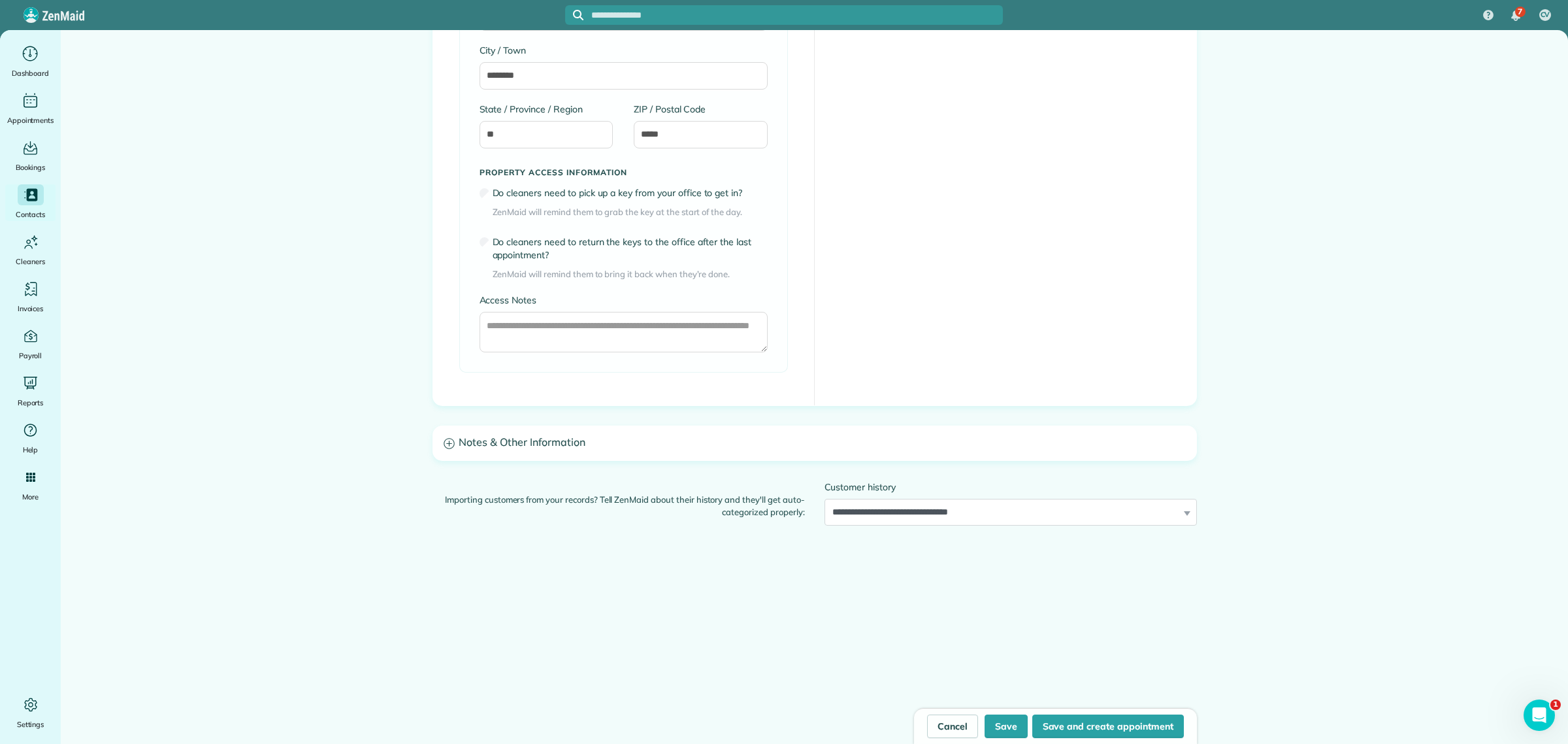
click at [536, 445] on h3 "Notes & Other Information" at bounding box center [815, 442] width 763 height 33
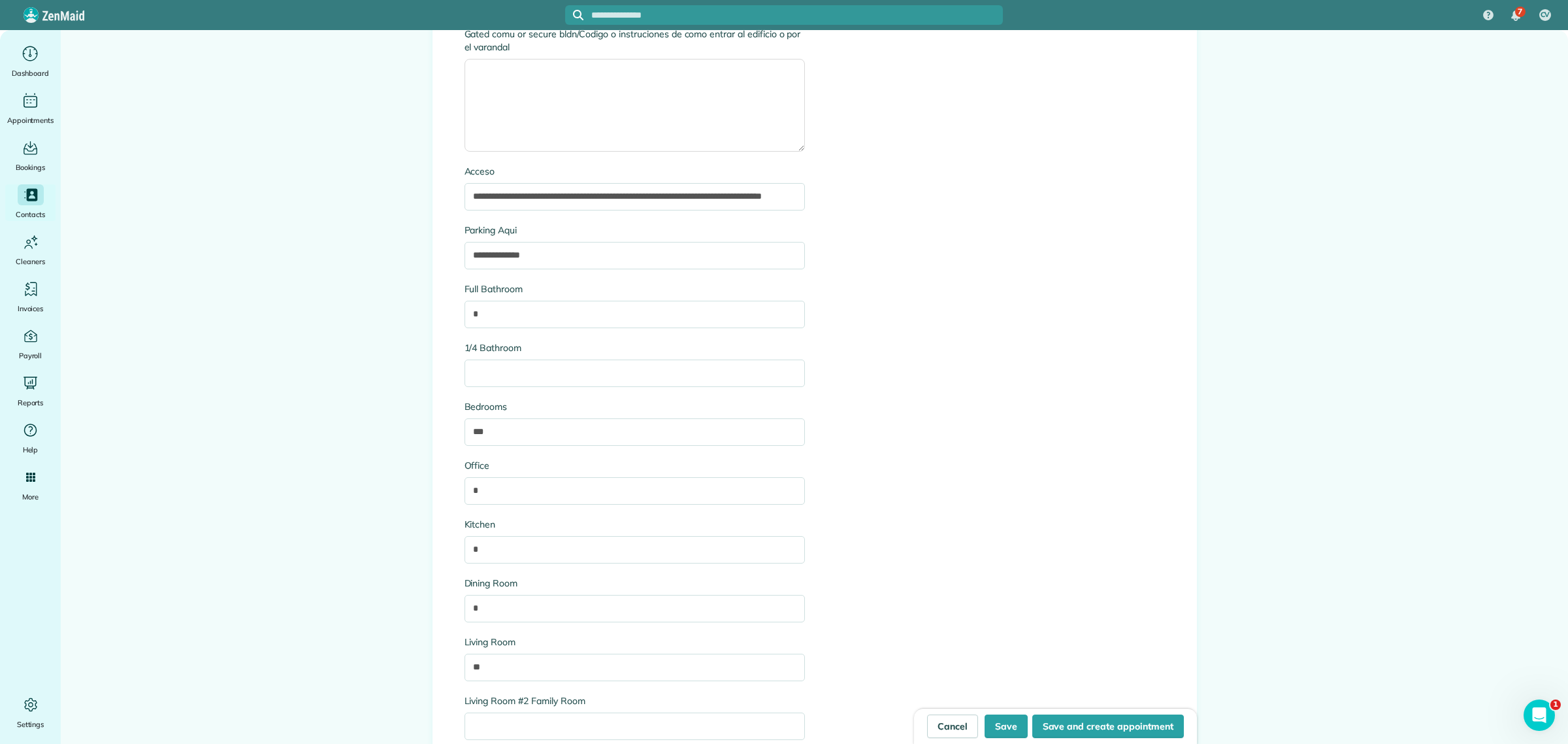
scroll to position [2288, 0]
